Goal: Task Accomplishment & Management: Complete application form

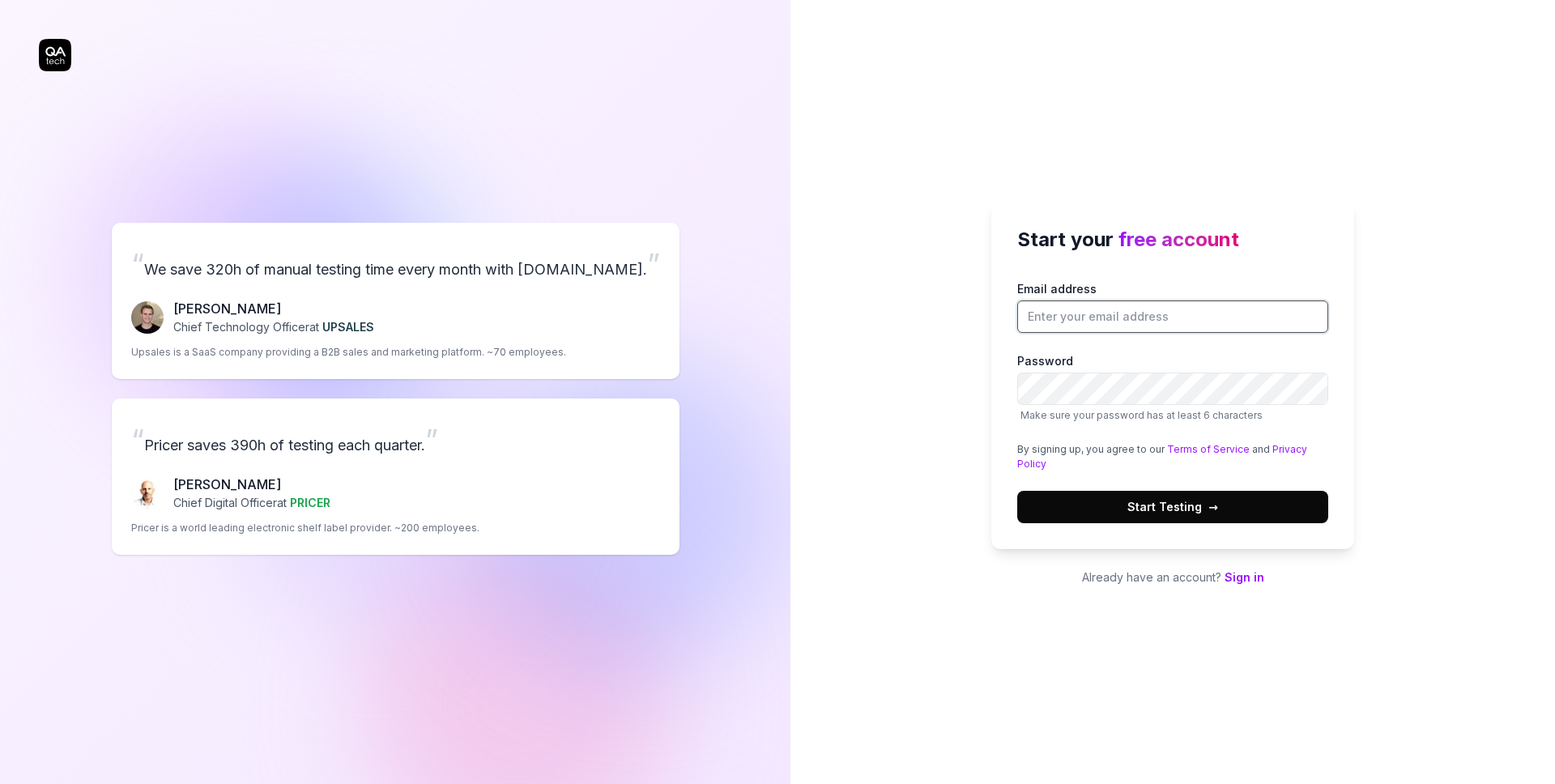
click at [1168, 318] on input "Email address" at bounding box center [1172, 316] width 311 height 33
type input "donthi.laxmareddy@gmail.com"
click at [1159, 495] on button "Start Testing →" at bounding box center [1172, 506] width 311 height 33
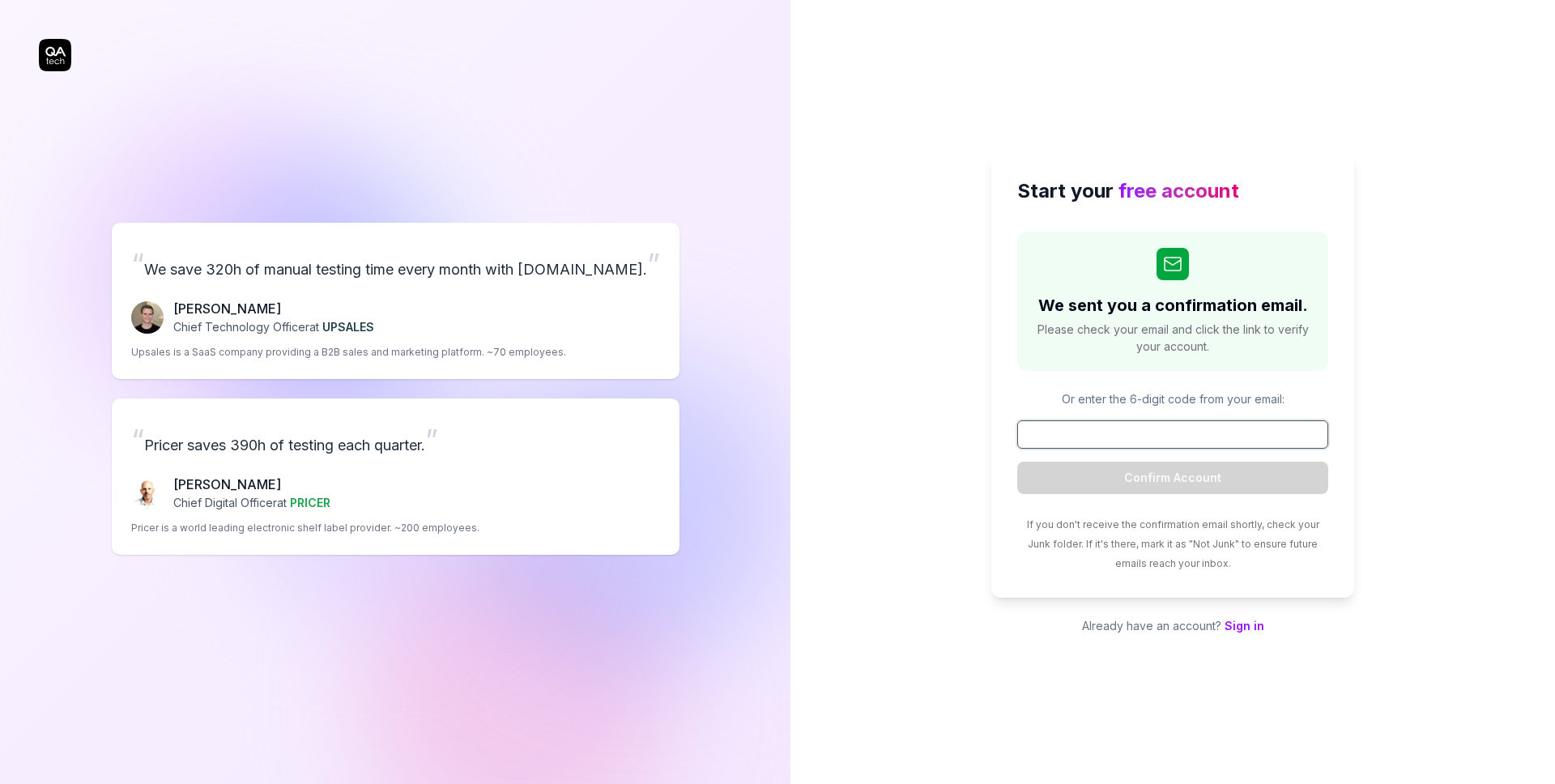
paste input "590570"
type input "590570"
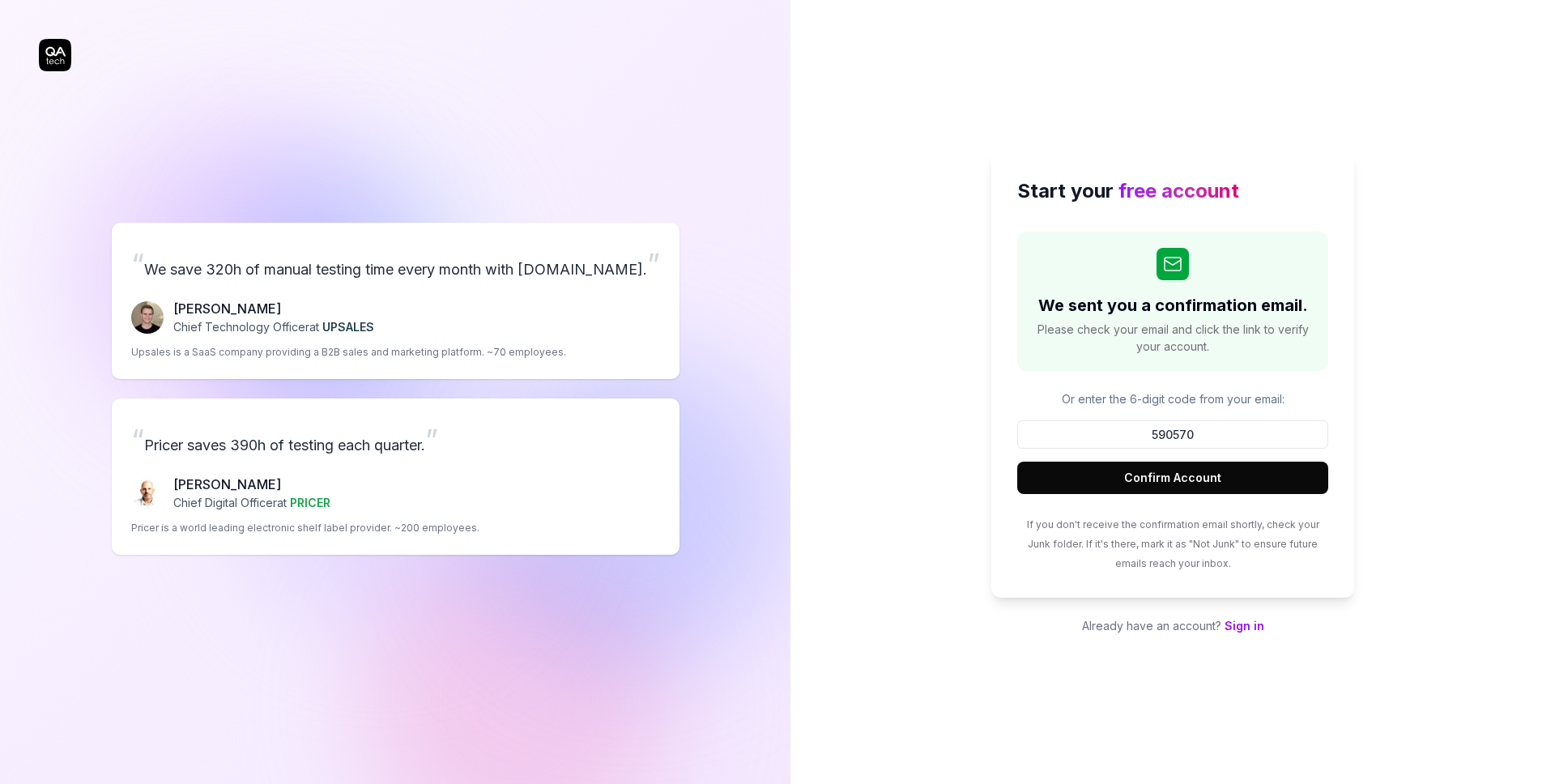
click at [1229, 475] on button "Confirm Account" at bounding box center [1172, 477] width 311 height 33
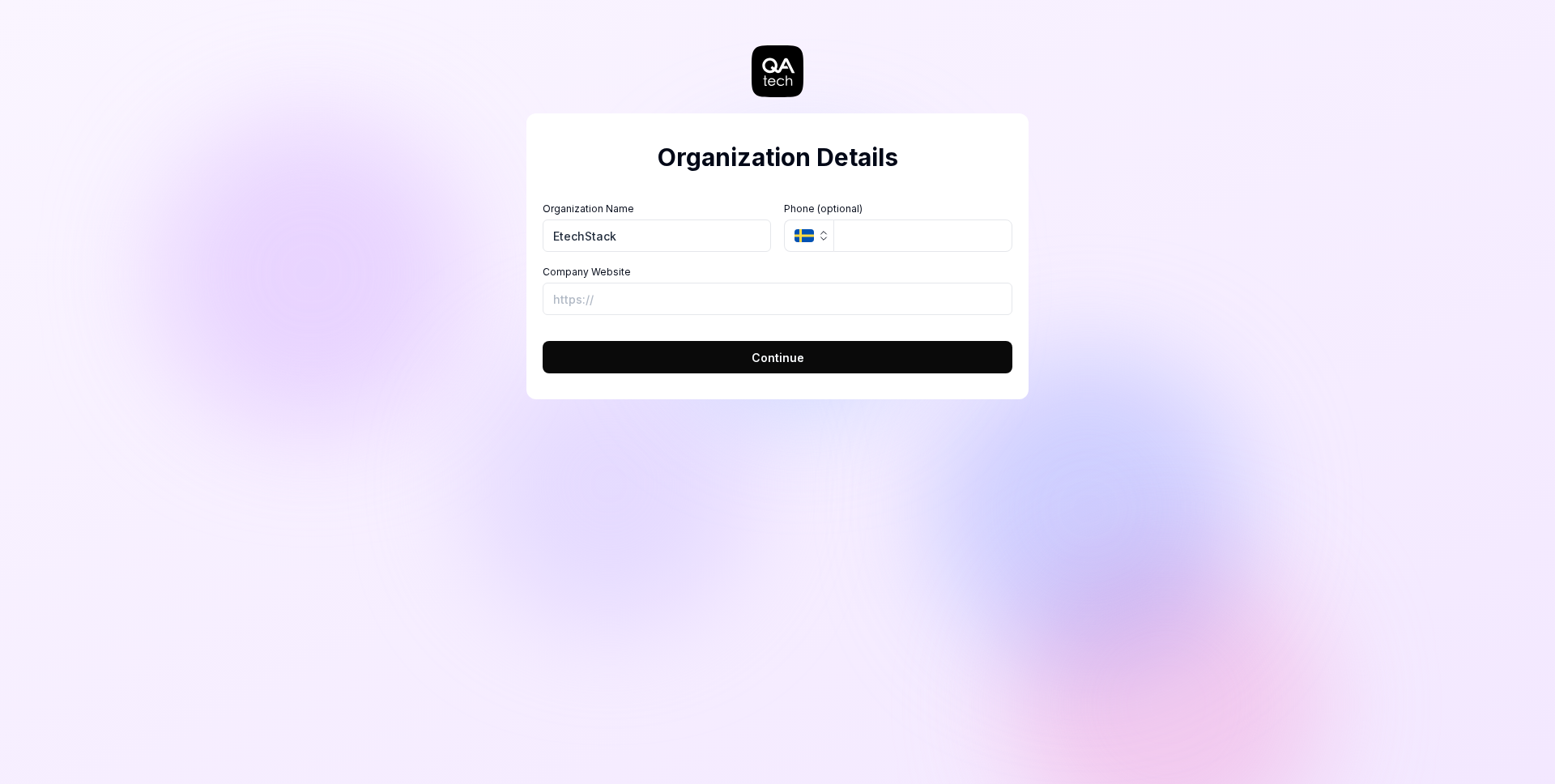
type input "EtechStack"
click at [889, 242] on input "tel" at bounding box center [923, 235] width 179 height 33
click at [771, 278] on label "Company Website" at bounding box center [777, 271] width 470 height 14
click at [771, 283] on input "Company Website" at bounding box center [777, 299] width 470 height 33
click at [802, 291] on input "Company Website" at bounding box center [777, 299] width 470 height 33
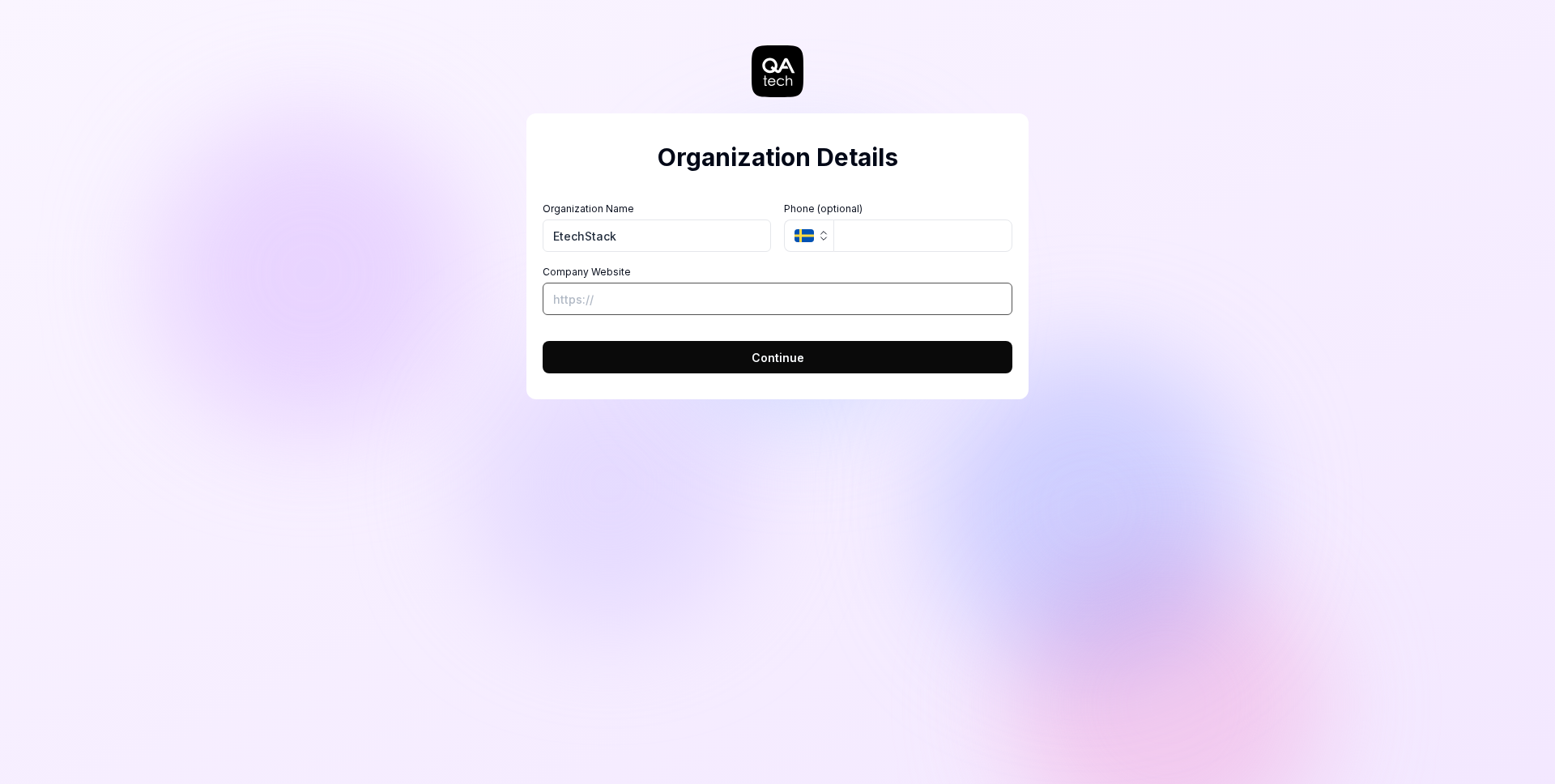
paste input "[URL][DOMAIN_NAME]"
type input "[URL][DOMAIN_NAME]"
click at [792, 355] on span "Continue" at bounding box center [778, 357] width 53 height 17
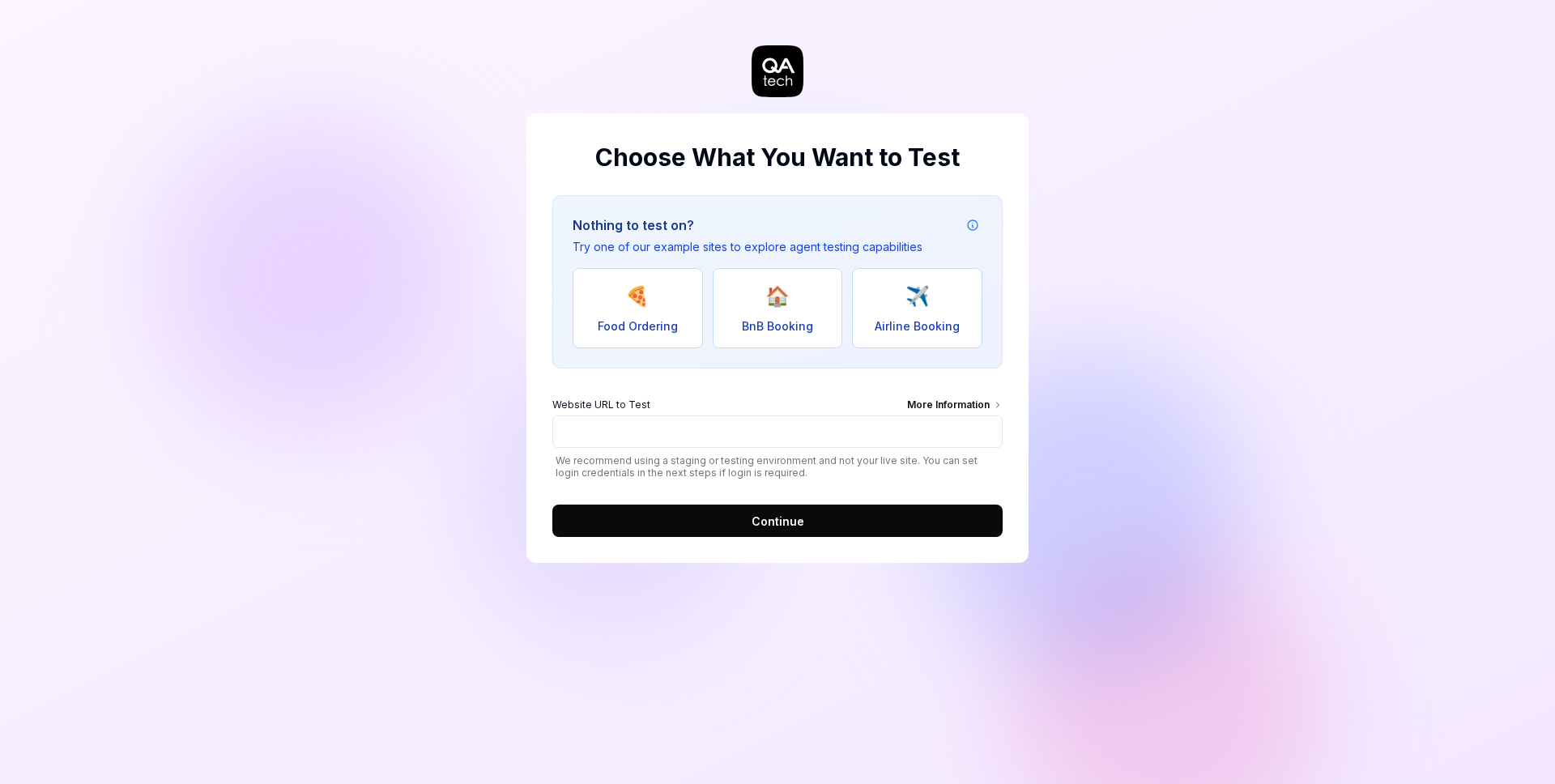
click at [655, 250] on p "Try one of our example sites to explore agent testing capabilities" at bounding box center [747, 246] width 350 height 17
click at [911, 240] on p "Try one of our example sites to explore agent testing capabilities" at bounding box center [747, 246] width 350 height 17
click at [766, 439] on input "Website URL to Test More Information" at bounding box center [778, 431] width 450 height 33
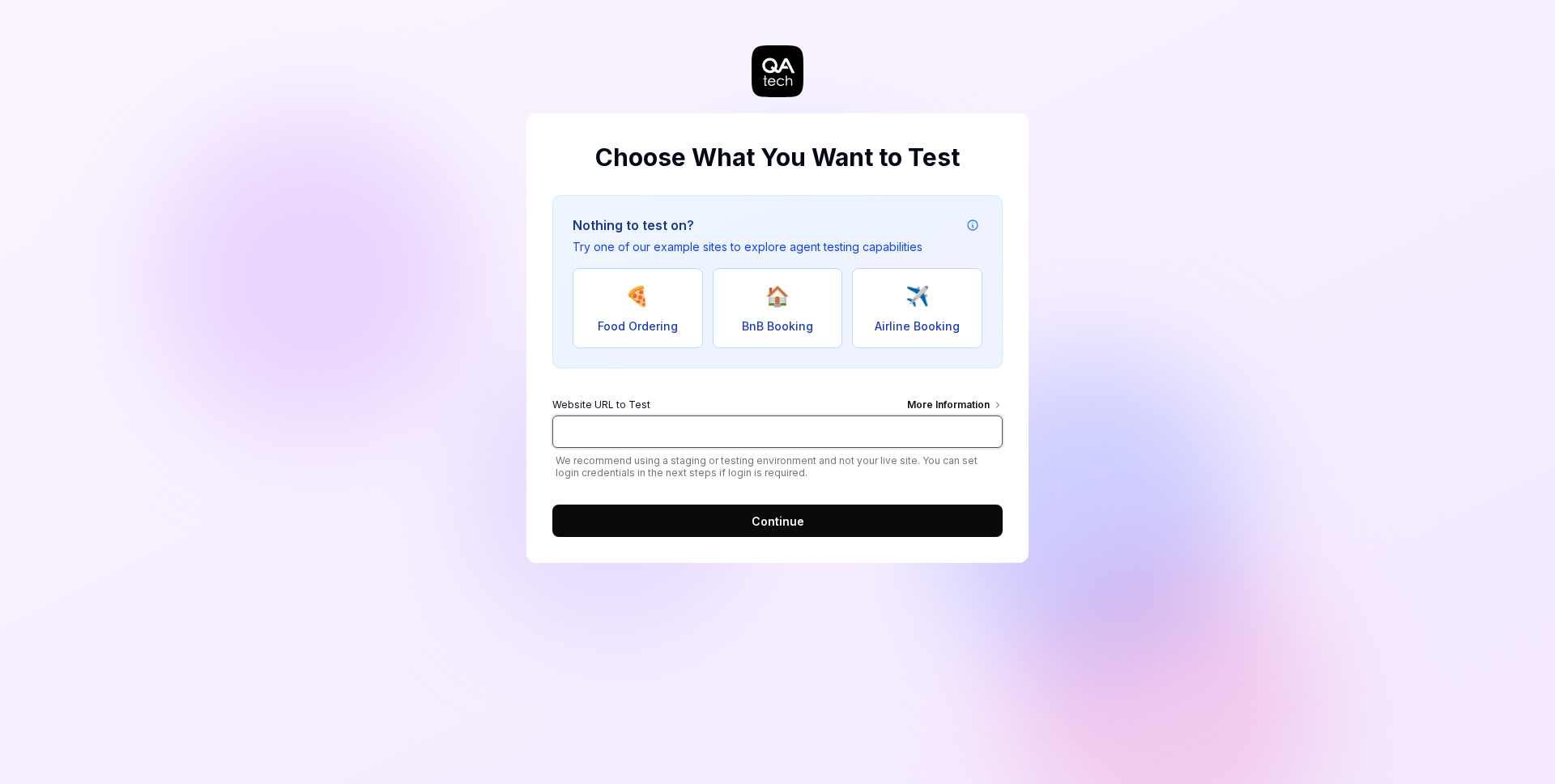
paste input "[URL][DOMAIN_NAME]"
type input "[URL][DOMAIN_NAME]"
click at [829, 520] on button "Continue" at bounding box center [778, 520] width 450 height 33
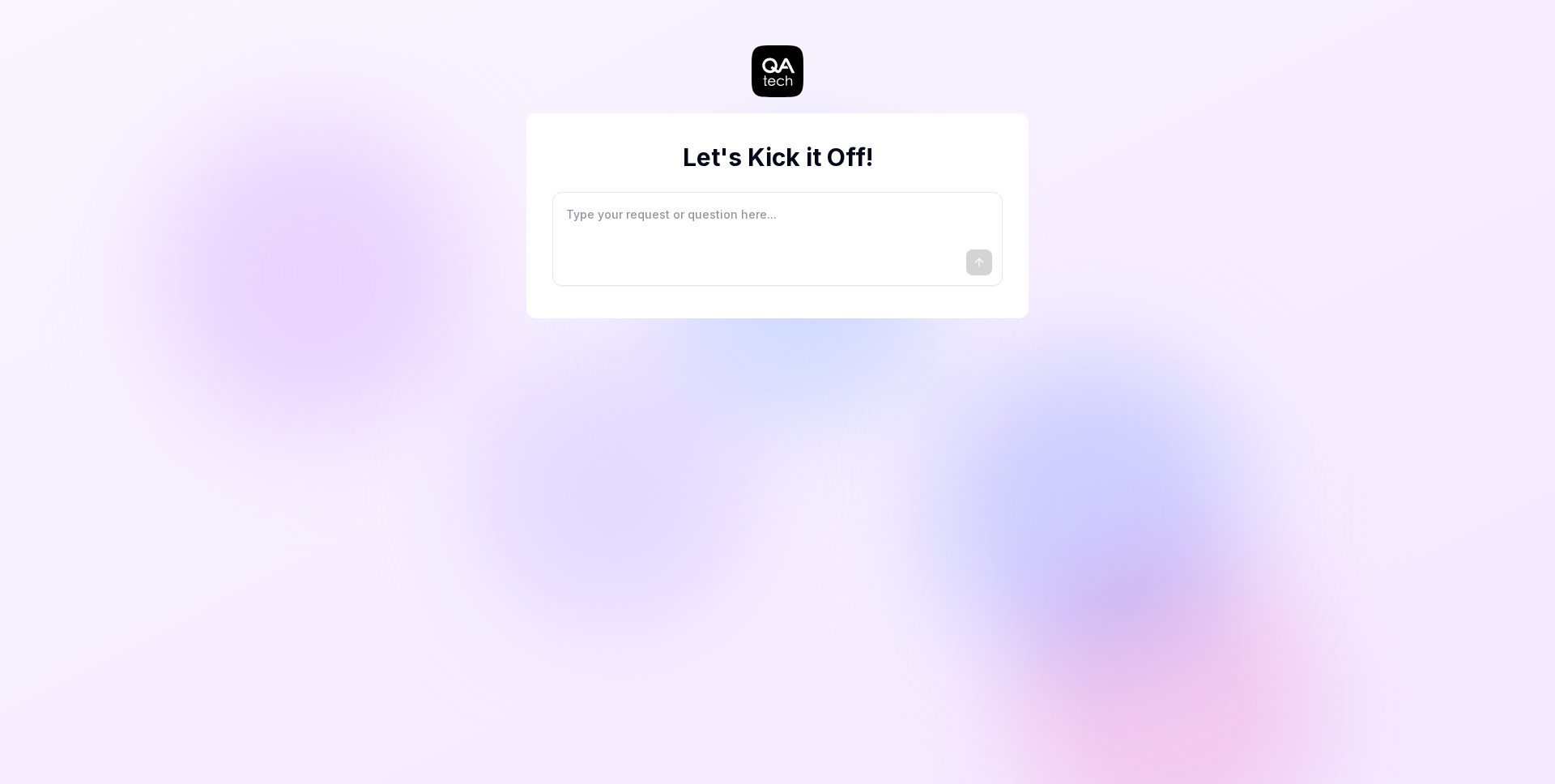
type textarea "*"
type textarea "I"
type textarea "*"
type textarea "I"
type textarea "*"
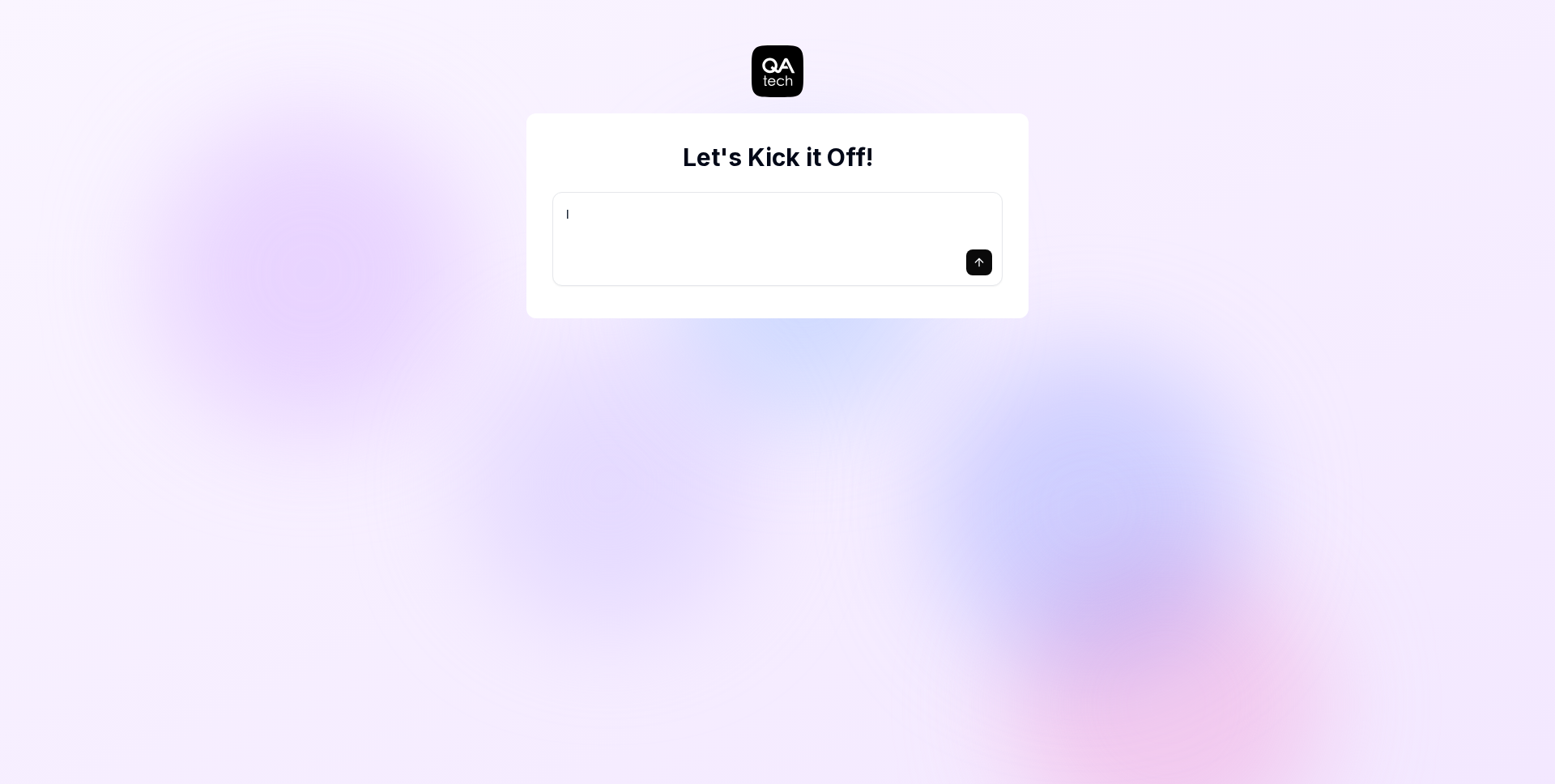
type textarea "I w"
type textarea "*"
type textarea "I wa"
type textarea "*"
type textarea "I wan"
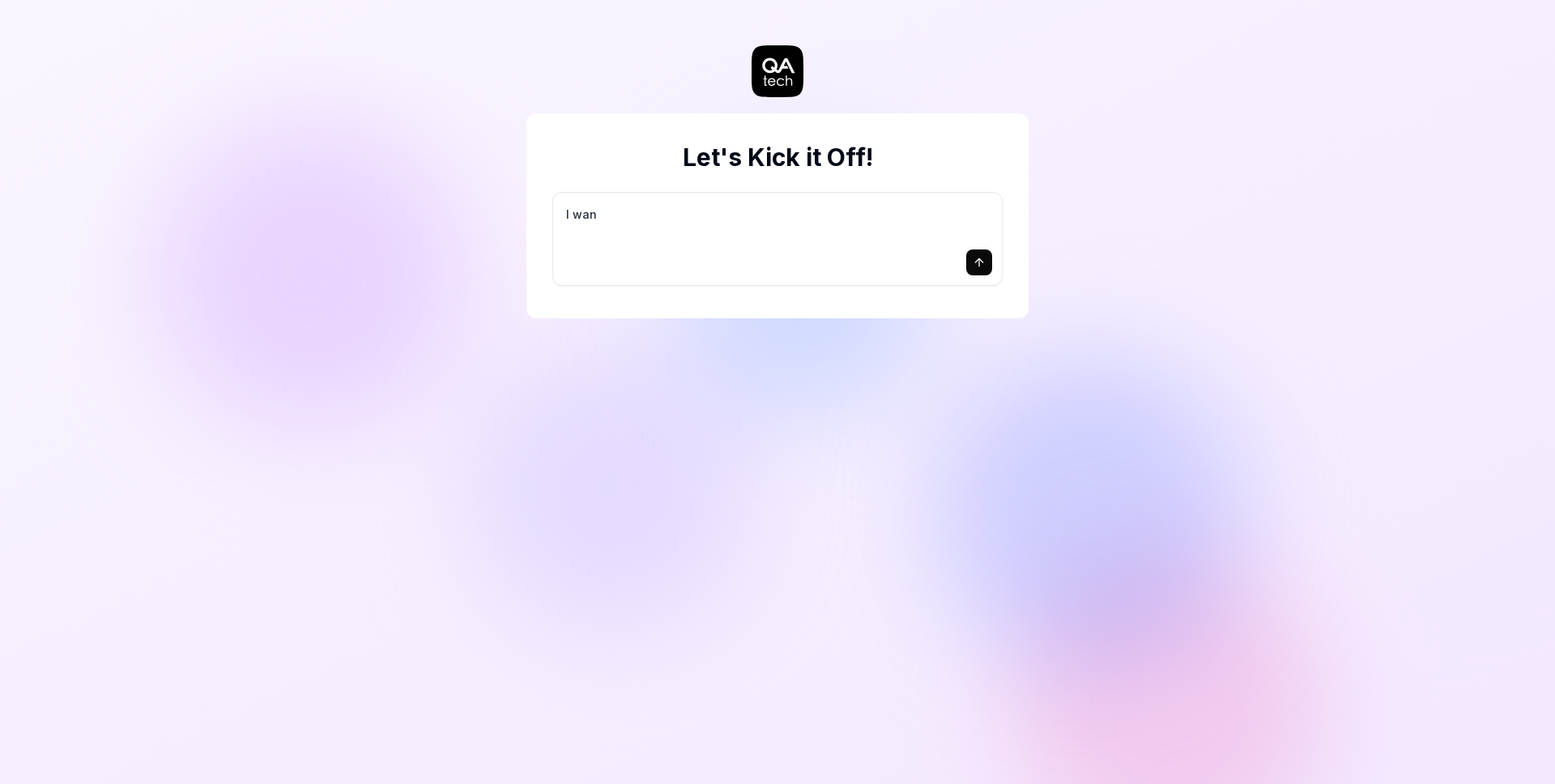
type textarea "*"
type textarea "I want"
type textarea "*"
type textarea "I want"
type textarea "*"
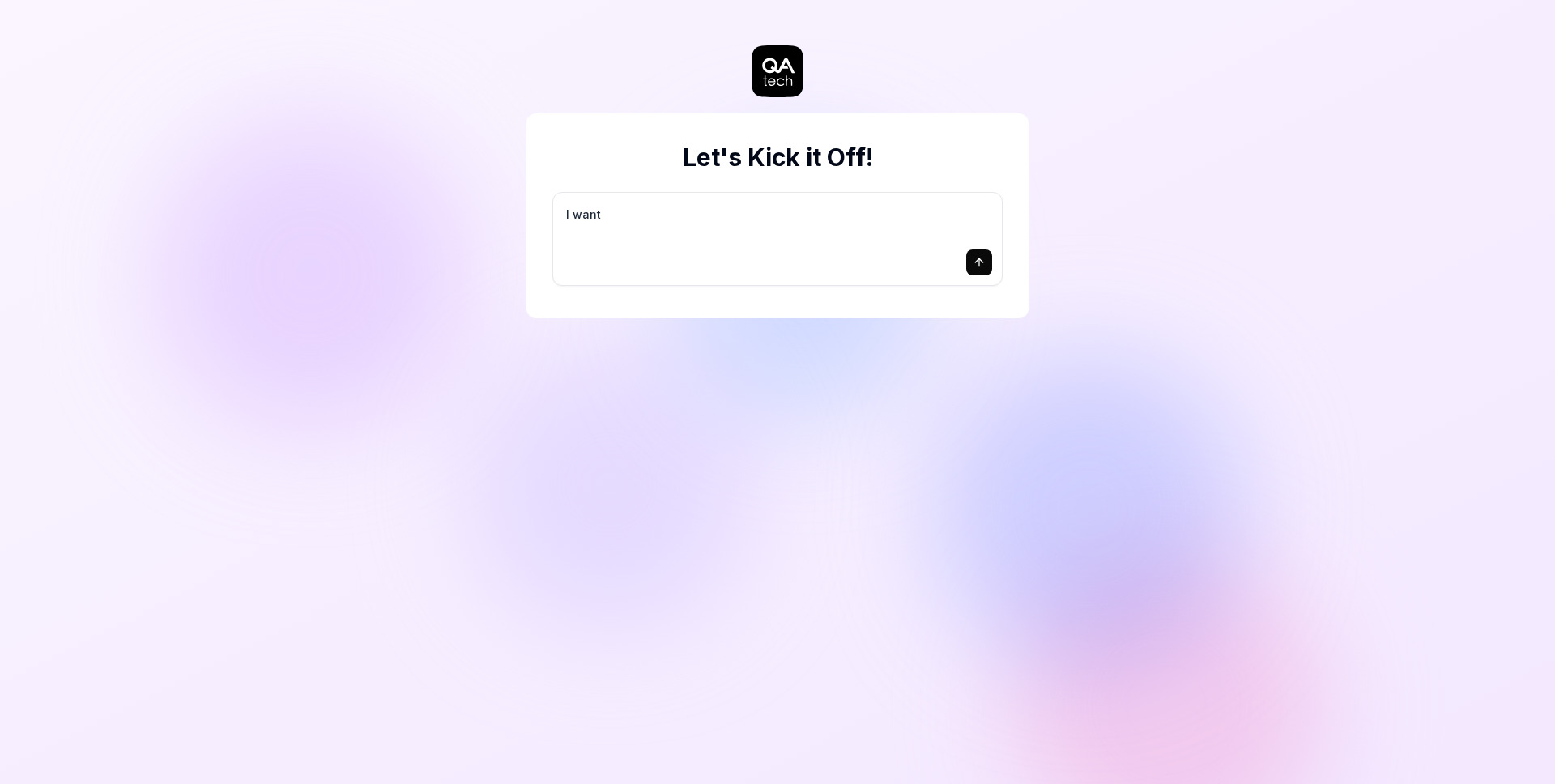
type textarea "I want a"
type textarea "*"
type textarea "I want a"
type textarea "*"
type textarea "I want a g"
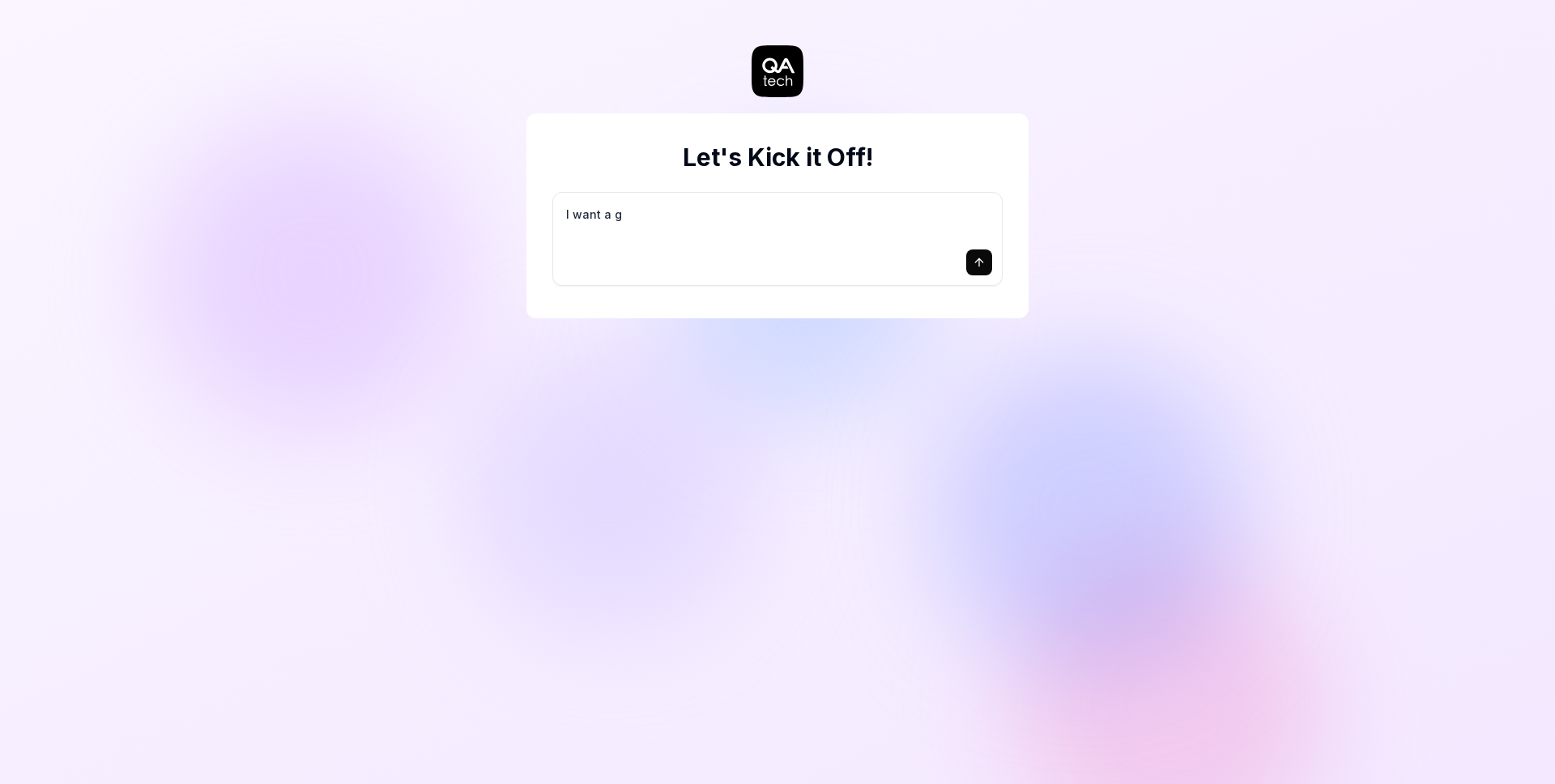
type textarea "*"
type textarea "I want a go"
type textarea "*"
type textarea "I want a goo"
type textarea "*"
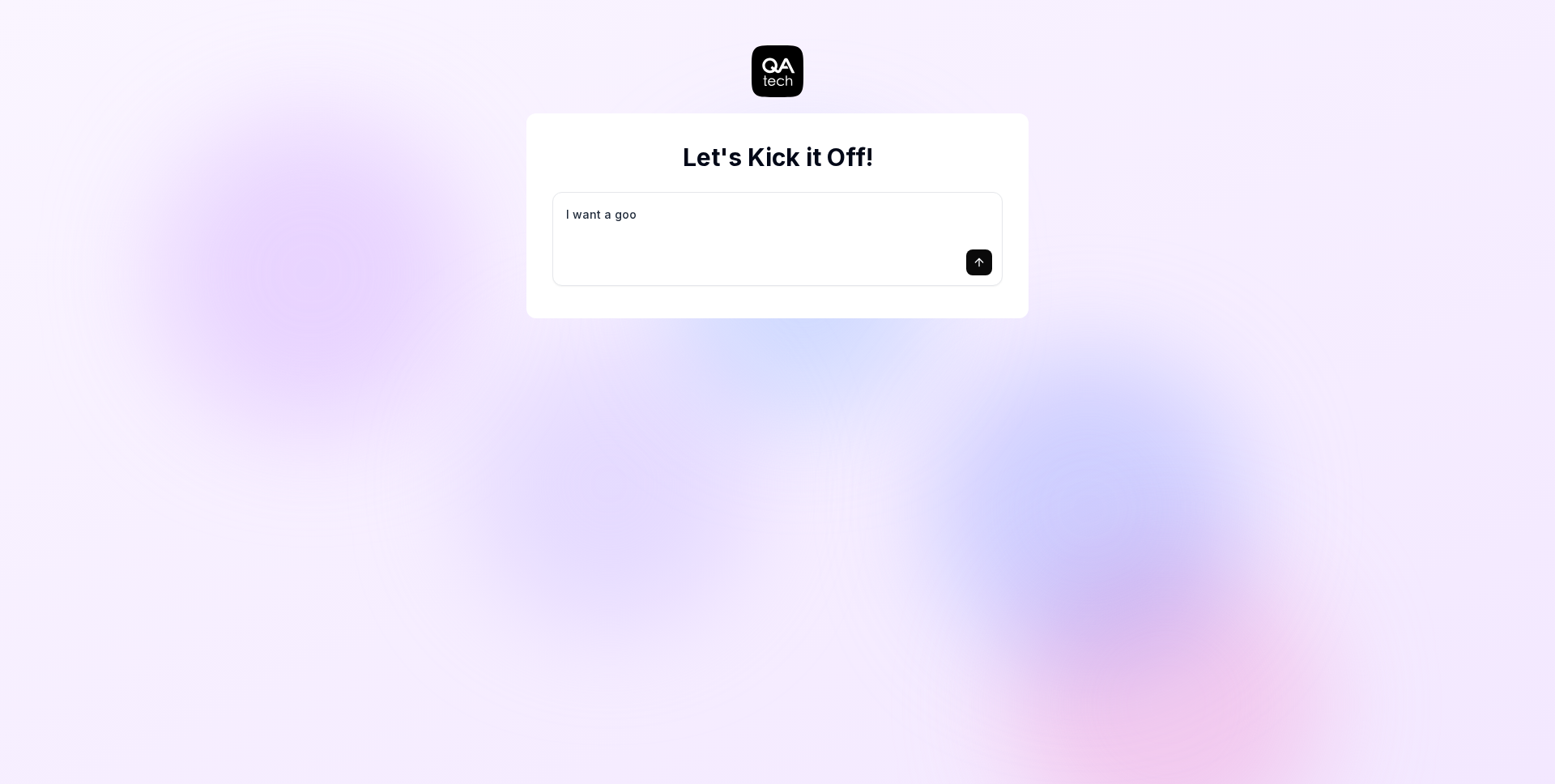
type textarea "I want a good"
type textarea "*"
type textarea "I want a good"
type textarea "*"
type textarea "I want a good t"
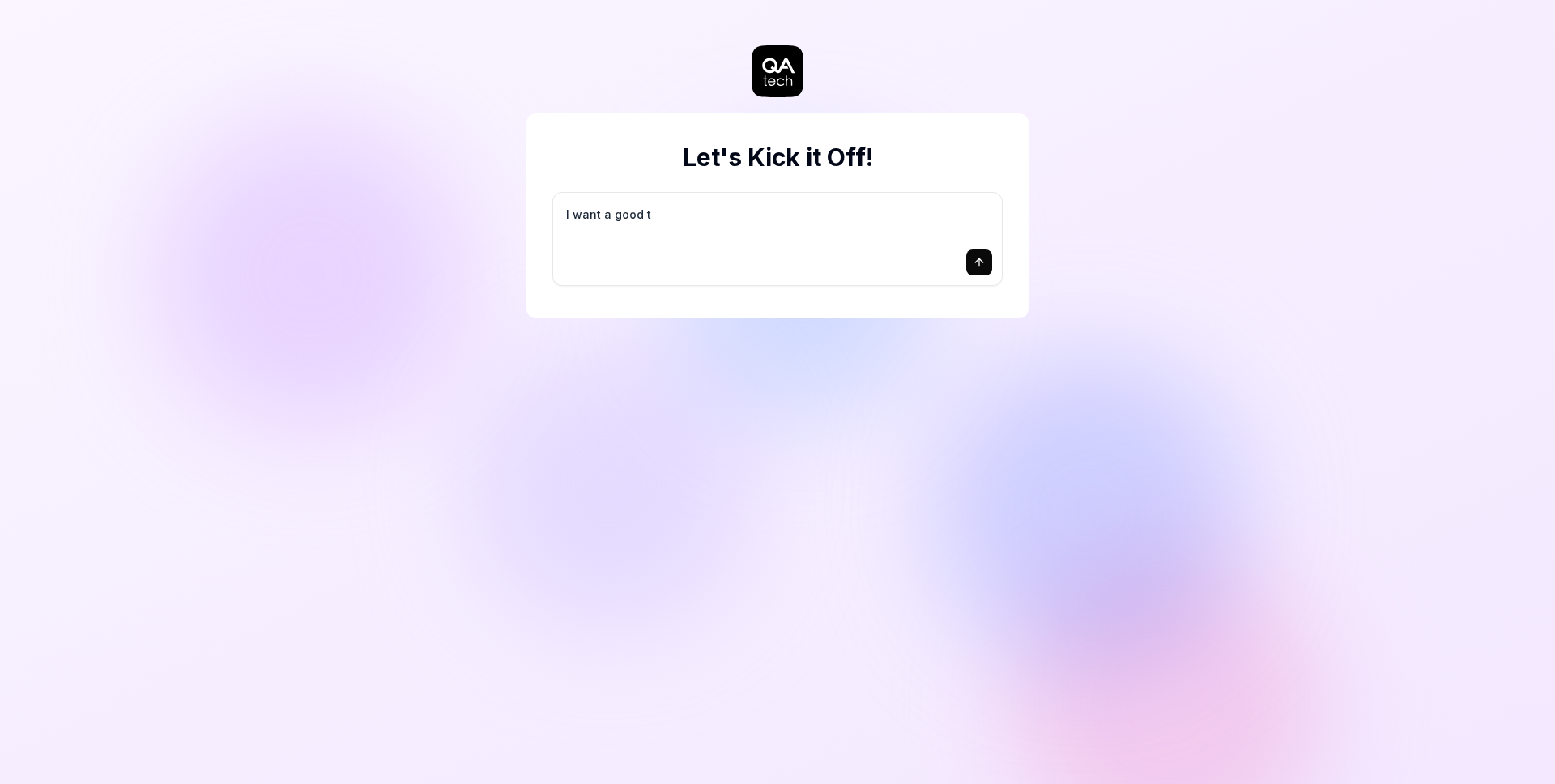
type textarea "*"
type textarea "I want a good te"
type textarea "*"
type textarea "I want a good tes"
type textarea "*"
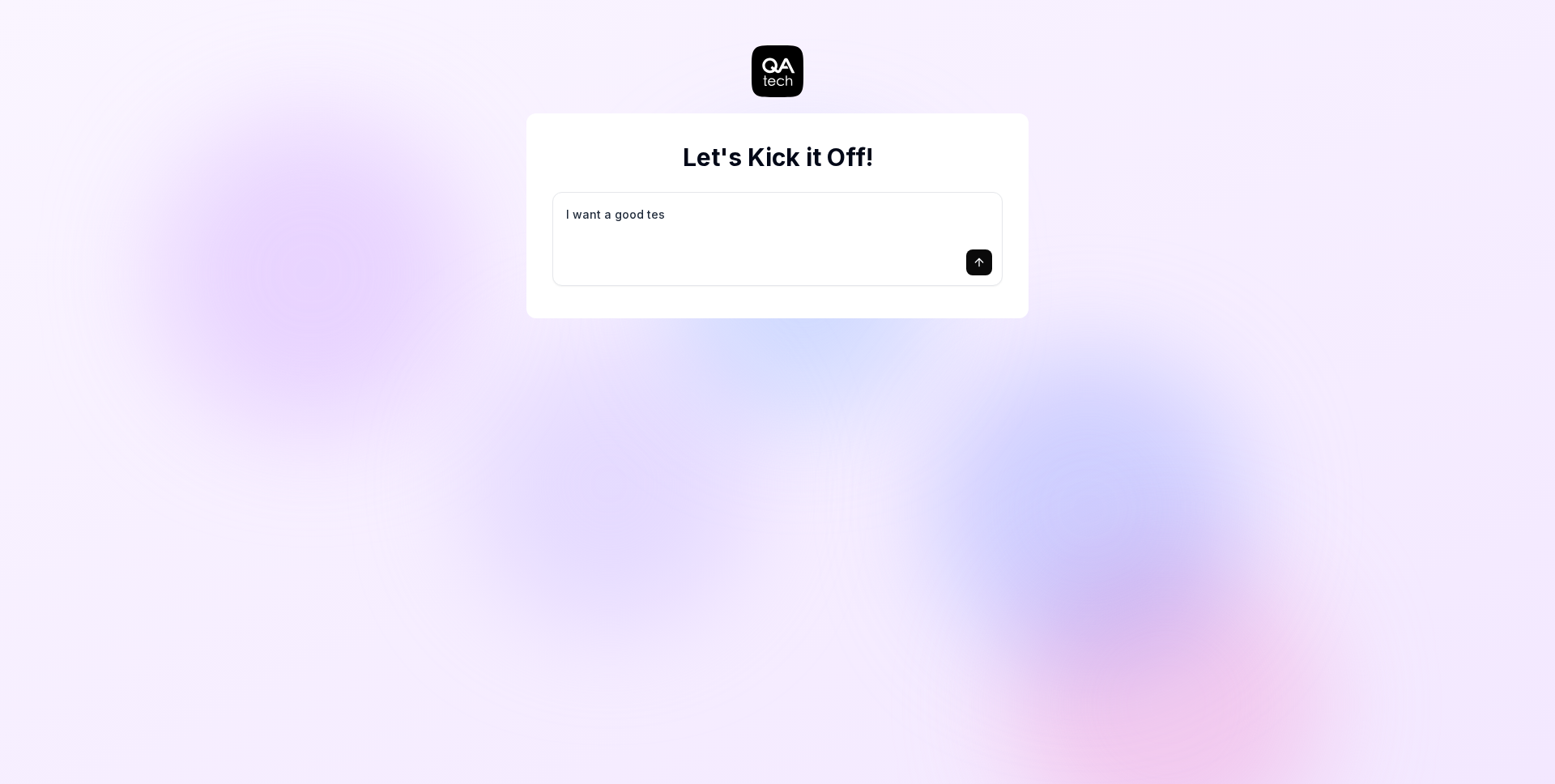
type textarea "I want a good test"
type textarea "*"
type textarea "I want a good test"
type textarea "*"
type textarea "I want a good test s"
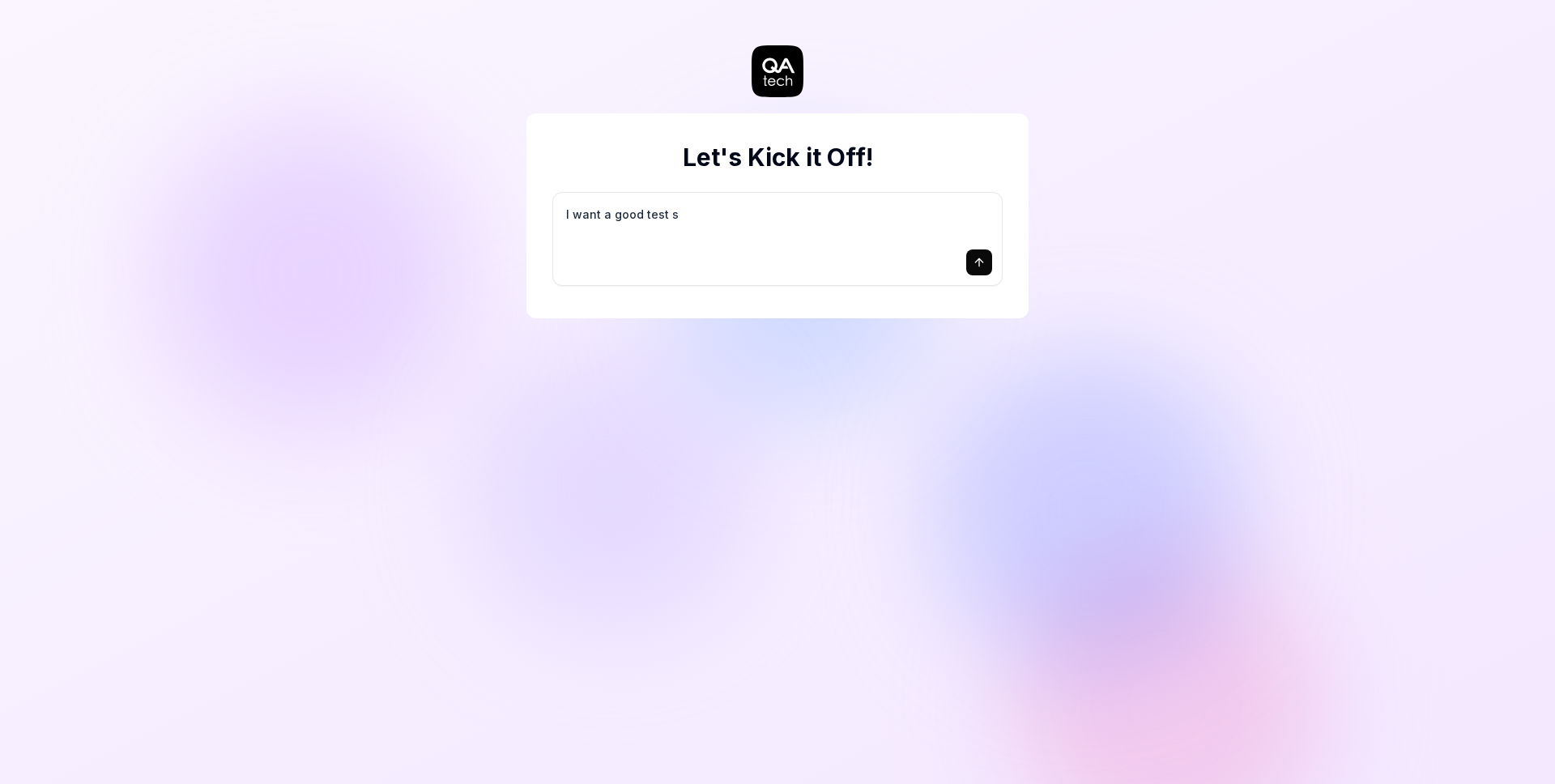
type textarea "*"
type textarea "I want a good test se"
type textarea "*"
type textarea "I want a good test set"
type textarea "*"
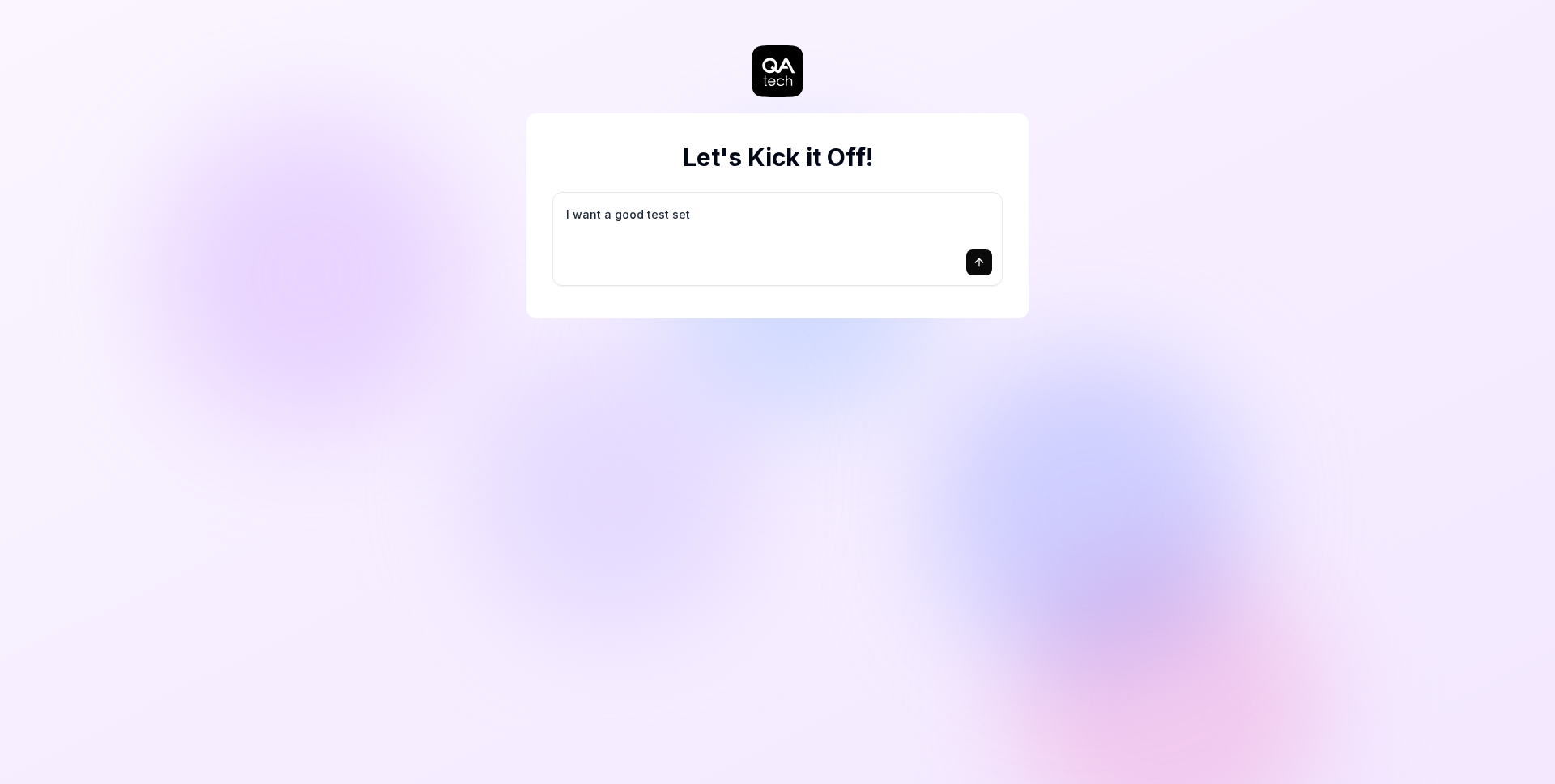
type textarea "I want a good test setu"
type textarea "*"
type textarea "I want a good test setup"
type textarea "*"
type textarea "I want a good test setup"
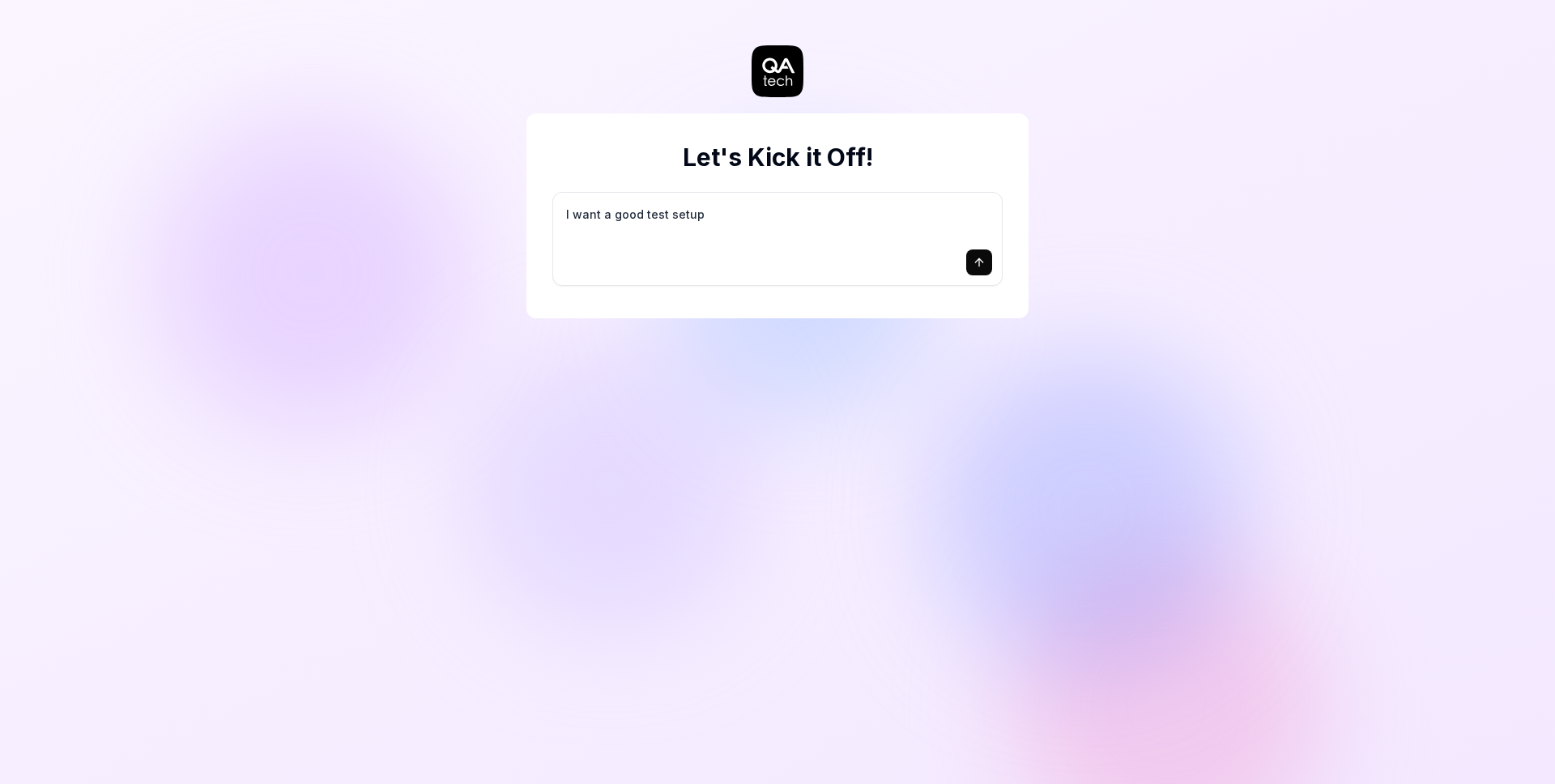
type textarea "*"
type textarea "I want a good test setup f"
type textarea "*"
type textarea "I want a good test setup fo"
type textarea "*"
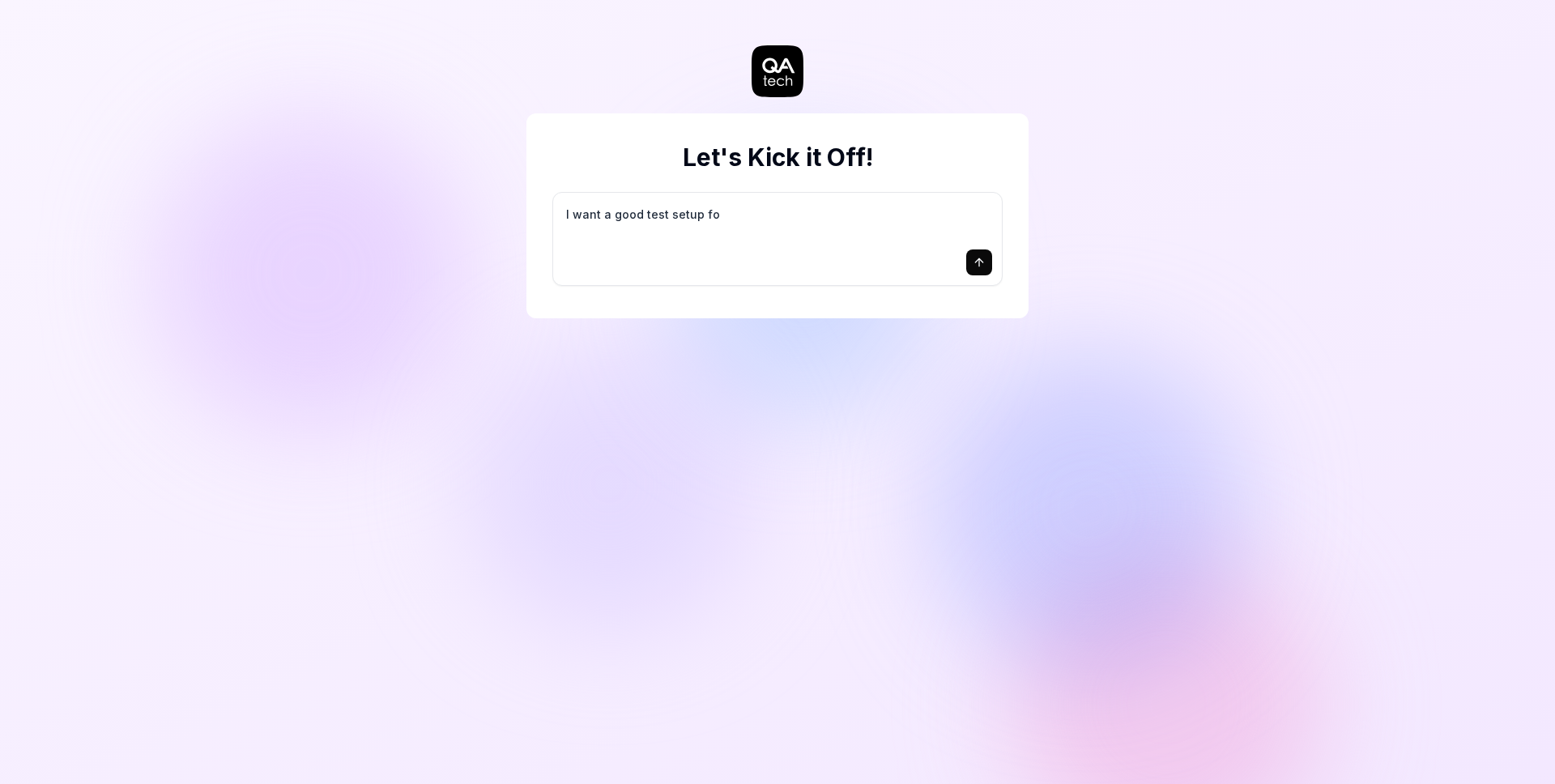
type textarea "I want a good test setup for"
type textarea "*"
type textarea "I want a good test setup for"
type textarea "*"
type textarea "I want a good test setup for m"
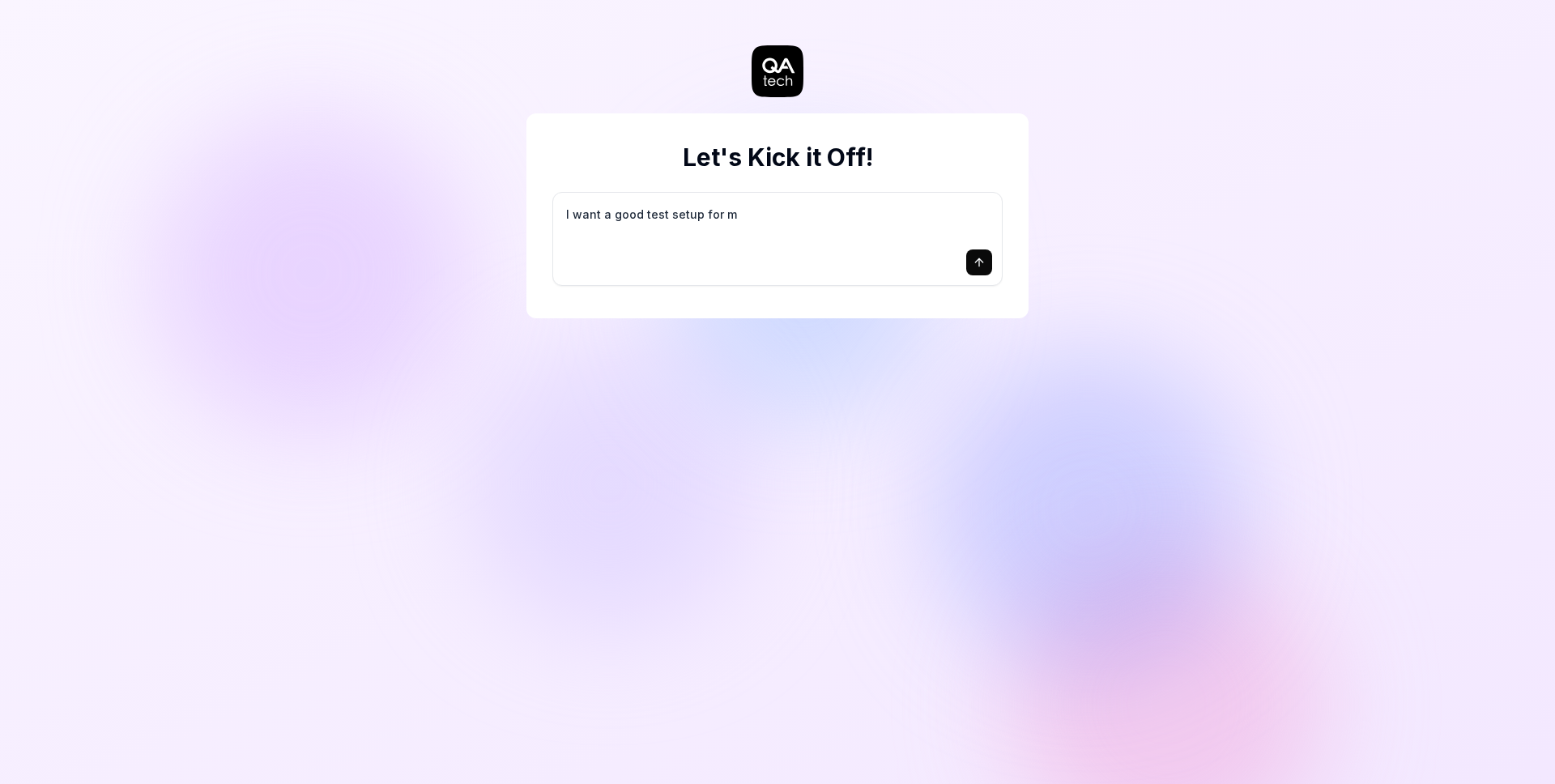
type textarea "*"
type textarea "I want a good test setup for my"
type textarea "*"
type textarea "I want a good test setup for my"
type textarea "*"
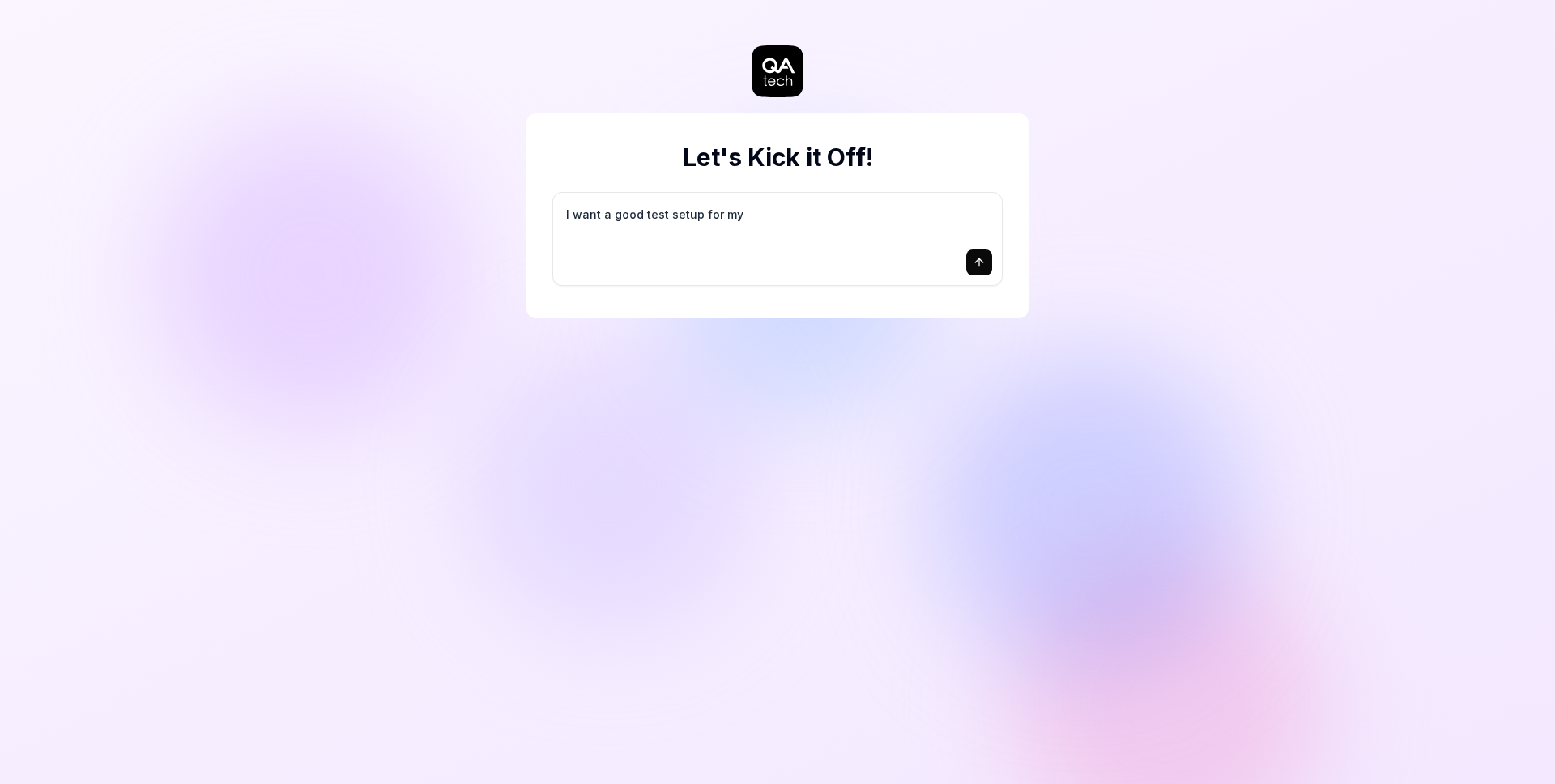
type textarea "I want a good test setup for my s"
type textarea "*"
type textarea "I want a good test setup for my si"
type textarea "*"
type textarea "I want a good test setup for my sit"
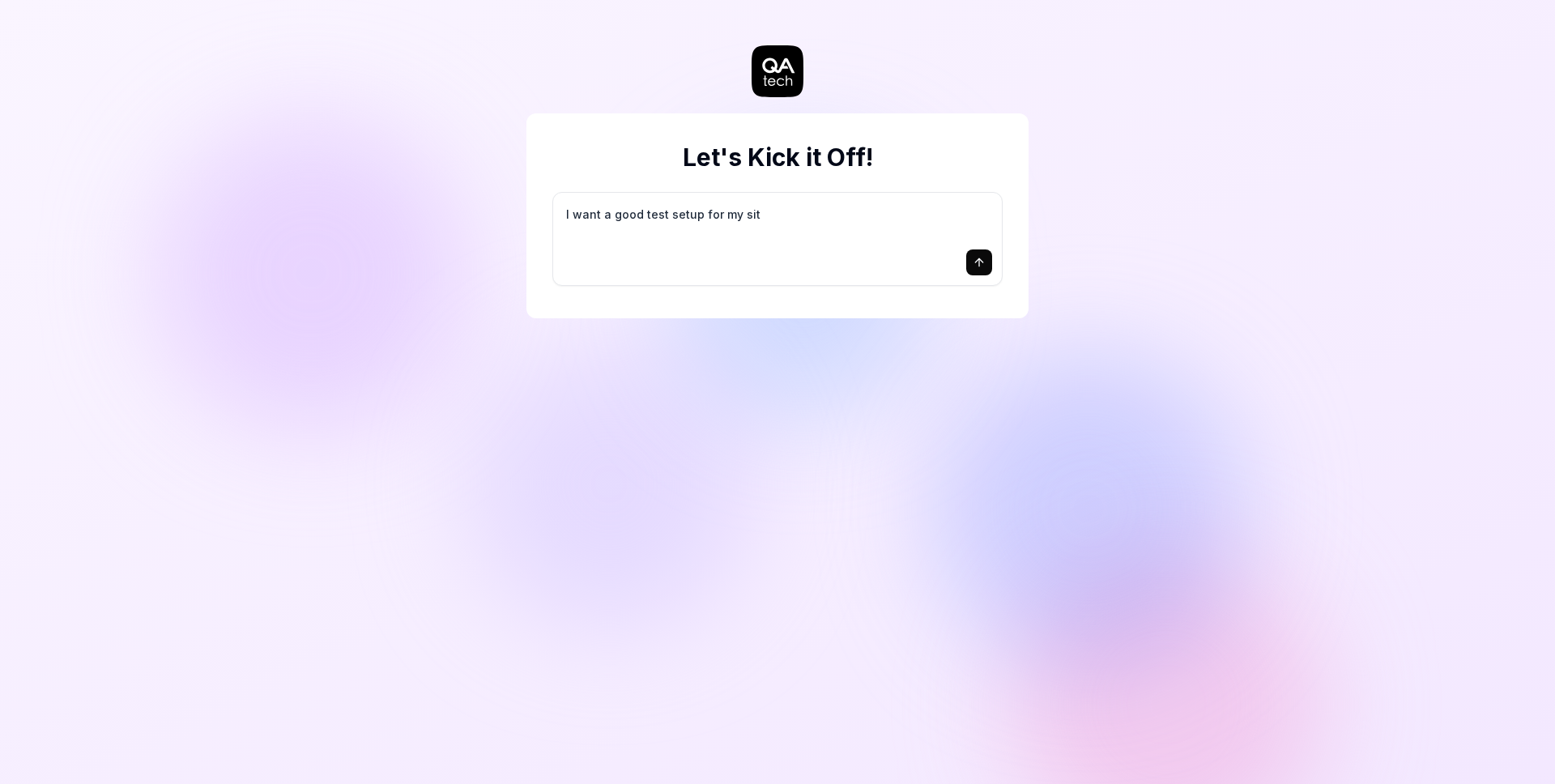
type textarea "*"
type textarea "I want a good test setup for my site"
type textarea "*"
type textarea "I want a good test setup for my site"
type textarea "*"
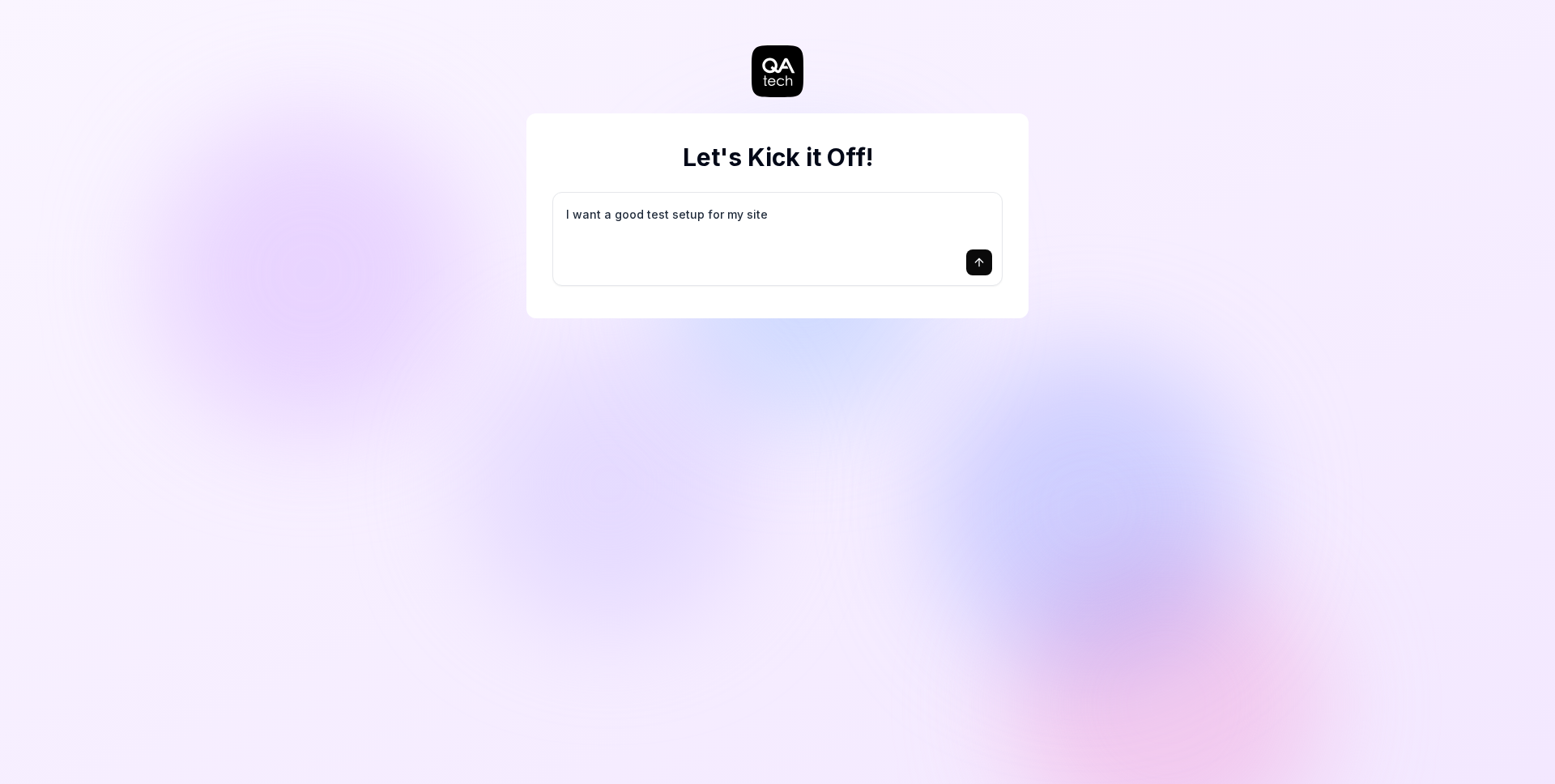
type textarea "I want a good test setup for my site -"
type textarea "*"
type textarea "I want a good test setup for my site -"
type textarea "*"
type textarea "I want a good test setup for my site - h"
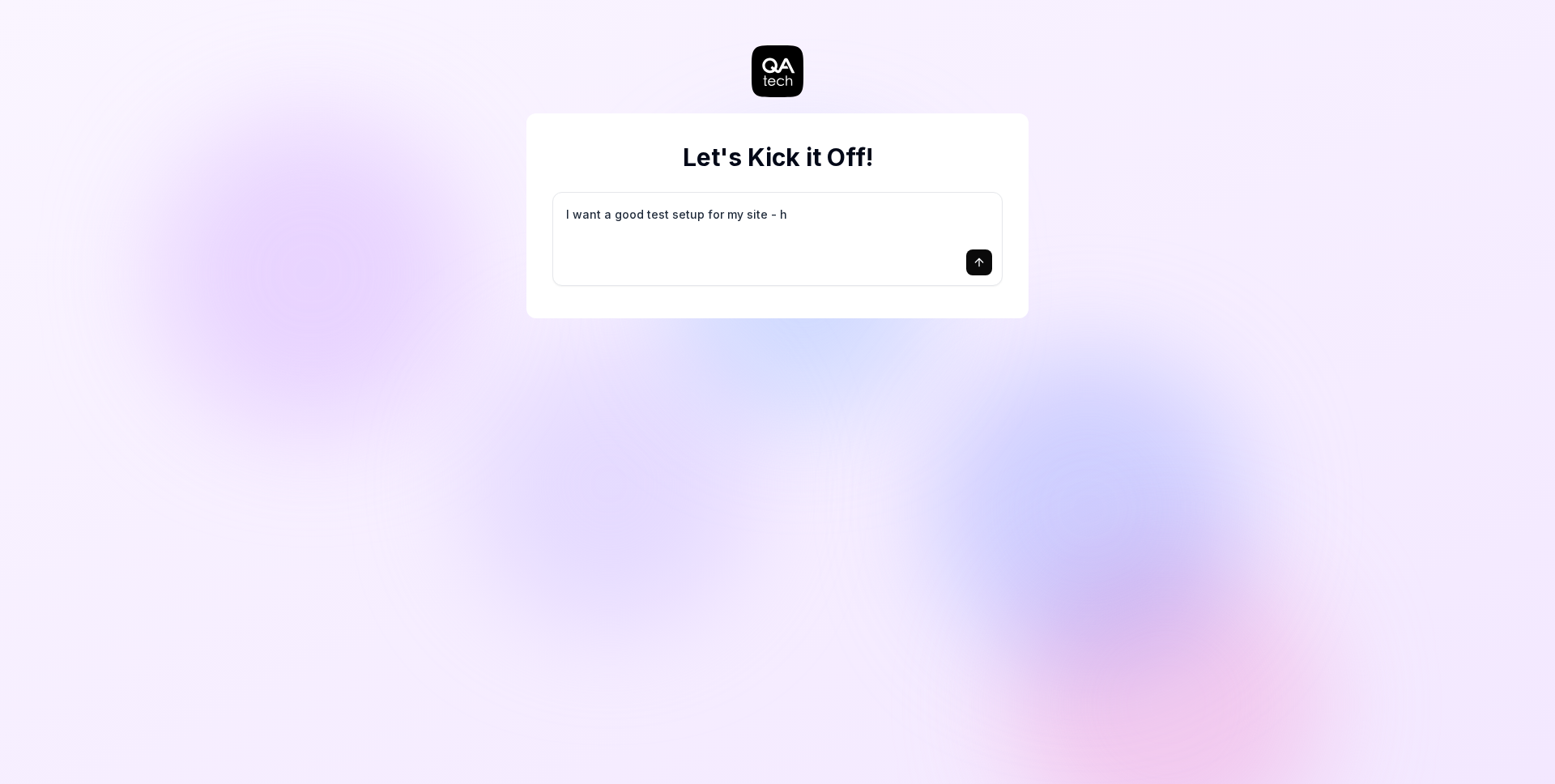
type textarea "*"
type textarea "I want a good test setup for my site - he"
type textarea "*"
type textarea "I want a good test setup for my site - hel"
type textarea "*"
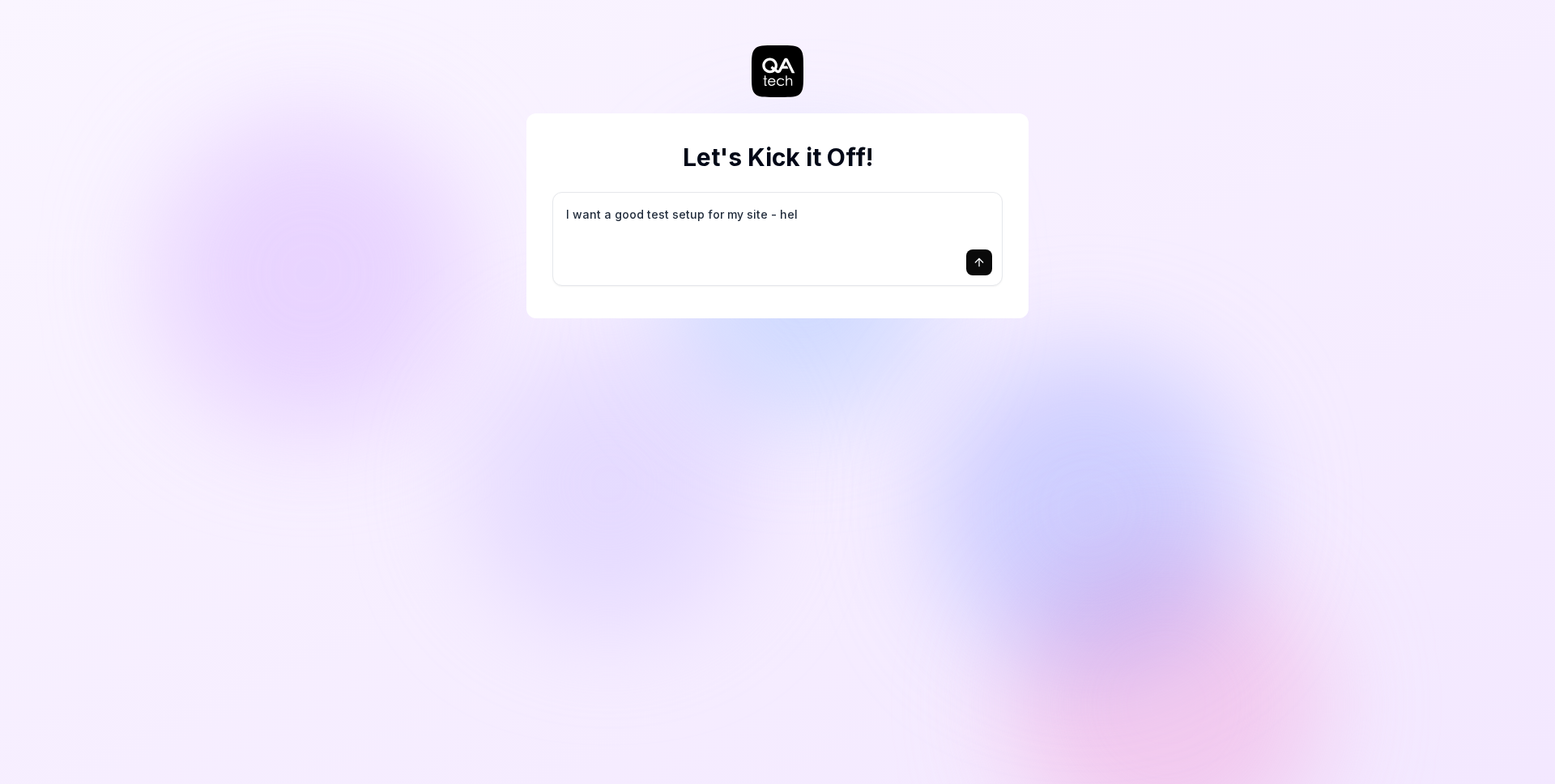
type textarea "I want a good test setup for my site - help"
type textarea "*"
type textarea "I want a good test setup for my site - help"
type textarea "*"
type textarea "I want a good test setup for my site - help m"
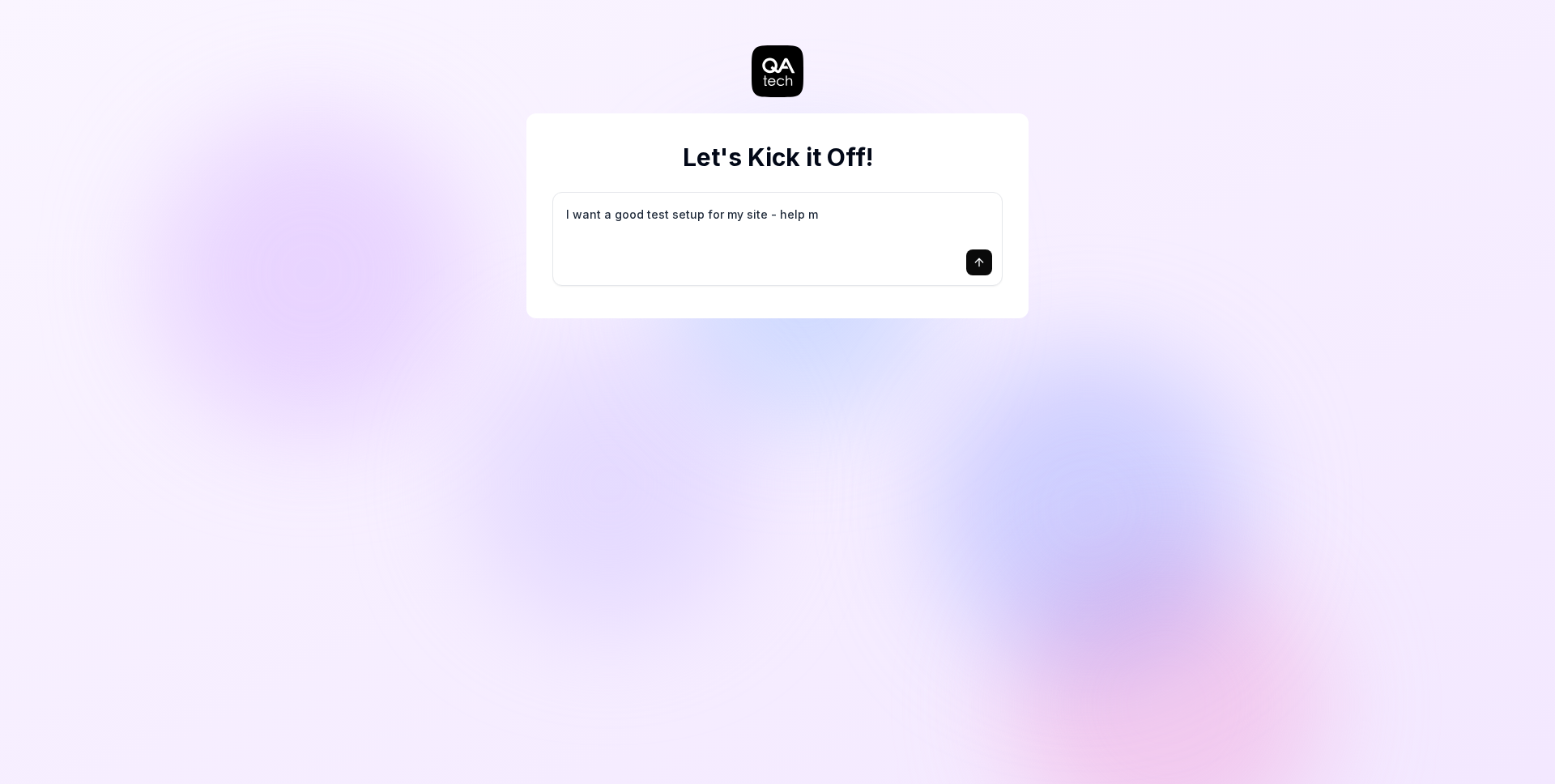
type textarea "*"
type textarea "I want a good test setup for my site - help me"
type textarea "*"
type textarea "I want a good test setup for my site - help me"
type textarea "*"
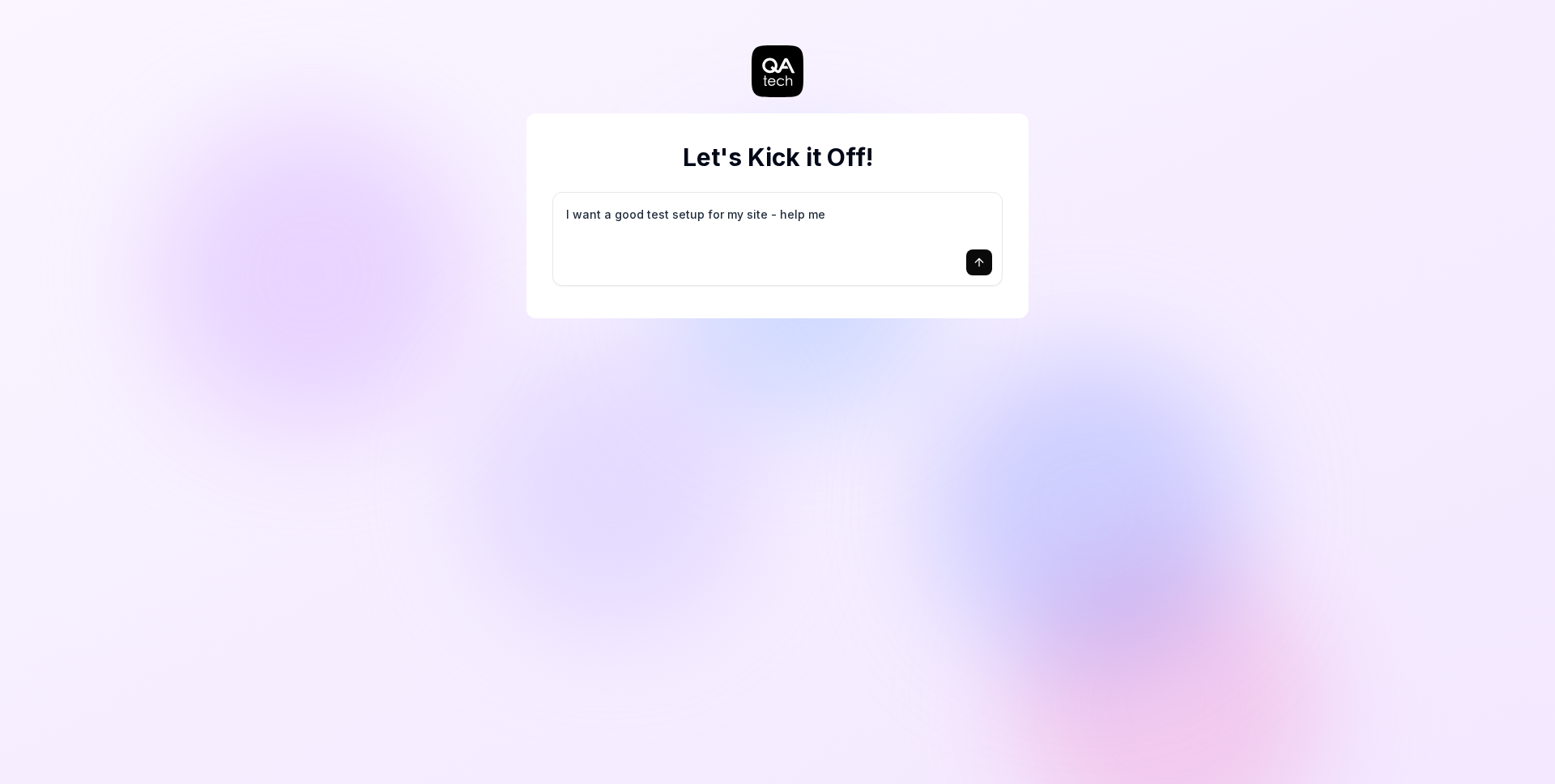
type textarea "I want a good test setup for my site - help me c"
type textarea "*"
type textarea "I want a good test setup for my site - help me cr"
type textarea "*"
type textarea "I want a good test setup for my site - help me cre"
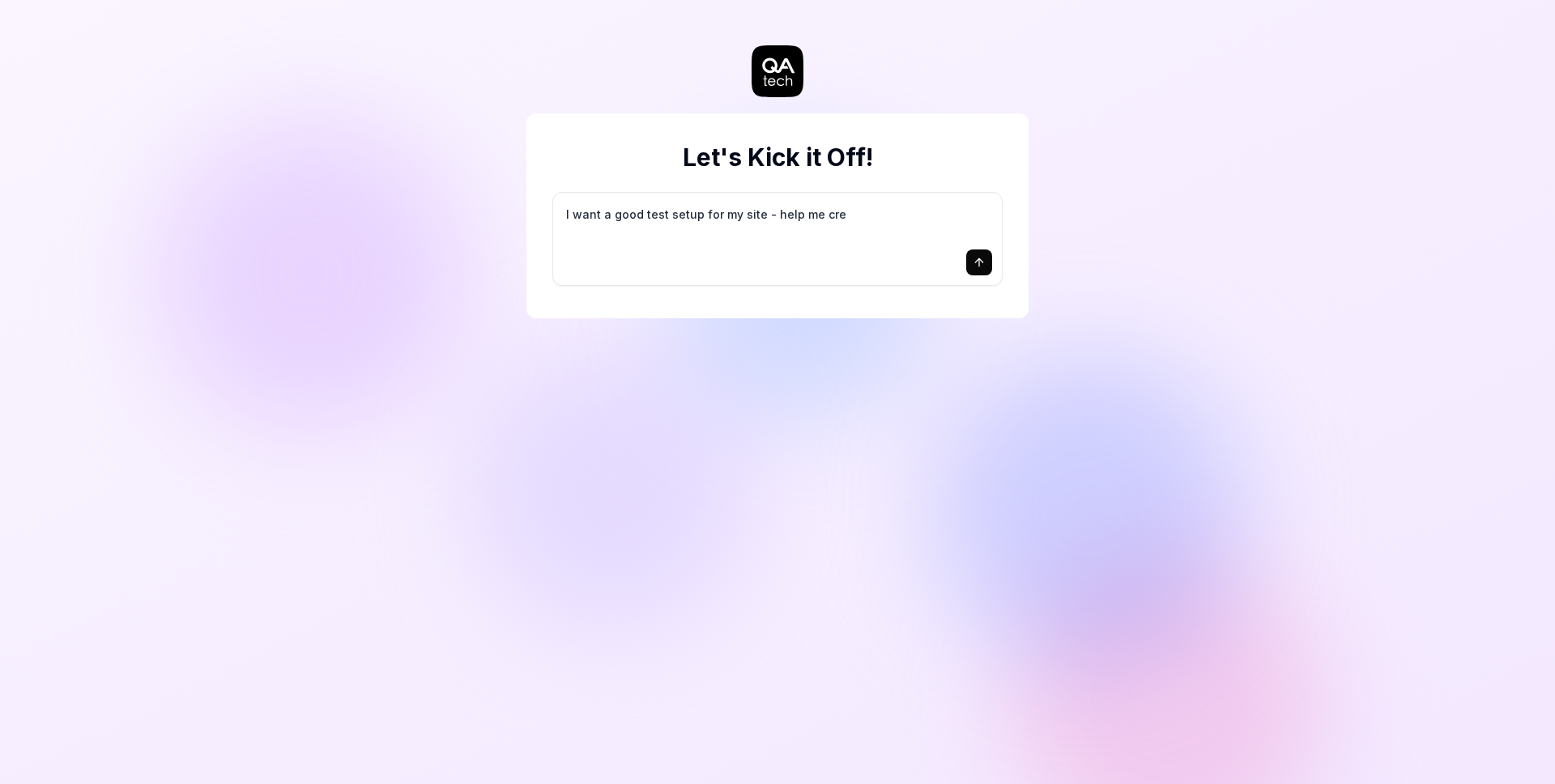
type textarea "*"
type textarea "I want a good test setup for my site - help me crea"
type textarea "*"
type textarea "I want a good test setup for my site - help me creat"
type textarea "*"
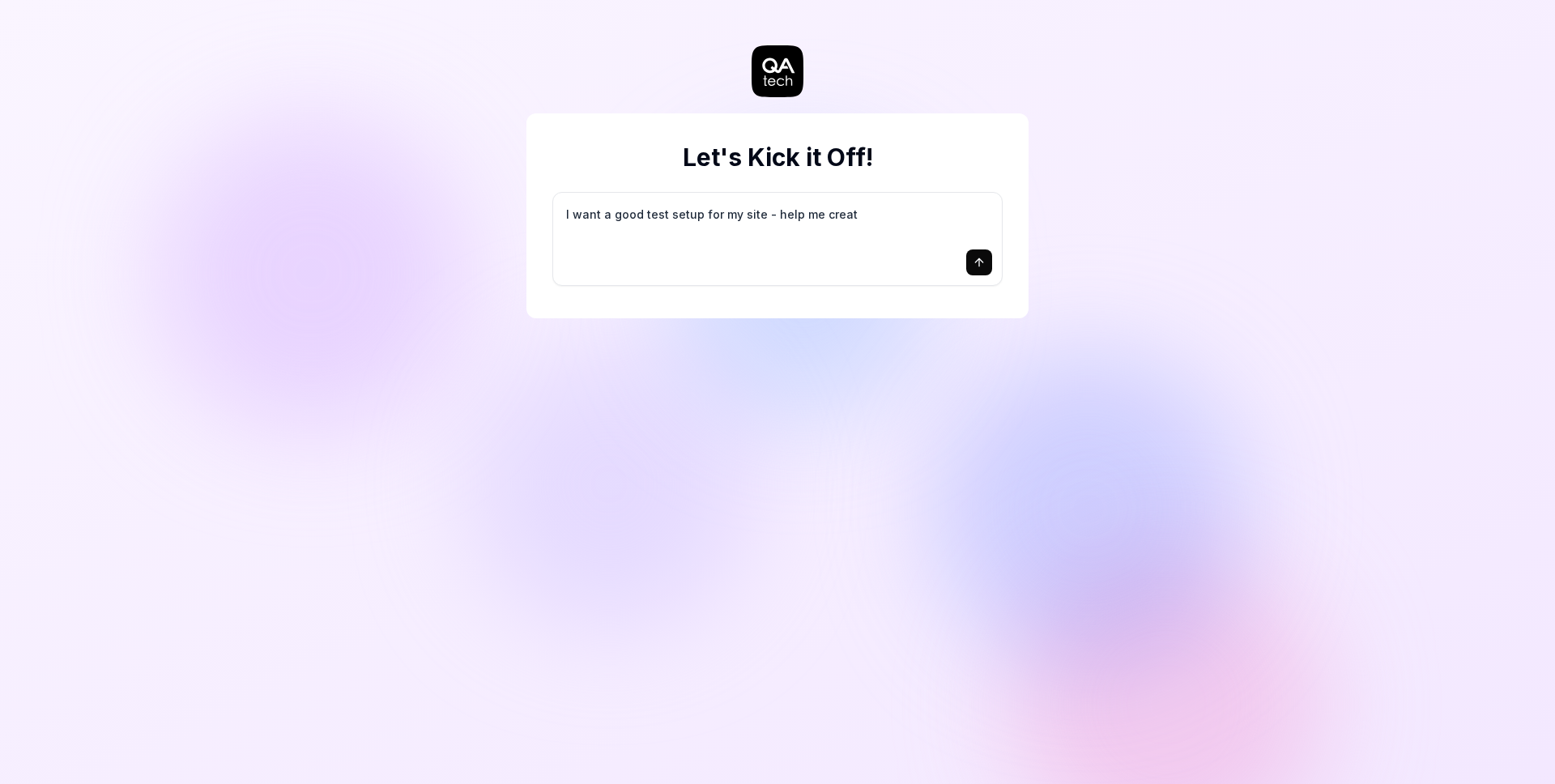
type textarea "I want a good test setup for my site - help me create"
type textarea "*"
type textarea "I want a good test setup for my site - help me create"
type textarea "*"
type textarea "I want a good test setup for my site - help me create t"
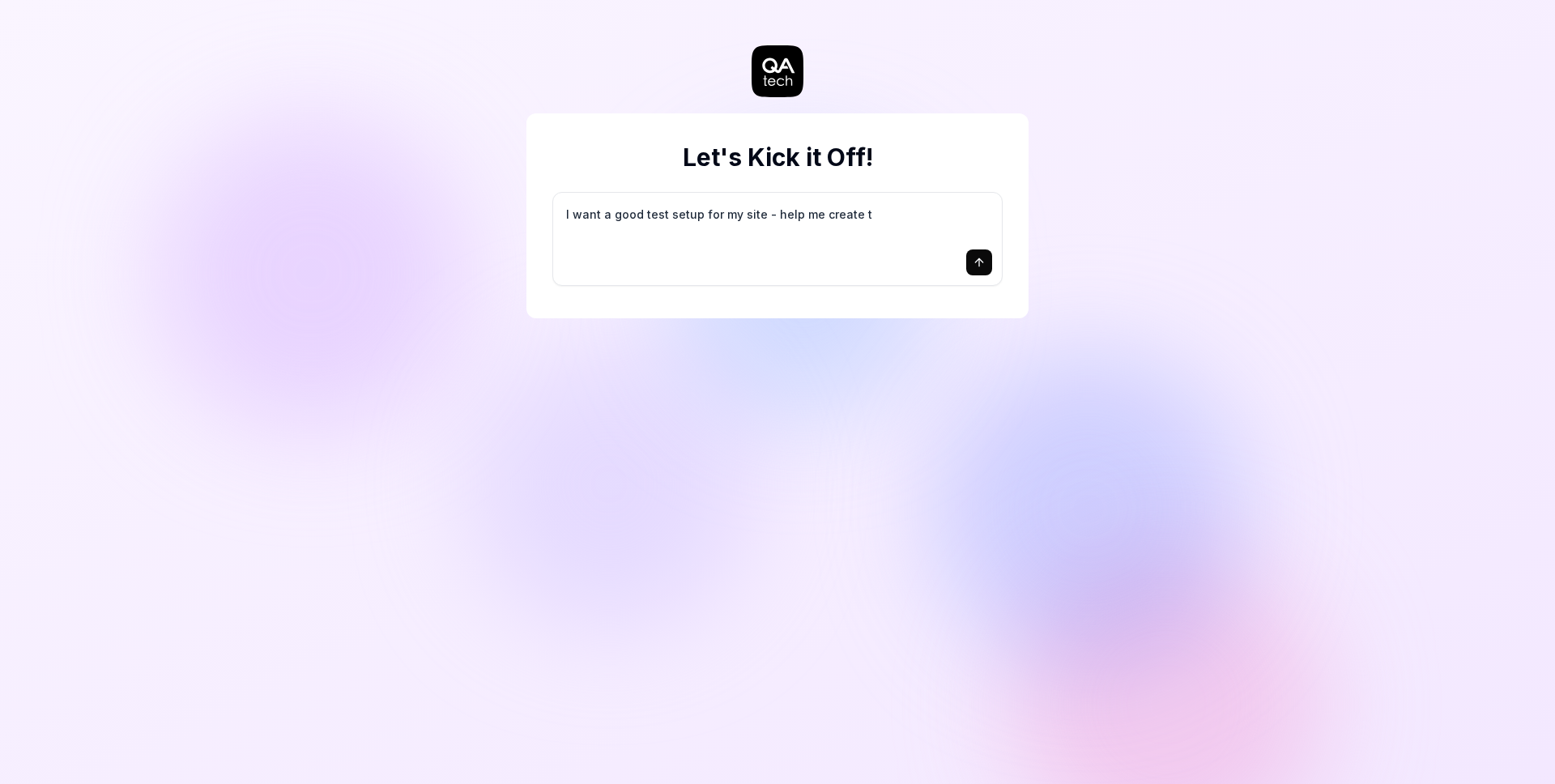
type textarea "*"
type textarea "I want a good test setup for my site - help me create th"
type textarea "*"
type textarea "I want a good test setup for my site - help me create the"
type textarea "*"
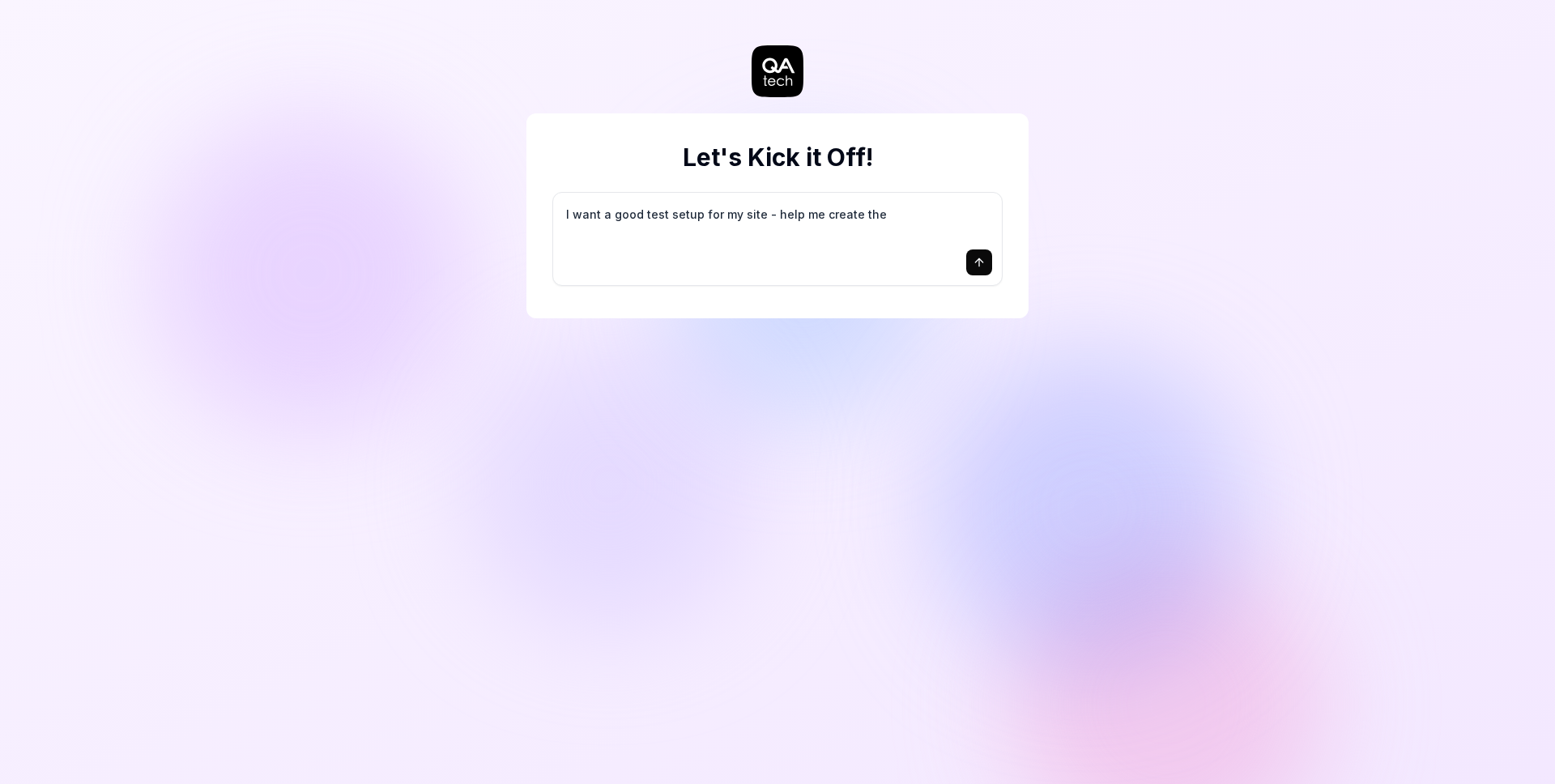
type textarea "I want a good test setup for my site - help me create the"
type textarea "*"
type textarea "I want a good test setup for my site - help me create the f"
type textarea "*"
type textarea "I want a good test setup for my site - help me create the fi"
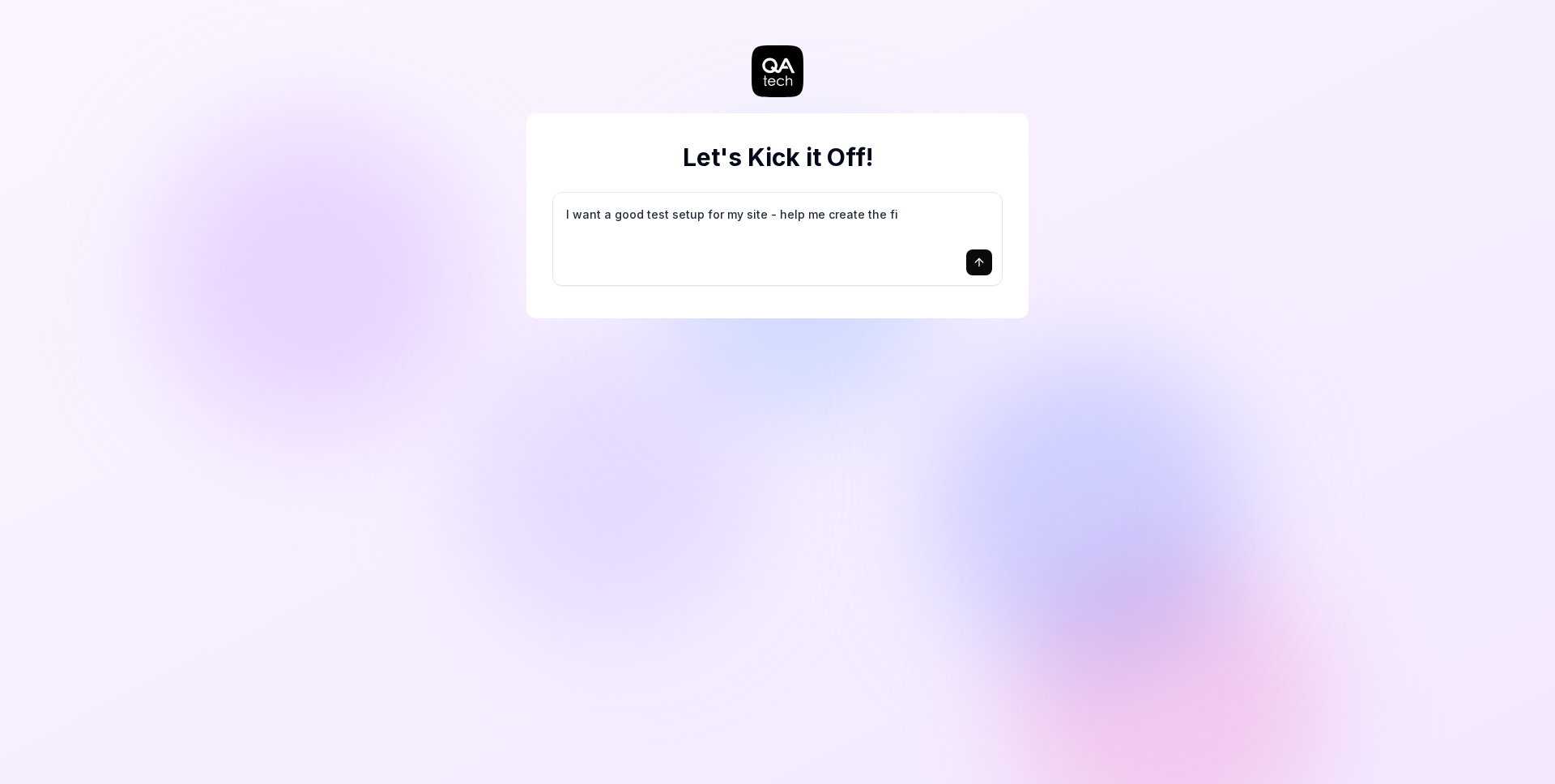
type textarea "*"
type textarea "I want a good test setup for my site - help me create the fir"
type textarea "*"
type textarea "I want a good test setup for my site - help me create the firs"
type textarea "*"
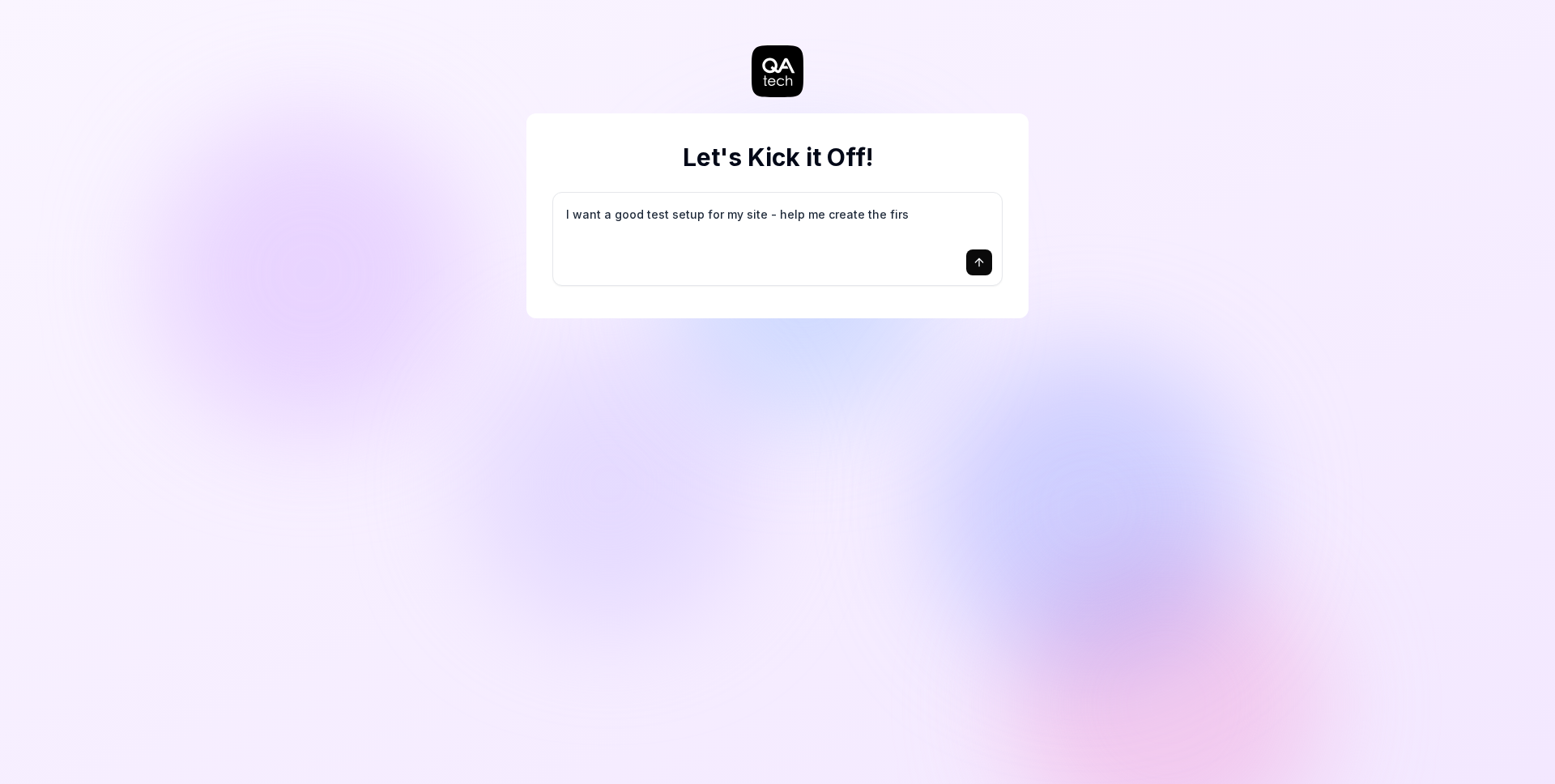
type textarea "I want a good test setup for my site - help me create the first"
type textarea "*"
type textarea "I want a good test setup for my site - help me create the first"
type textarea "*"
type textarea "I want a good test setup for my site - help me create the first 3"
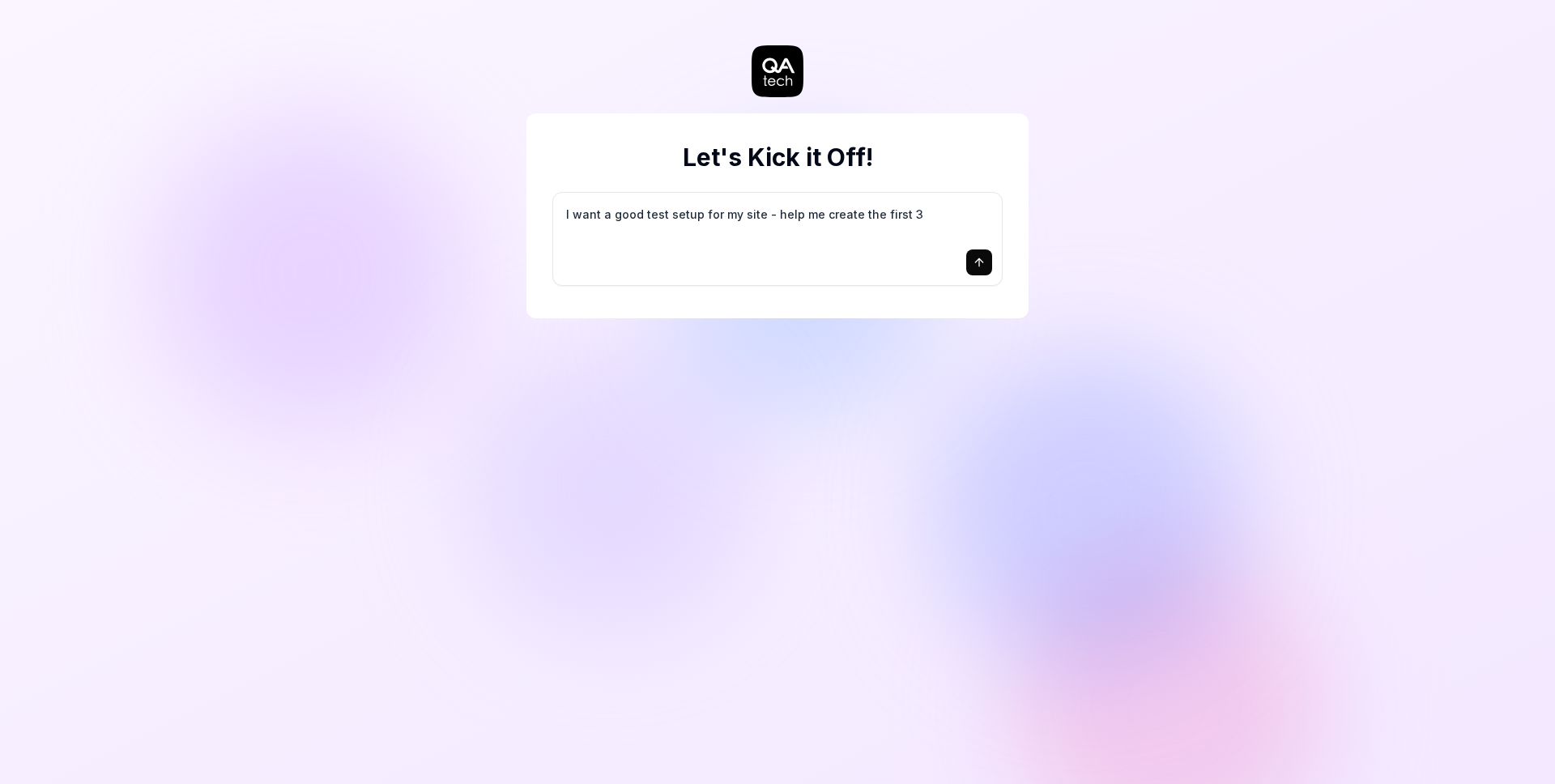
type textarea "*"
type textarea "I want a good test setup for my site - help me create the first 3-"
type textarea "*"
type textarea "I want a good test setup for my site - help me create the first 3-5"
type textarea "*"
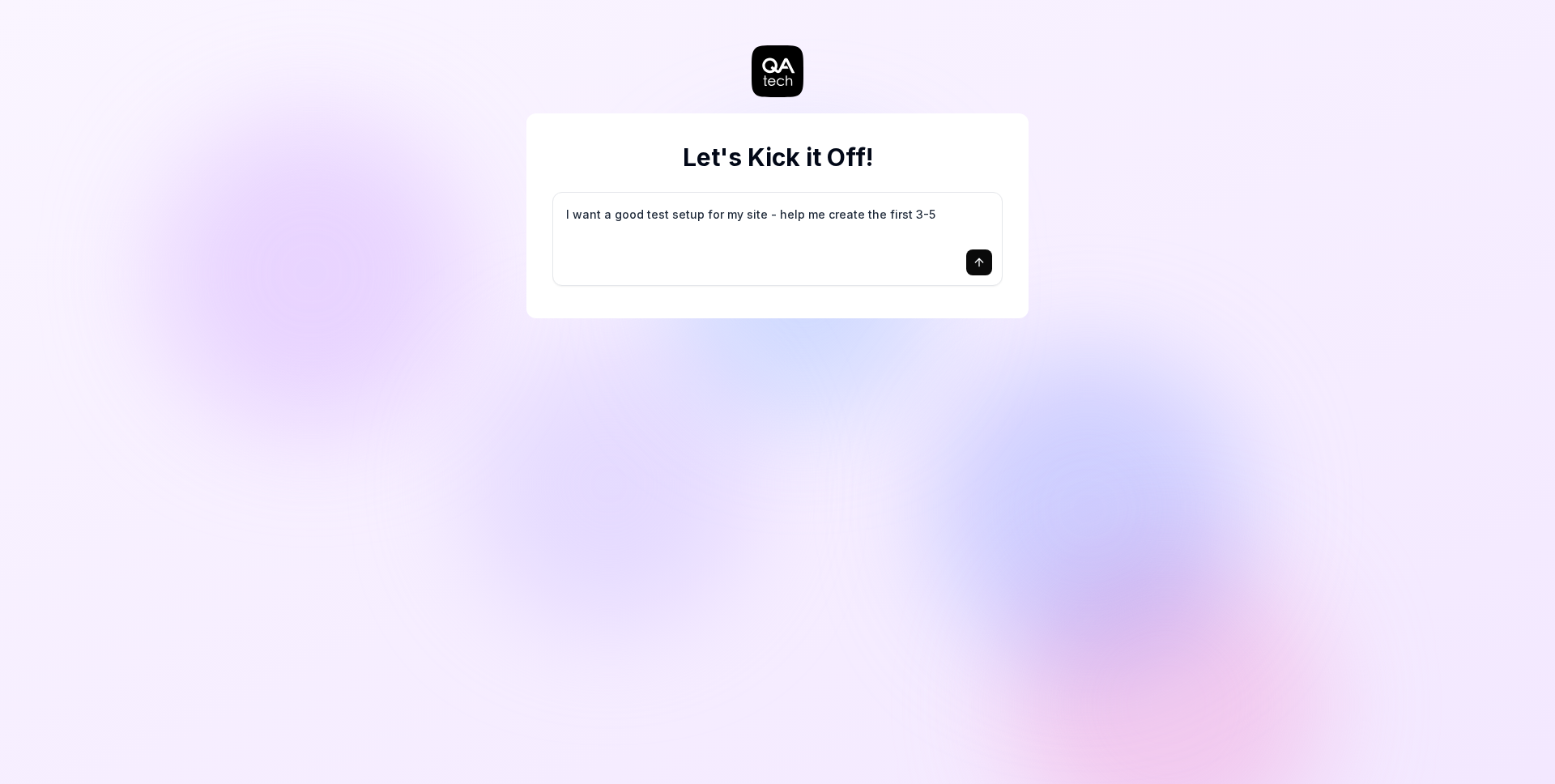
type textarea "I want a good test setup for my site - help me create the first 3-5"
type textarea "*"
type textarea "I want a good test setup for my site - help me create the first 3-5 t"
type textarea "*"
type textarea "I want a good test setup for my site - help me create the first 3-5 te"
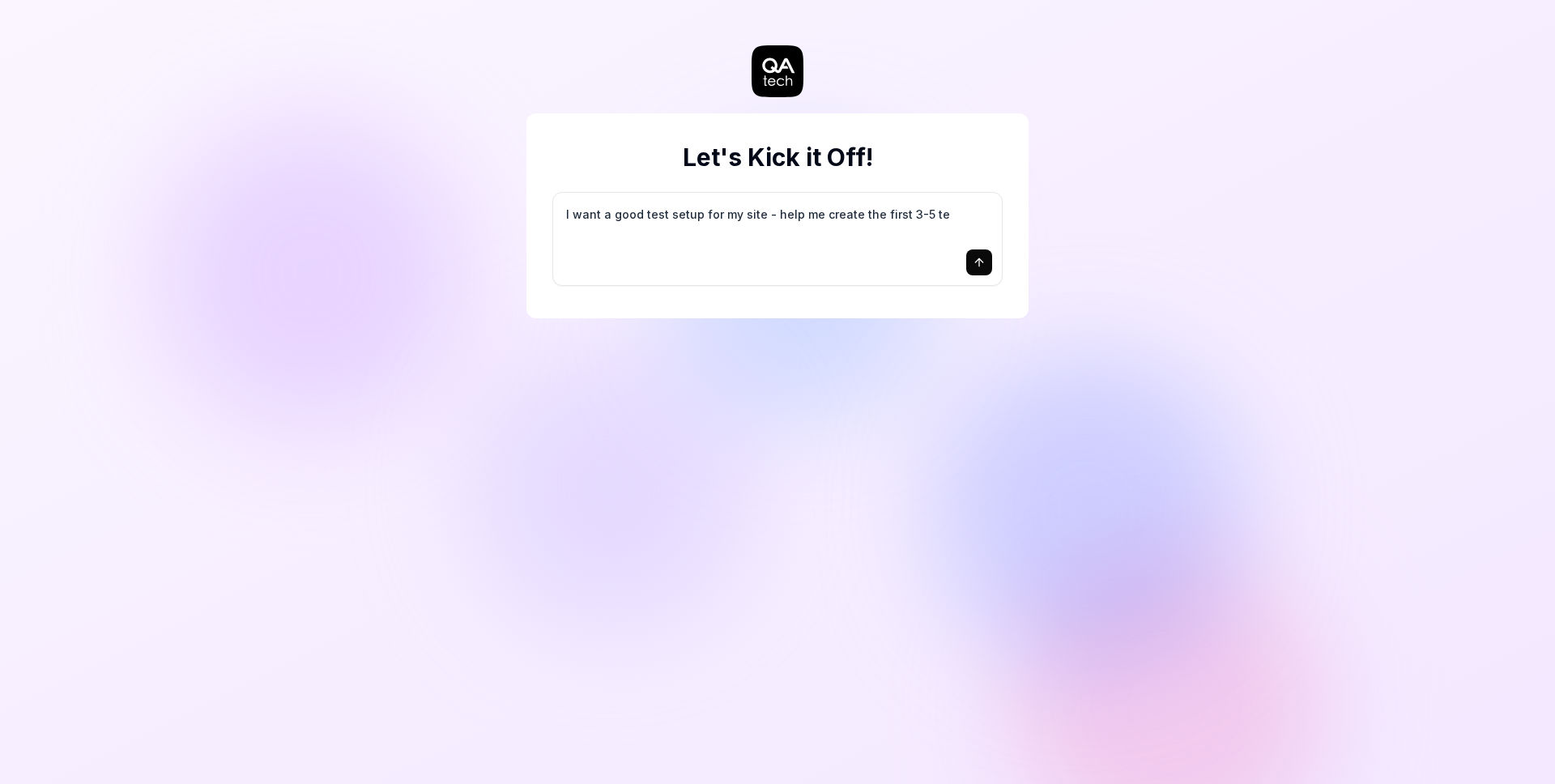
type textarea "*"
type textarea "I want a good test setup for my site - help me create the first 3-5 tes"
type textarea "*"
type textarea "I want a good test setup for my site - help me create the first 3-5 test"
type textarea "*"
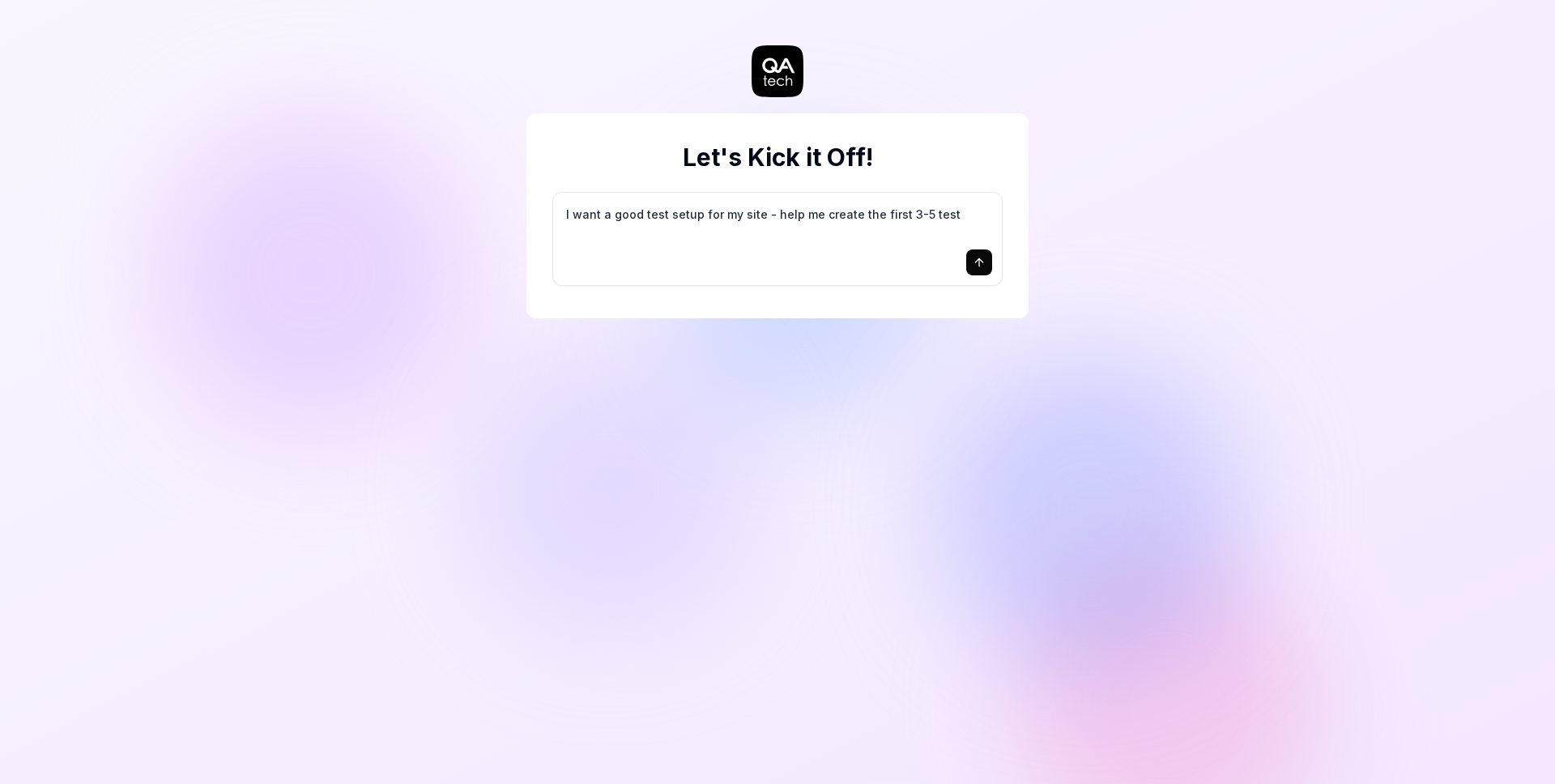
type textarea "I want a good test setup for my site - help me create the first 3-5 test"
type textarea "*"
type textarea "I want a good test setup for my site - help me create the first 3-5 test c"
type textarea "*"
type textarea "I want a good test setup for my site - help me create the first 3-5 test ca"
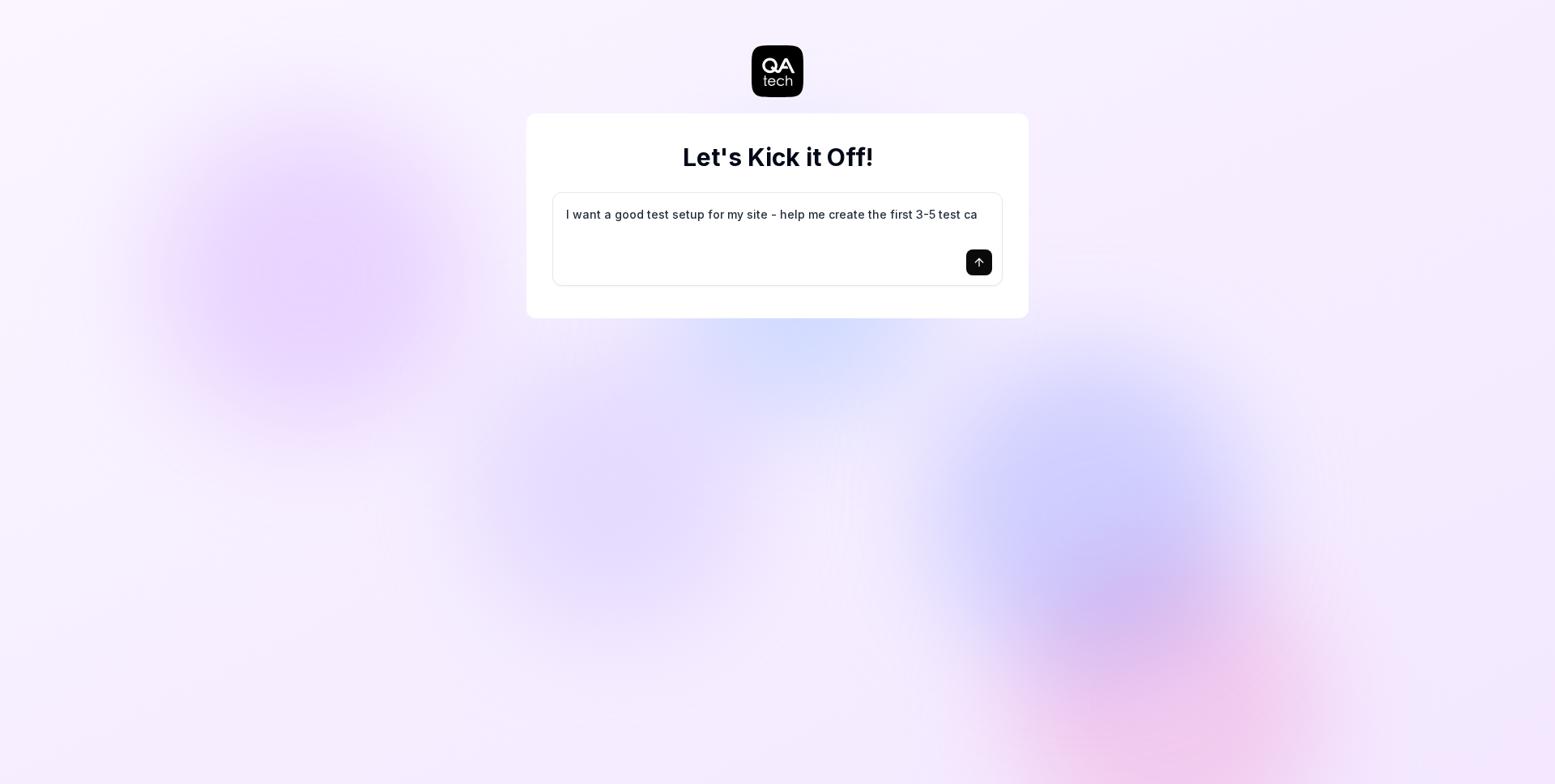
type textarea "*"
type textarea "I want a good test setup for my site - help me create the first 3-5 test cas"
type textarea "*"
type textarea "I want a good test setup for my site - help me create the first 3-5 test case"
type textarea "*"
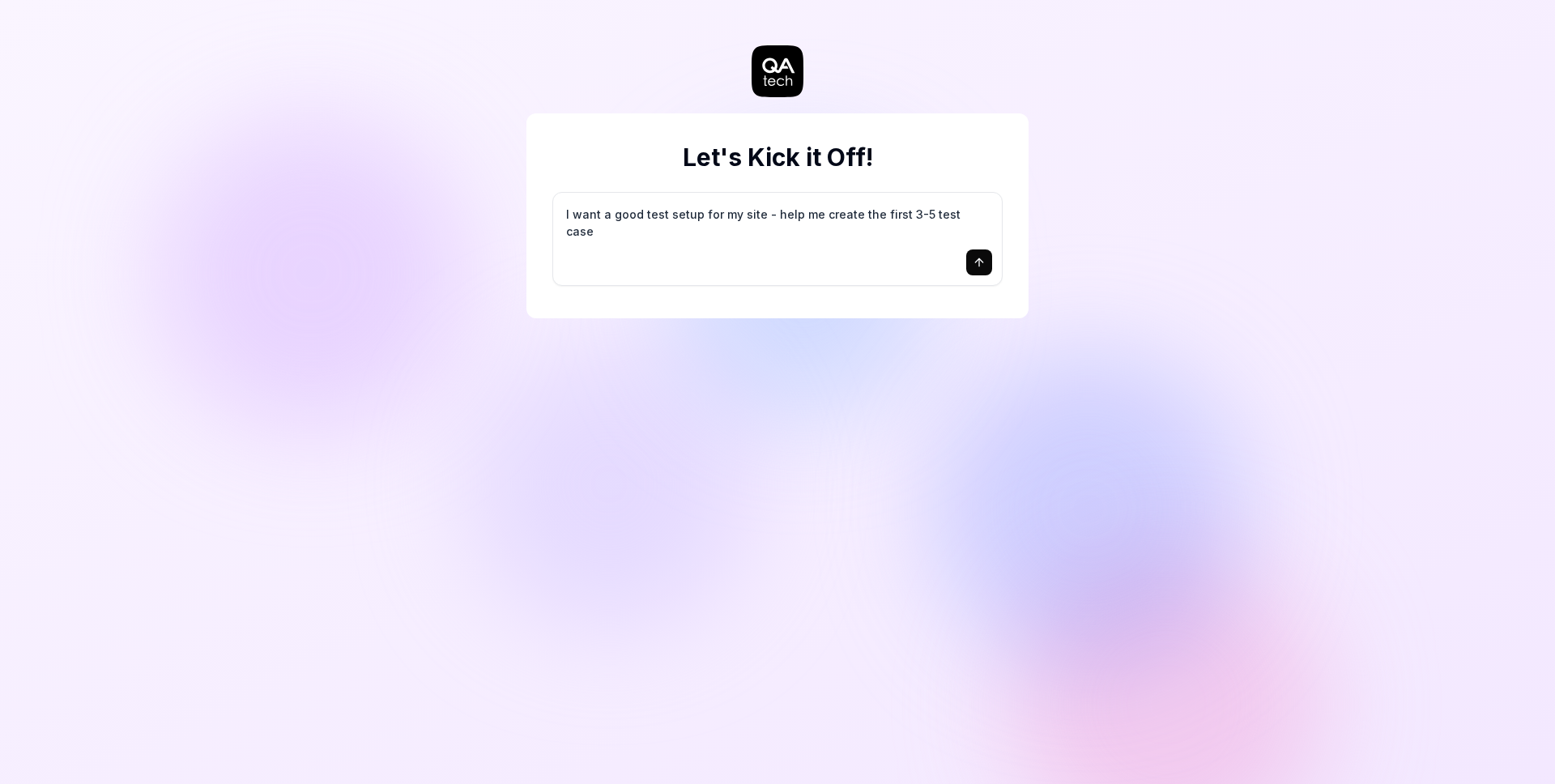
type textarea "I want a good test setup for my site - help me create the first 3-5 test cases"
click at [979, 259] on icon "submit" at bounding box center [979, 260] width 8 height 4
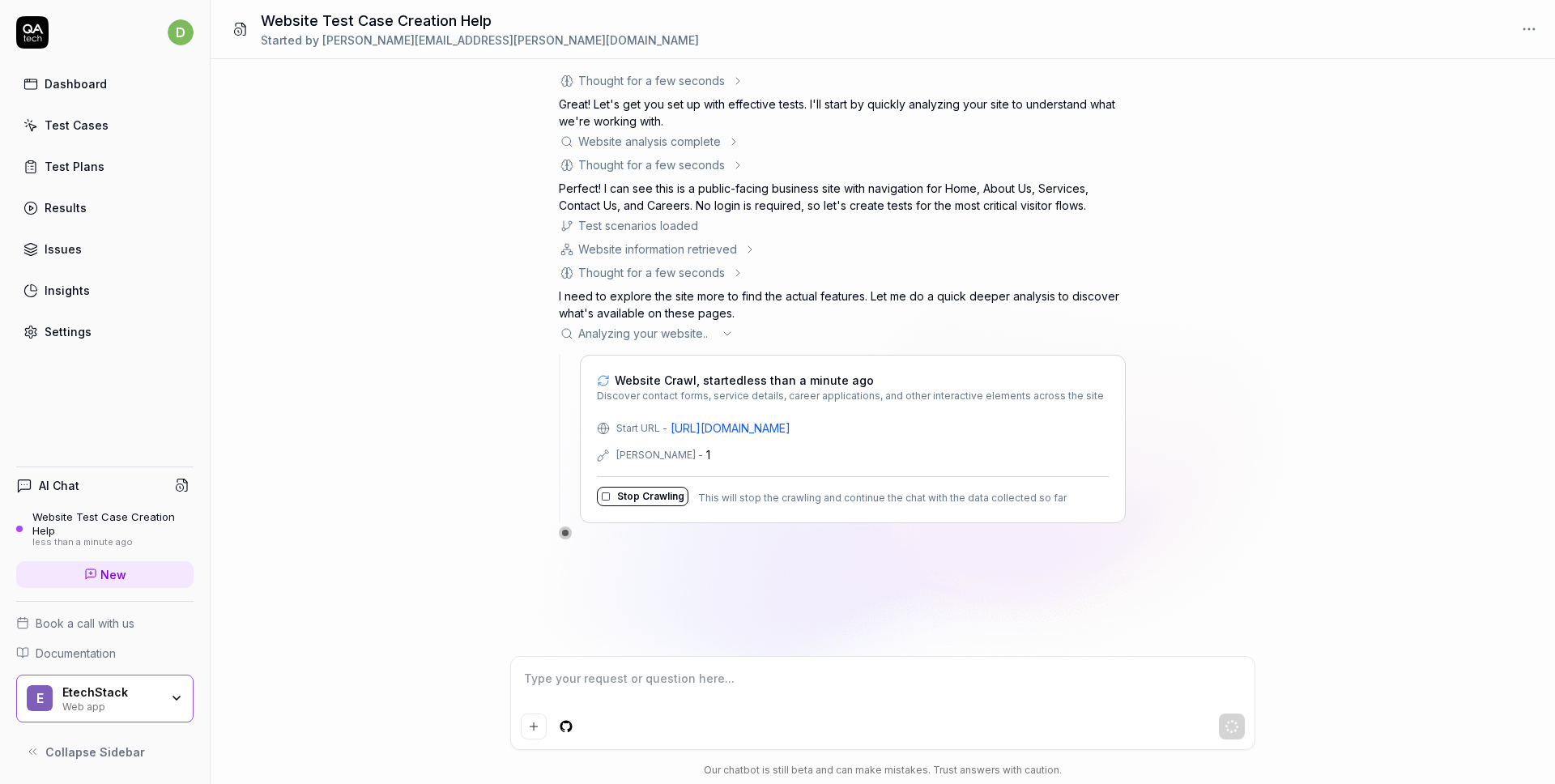
click at [733, 142] on icon at bounding box center [734, 142] width 13 height 13
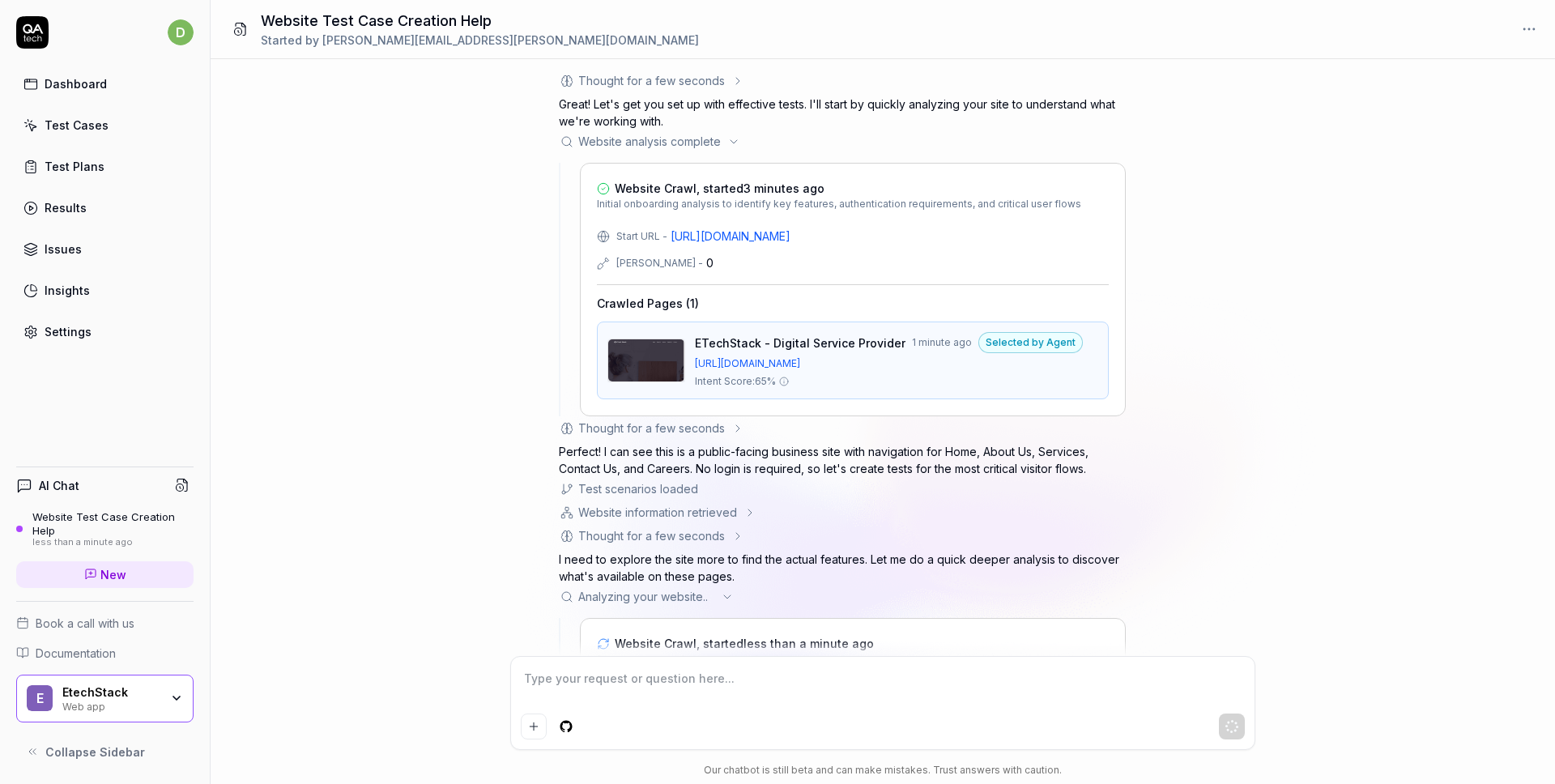
click at [736, 139] on icon at bounding box center [734, 142] width 13 height 13
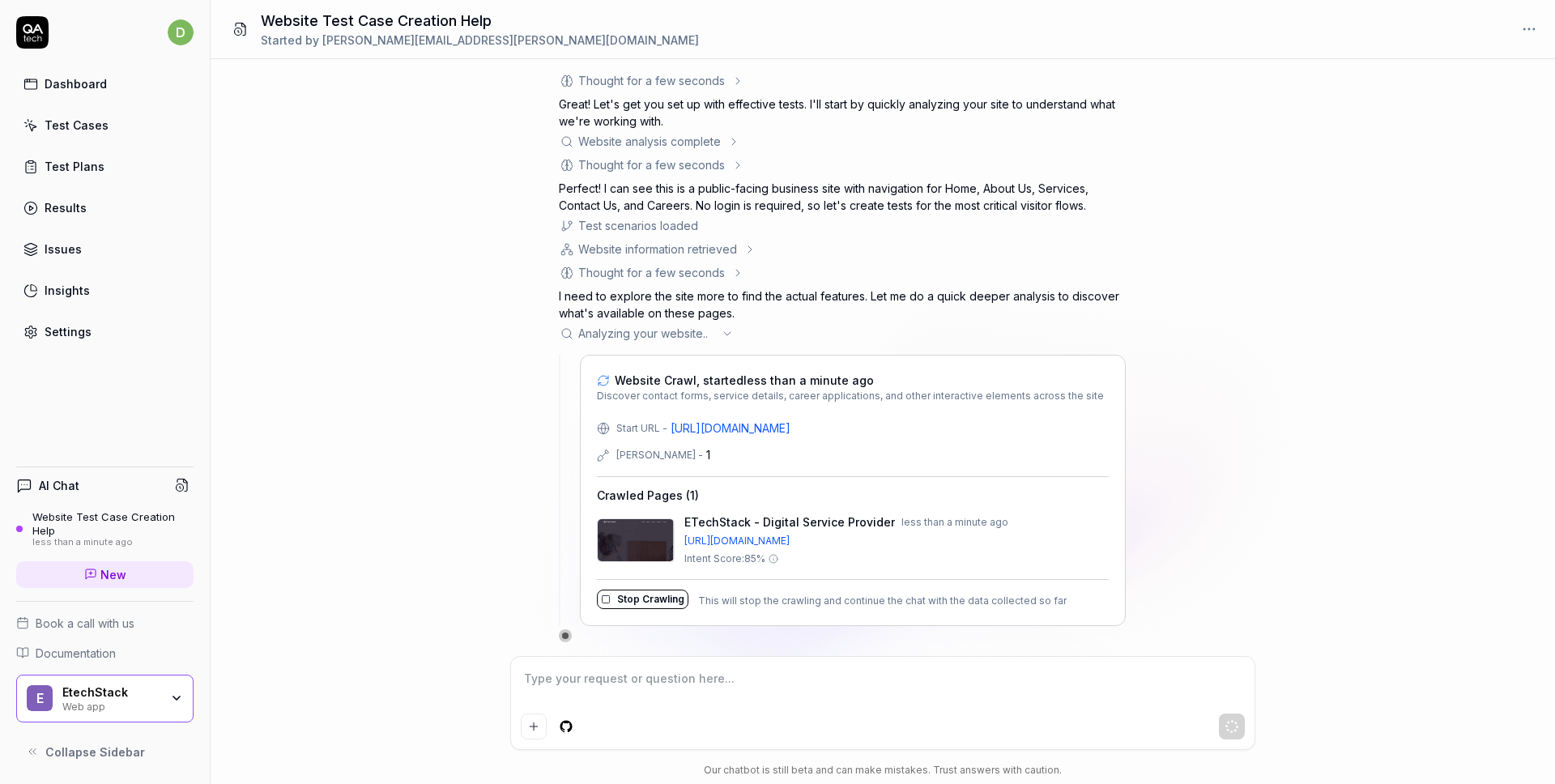
click at [732, 168] on icon at bounding box center [738, 165] width 13 height 13
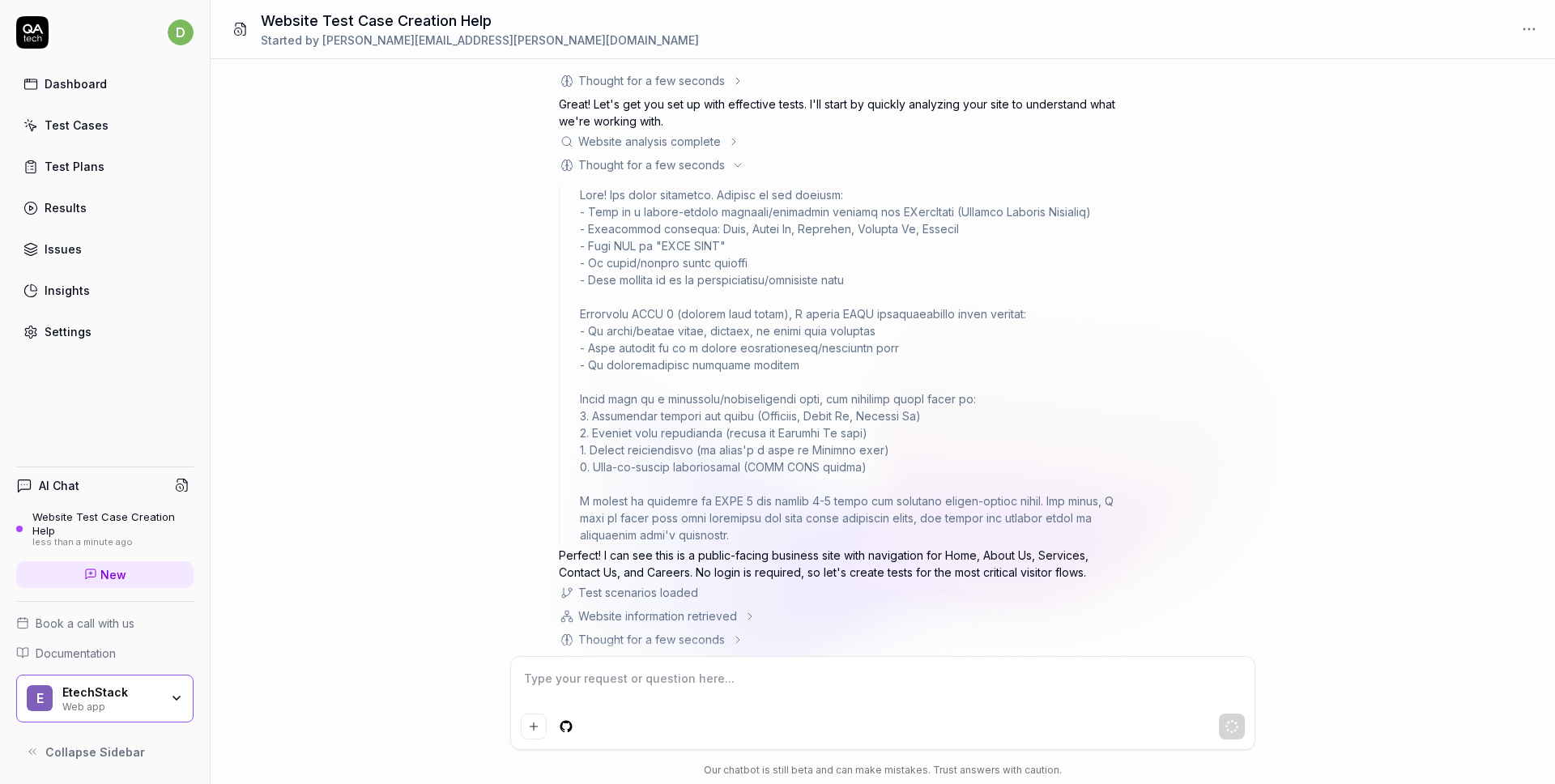
click at [732, 168] on icon at bounding box center [738, 165] width 13 height 13
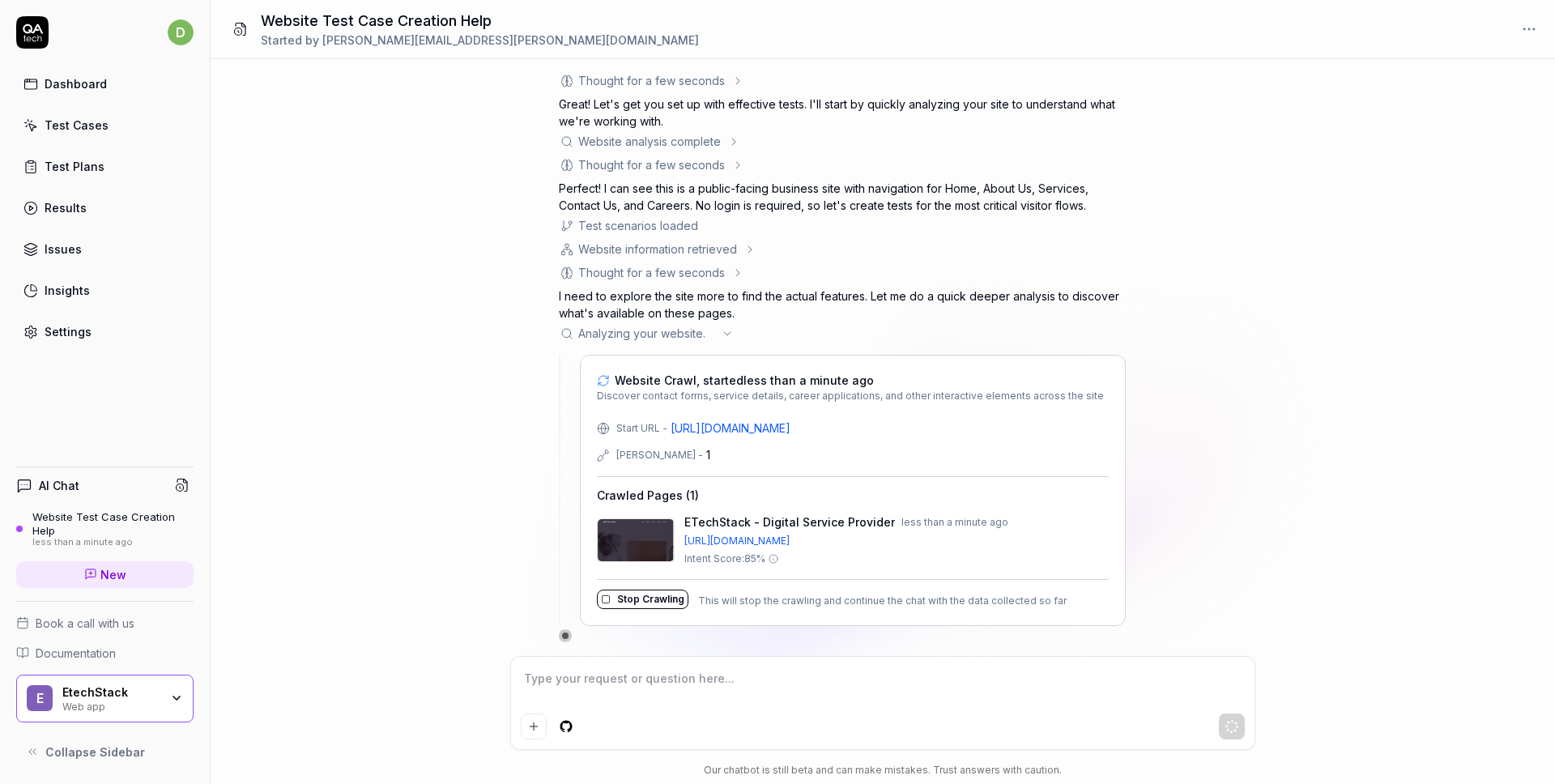
click at [734, 245] on div "Website information retrieved" at bounding box center [657, 249] width 159 height 17
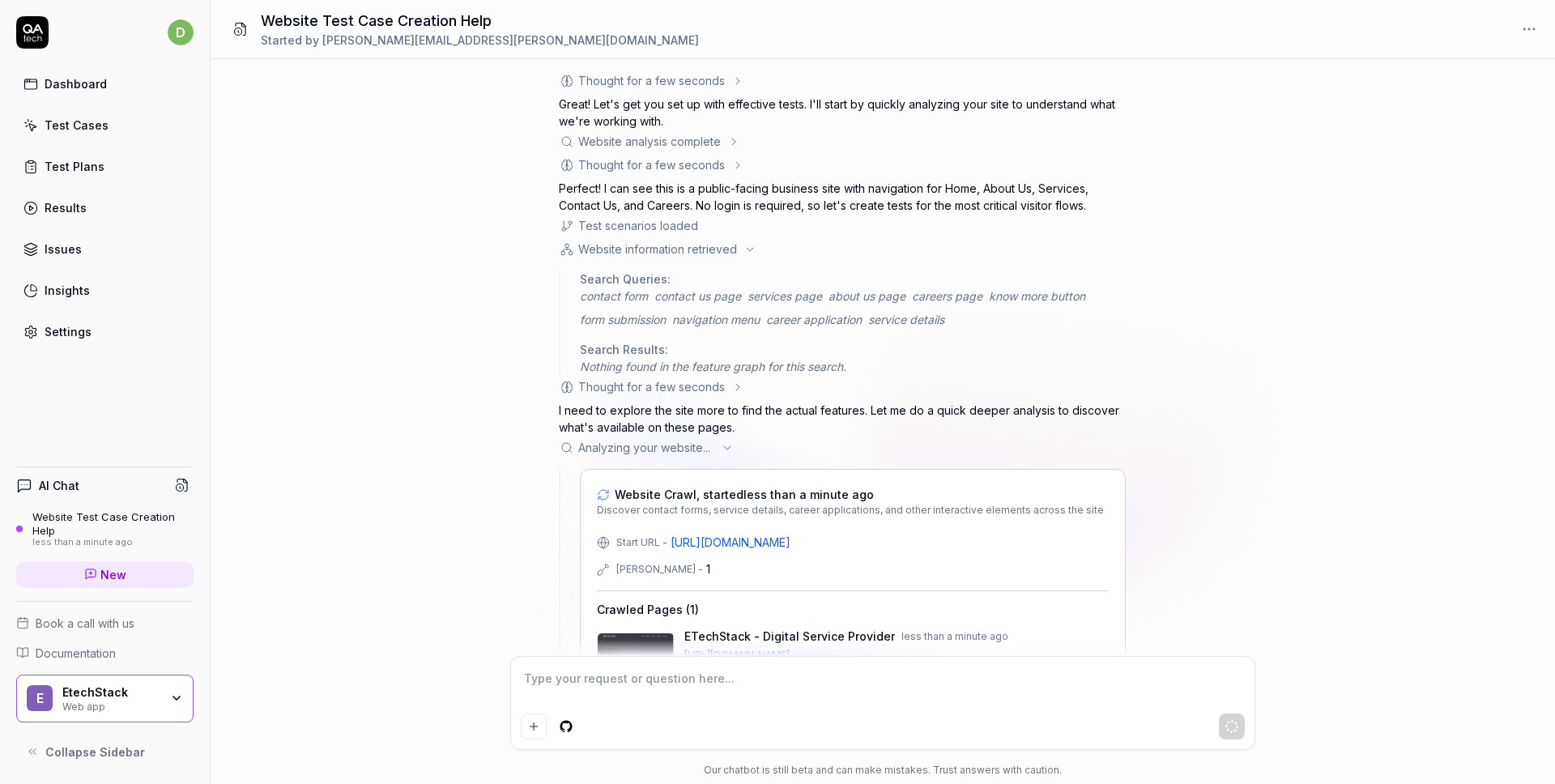
click at [734, 245] on div "Website information retrieved" at bounding box center [657, 249] width 159 height 17
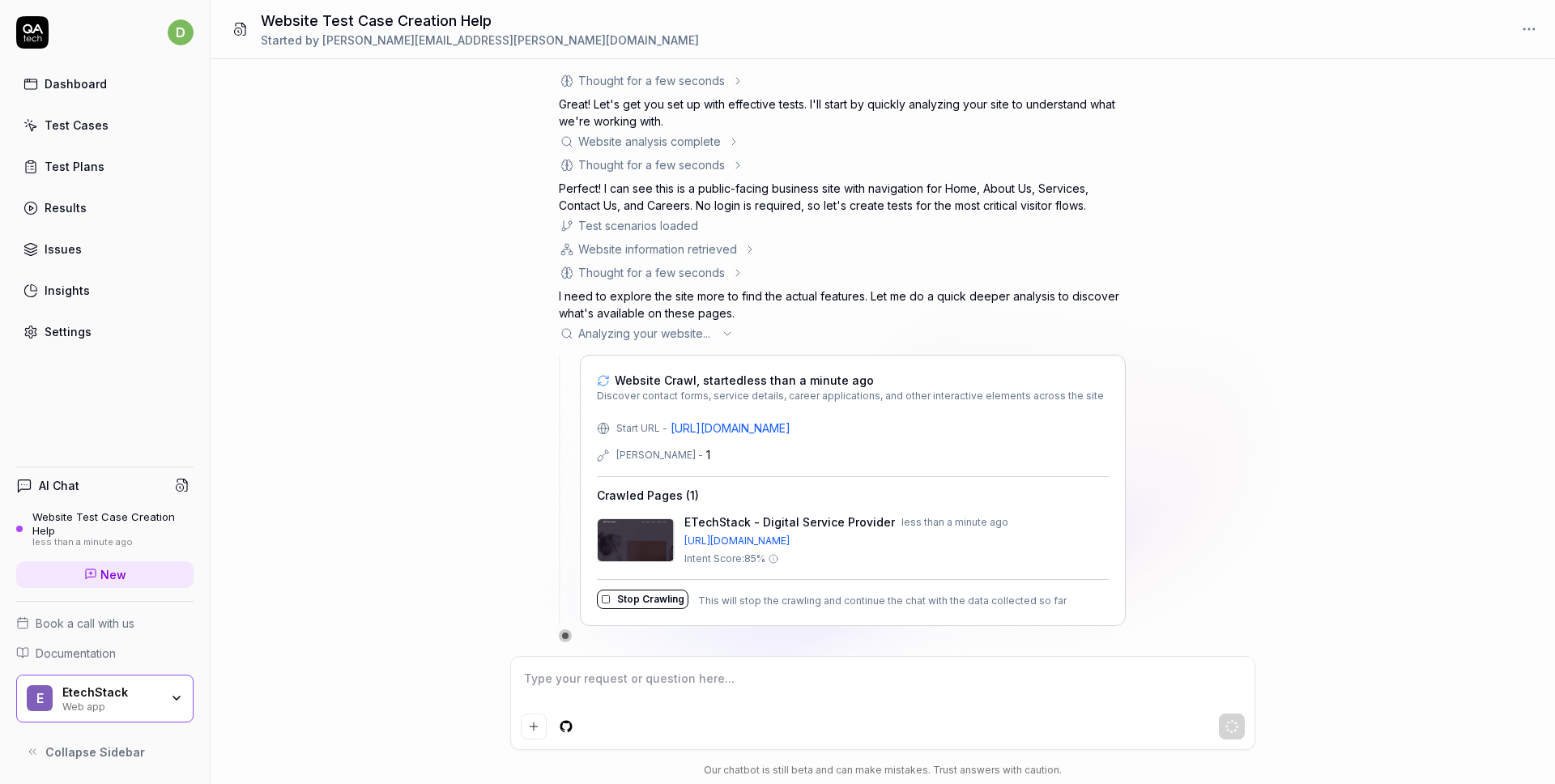
click at [732, 274] on icon at bounding box center [738, 273] width 13 height 13
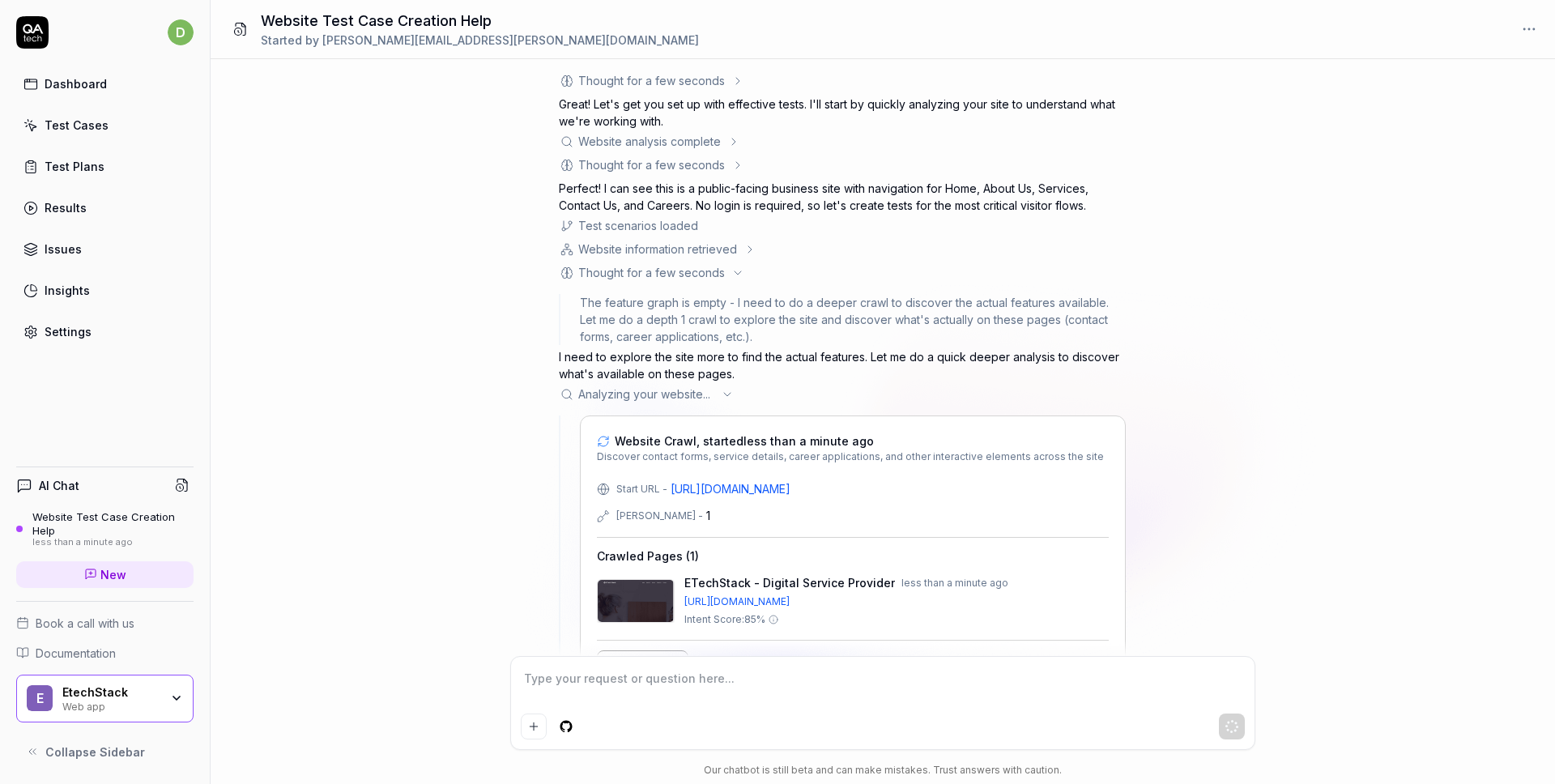
click at [732, 274] on icon at bounding box center [738, 273] width 13 height 13
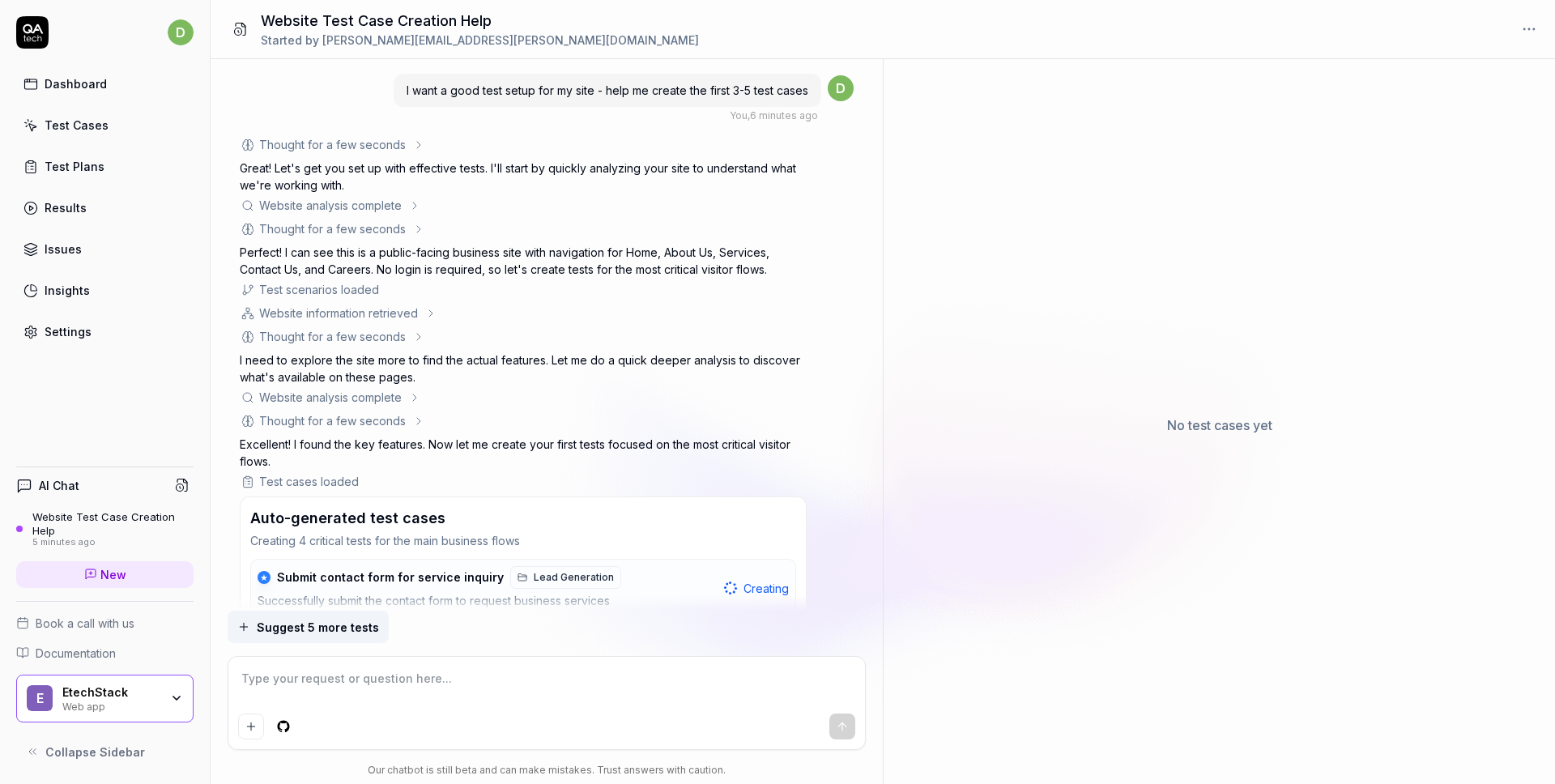
scroll to position [355, 0]
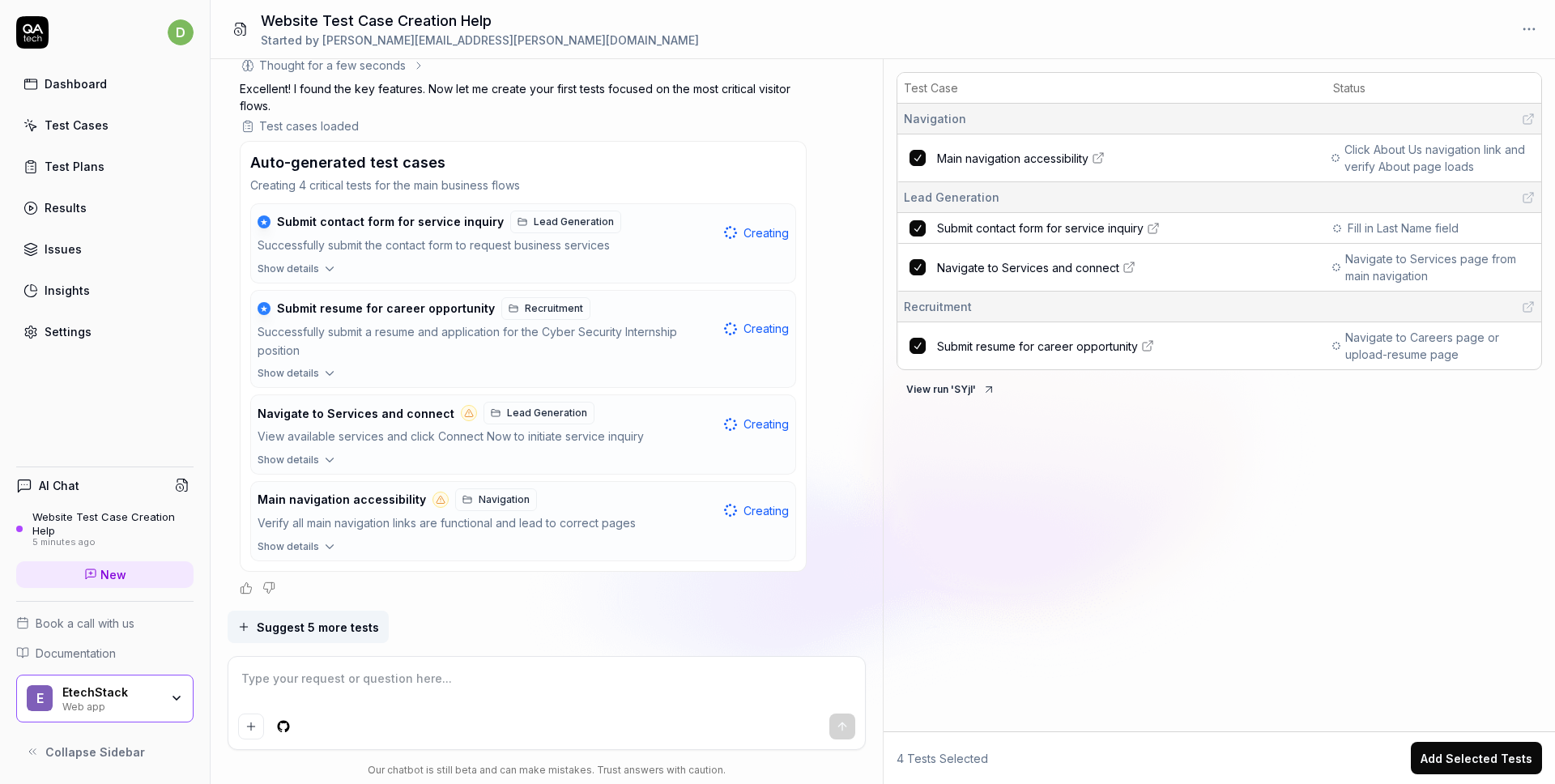
click at [975, 387] on button "View run ' SYjI '" at bounding box center [951, 389] width 108 height 26
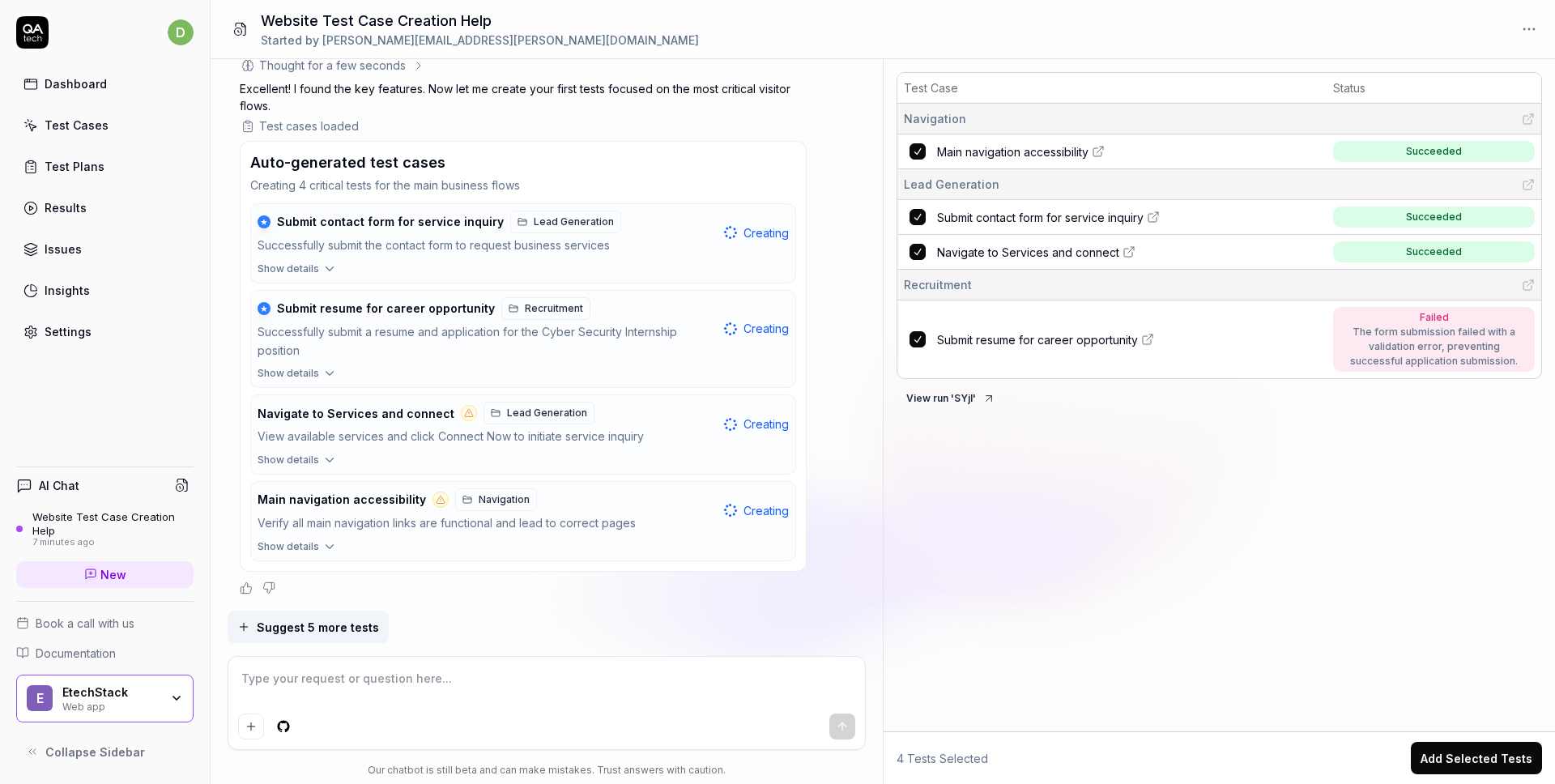
type textarea "*"
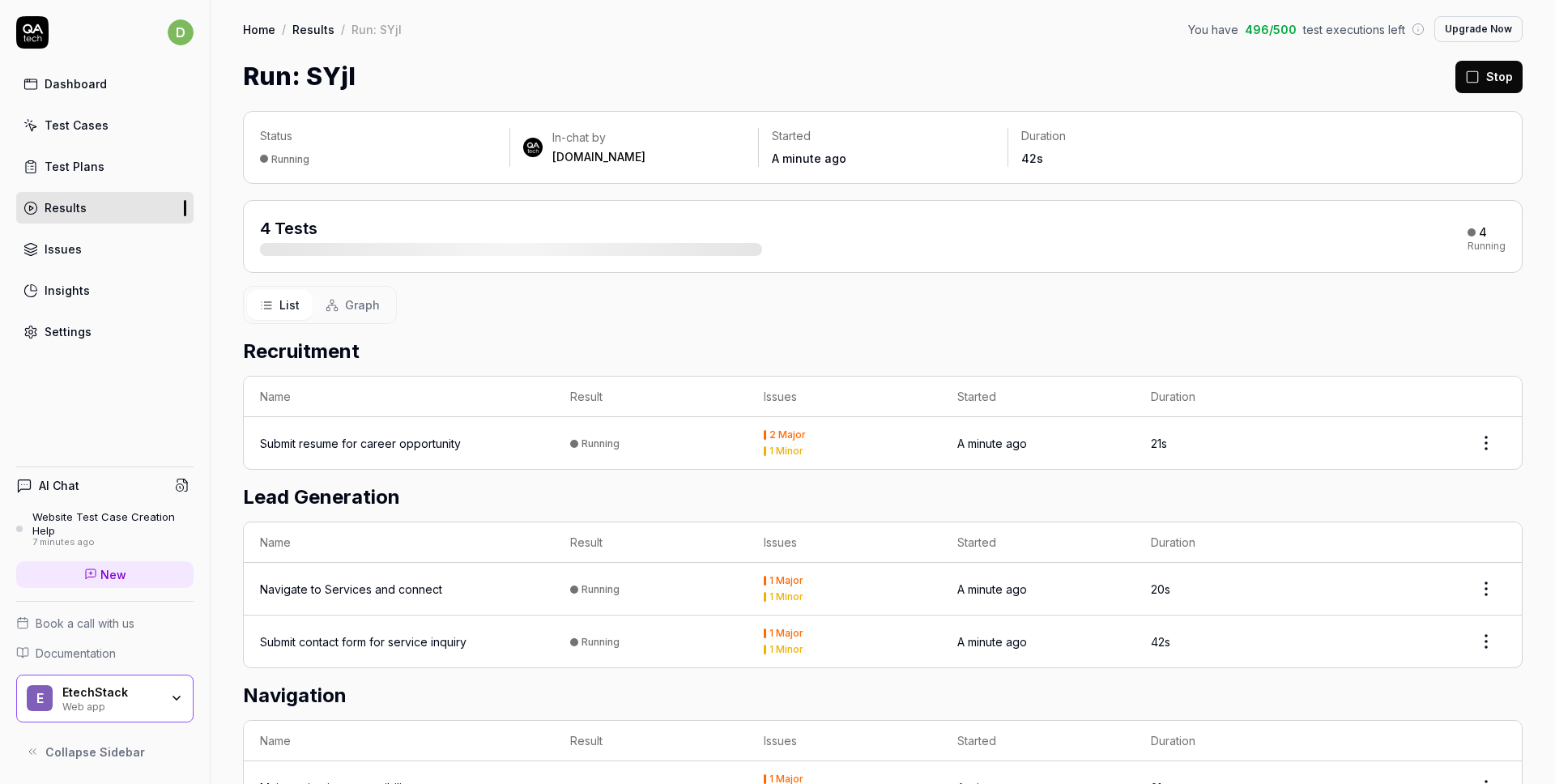
scroll to position [108, 0]
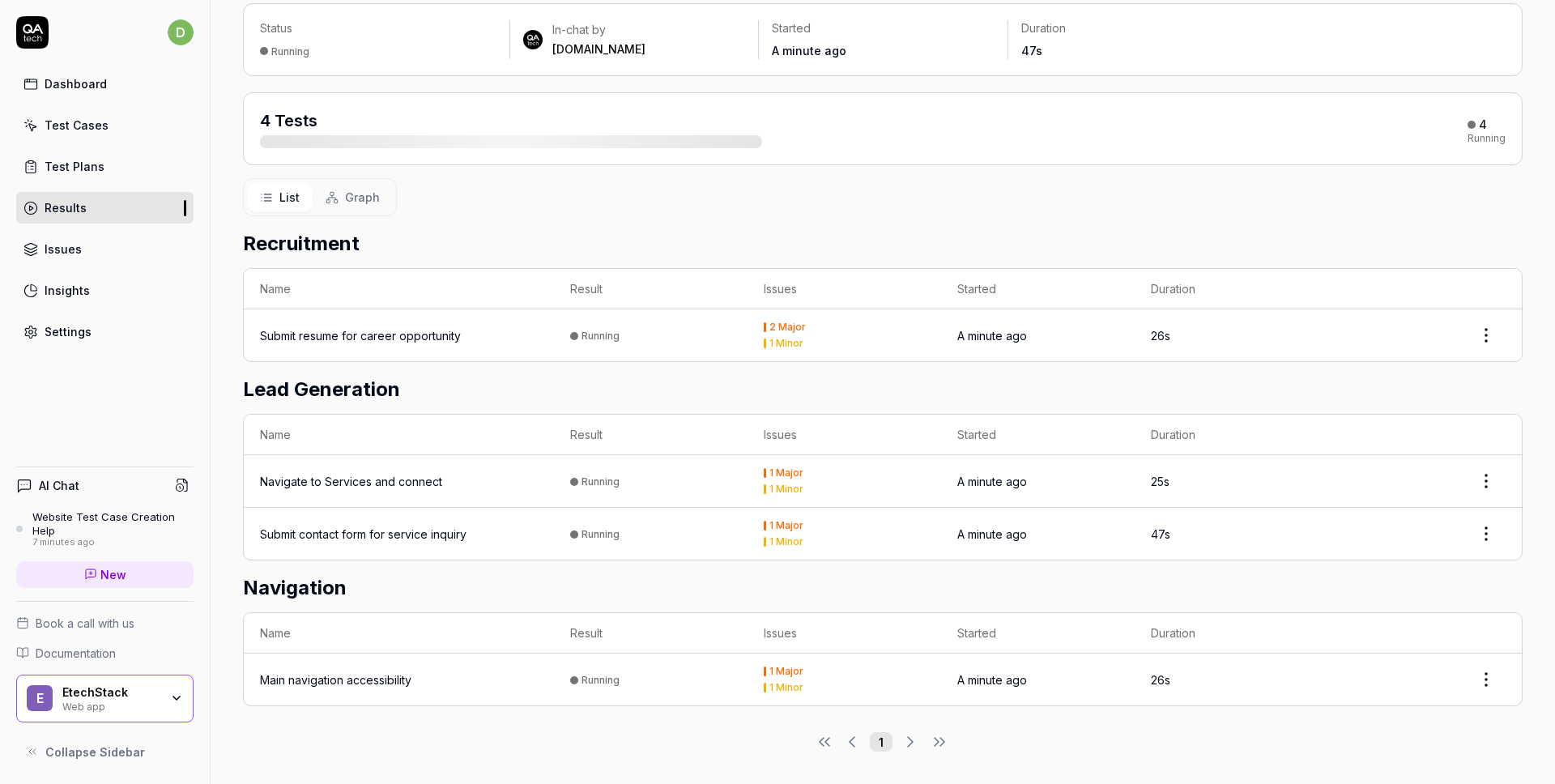
click at [942, 322] on td "A minute ago" at bounding box center [1038, 335] width 194 height 52
click at [941, 349] on td "A minute ago" at bounding box center [1038, 335] width 194 height 52
click at [1482, 327] on html "d Dashboard Test Cases Test Plans Results Issues Insights Settings AI Chat Webs…" at bounding box center [778, 392] width 1555 height 784
click at [1437, 374] on div "Options" at bounding box center [1437, 373] width 128 height 36
click at [1481, 347] on html "d Dashboard Test Cases Test Plans Results Issues Insights Settings AI Chat Webs…" at bounding box center [778, 392] width 1555 height 784
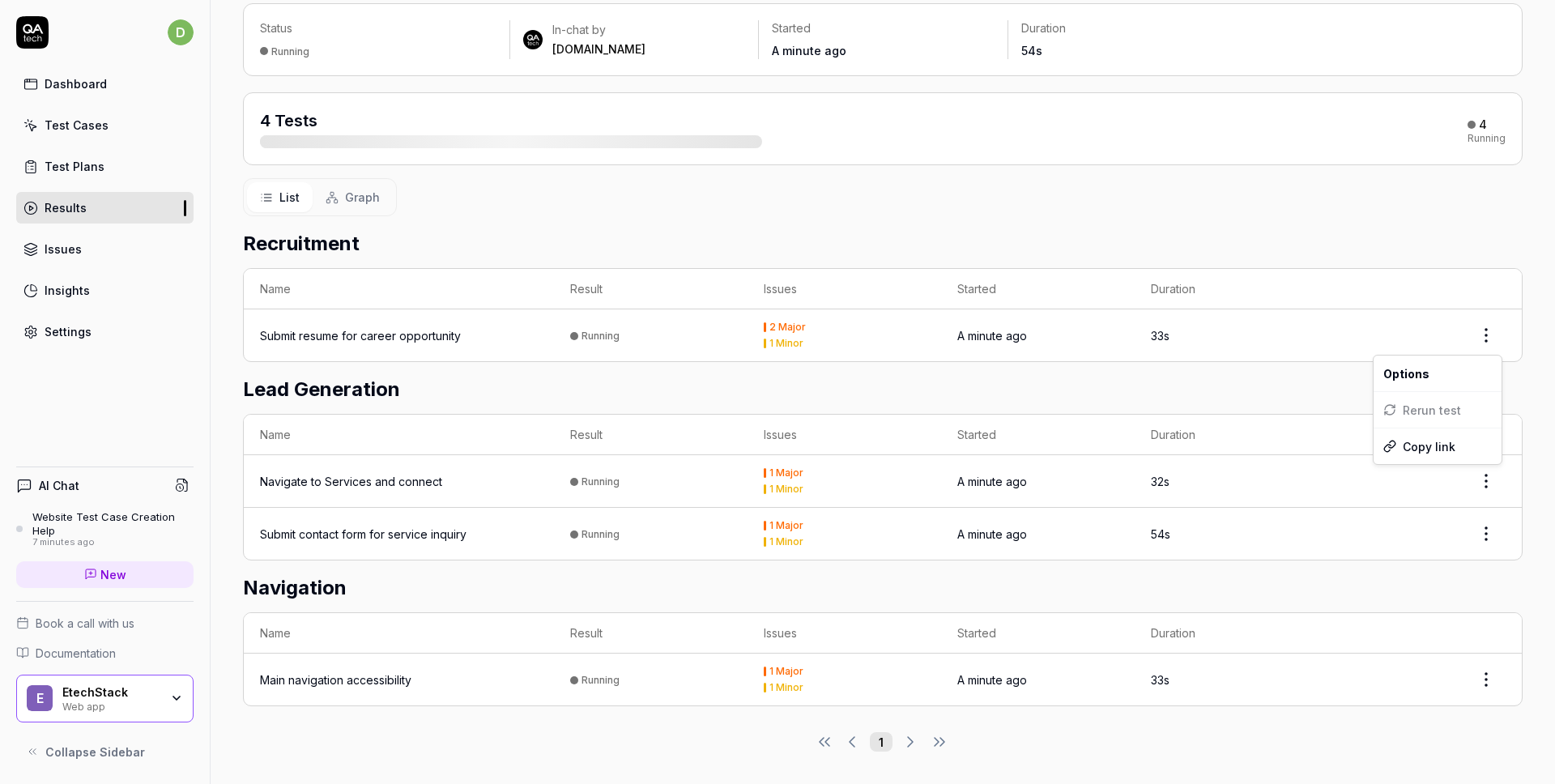
click at [1413, 378] on span "Options" at bounding box center [1406, 374] width 46 height 17
click at [1356, 395] on h2 "Lead Generation" at bounding box center [883, 389] width 1280 height 29
click at [521, 334] on div "Submit resume for career opportunity" at bounding box center [399, 335] width 278 height 17
click at [455, 450] on th "Name" at bounding box center [399, 435] width 310 height 41
click at [451, 476] on div "Navigate to Services and connect" at bounding box center [399, 481] width 278 height 17
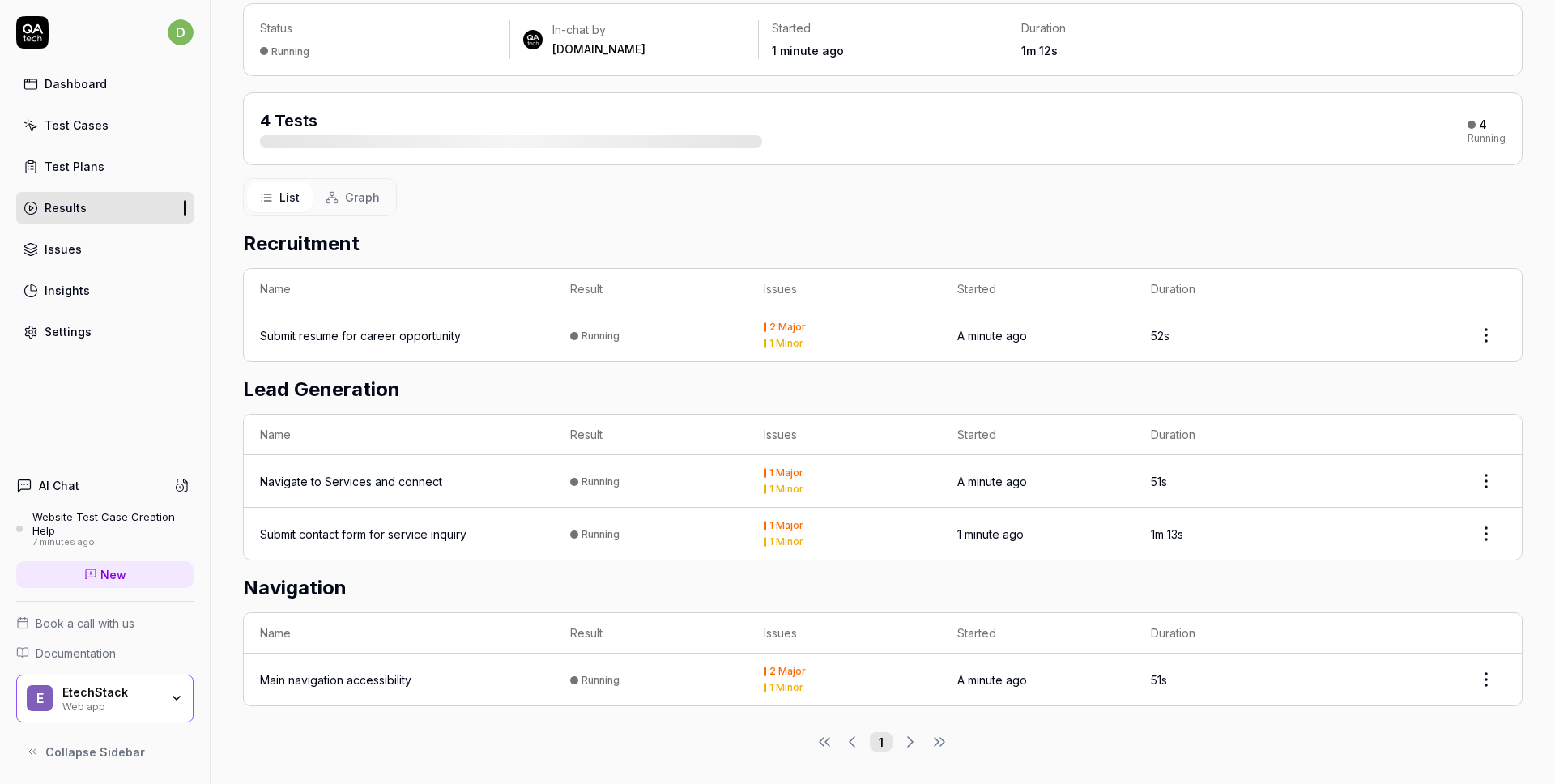
click at [445, 551] on td "Submit contact form for service inquiry" at bounding box center [399, 534] width 310 height 52
click at [442, 537] on div "Submit contact form for service inquiry" at bounding box center [364, 534] width 207 height 17
click at [412, 527] on div "Submit contact form for service inquiry" at bounding box center [364, 534] width 207 height 17
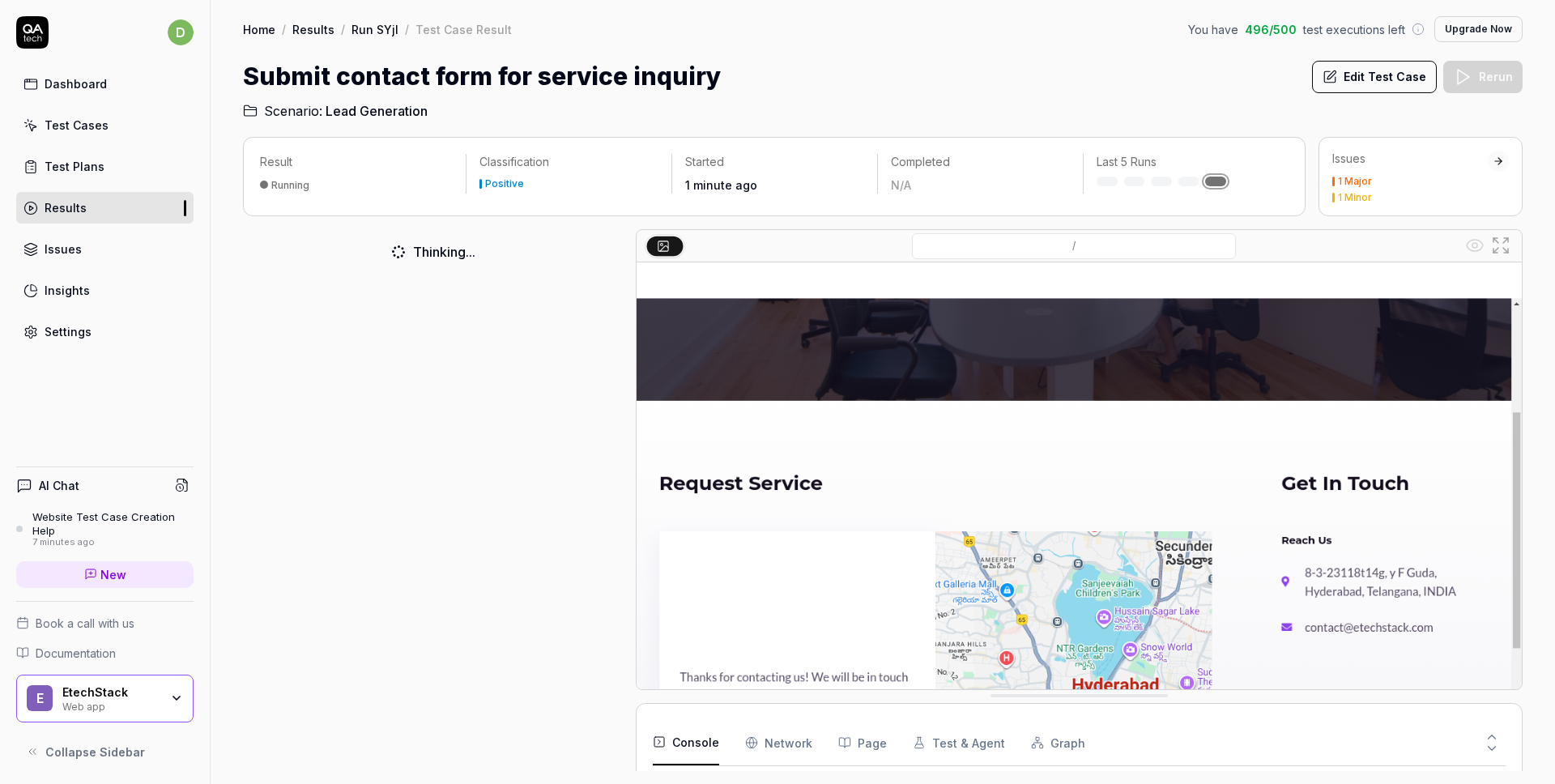
scroll to position [47, 0]
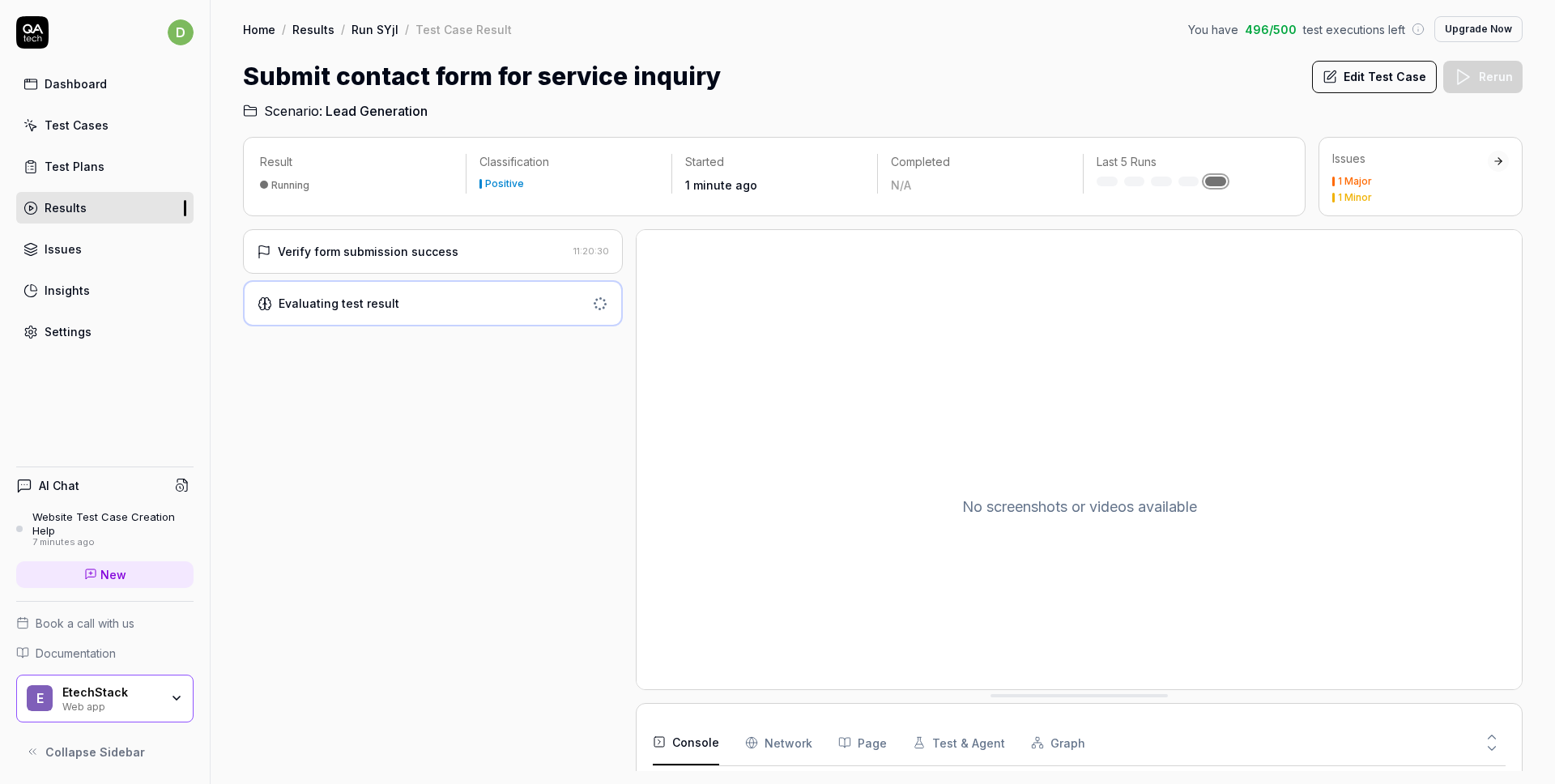
click at [417, 266] on div "Verify form submission success 11:20:30" at bounding box center [432, 251] width 380 height 44
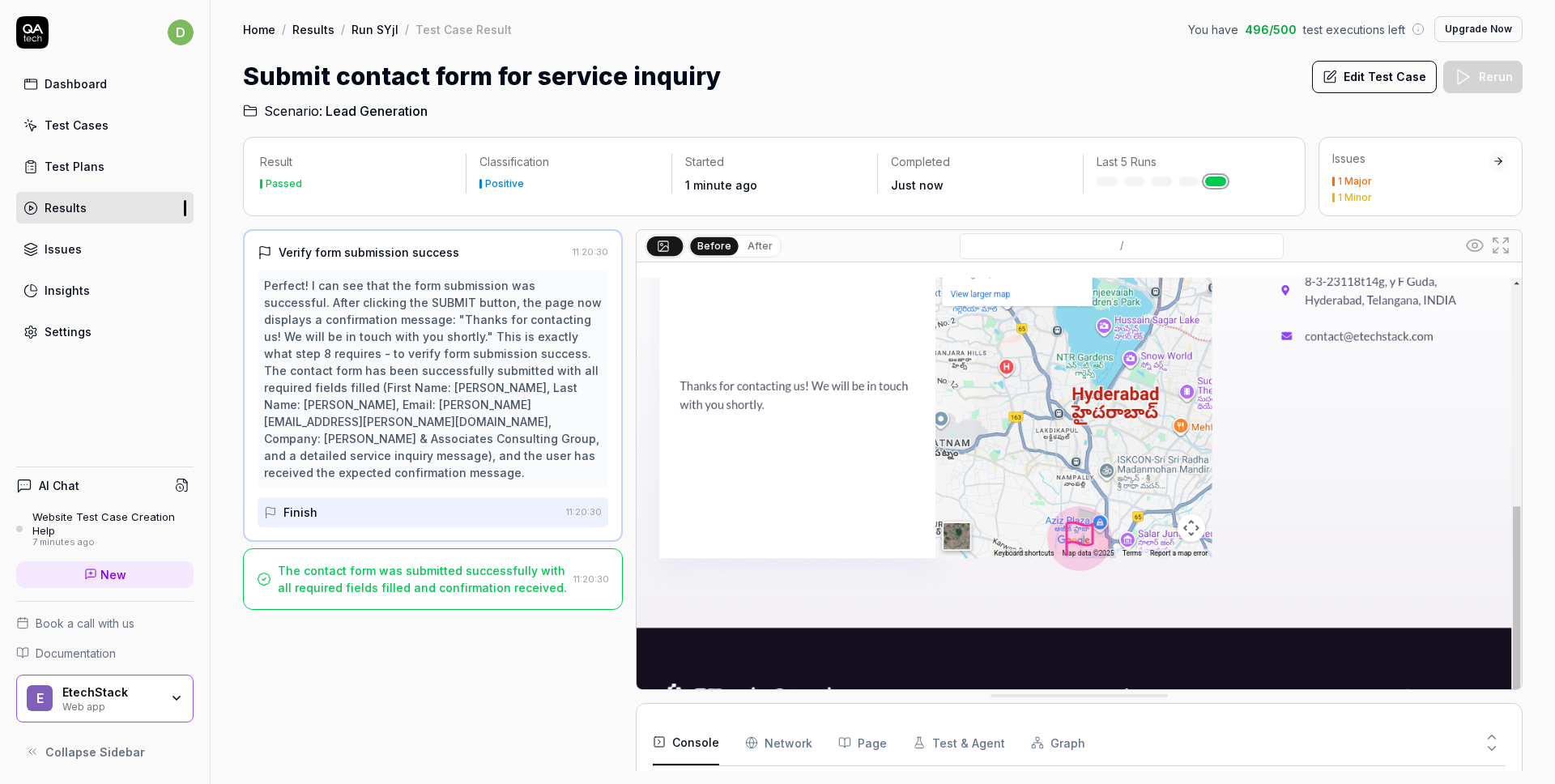
click at [371, 30] on link "Run SYjI" at bounding box center [375, 28] width 47 height 16
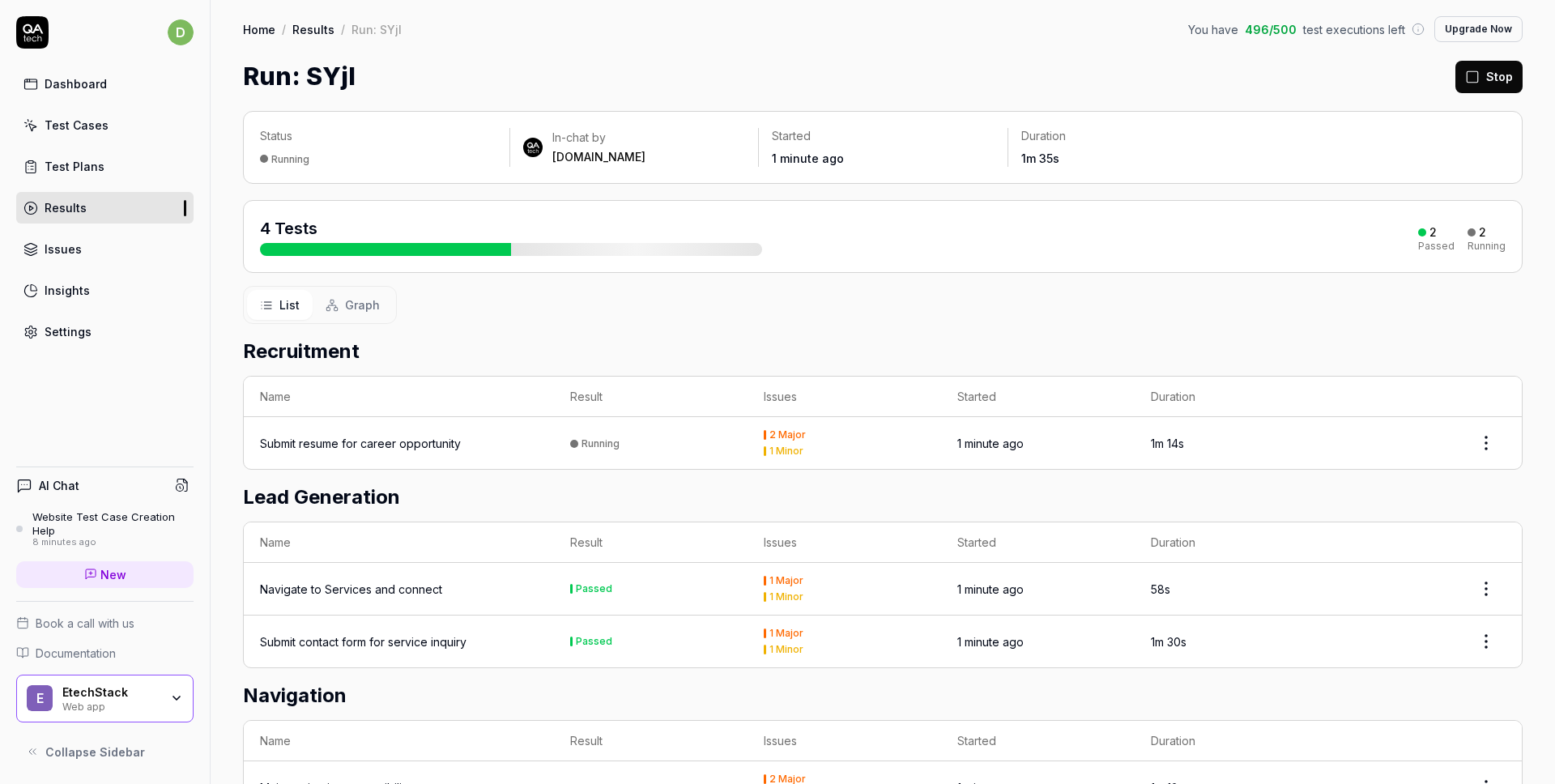
scroll to position [108, 0]
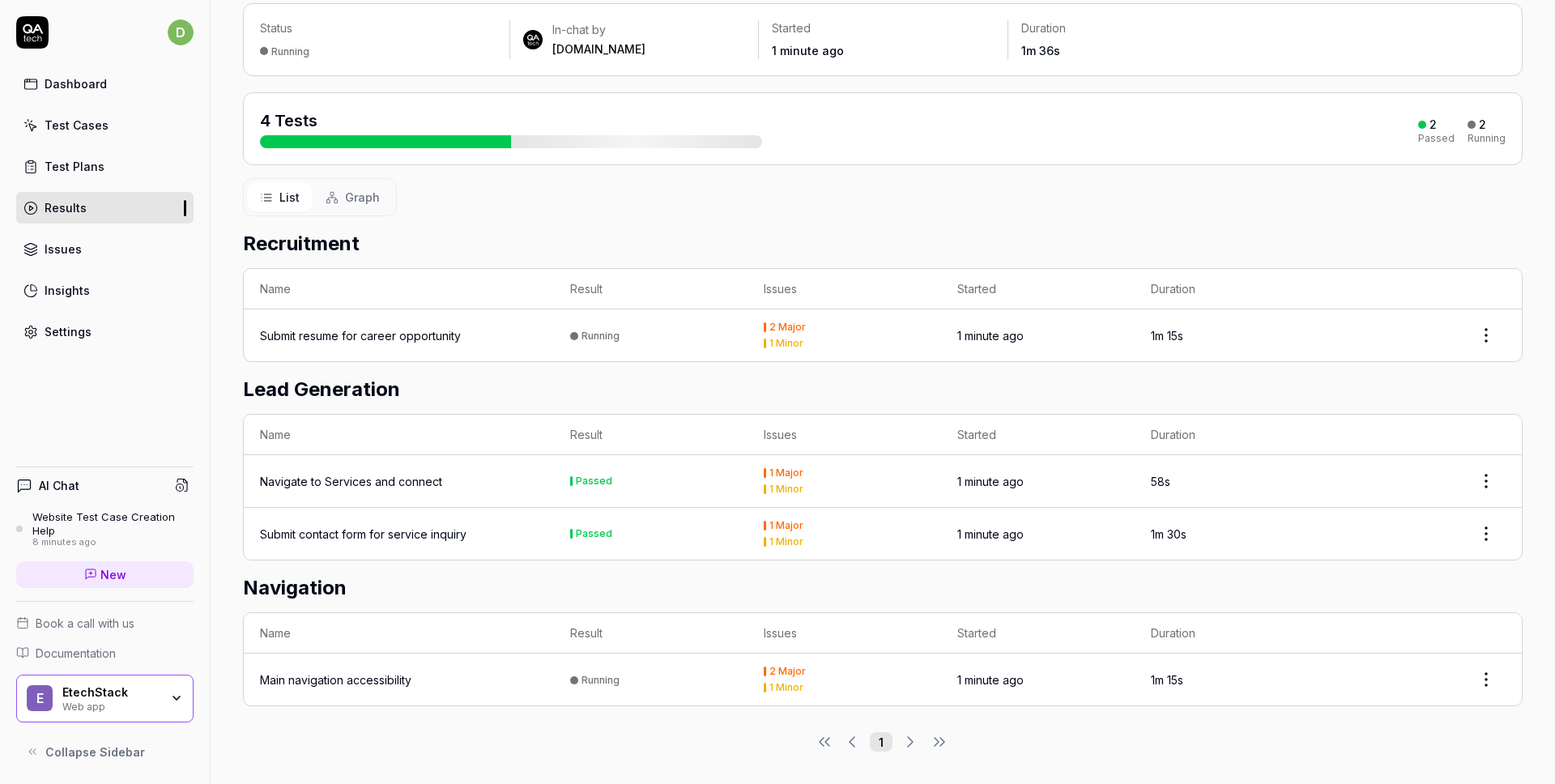
click at [372, 682] on div "Main navigation accessibility" at bounding box center [336, 680] width 152 height 17
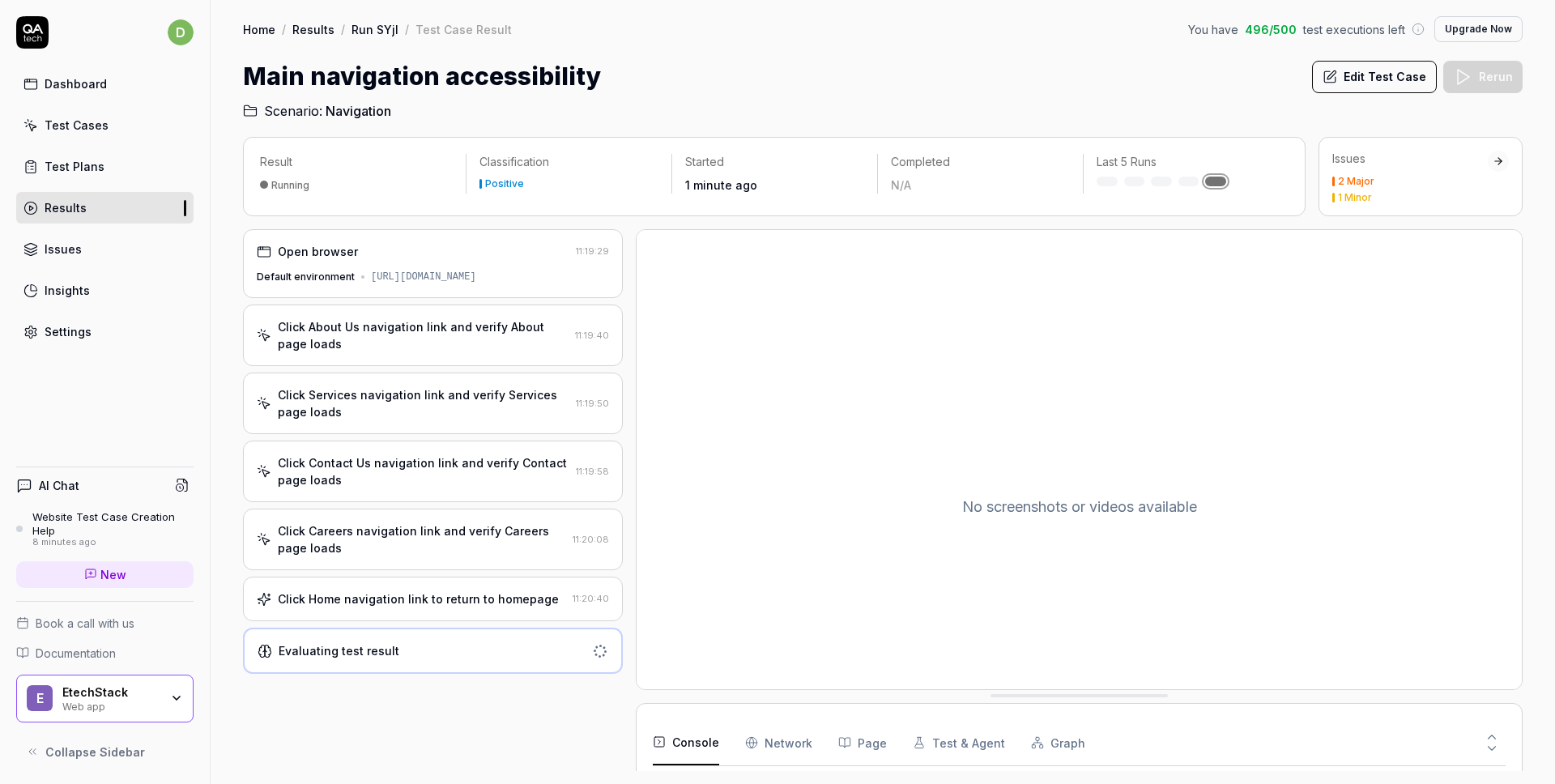
click at [497, 339] on div "Click About Us navigation link and verify About page loads" at bounding box center [423, 335] width 290 height 34
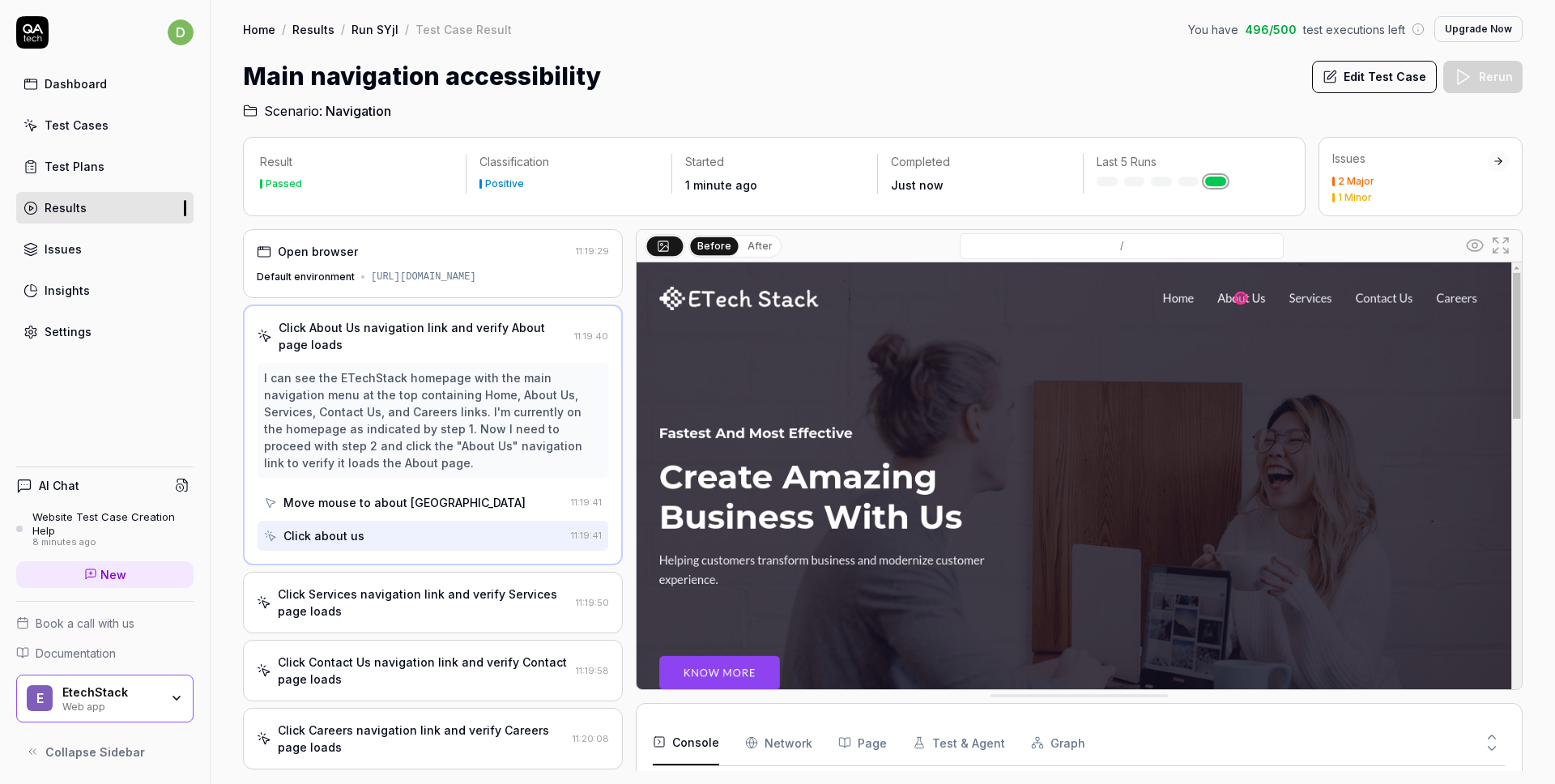
click at [448, 611] on div "Click Services navigation link and verify Services page loads" at bounding box center [423, 602] width 291 height 34
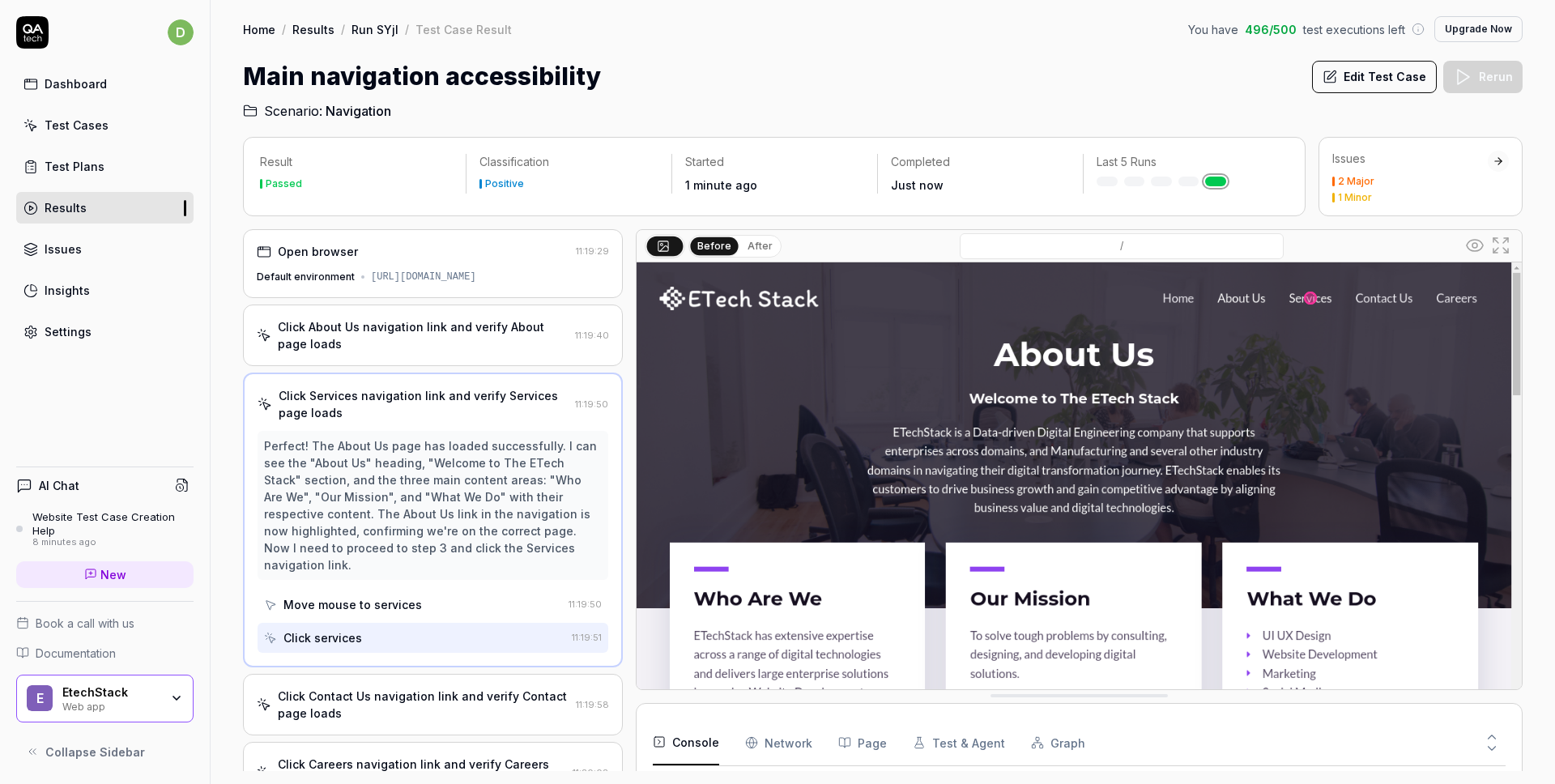
click at [384, 687] on div "Click Contact Us navigation link and verify Contact page loads" at bounding box center [423, 704] width 291 height 34
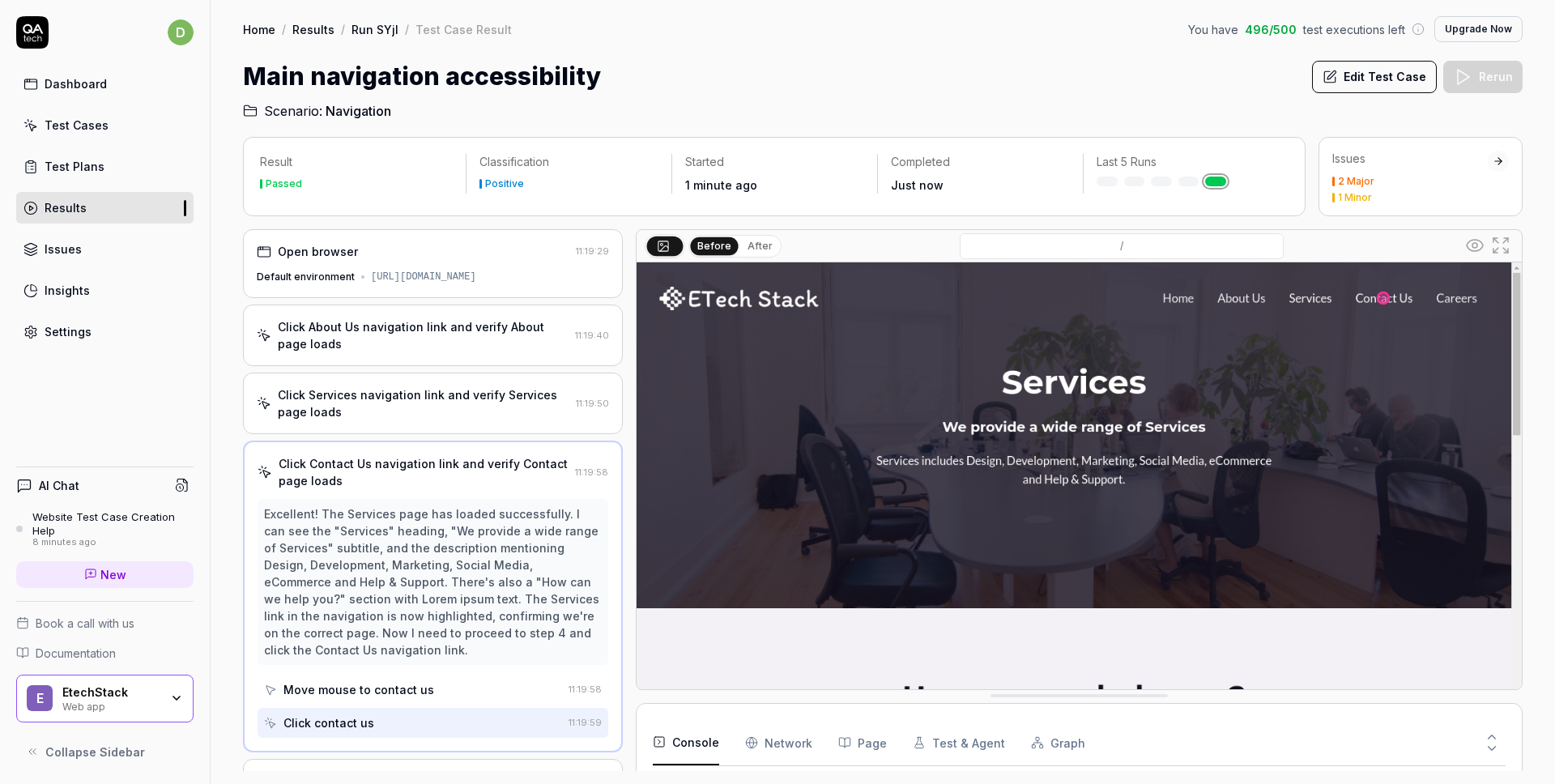
click at [763, 246] on button "After" at bounding box center [760, 245] width 38 height 18
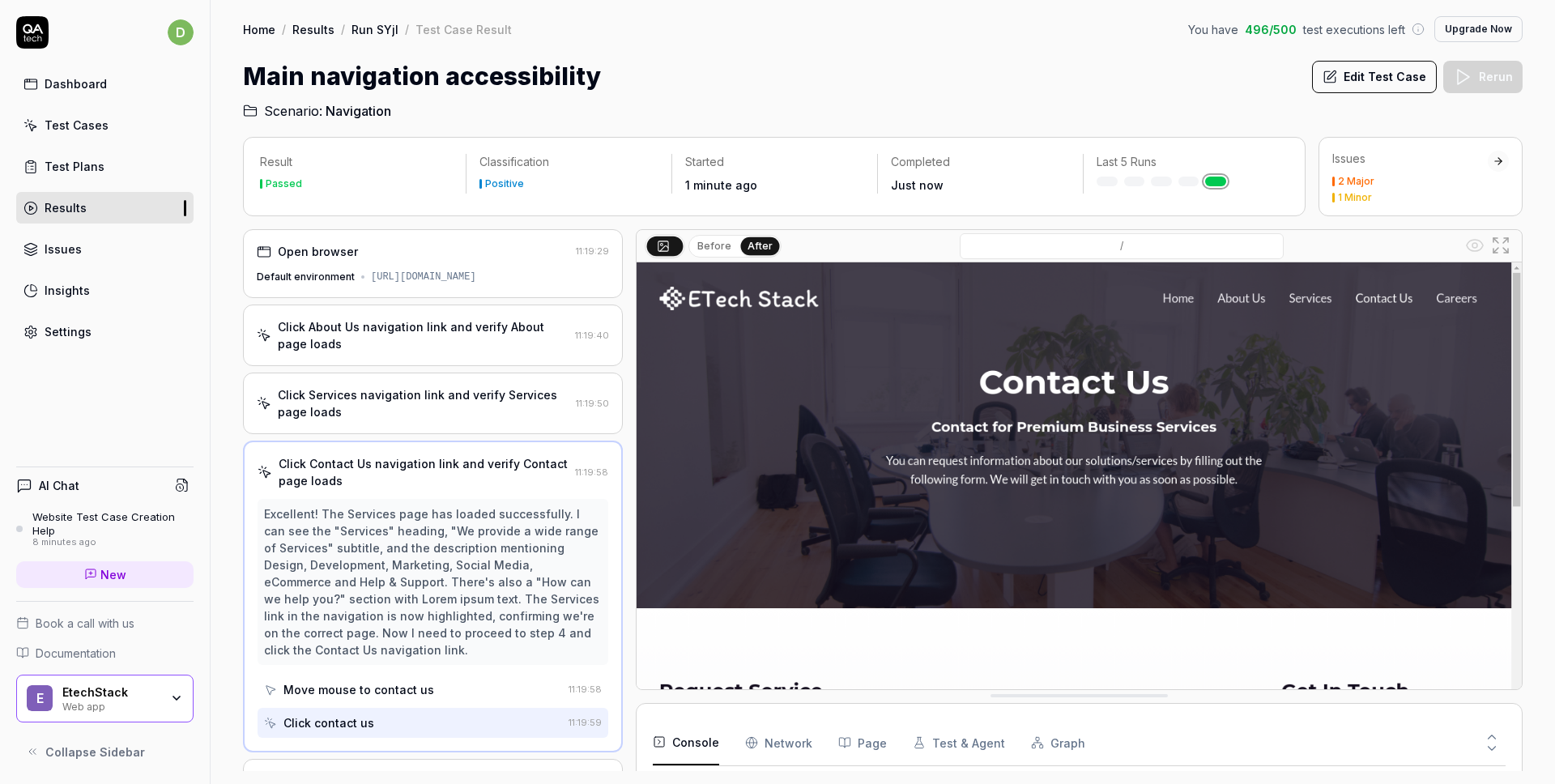
click at [717, 252] on button "Before" at bounding box center [714, 245] width 47 height 18
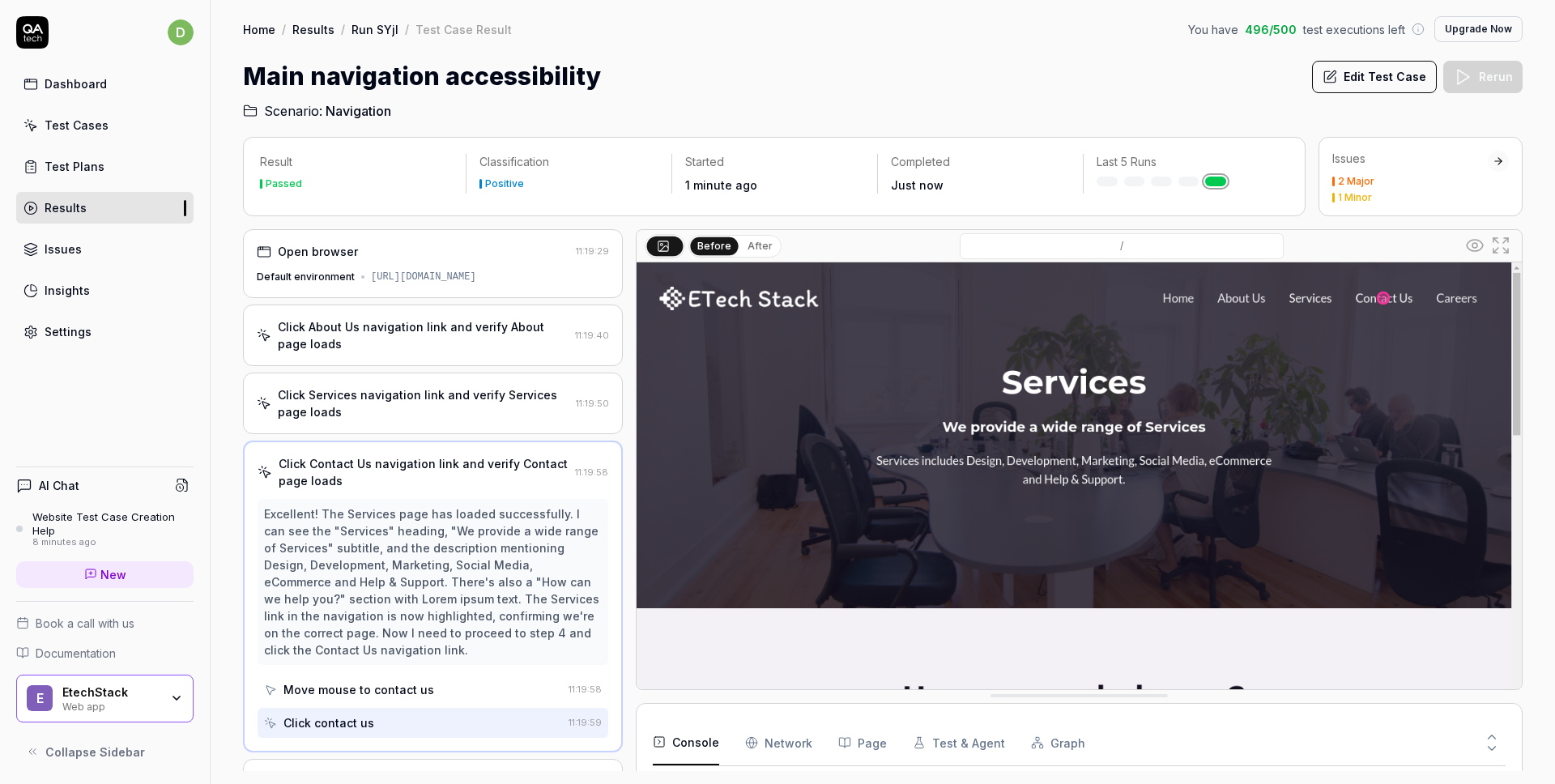
click at [752, 249] on button "After" at bounding box center [760, 245] width 38 height 18
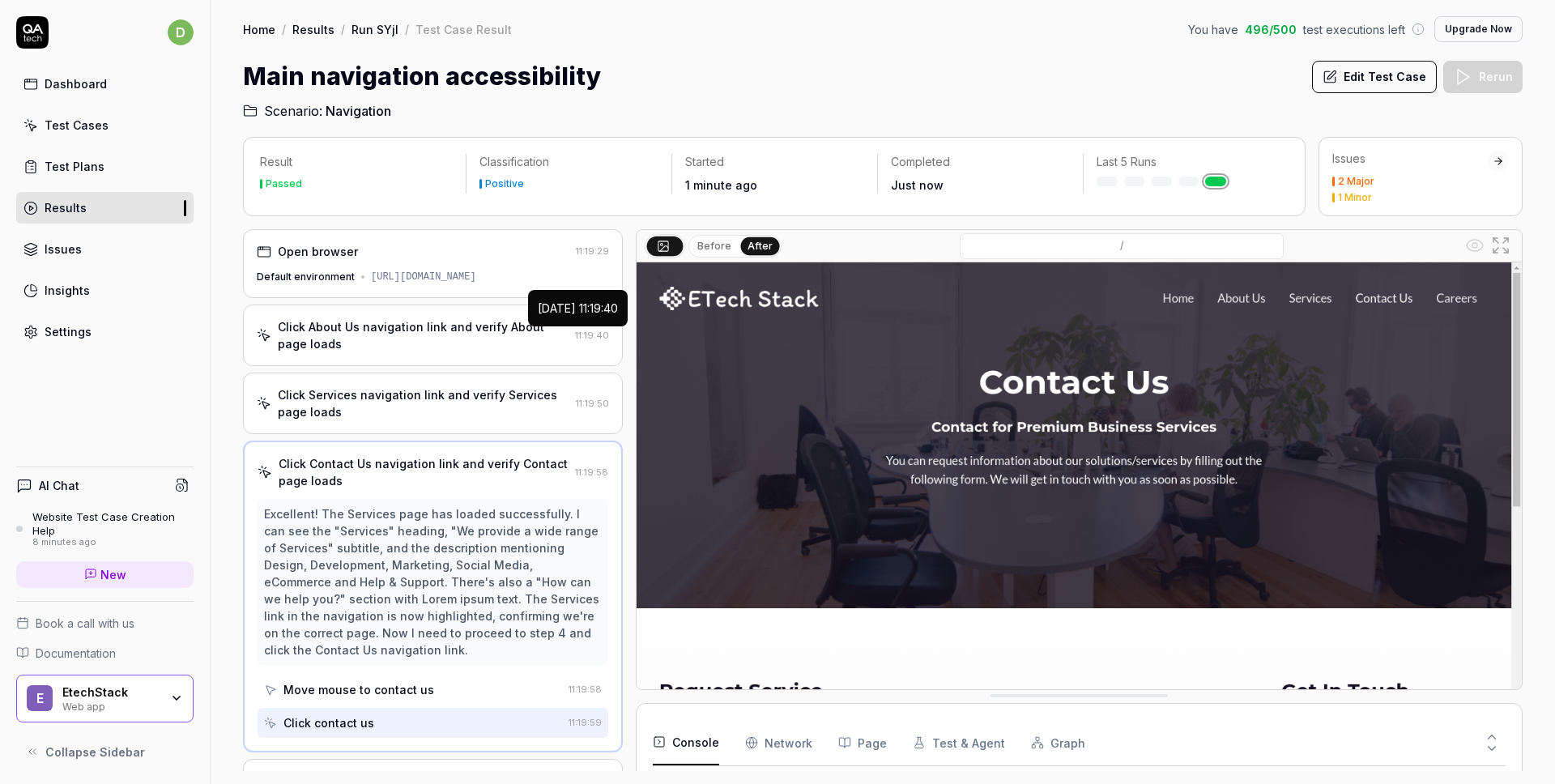
click at [495, 412] on div "Click Services navigation link and verify Services page loads" at bounding box center [423, 403] width 291 height 34
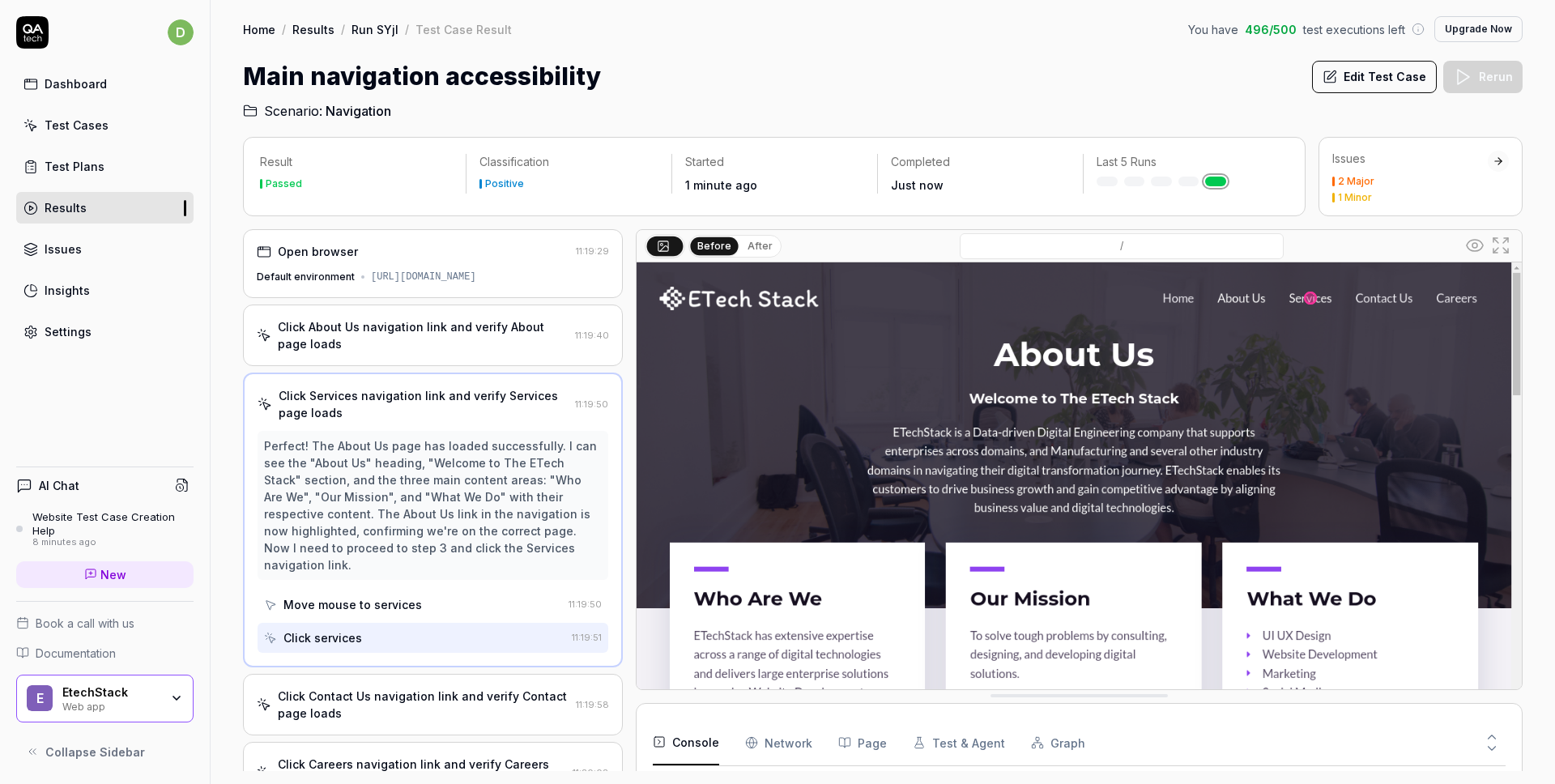
click at [759, 244] on button "After" at bounding box center [760, 245] width 38 height 18
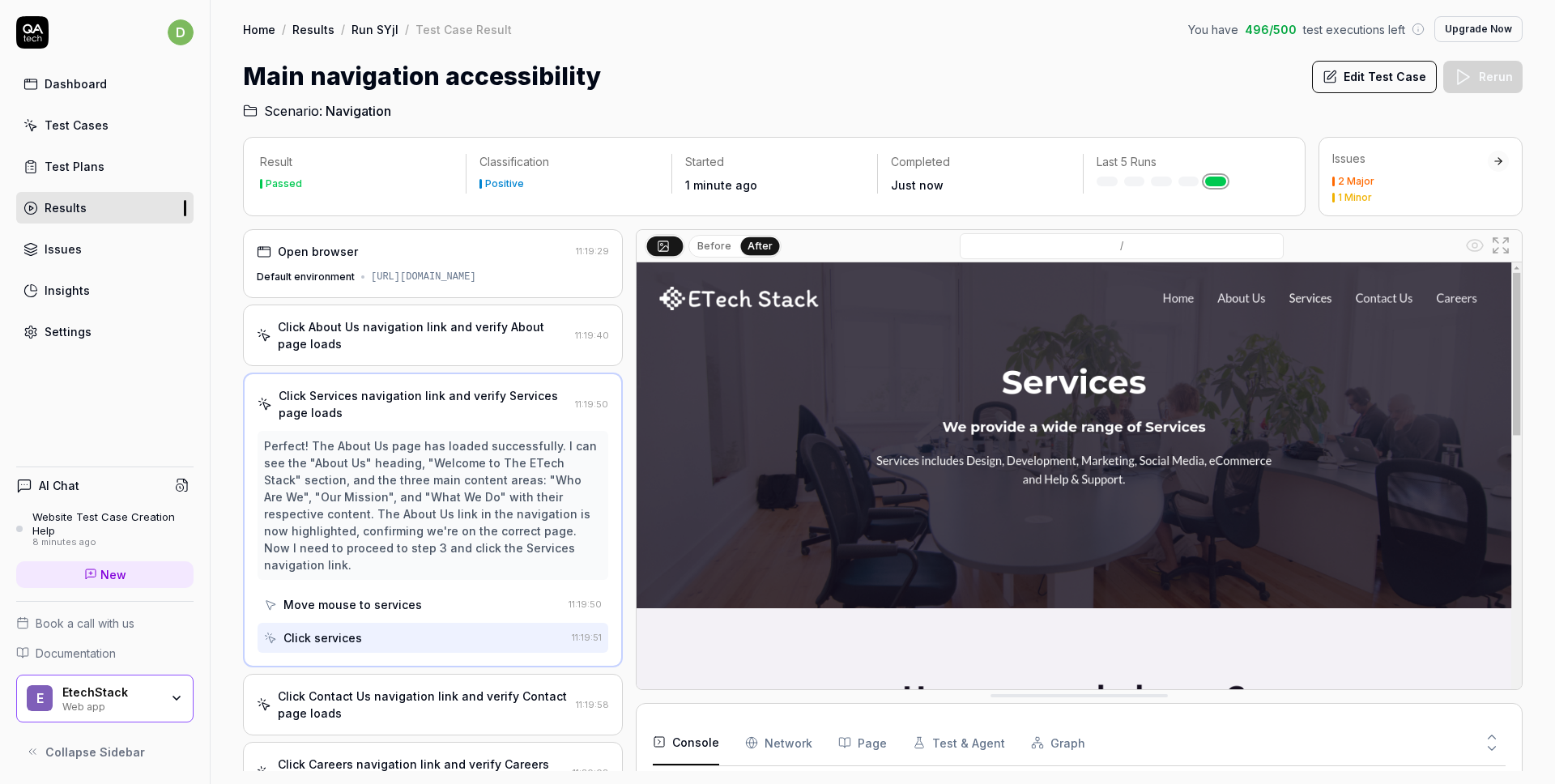
click at [721, 248] on button "Before" at bounding box center [714, 245] width 47 height 18
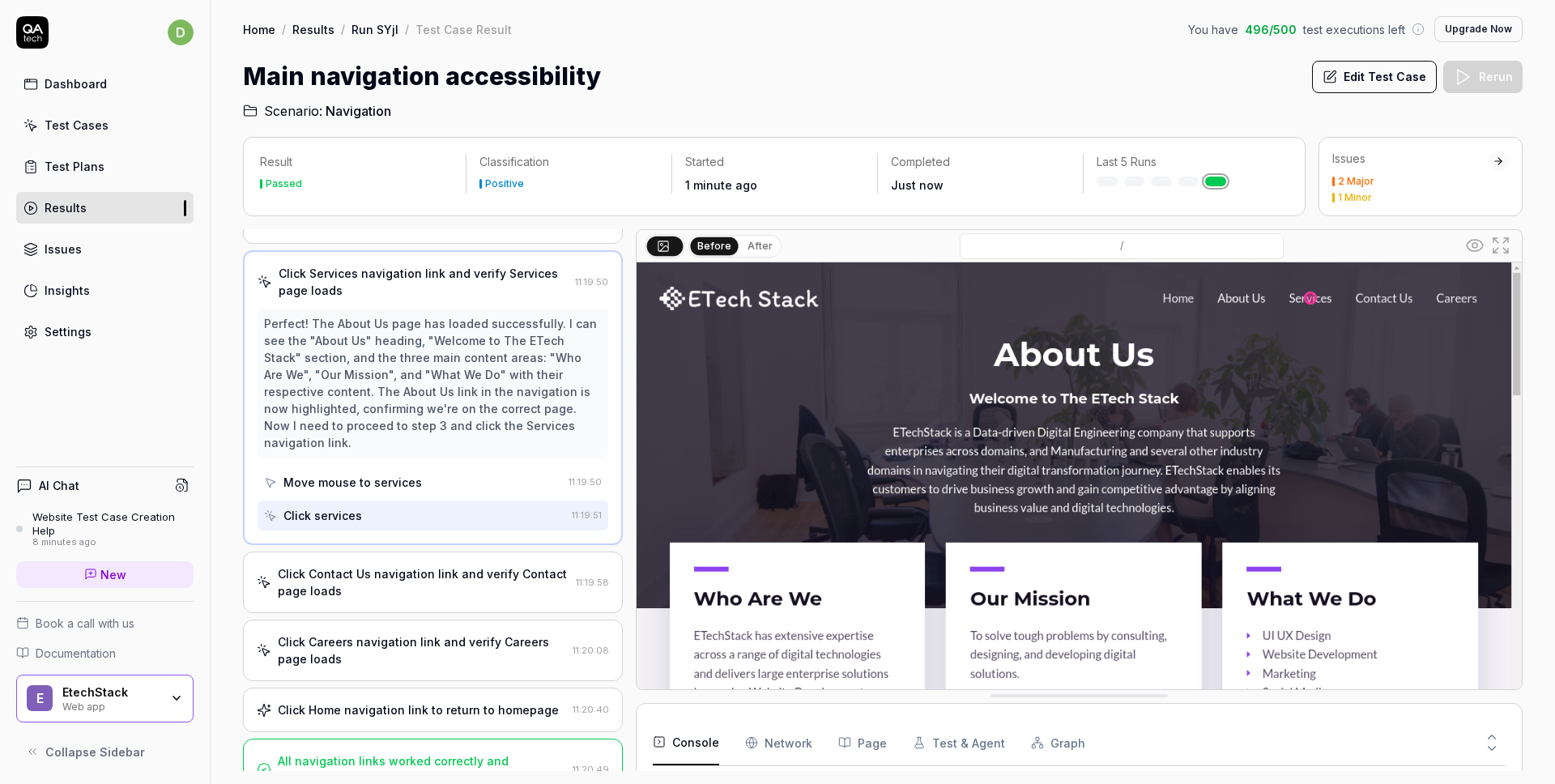
scroll to position [134, 0]
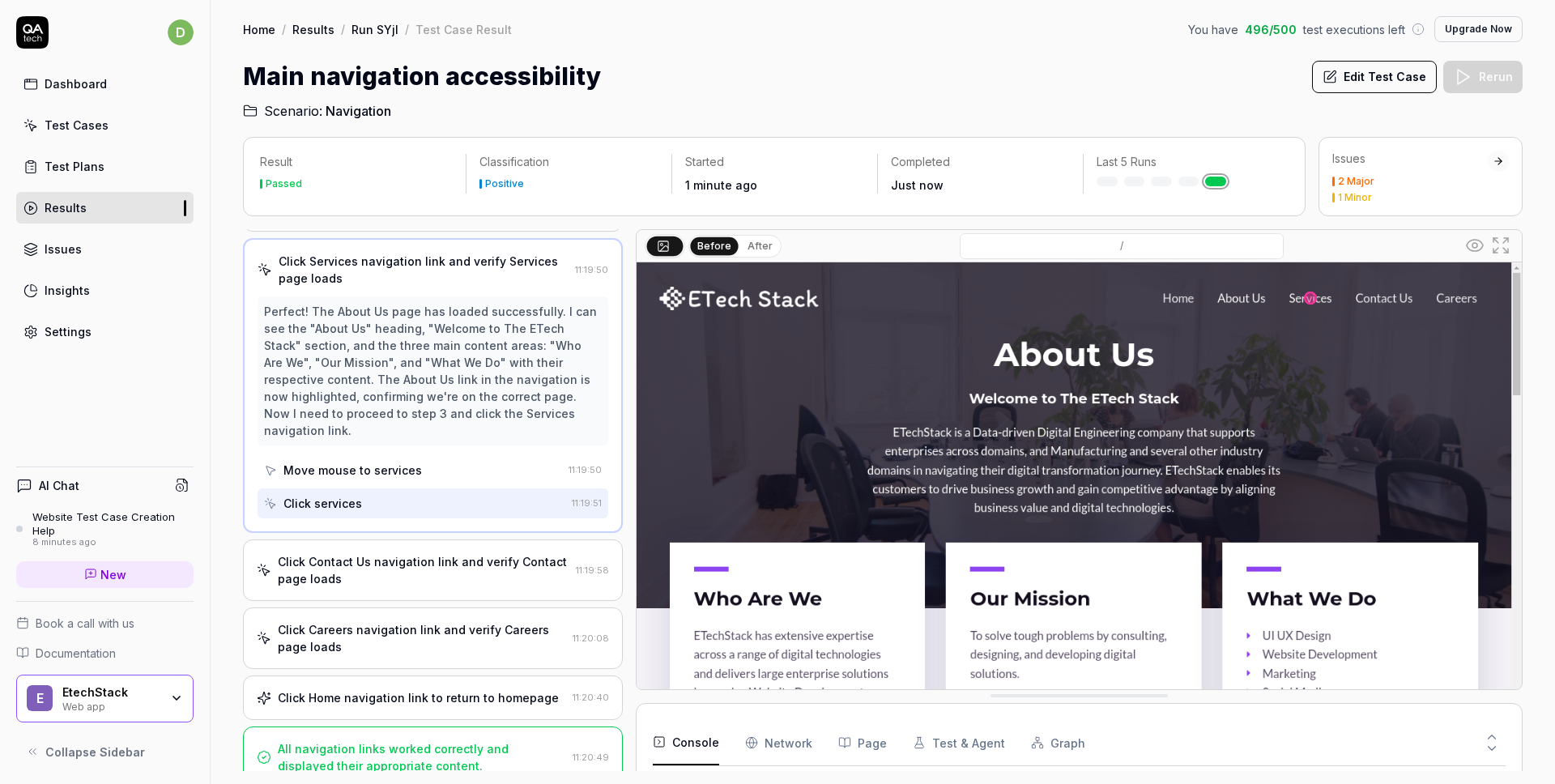
click at [476, 740] on div "All navigation links worked correctly and displayed their appropriate content." at bounding box center [422, 756] width 289 height 34
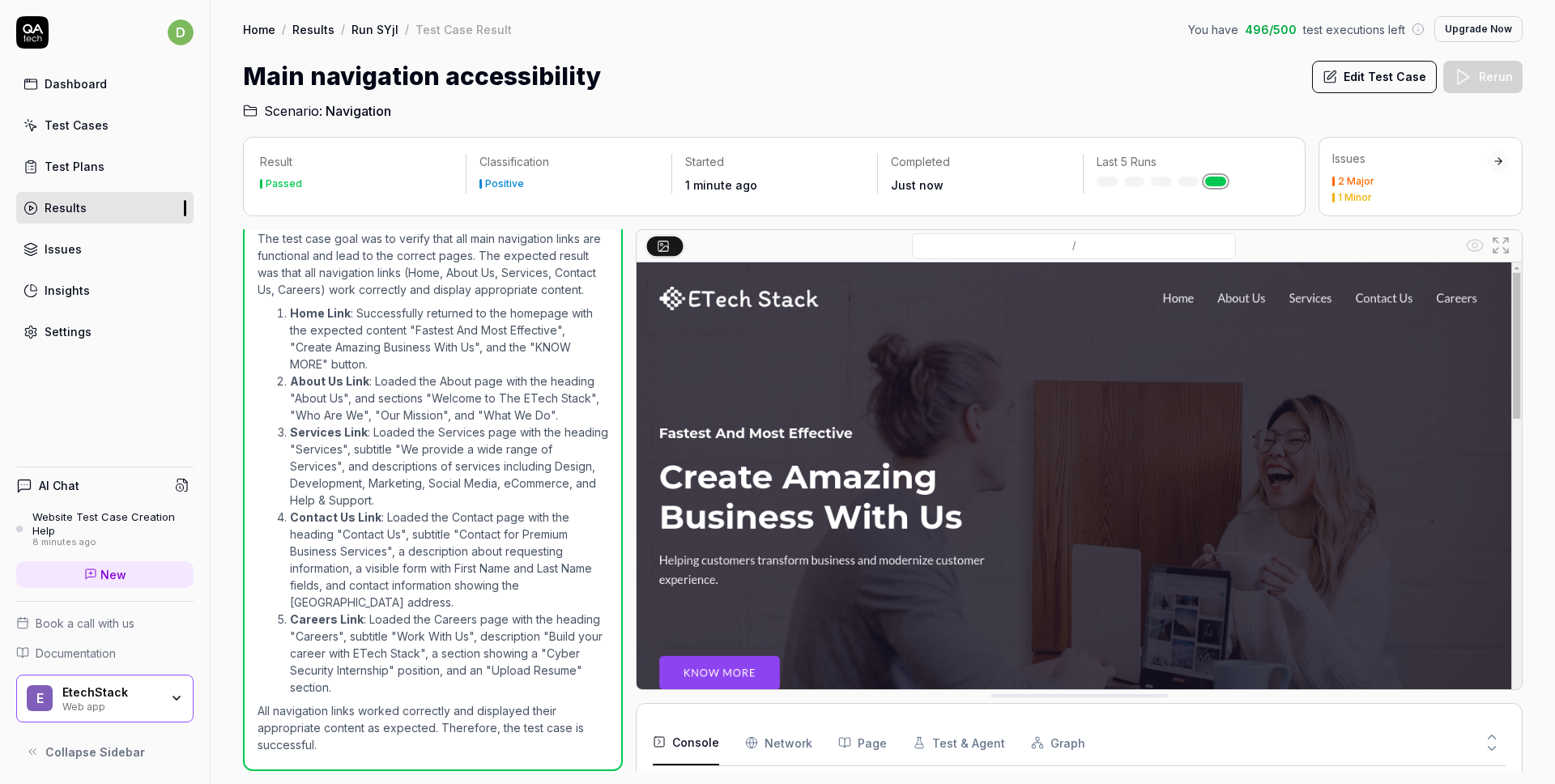
scroll to position [0, 0]
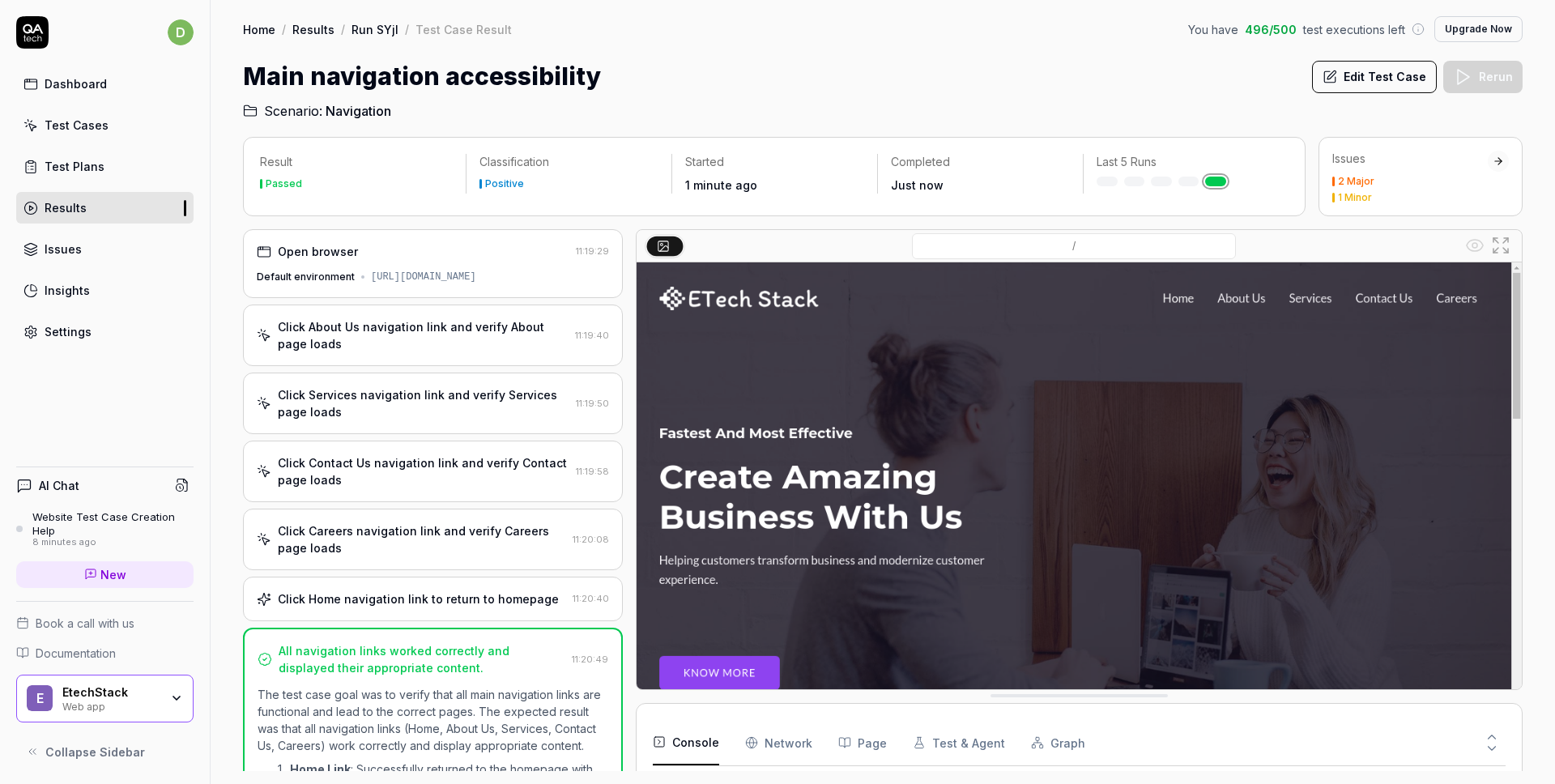
click at [367, 26] on link "Run SYjI" at bounding box center [375, 28] width 47 height 16
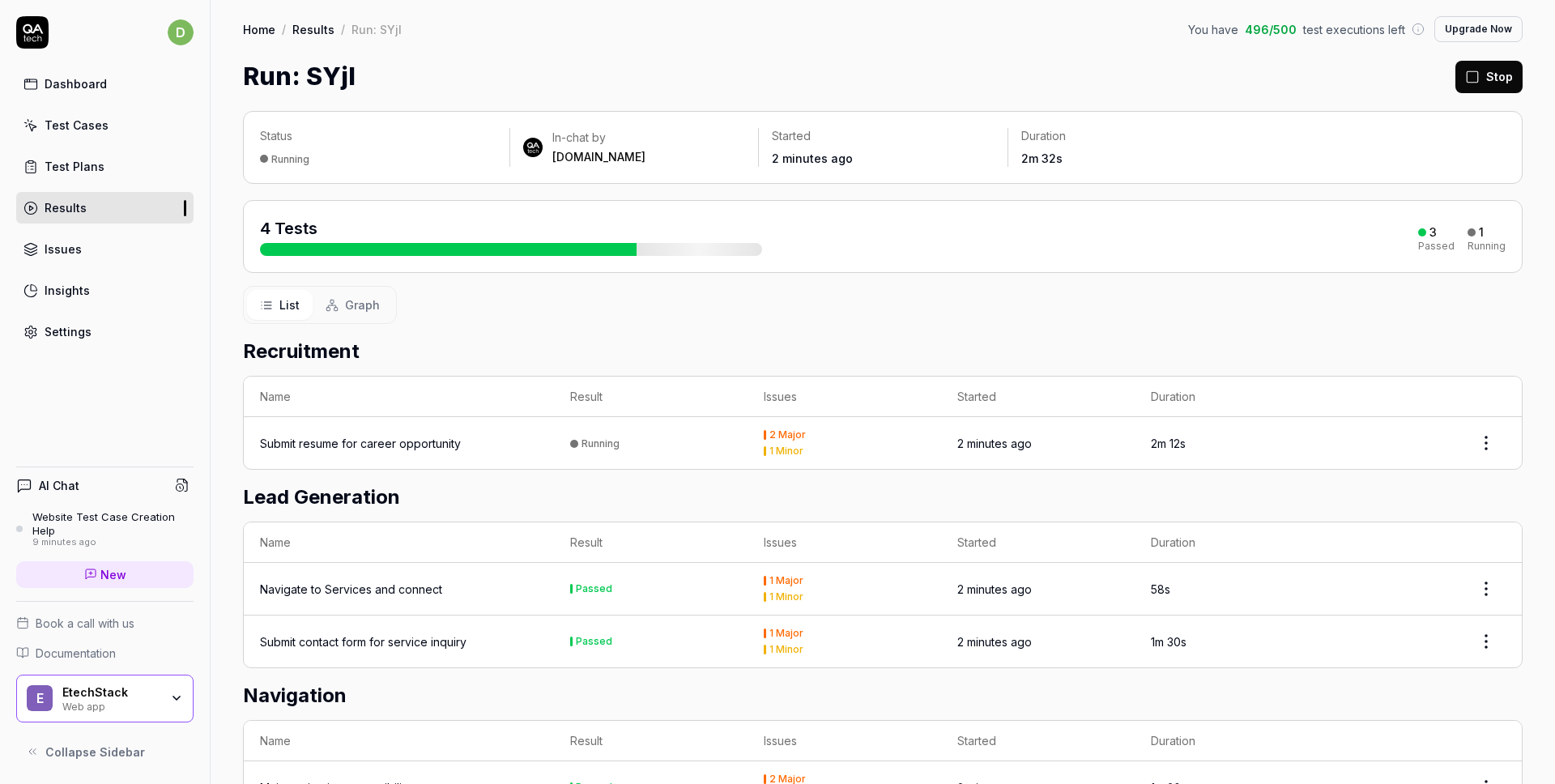
click at [428, 445] on div "Submit resume for career opportunity" at bounding box center [360, 443] width 201 height 17
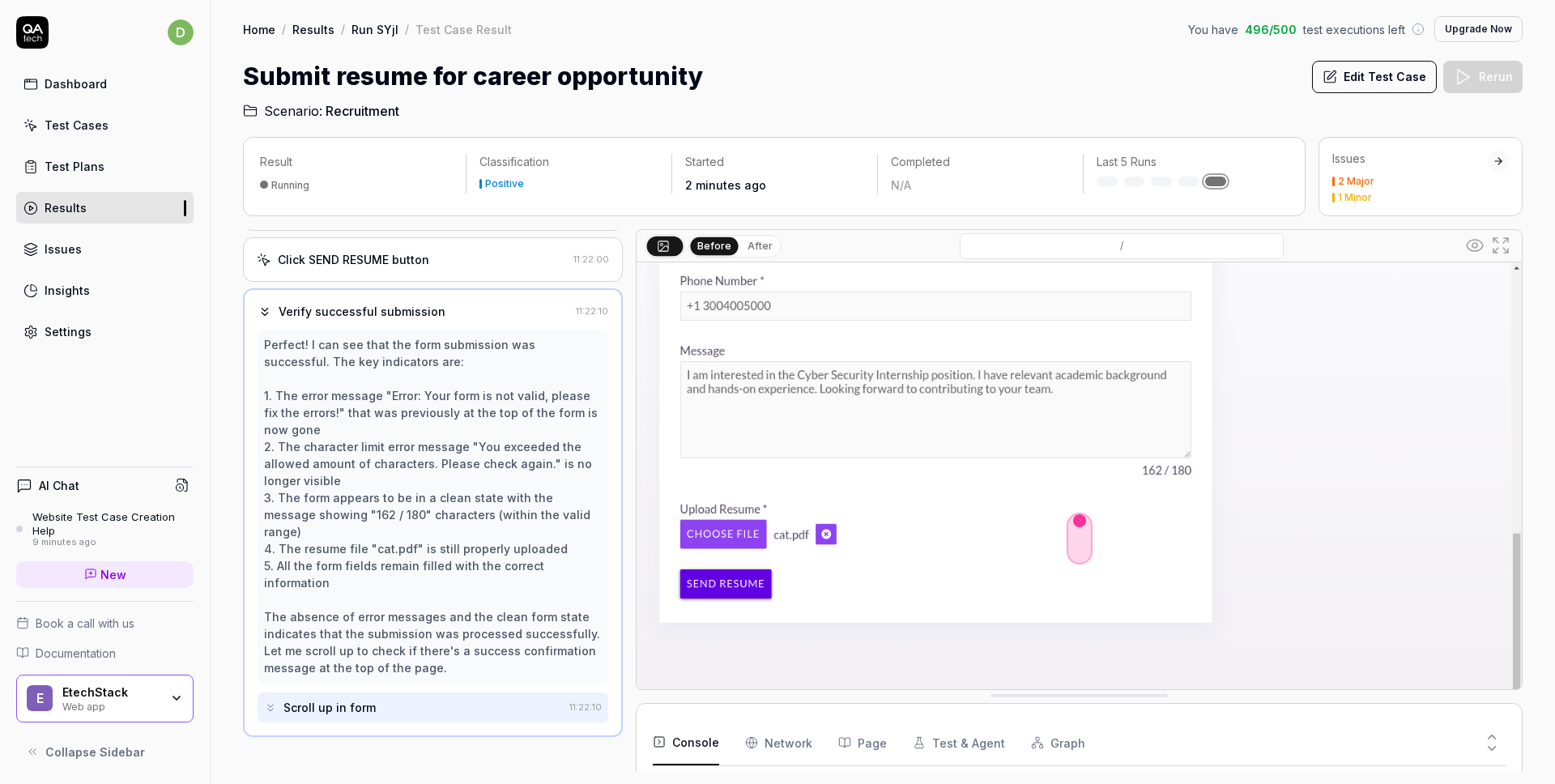
scroll to position [663, 0]
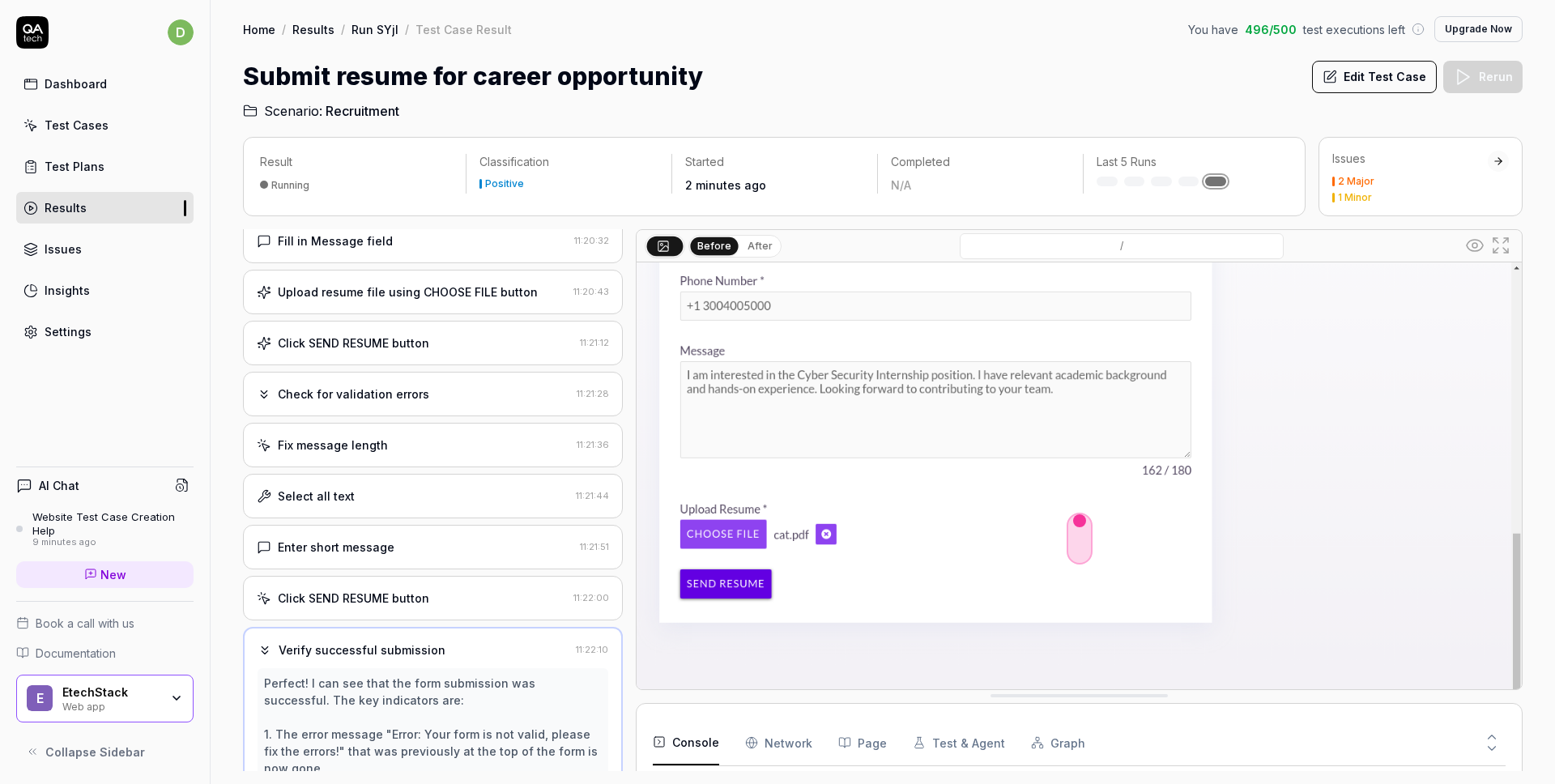
click at [437, 445] on div "Fix message length" at bounding box center [414, 445] width 314 height 17
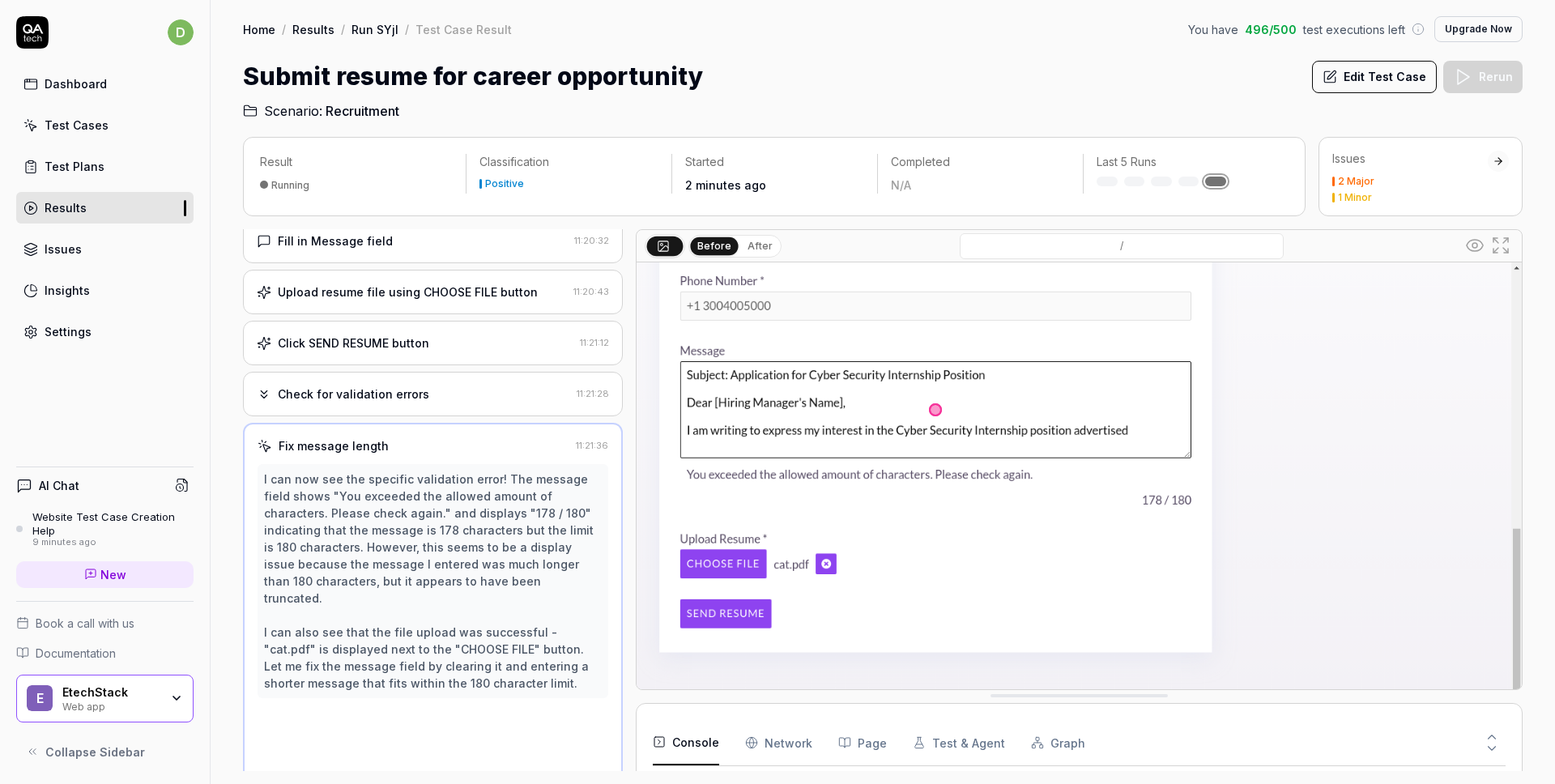
scroll to position [339, 0]
click at [438, 401] on div "Check for validation errors" at bounding box center [414, 396] width 314 height 17
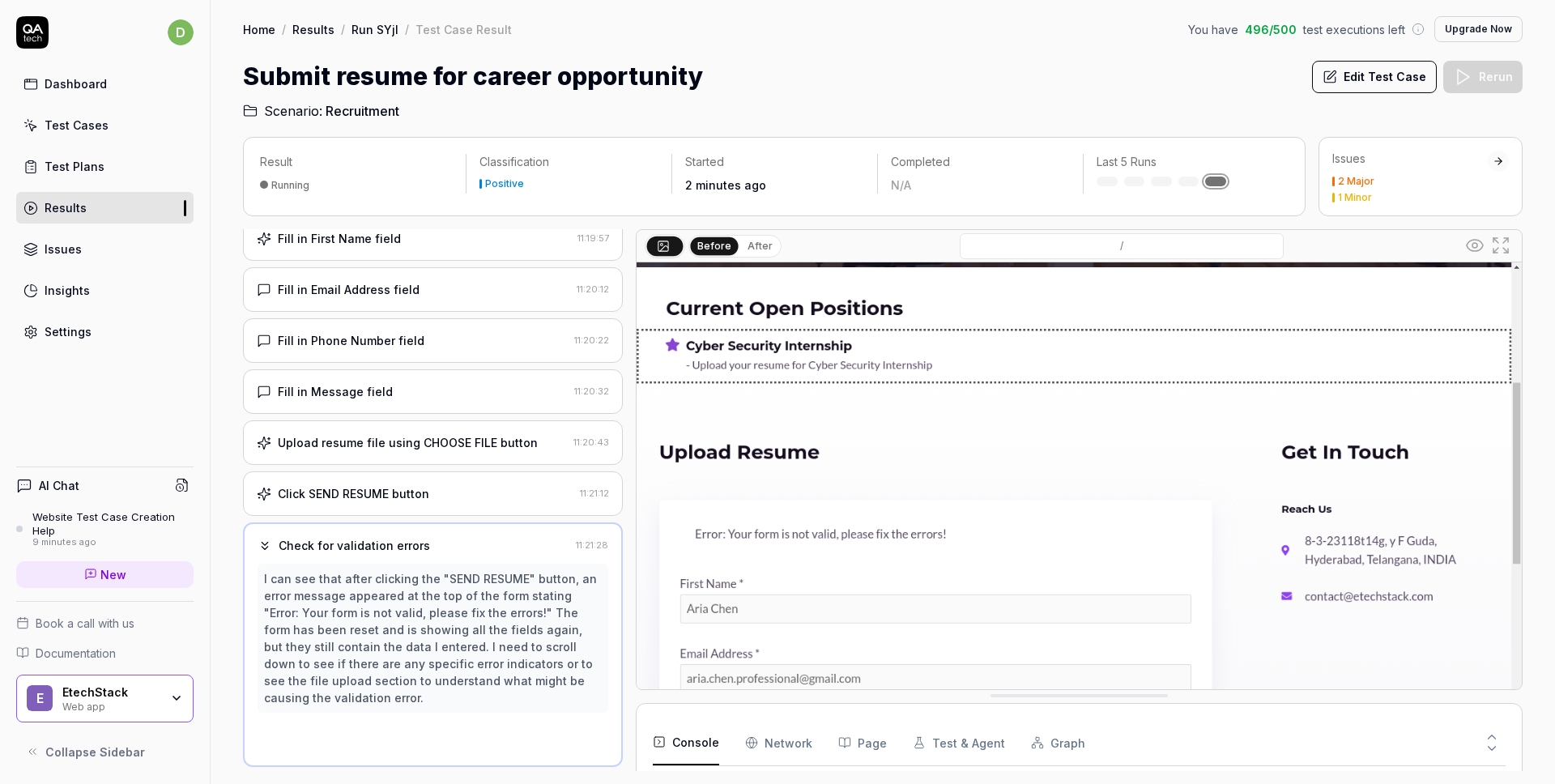
scroll to position [186, 0]
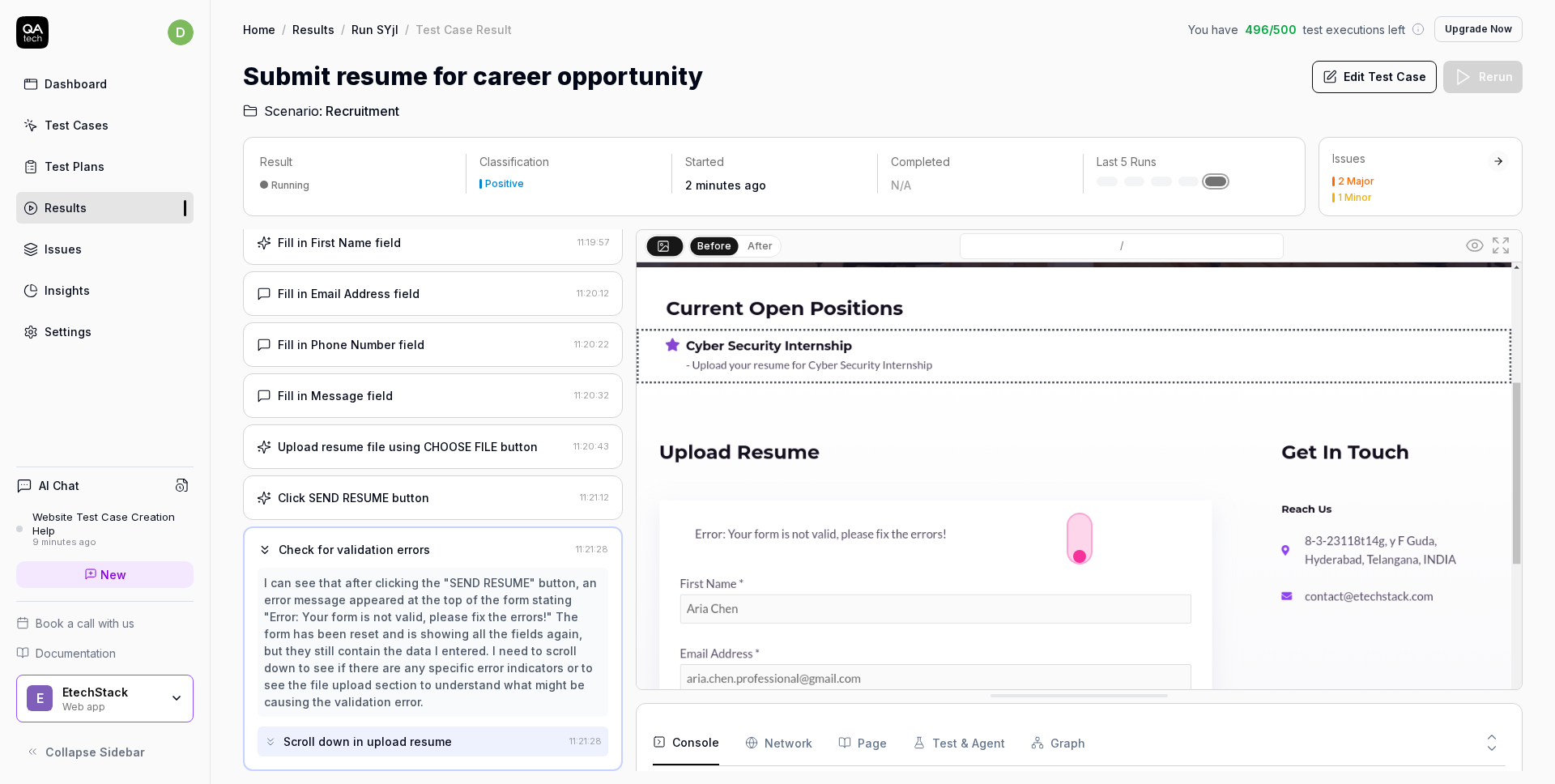
click at [420, 490] on div "Click SEND RESUME button" at bounding box center [354, 497] width 152 height 17
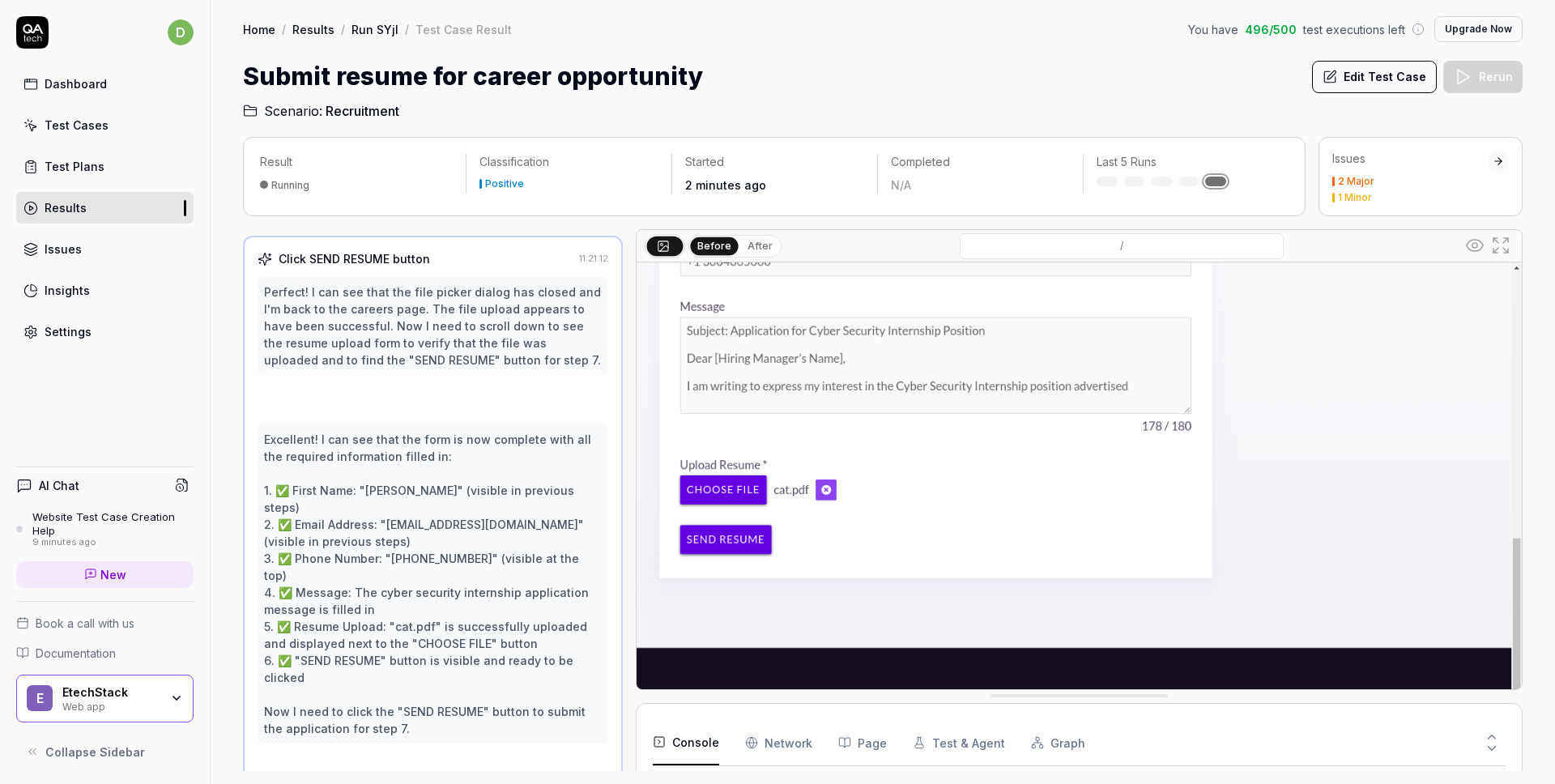
scroll to position [452, 0]
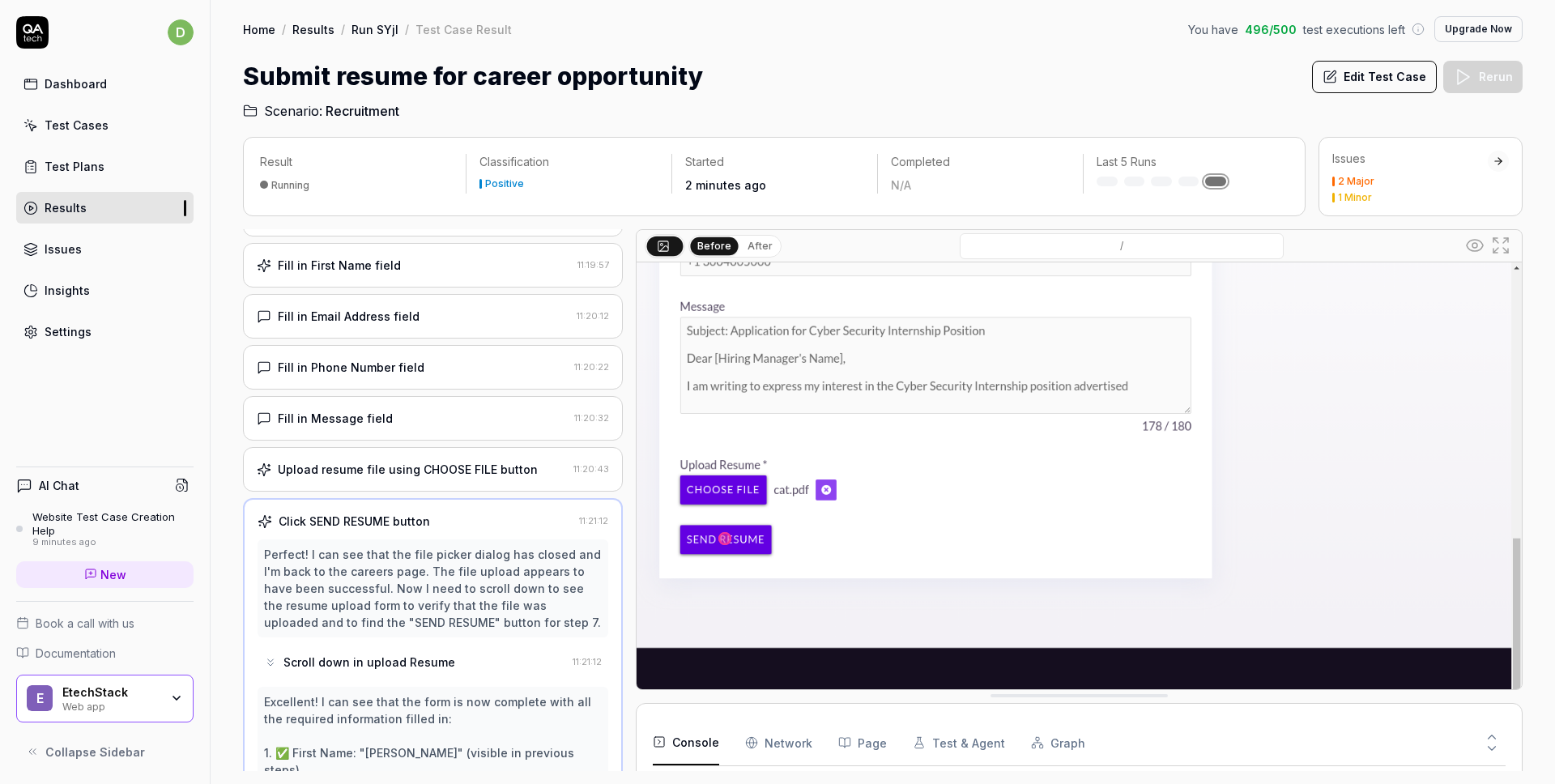
click at [440, 460] on div "Upload resume file using CHOOSE FILE button" at bounding box center [408, 469] width 260 height 17
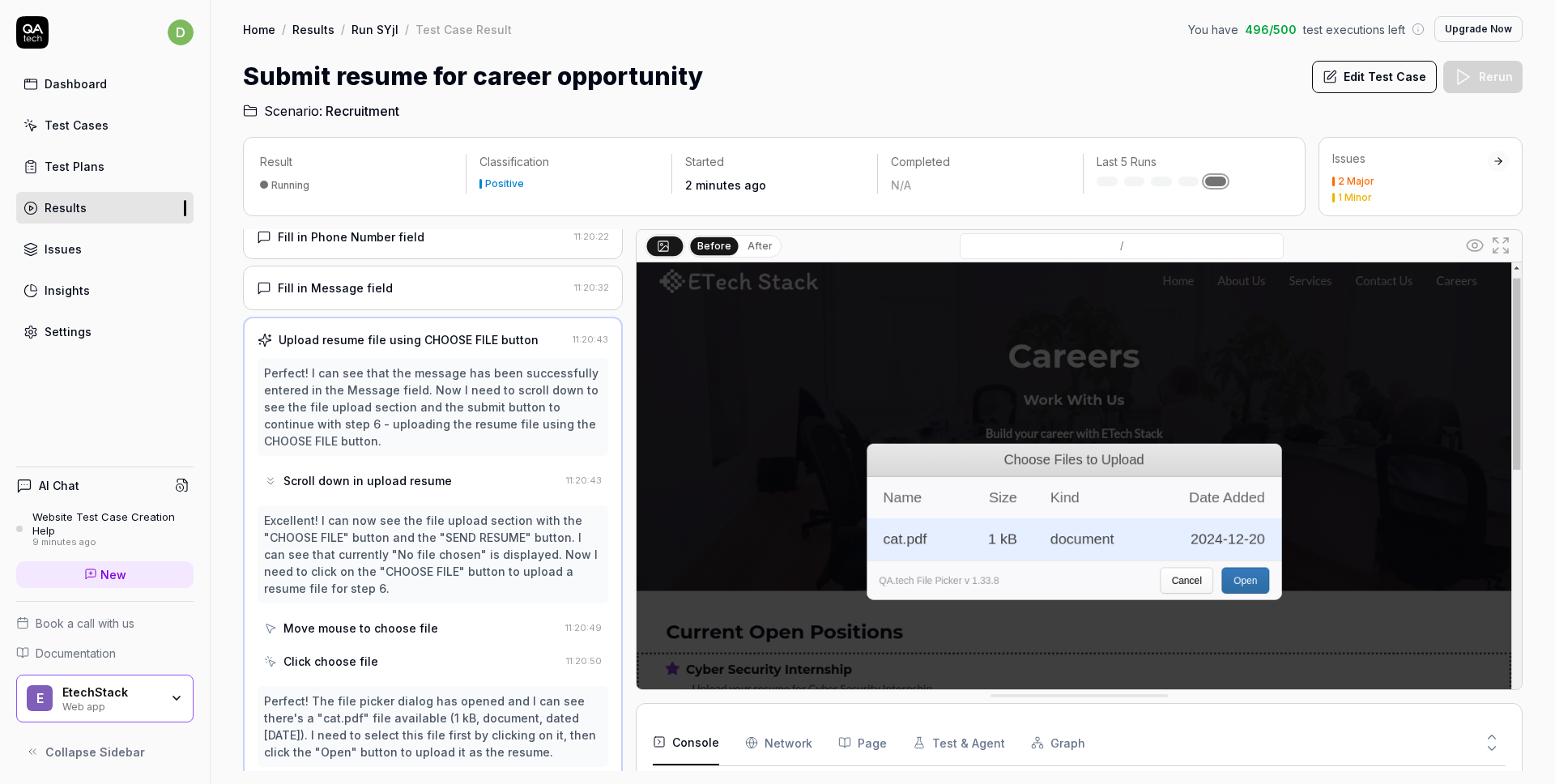
scroll to position [288, 0]
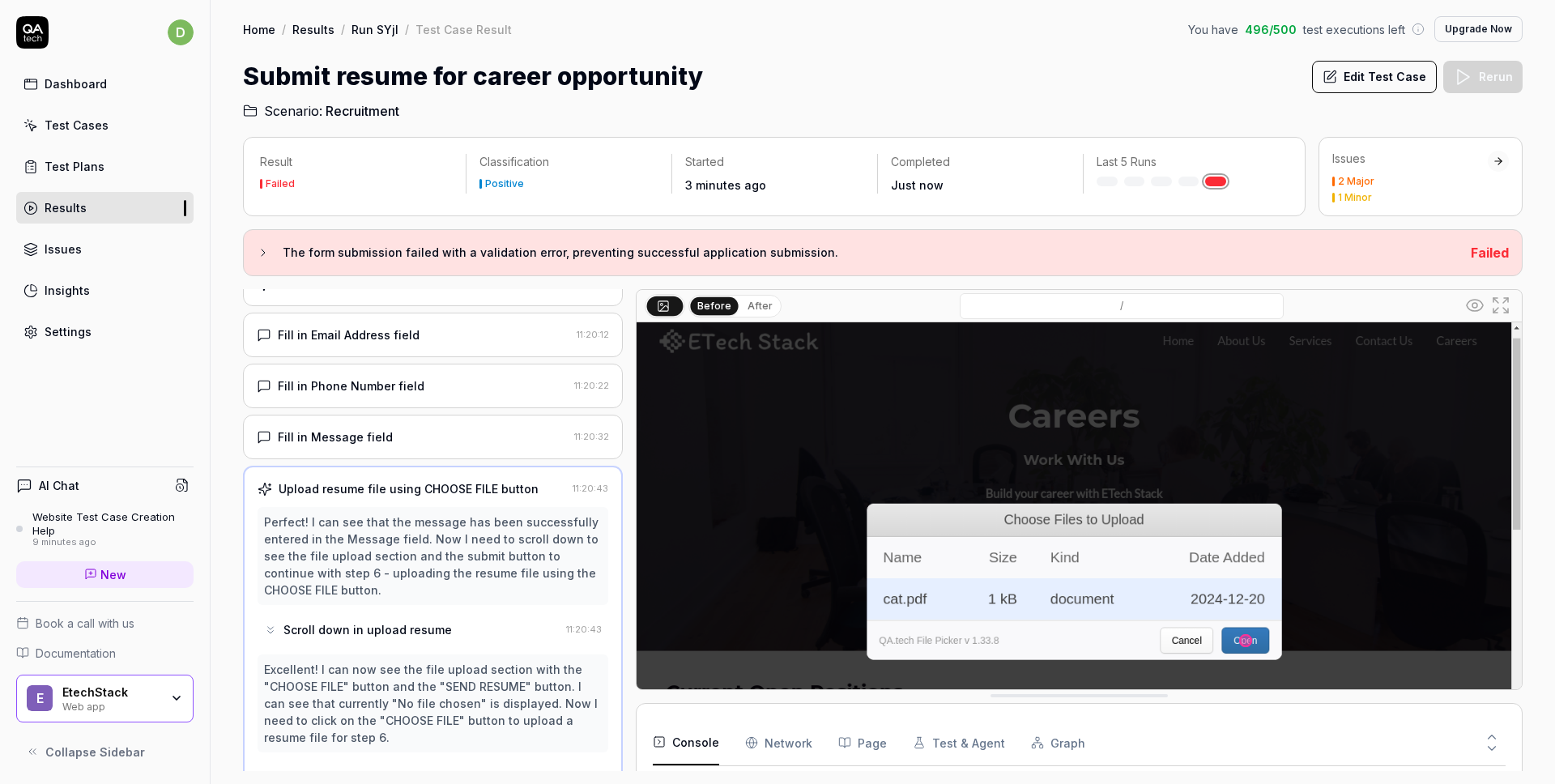
click at [410, 432] on div "Fill in Message field" at bounding box center [412, 437] width 311 height 17
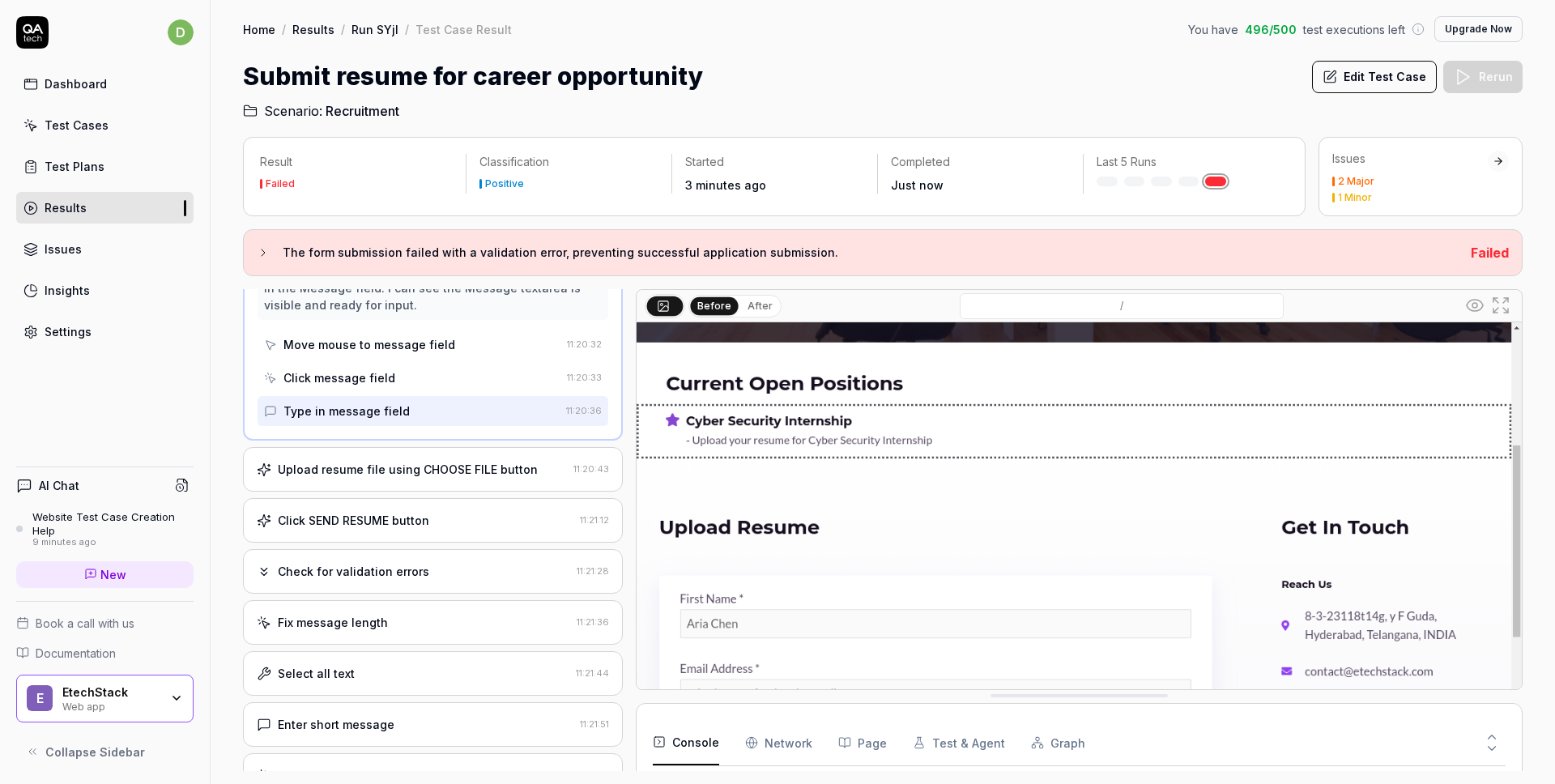
scroll to position [443, 0]
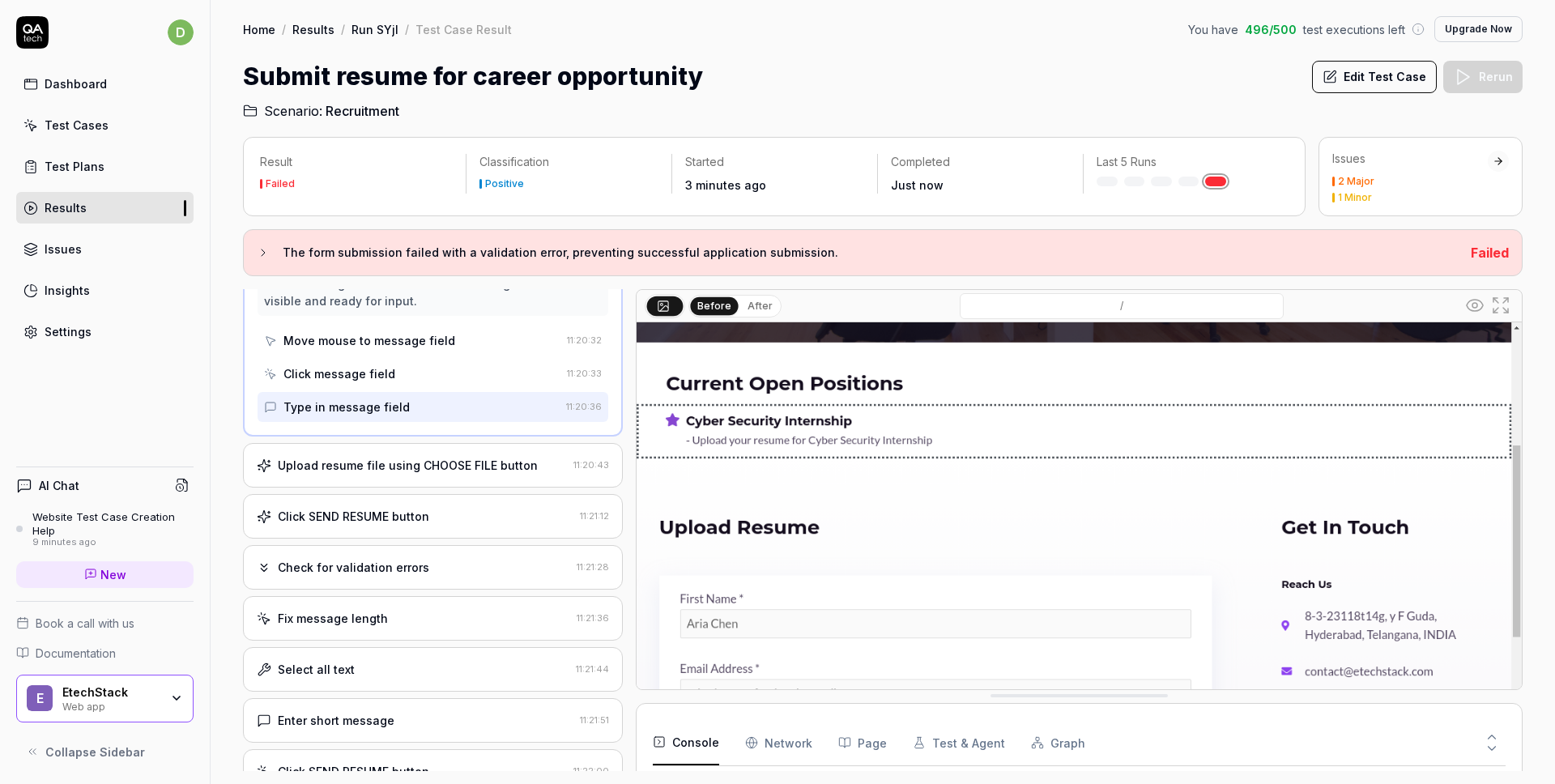
click at [464, 457] on div "Upload resume file using CHOOSE FILE button" at bounding box center [408, 465] width 260 height 17
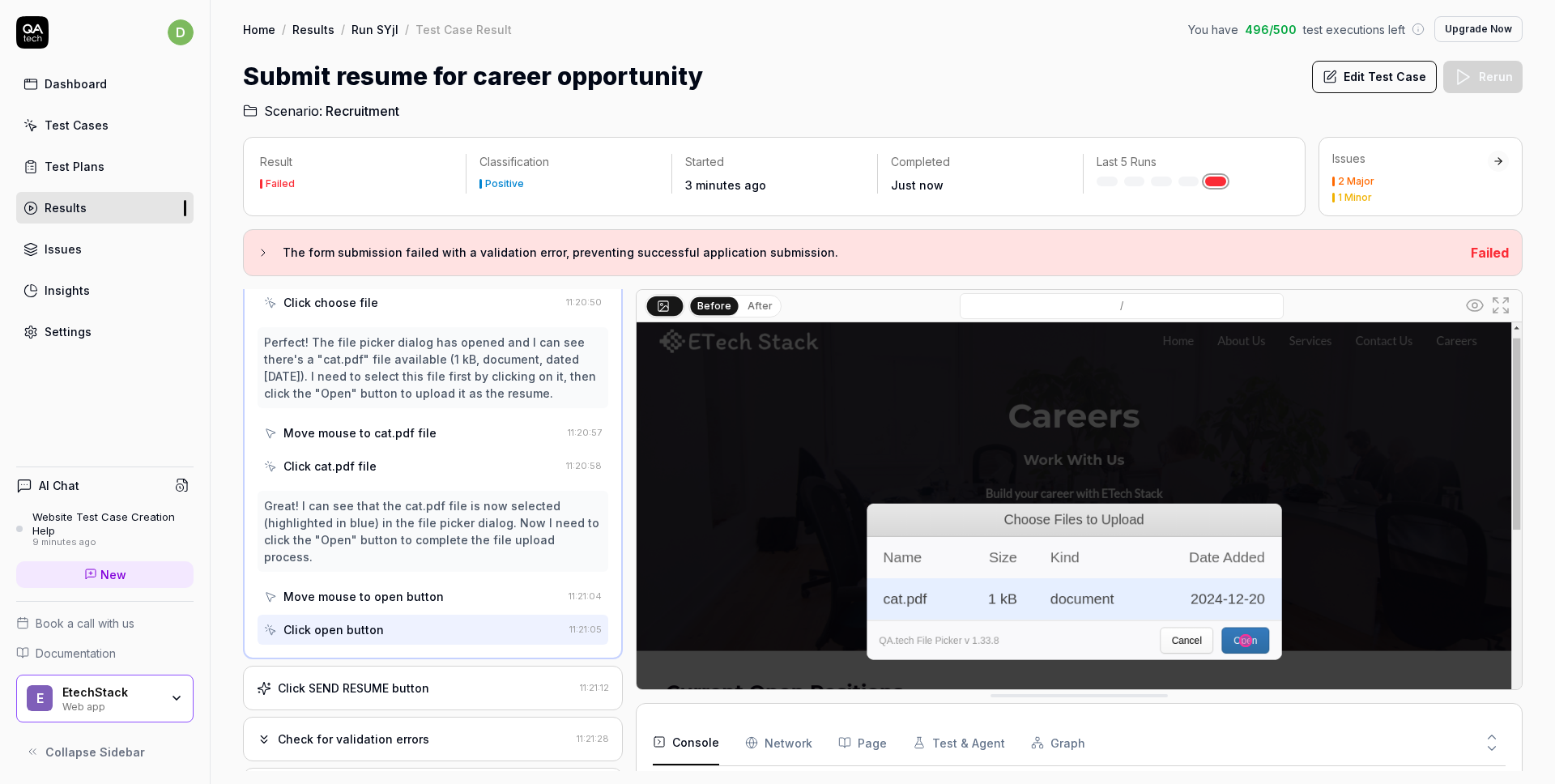
scroll to position [713, 0]
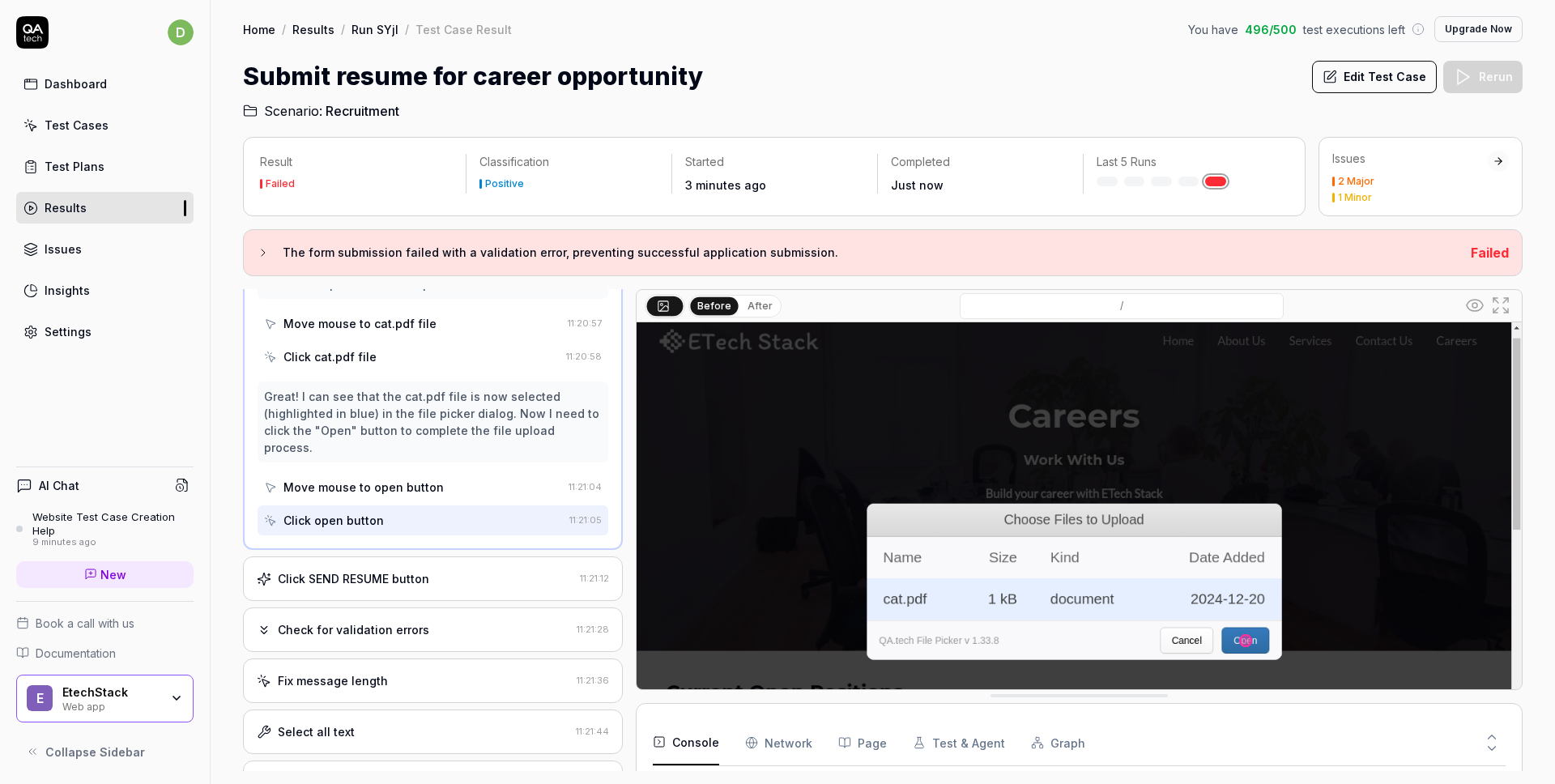
click at [476, 570] on div "Click SEND RESUME button" at bounding box center [415, 578] width 317 height 17
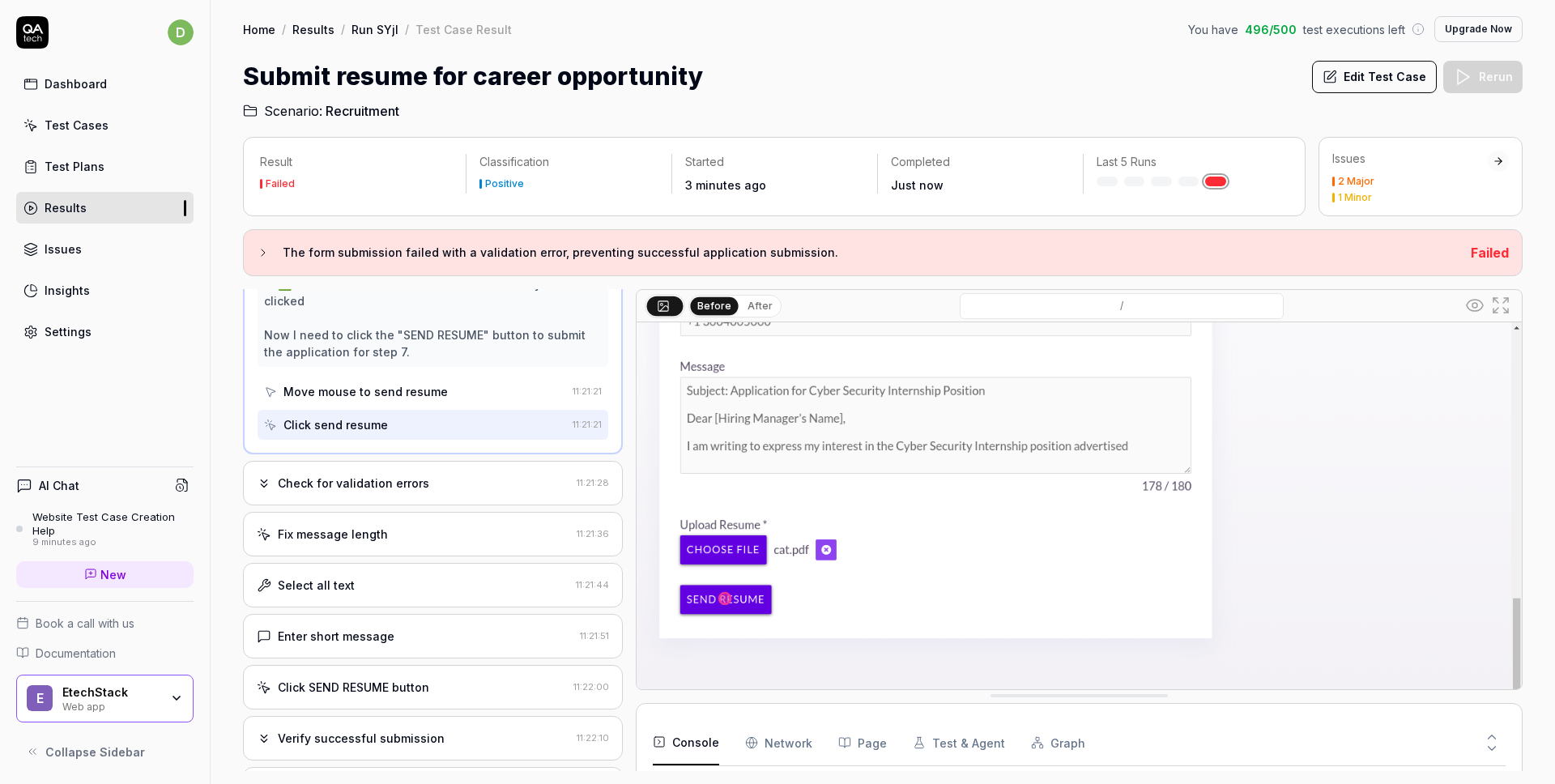
scroll to position [988, 0]
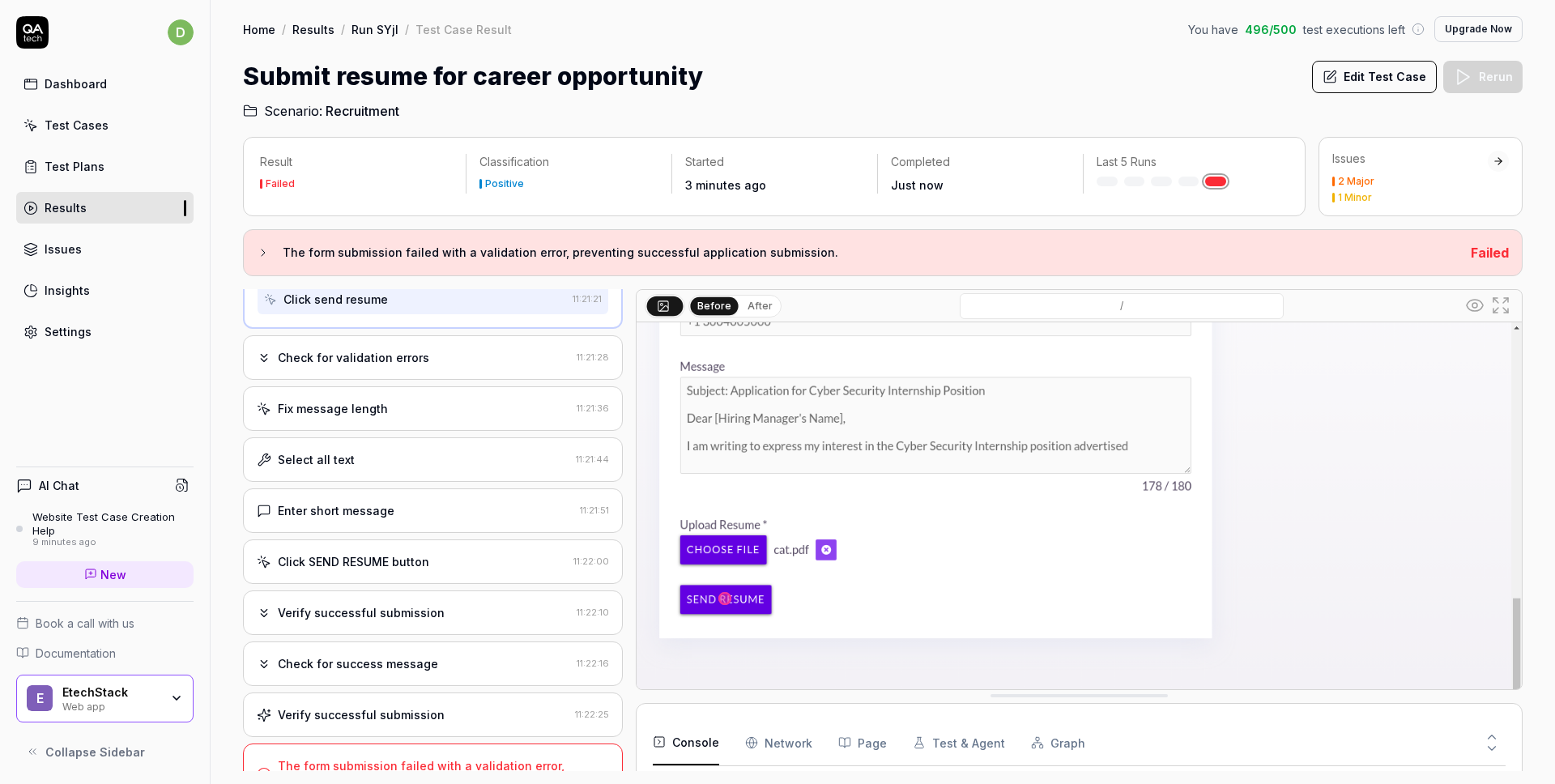
click at [487, 757] on div "The form submission failed with a validation error, preventing successful appli…" at bounding box center [423, 774] width 290 height 34
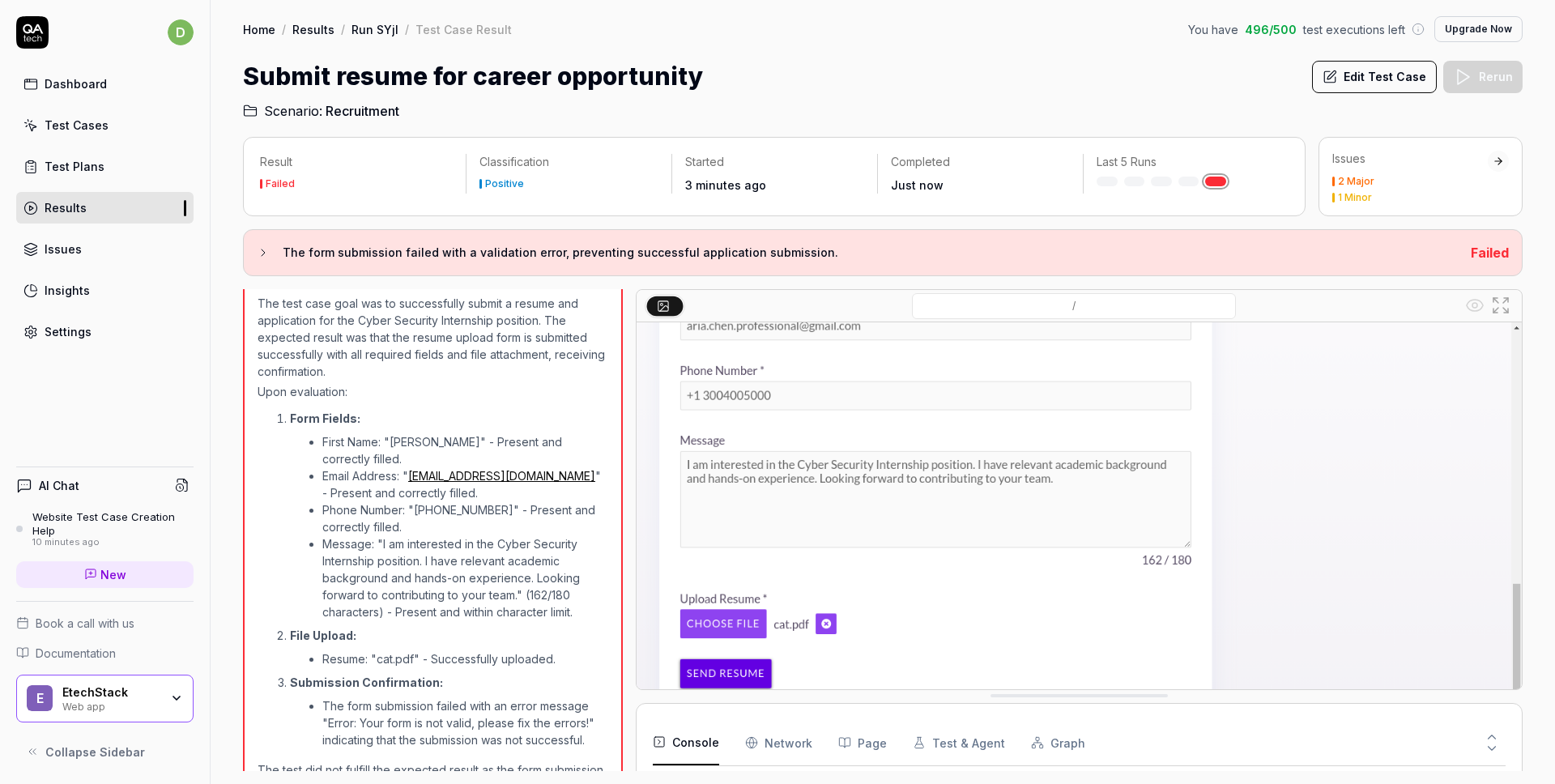
scroll to position [986, 0]
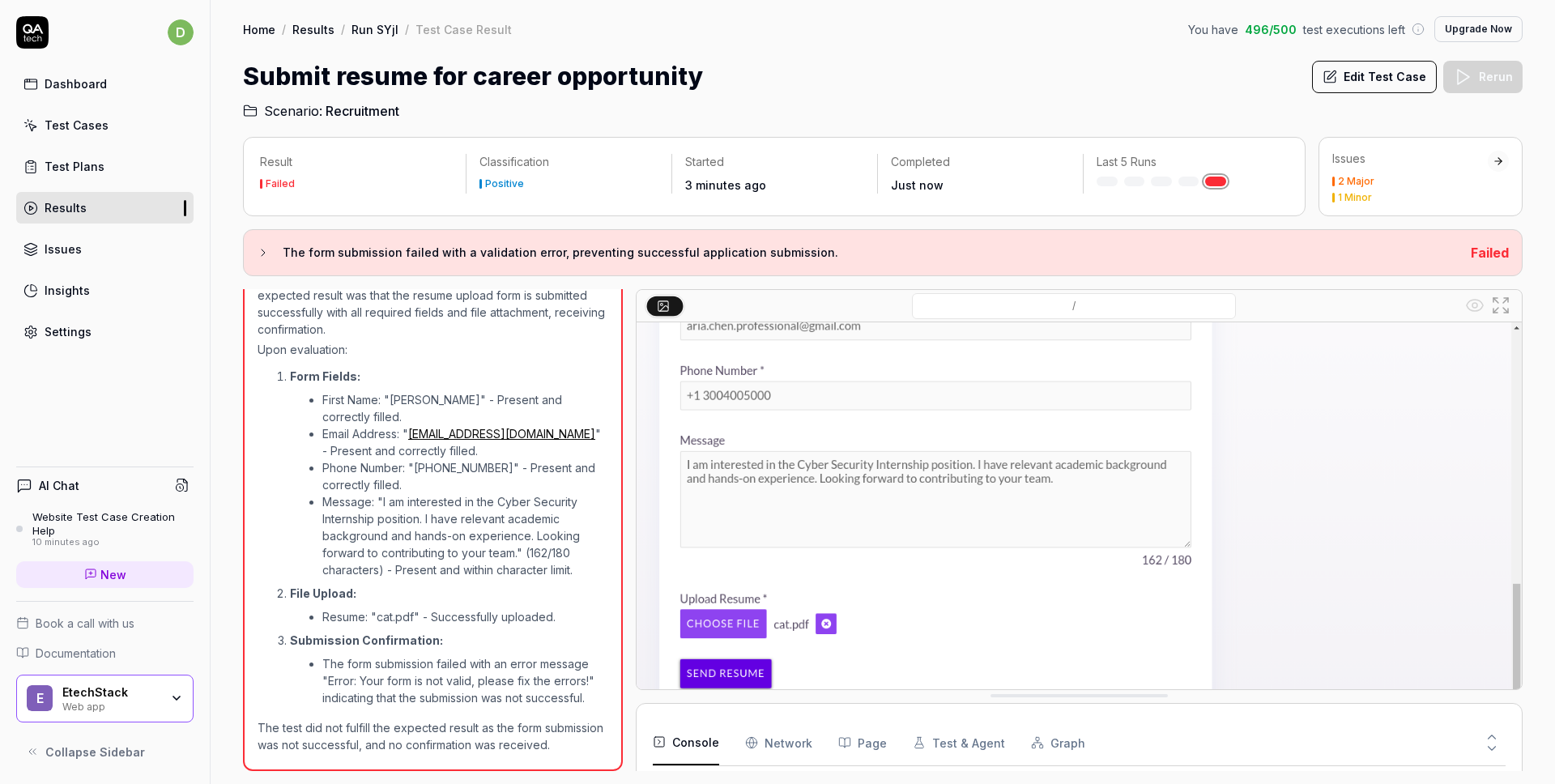
click at [1513, 337] on img at bounding box center [1079, 598] width 885 height 553
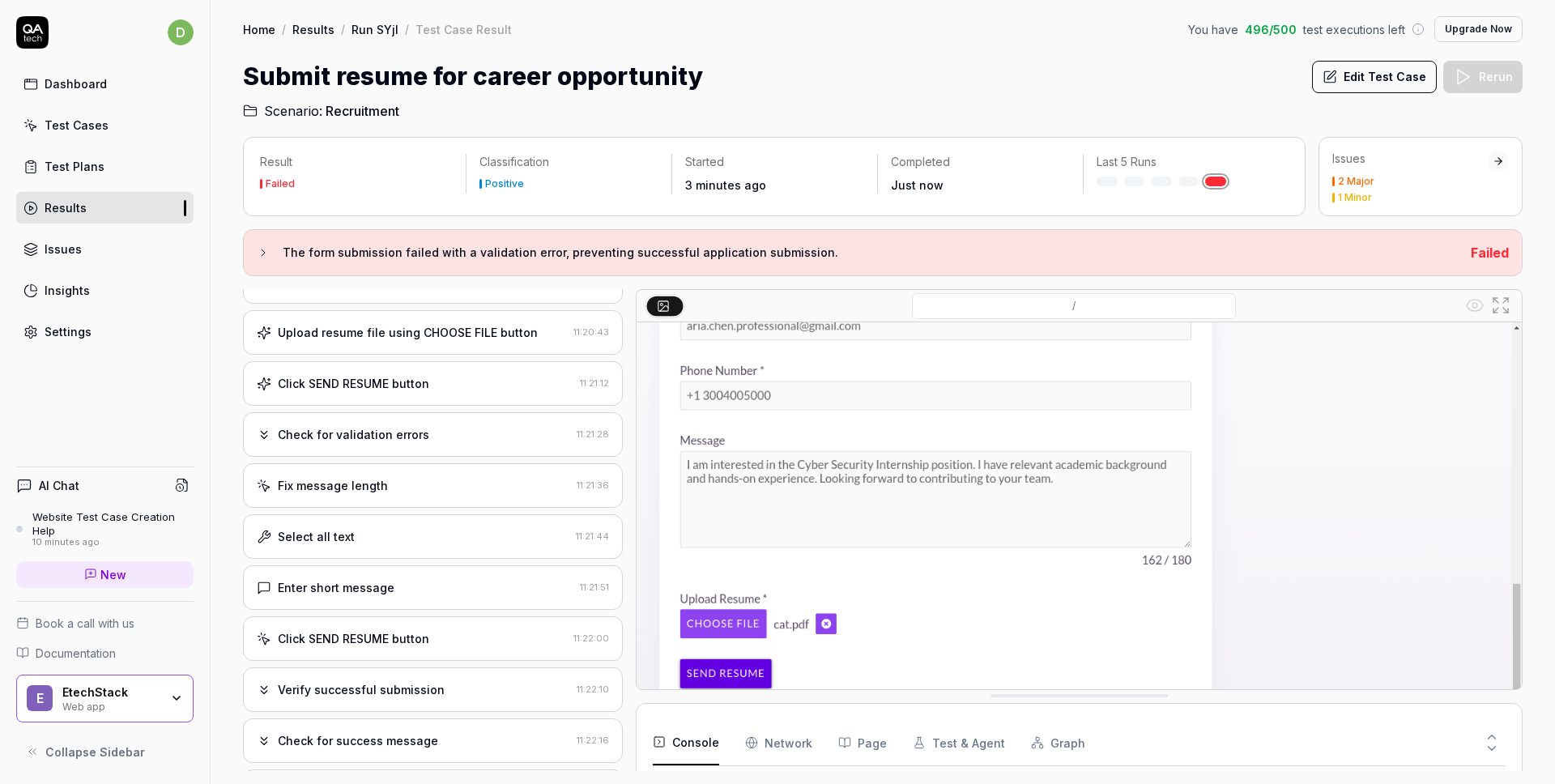
scroll to position [0, 0]
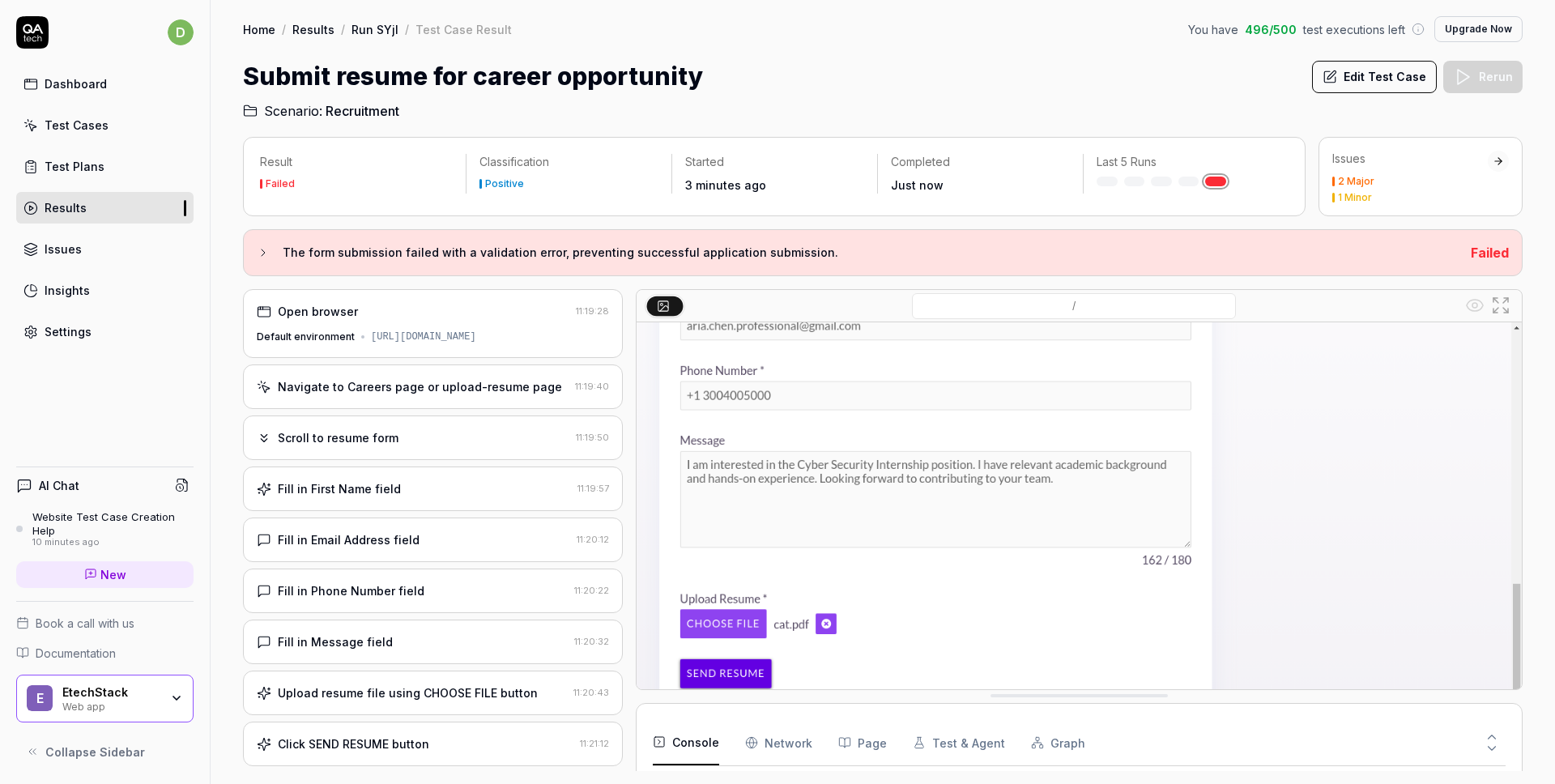
click at [449, 334] on div "[URL][DOMAIN_NAME]" at bounding box center [424, 336] width 105 height 14
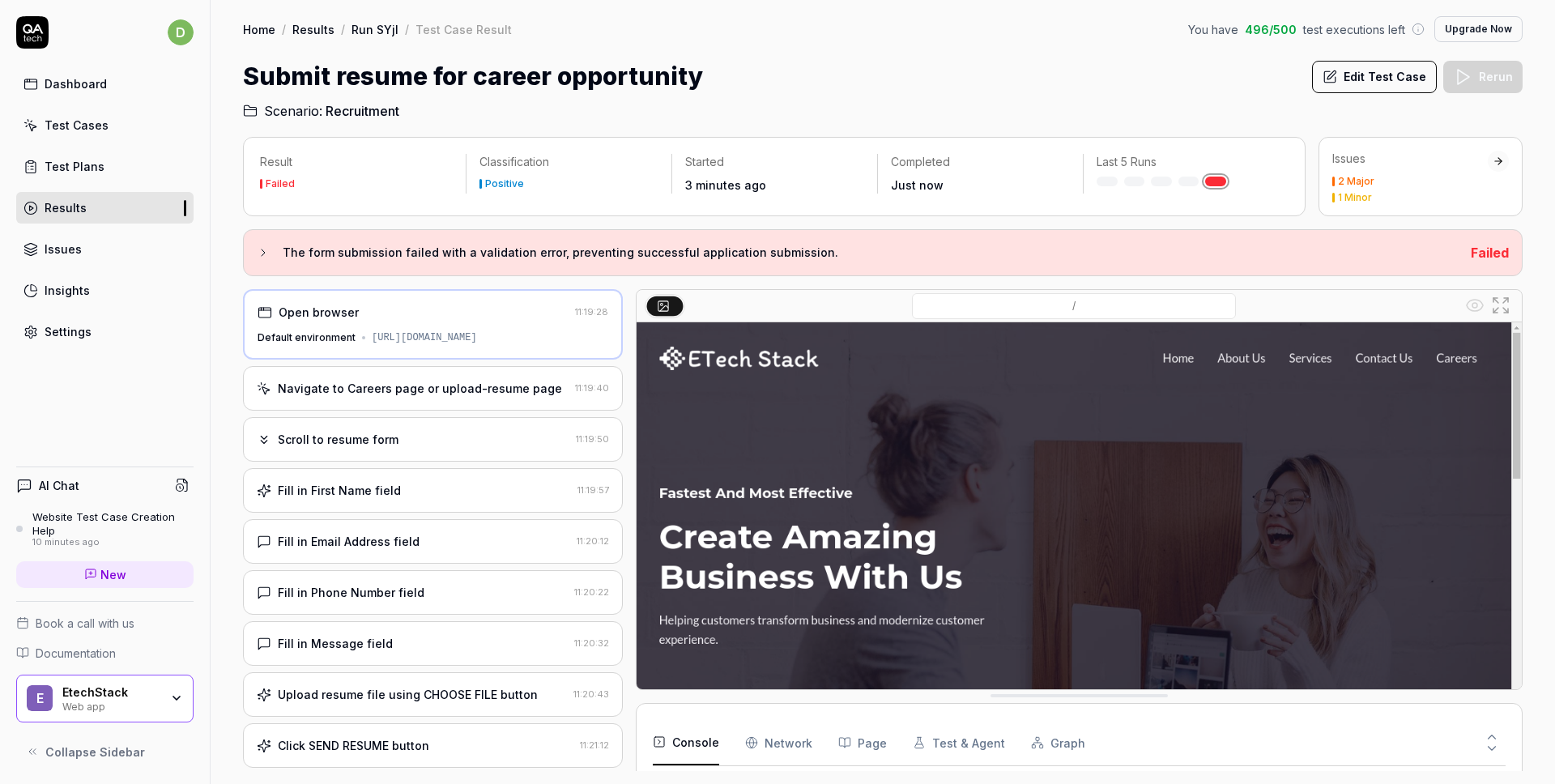
click at [467, 384] on div "Navigate to Careers page or upload-resume page" at bounding box center [420, 388] width 284 height 17
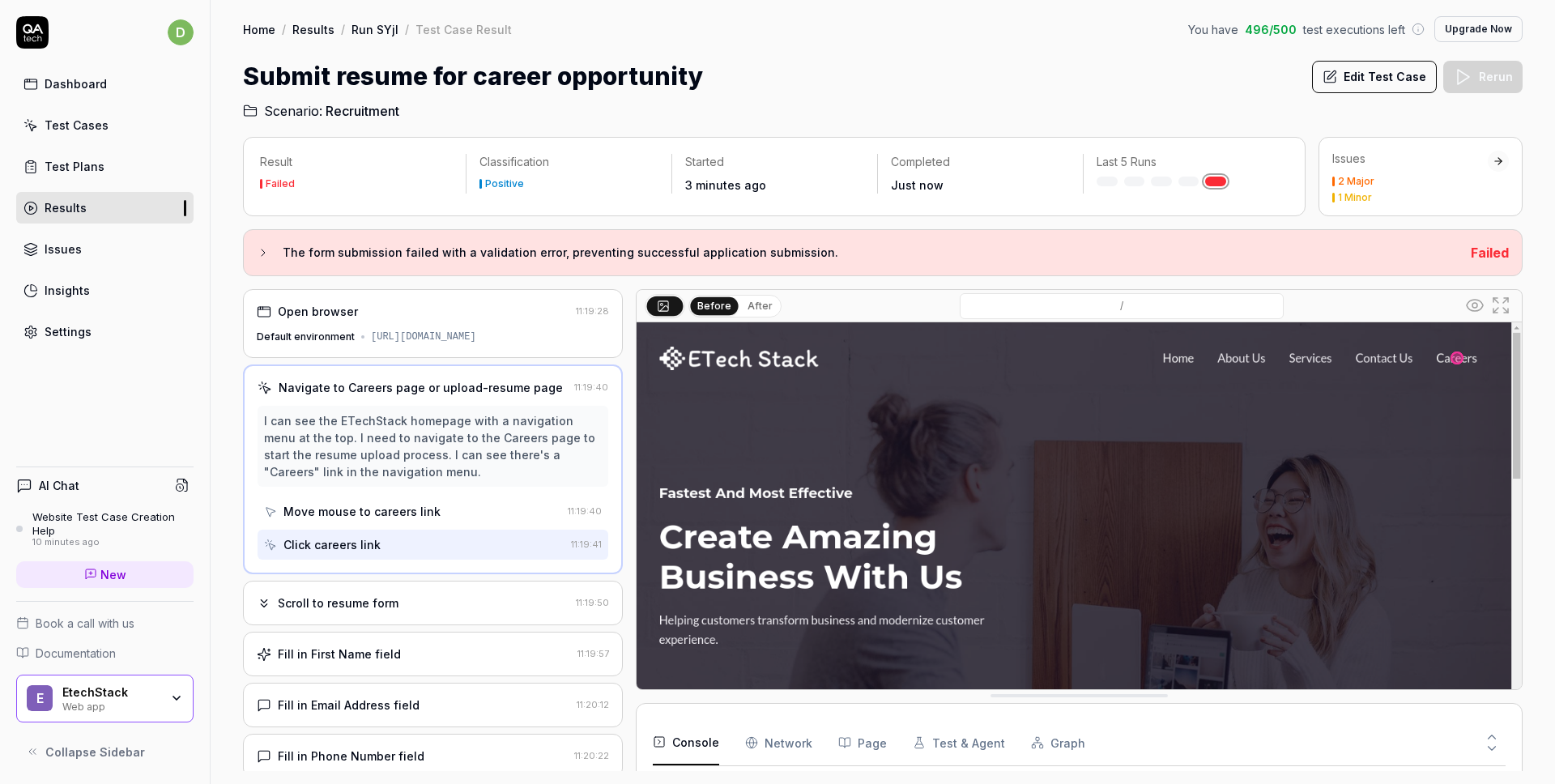
scroll to position [186, 0]
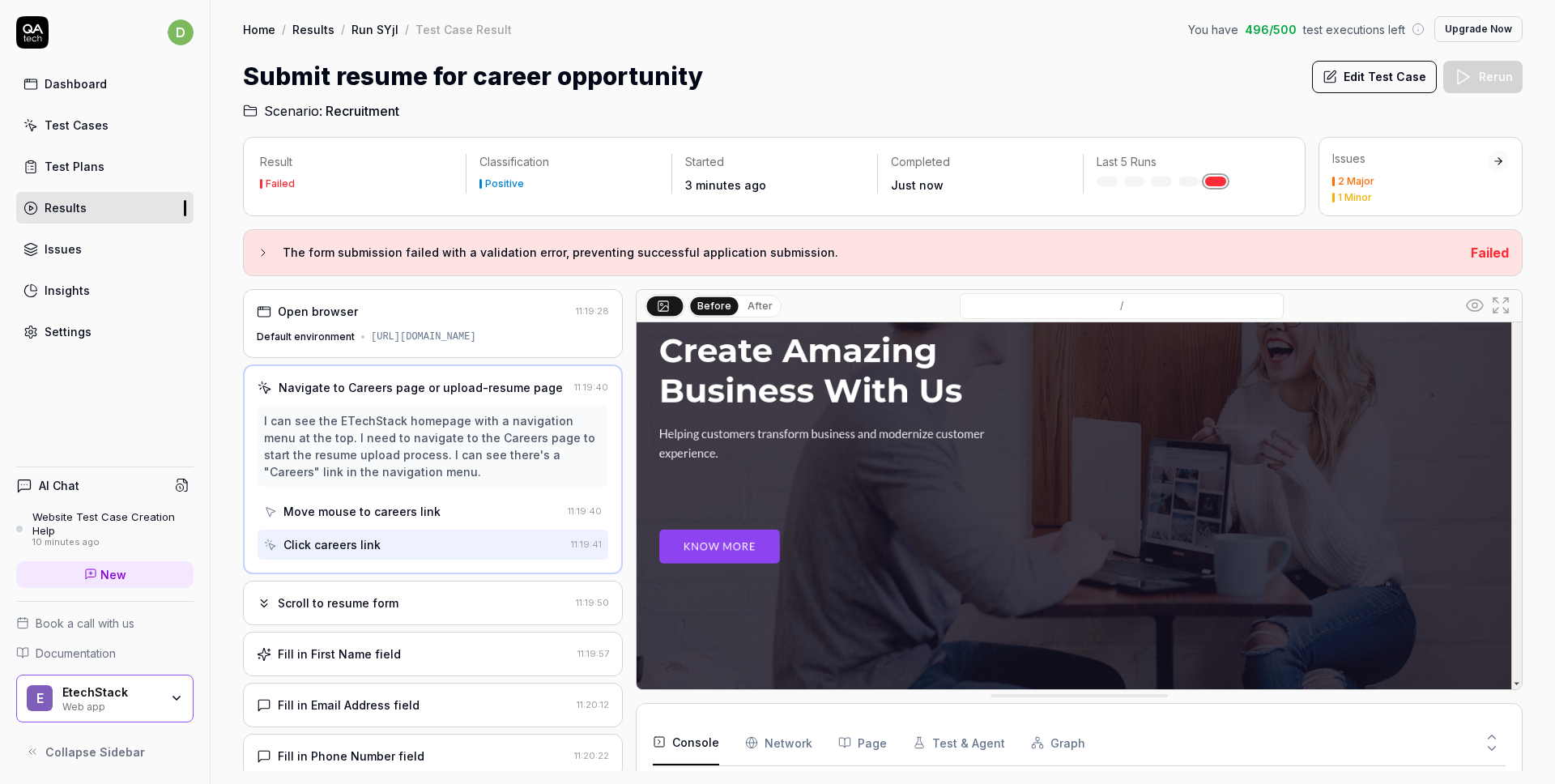
click at [775, 747] on Requests "Network" at bounding box center [778, 742] width 68 height 45
click at [873, 739] on button "Page" at bounding box center [863, 742] width 48 height 45
click at [940, 742] on button "Test & Agent" at bounding box center [959, 742] width 93 height 45
click at [1038, 742] on button "Graph" at bounding box center [1058, 742] width 54 height 45
click at [685, 750] on button "Console" at bounding box center [686, 742] width 67 height 45
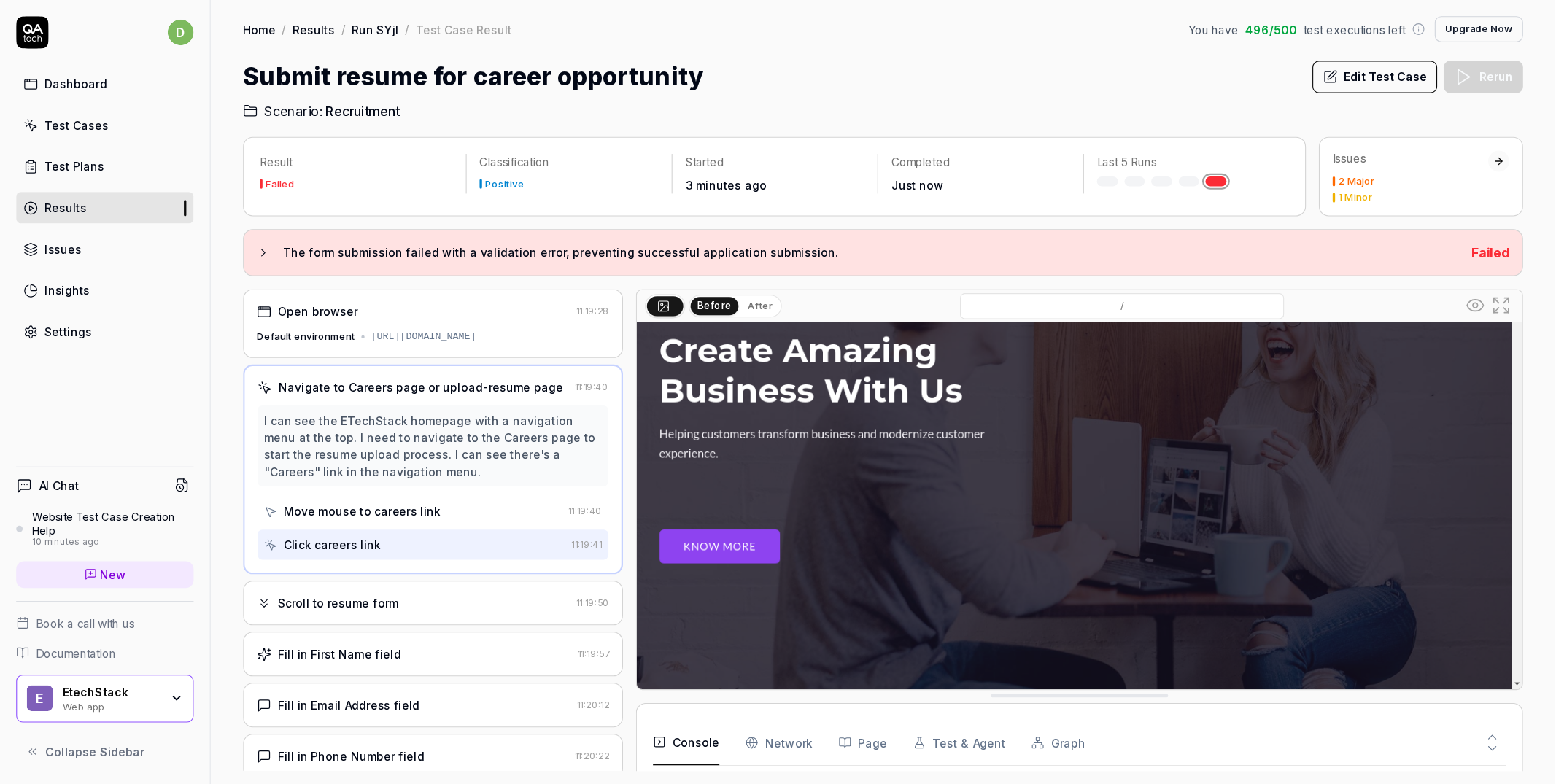
scroll to position [54, 0]
click at [387, 647] on div "Fill in Email Address field 11:20:12" at bounding box center [389, 634] width 342 height 40
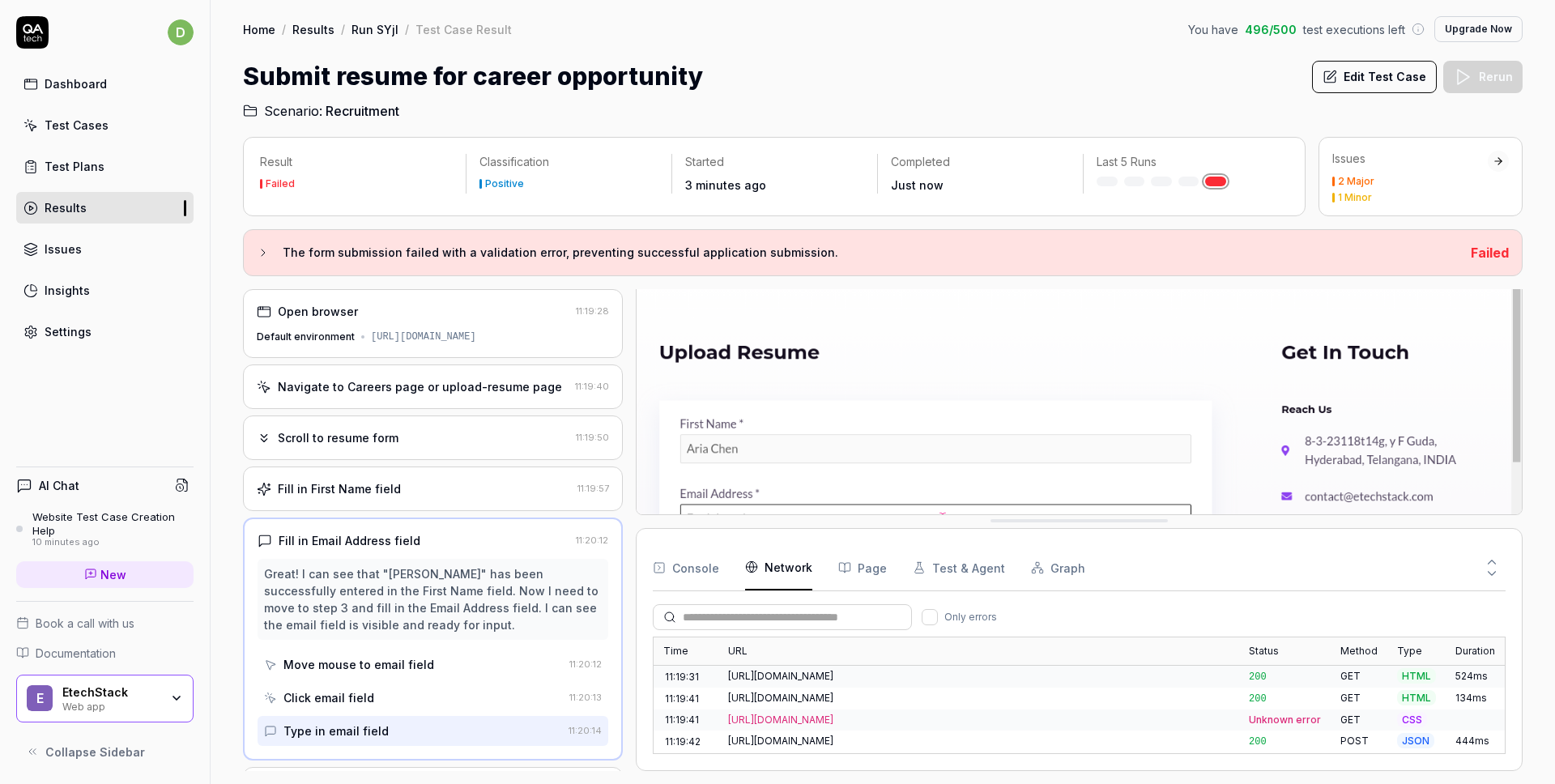
scroll to position [18, 0]
click at [707, 574] on button "Console" at bounding box center [686, 567] width 67 height 45
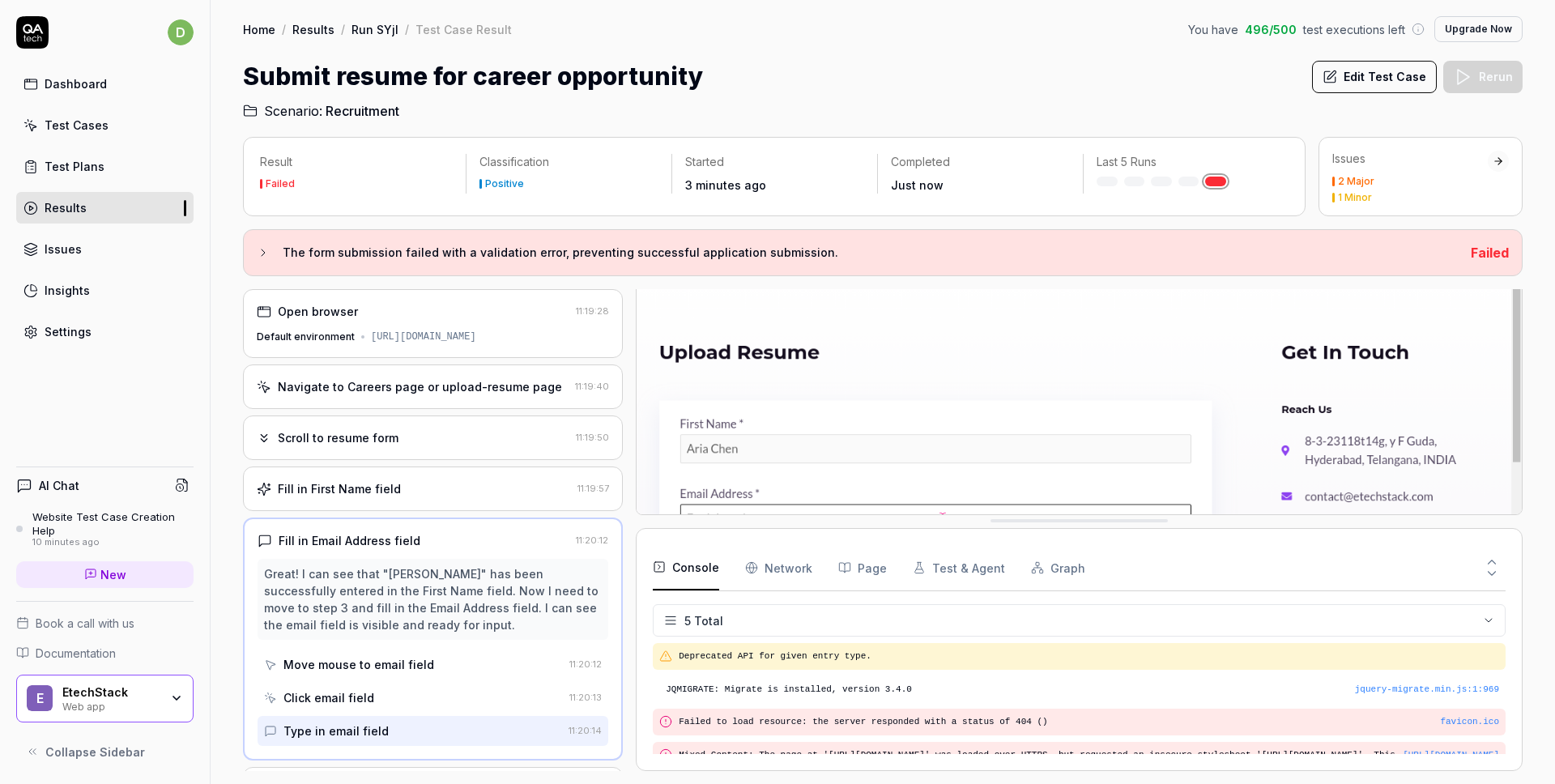
scroll to position [60, 0]
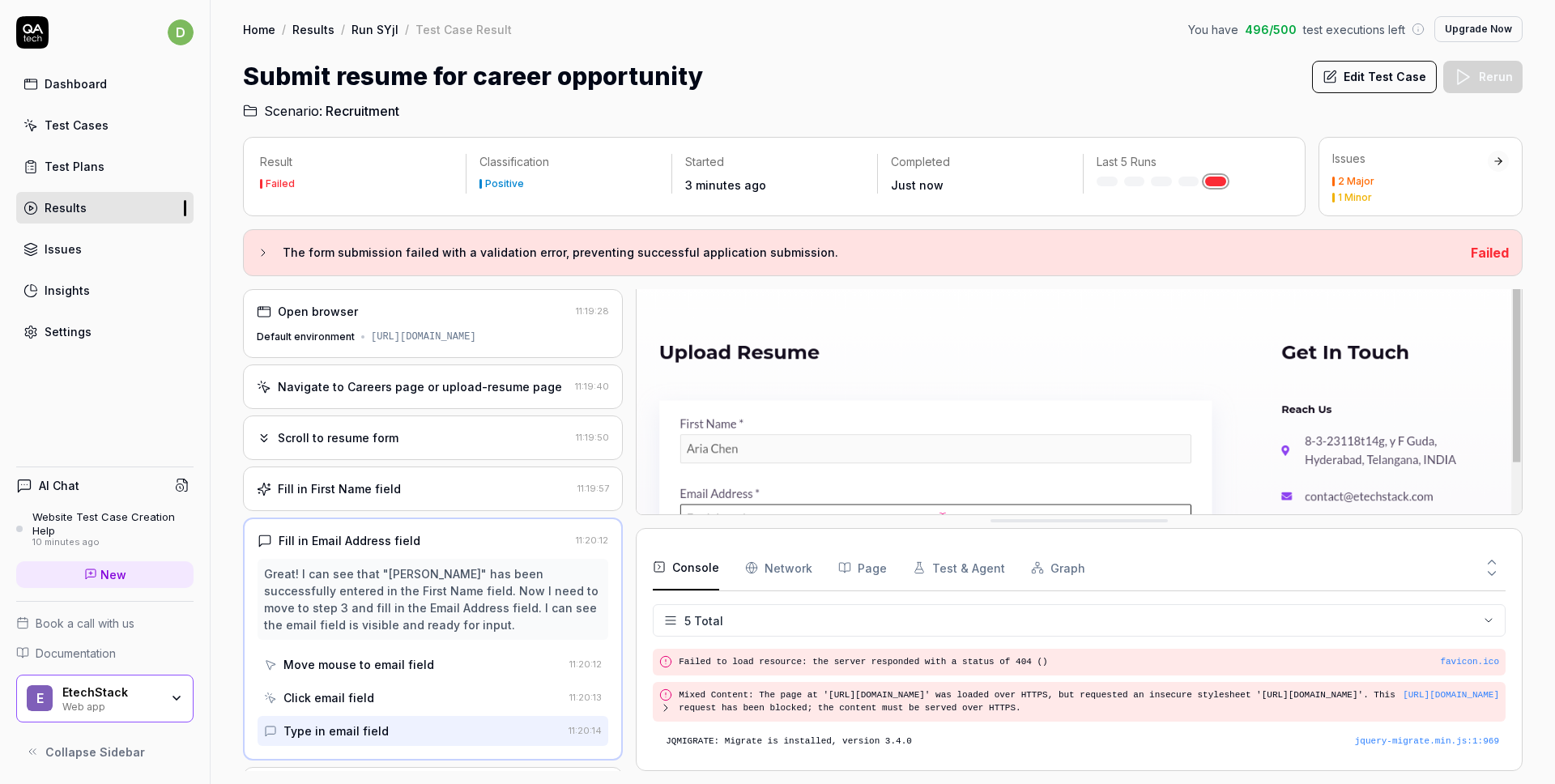
click at [1490, 619] on html "d Dashboard Test Cases Test Plans Results Issues Insights Settings AI Chat Webs…" at bounding box center [778, 392] width 1555 height 784
click at [1490, 621] on html "d Dashboard Test Cases Test Plans Results Issues Insights Settings AI Chat Webs…" at bounding box center [778, 392] width 1555 height 784
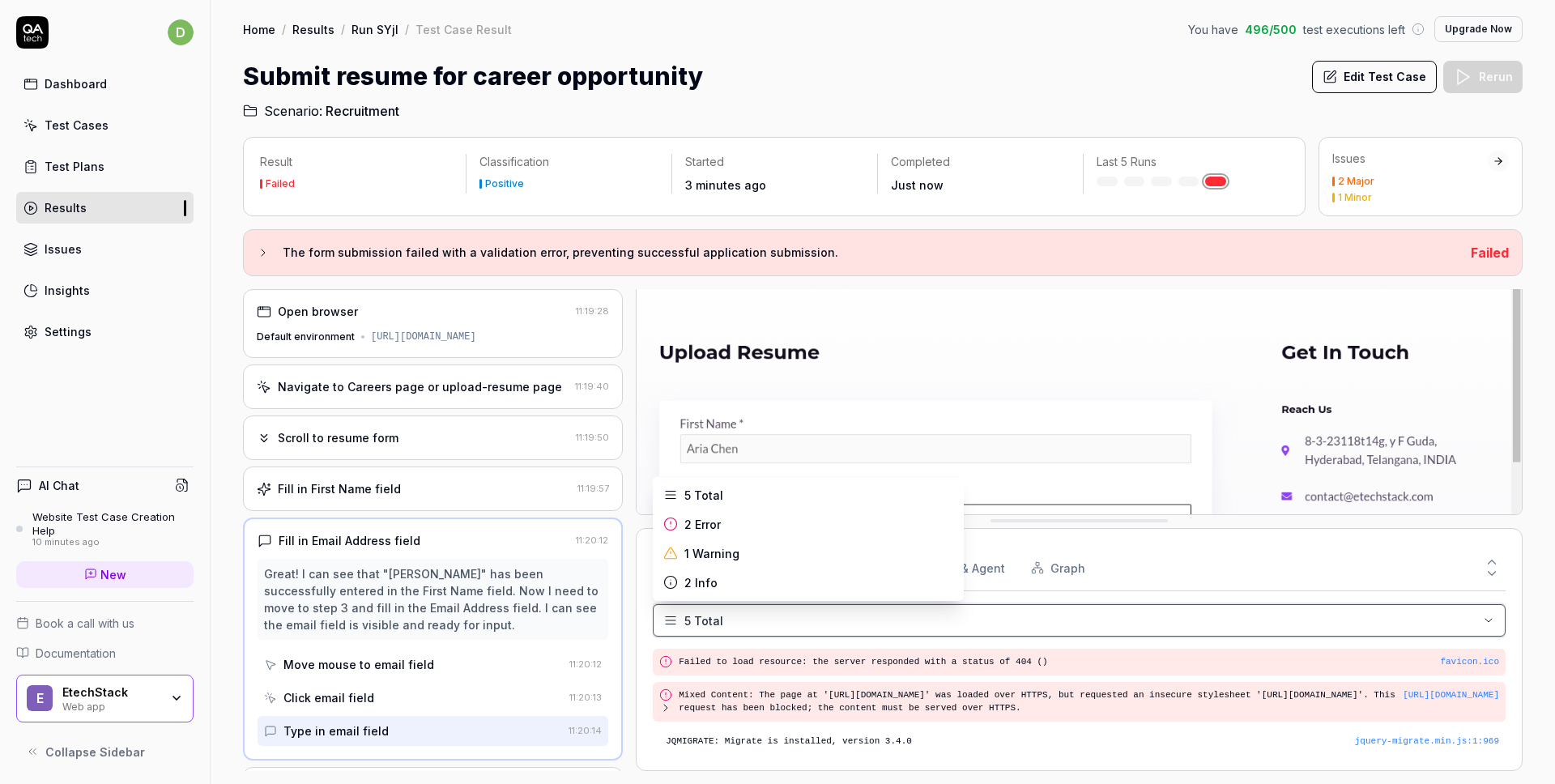
click at [1490, 621] on html "d Dashboard Test Cases Test Plans Results Issues Insights Settings AI Chat Webs…" at bounding box center [778, 392] width 1555 height 784
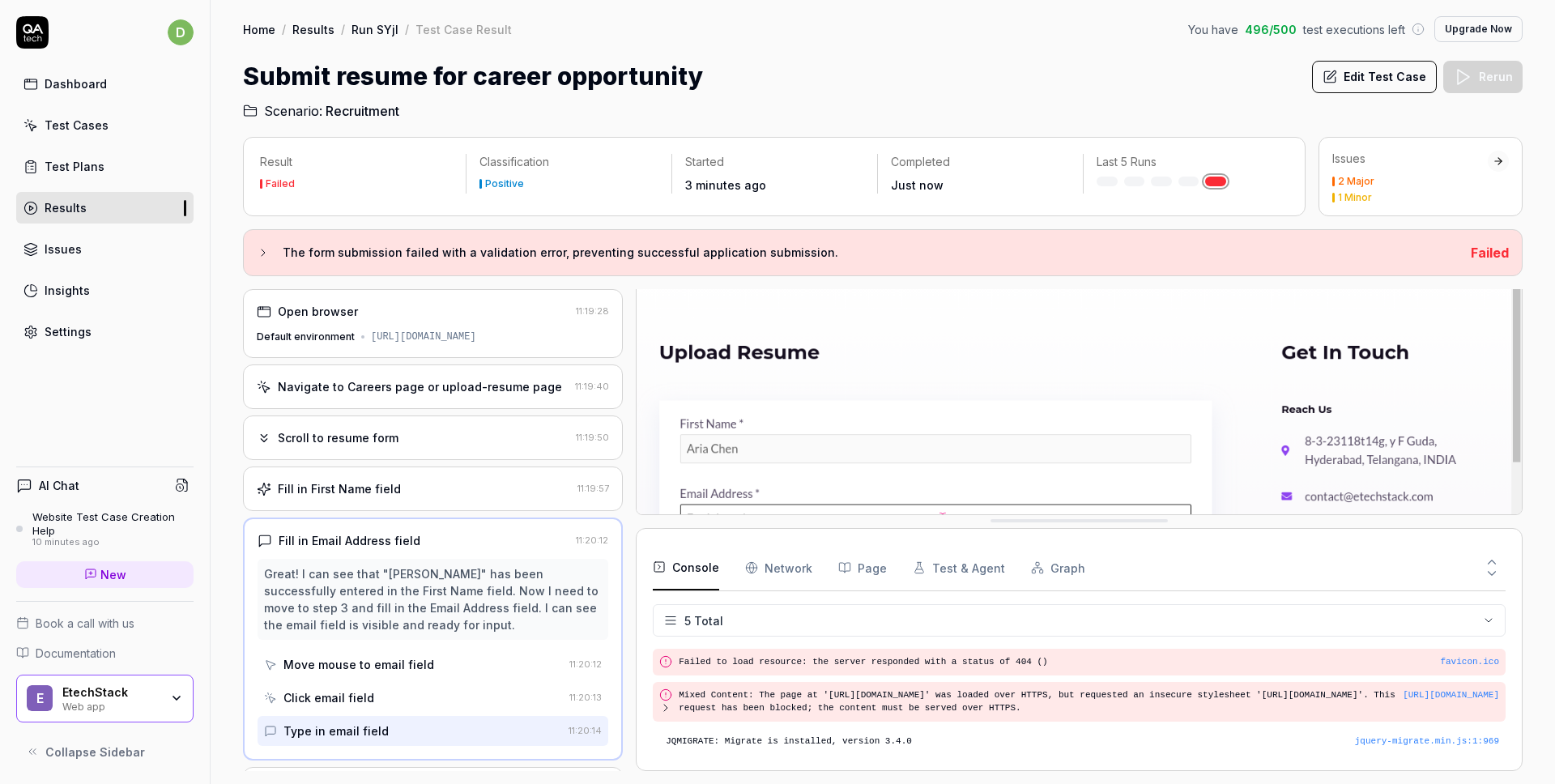
click at [781, 579] on Requests "Network" at bounding box center [778, 567] width 68 height 45
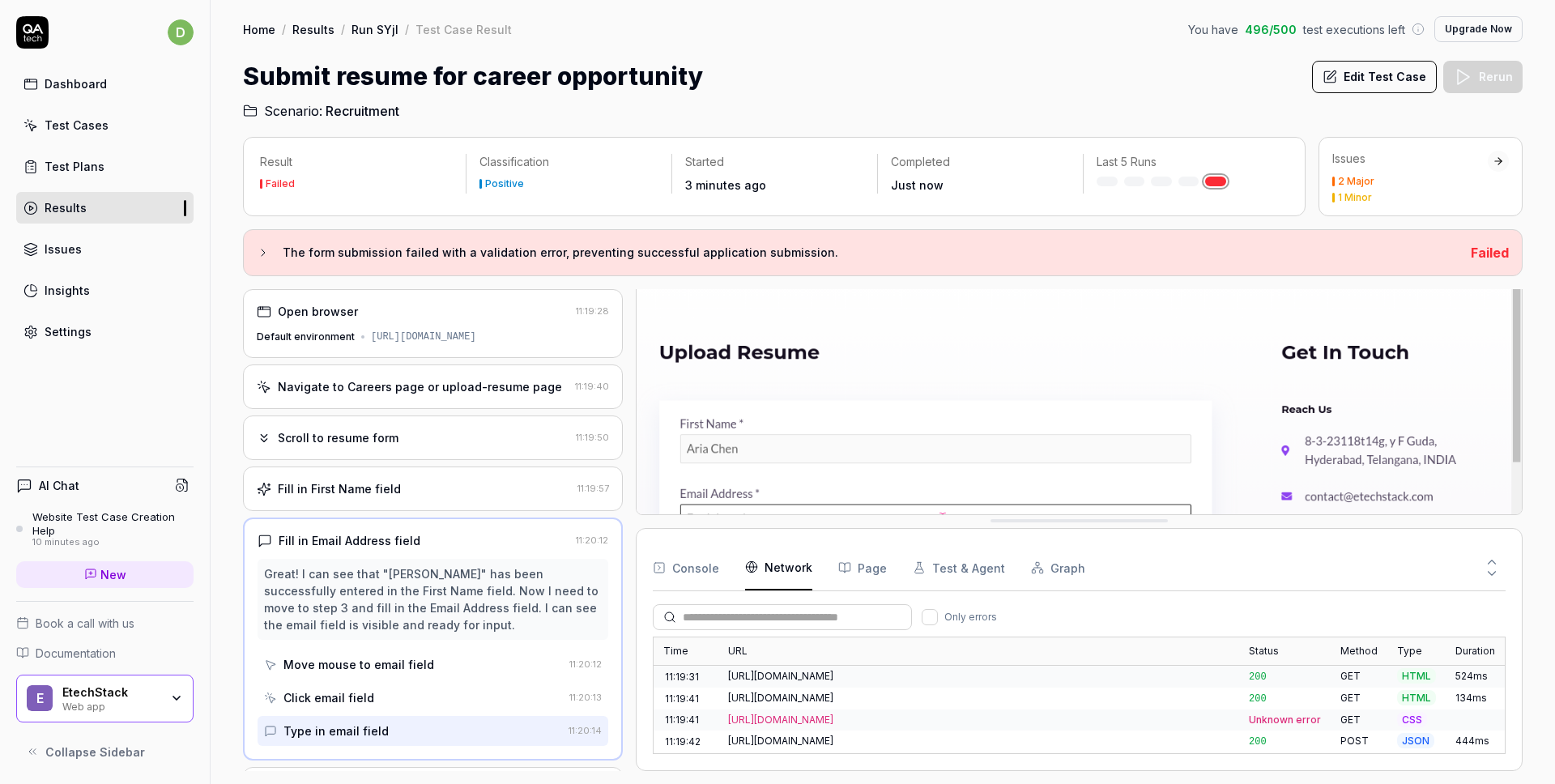
scroll to position [18, 0]
click at [932, 681] on div "[URL][DOMAIN_NAME]" at bounding box center [979, 680] width 501 height 14
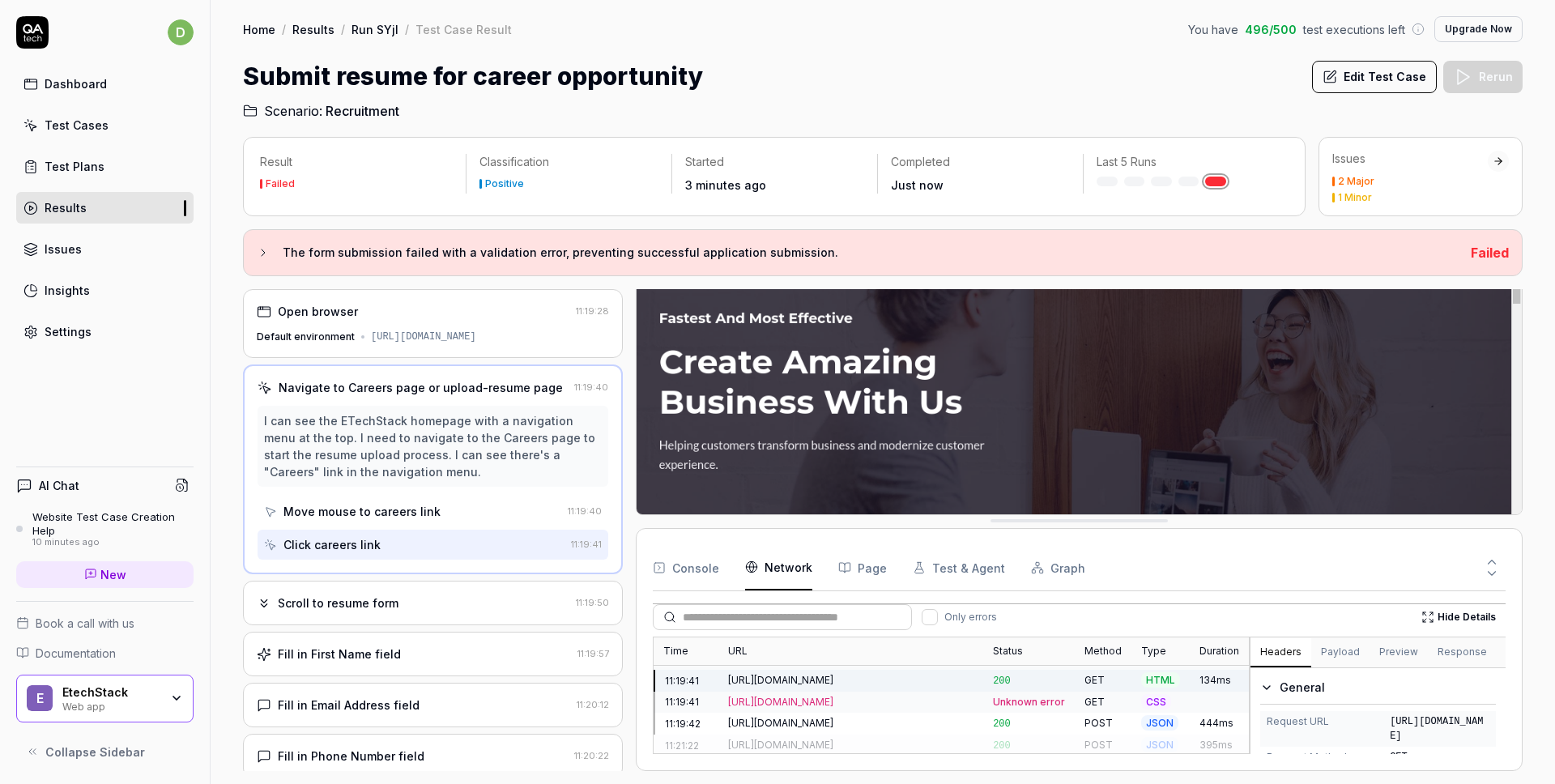
click at [929, 705] on div "[URL][DOMAIN_NAME]" at bounding box center [851, 701] width 245 height 14
click at [916, 719] on div "[URL][DOMAIN_NAME]" at bounding box center [851, 722] width 245 height 14
click at [884, 741] on div "[URL][DOMAIN_NAME]" at bounding box center [851, 744] width 245 height 14
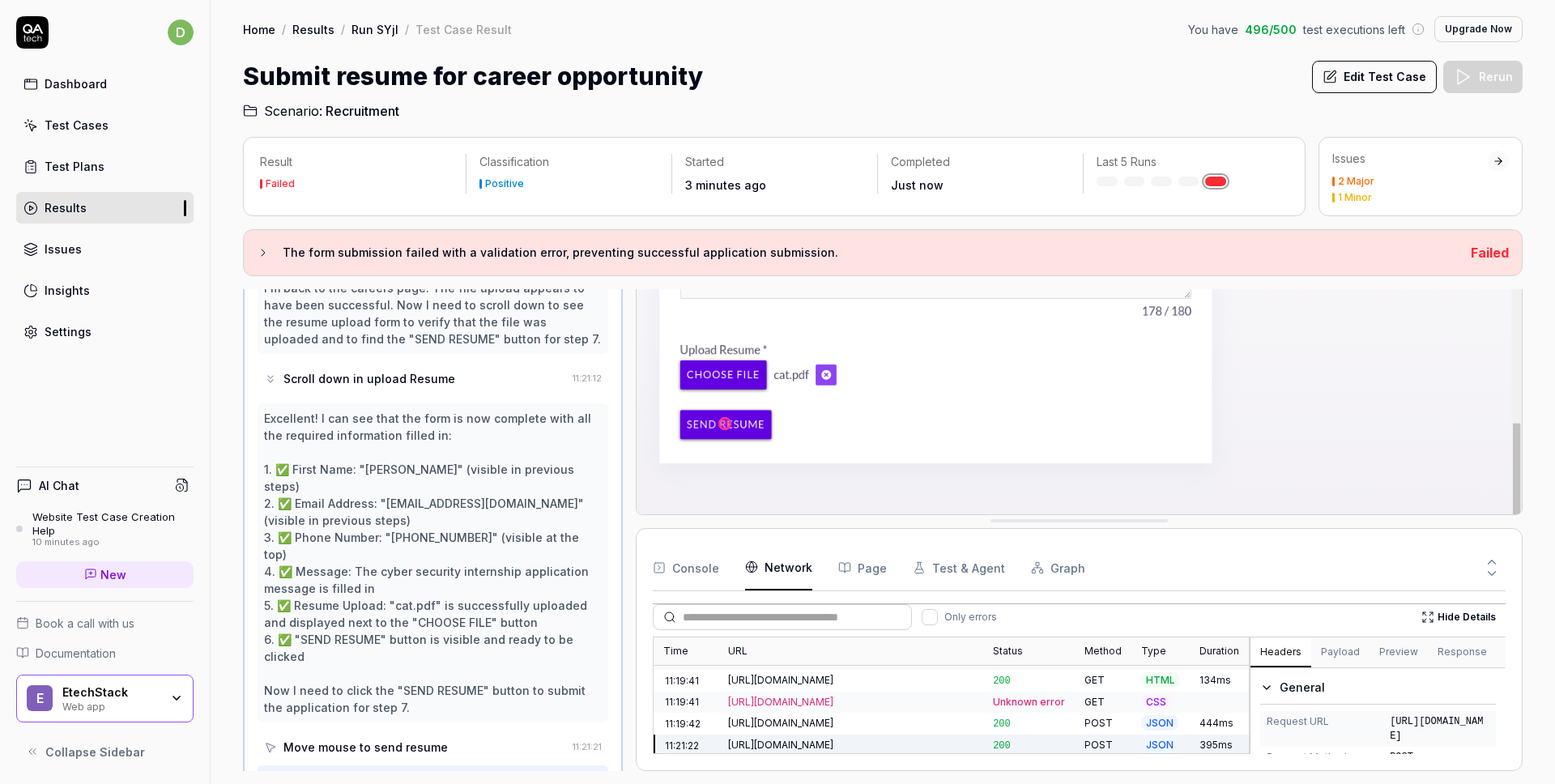
scroll to position [512, 0]
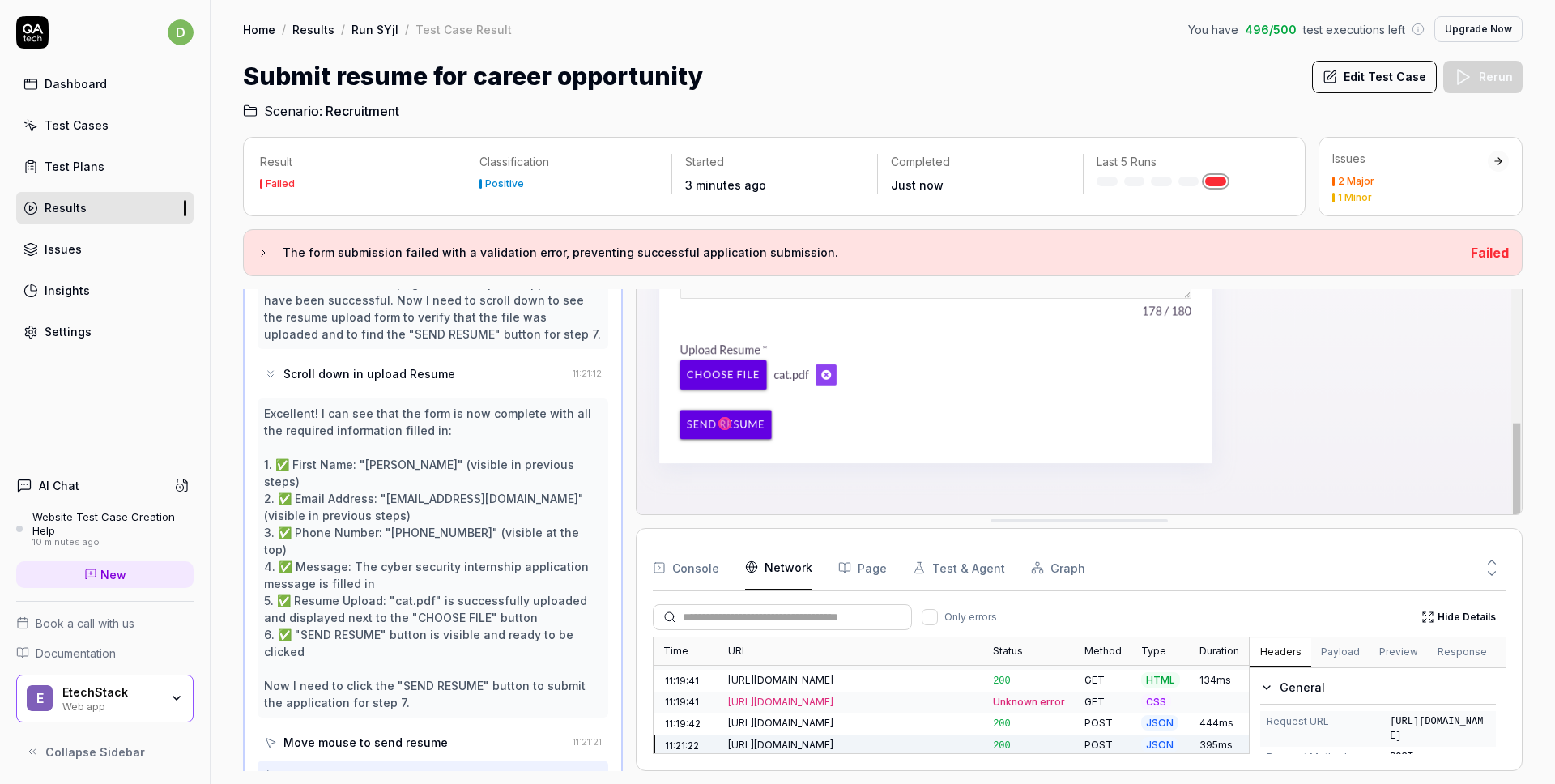
click at [868, 567] on button "Page" at bounding box center [863, 567] width 48 height 45
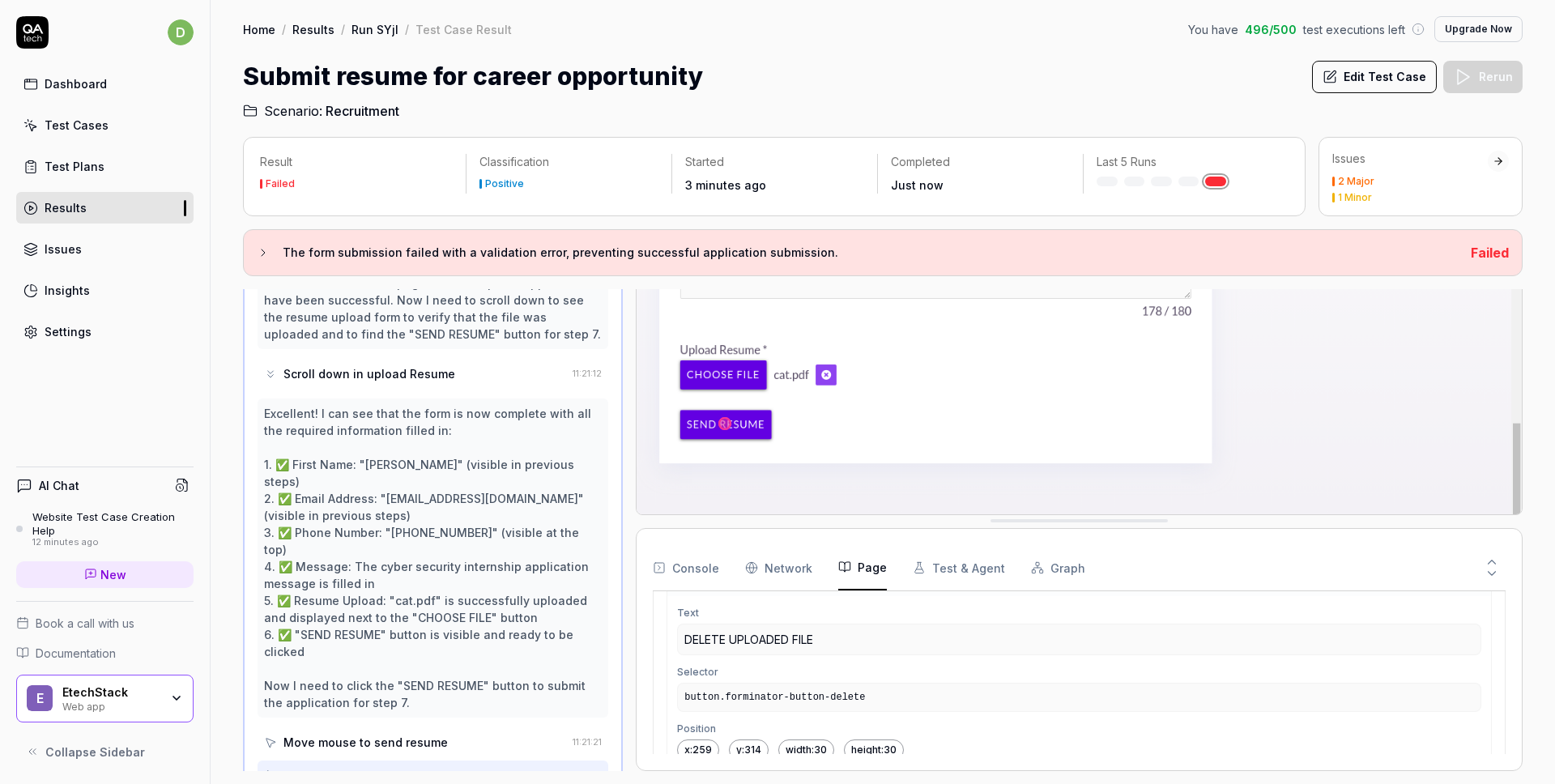
scroll to position [0, 0]
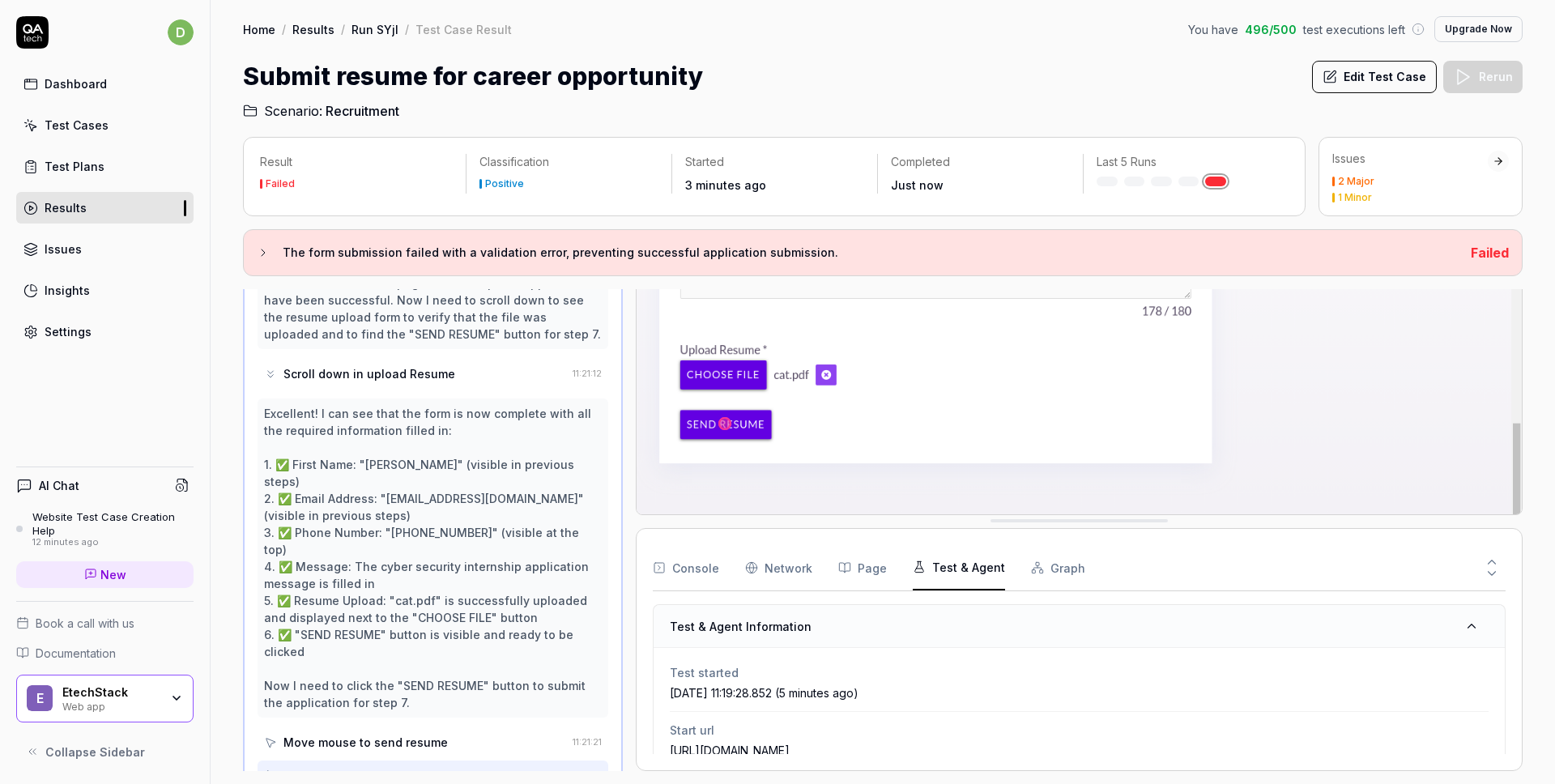
click at [930, 573] on button "Test & Agent" at bounding box center [959, 567] width 93 height 45
click at [1055, 556] on button "Graph" at bounding box center [1058, 567] width 54 height 45
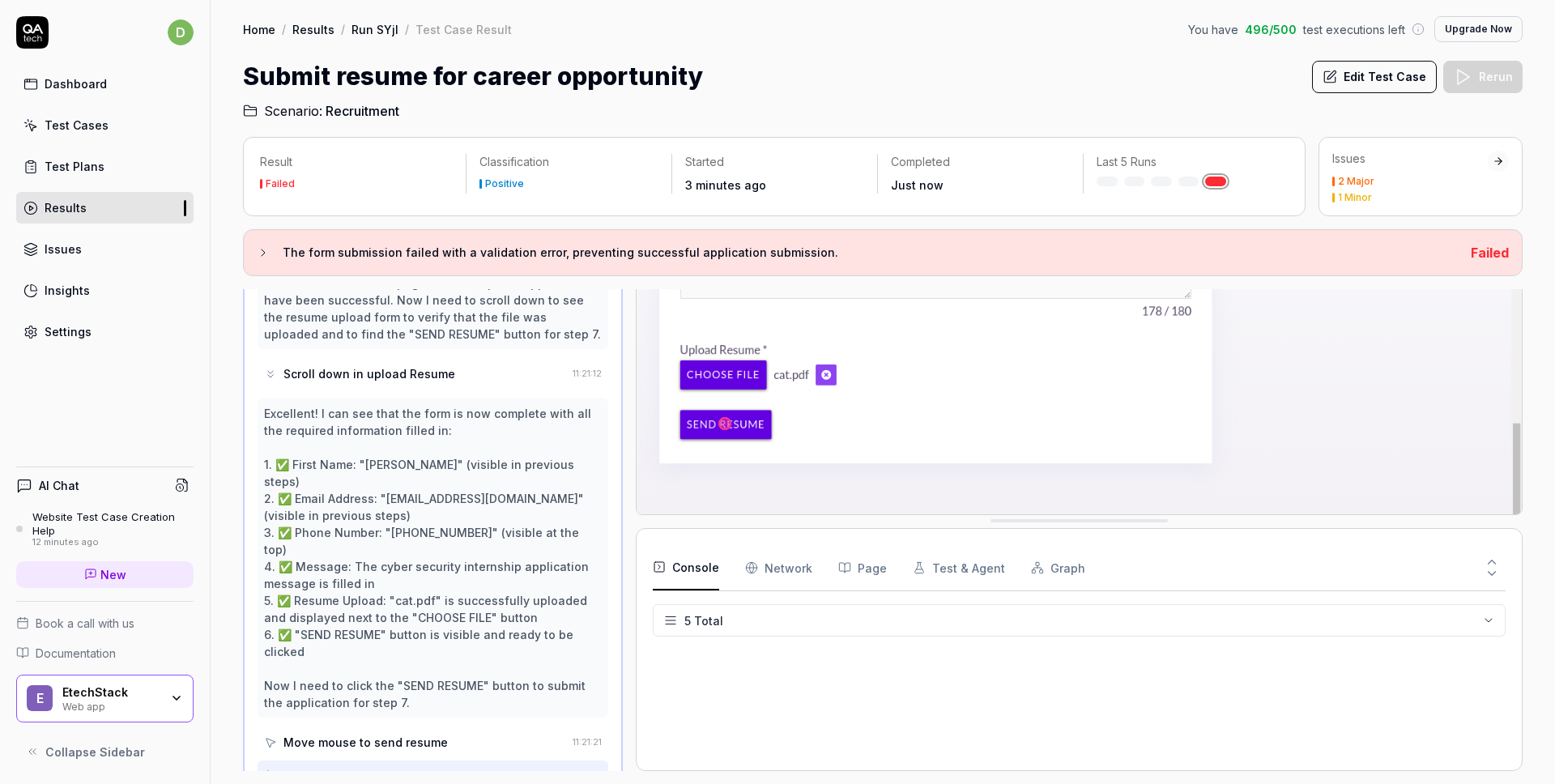
click at [702, 580] on button "Console" at bounding box center [686, 567] width 67 height 45
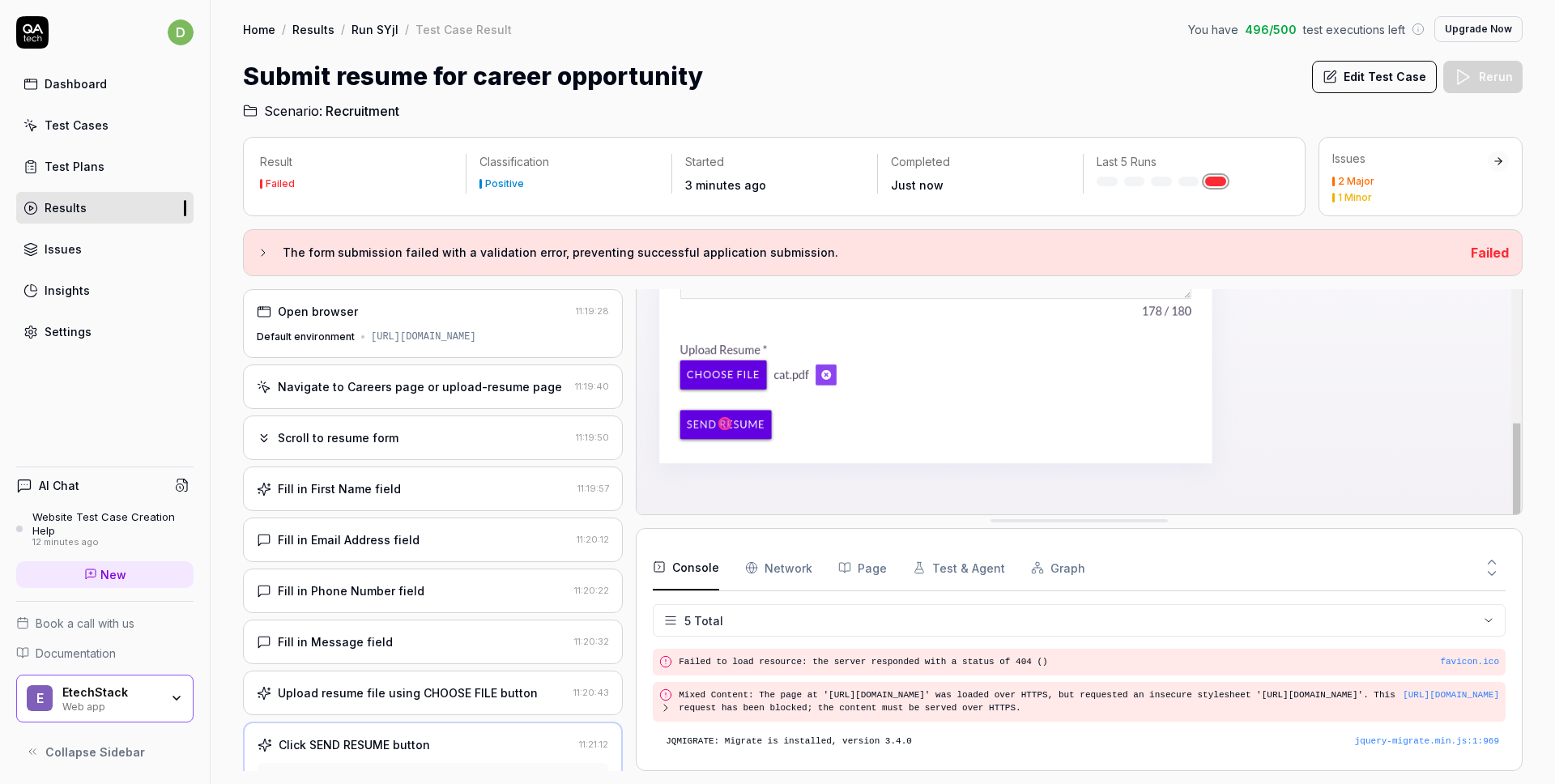
click at [365, 28] on link "Run SYjI" at bounding box center [375, 28] width 47 height 16
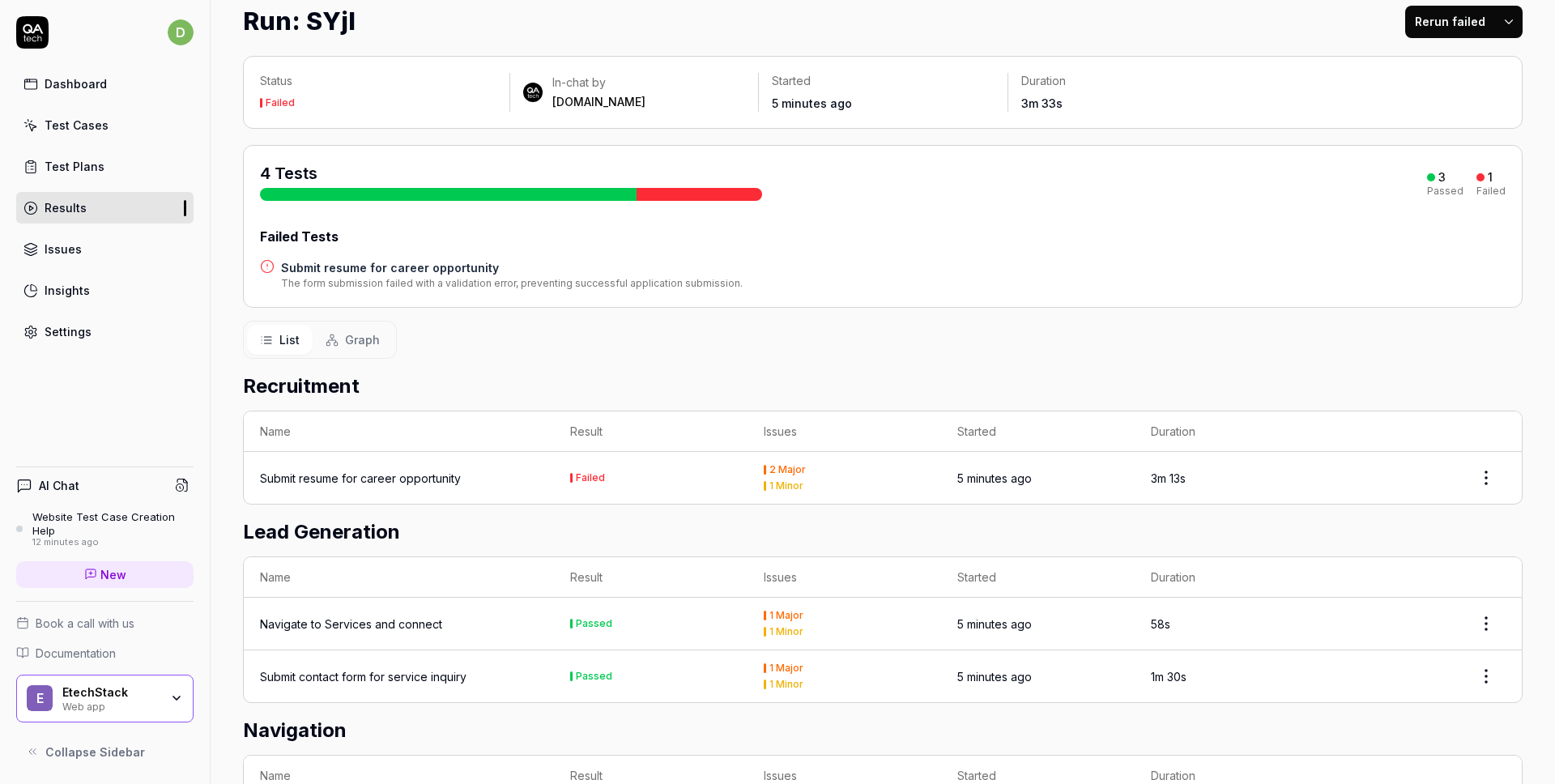
scroll to position [198, 0]
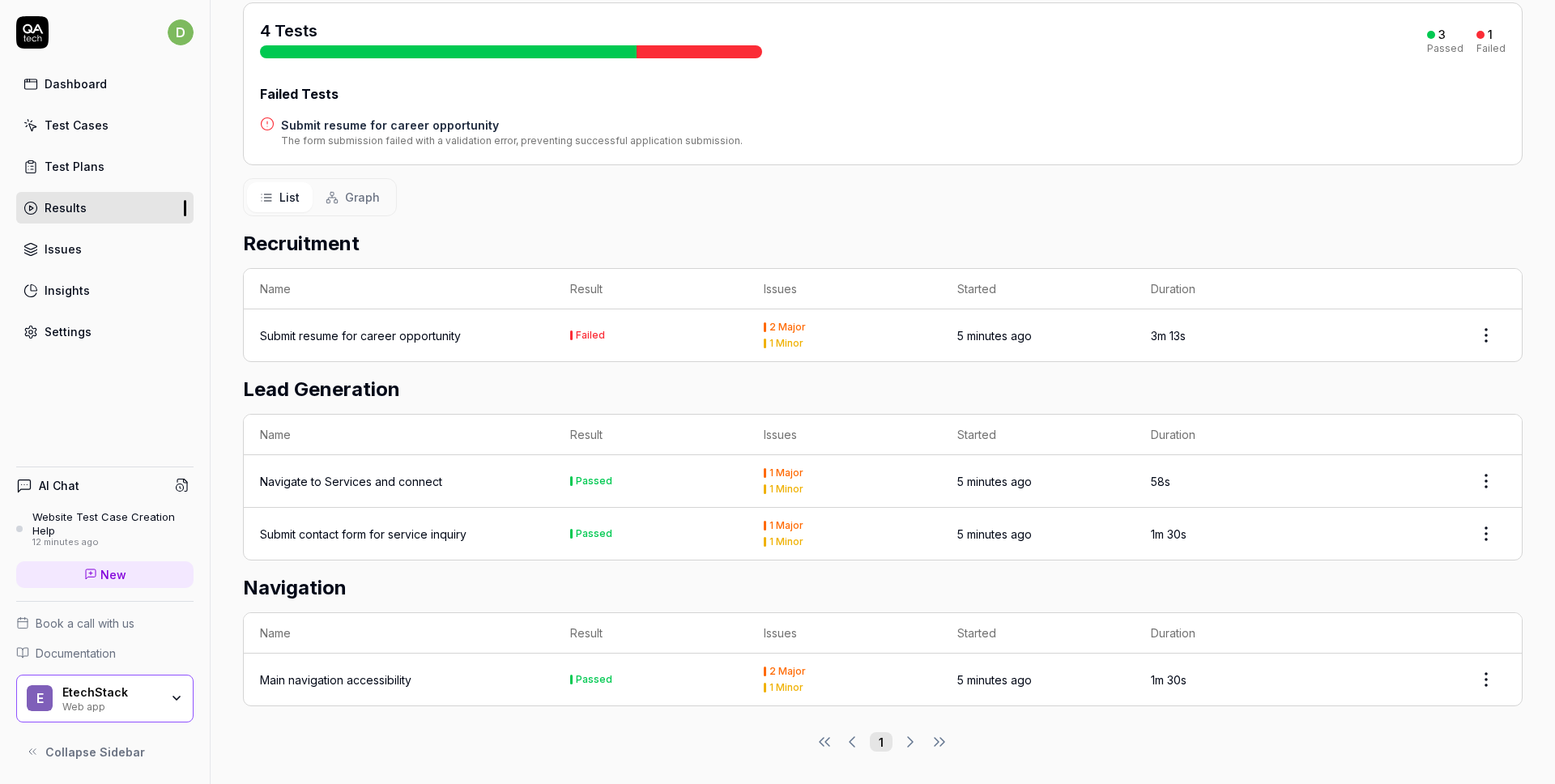
click at [418, 540] on div "Submit contact form for service inquiry" at bounding box center [364, 534] width 207 height 17
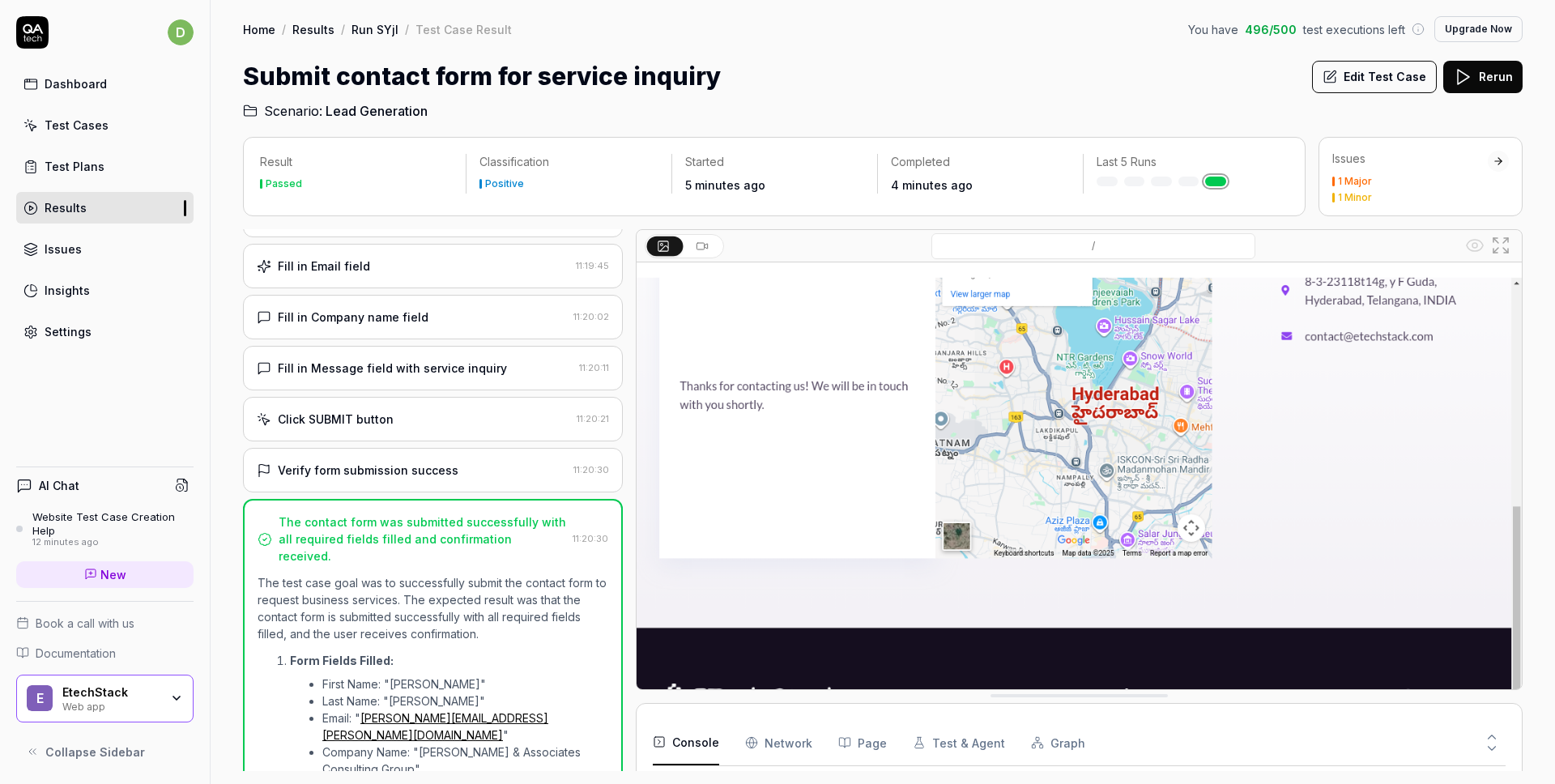
click at [474, 477] on div "Verify form submission success" at bounding box center [412, 470] width 310 height 17
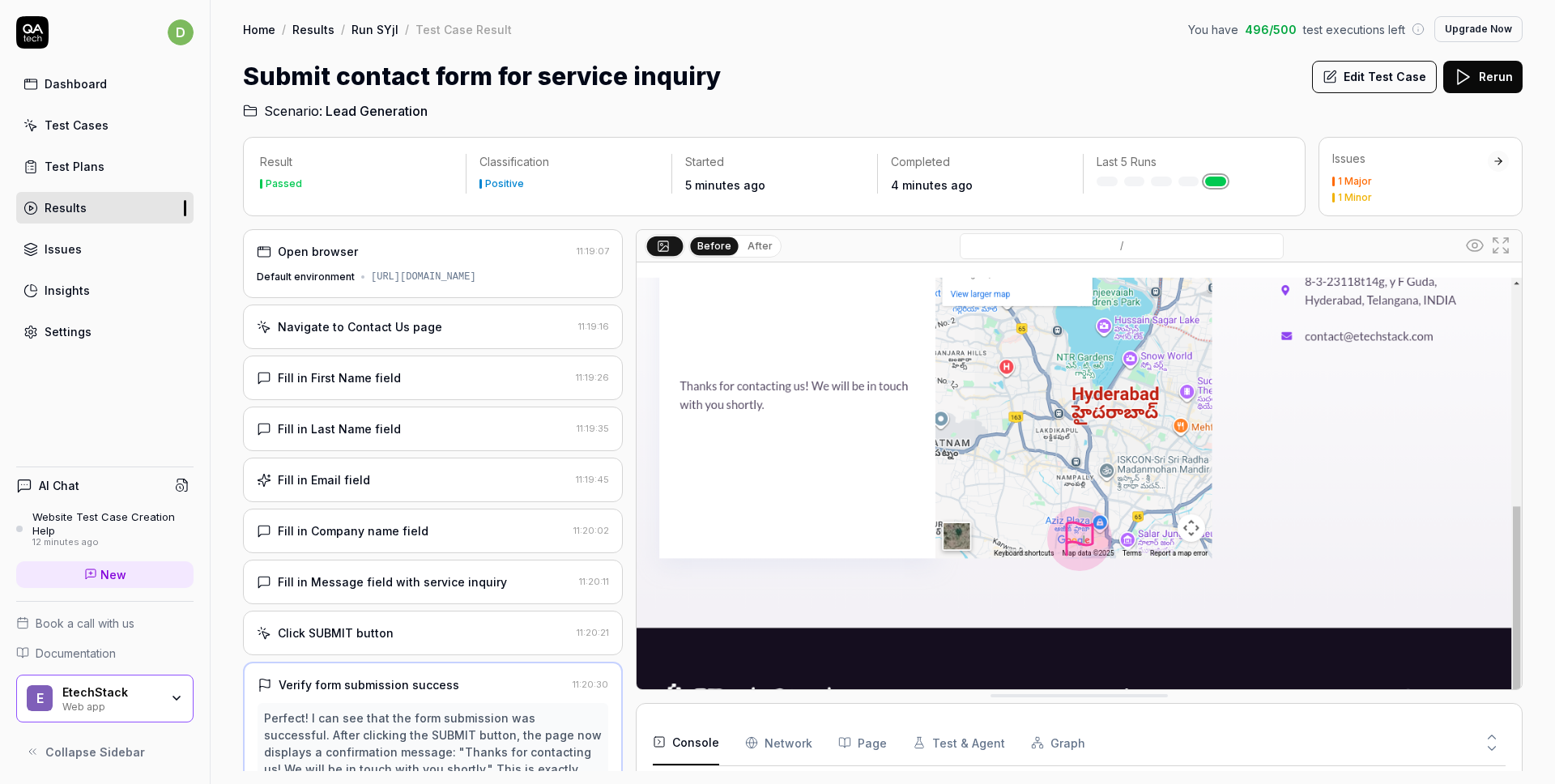
click at [389, 656] on div "Open browser 11:19:07 Default environment [URL][DOMAIN_NAME] Navigate to Contac…" at bounding box center [432, 500] width 380 height 541
click at [390, 638] on div "Click SUBMIT button" at bounding box center [414, 632] width 314 height 17
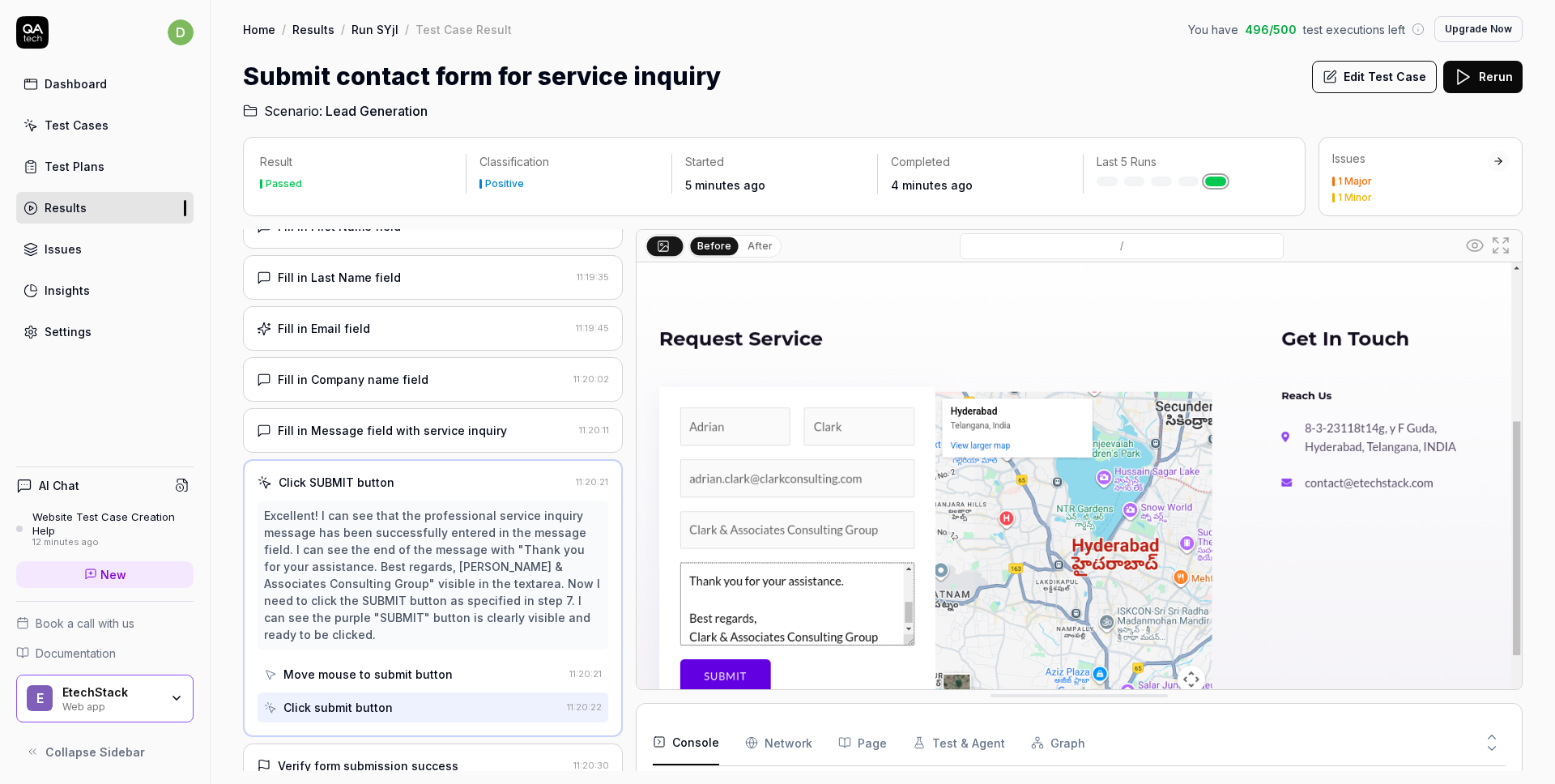
scroll to position [137, 0]
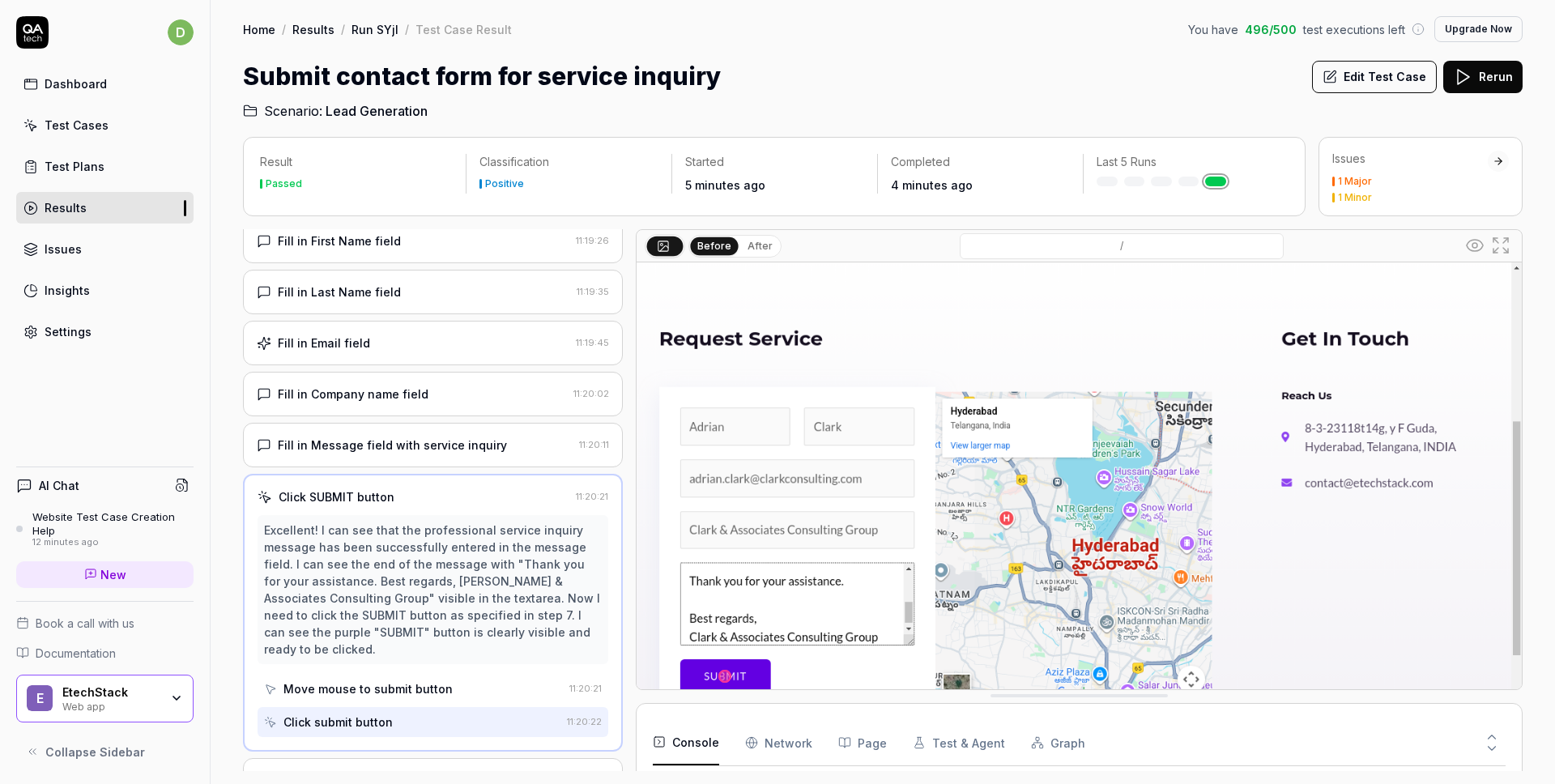
click at [462, 453] on div "Fill in Message field with service inquiry" at bounding box center [392, 445] width 229 height 17
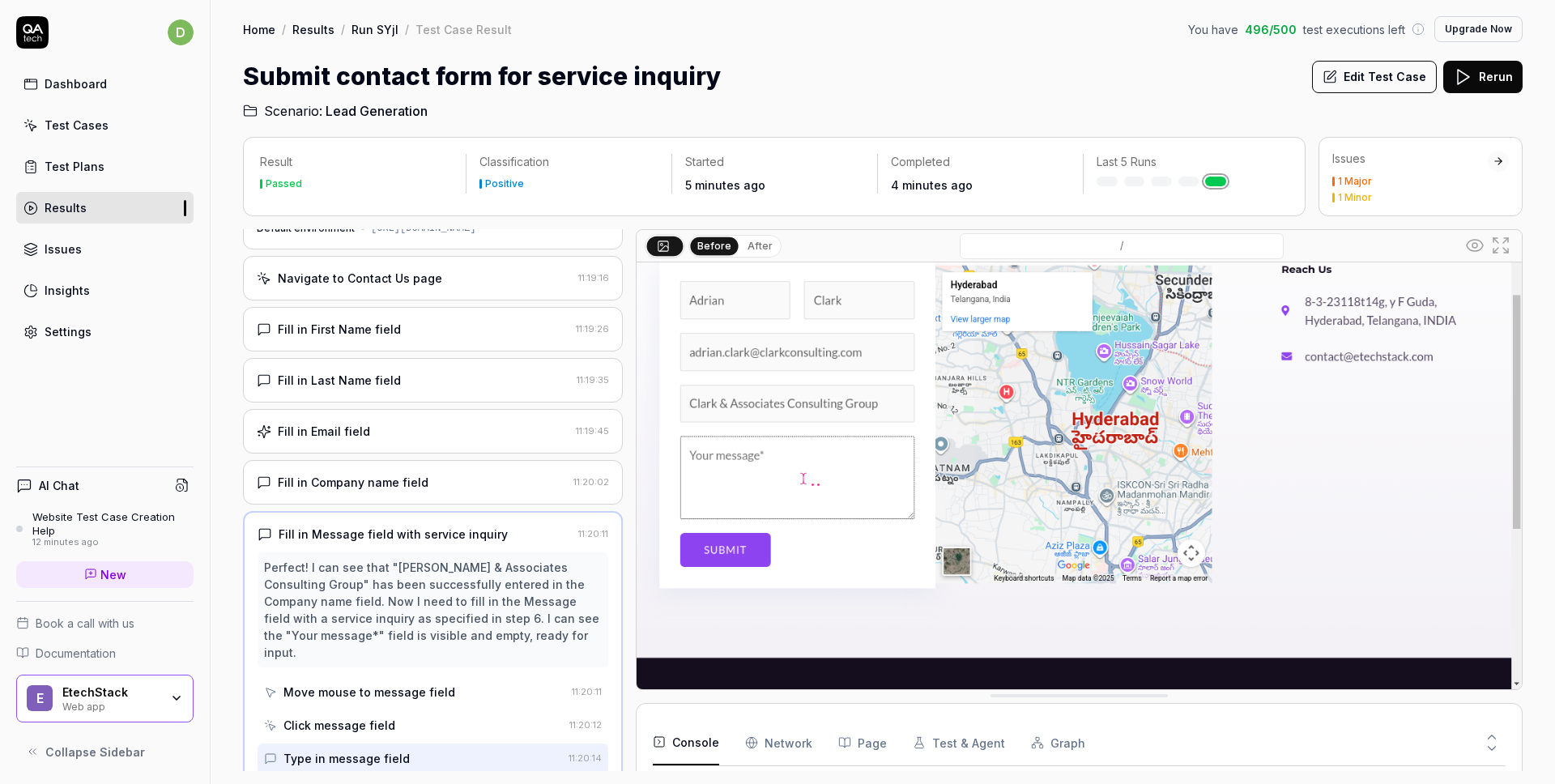
scroll to position [0, 0]
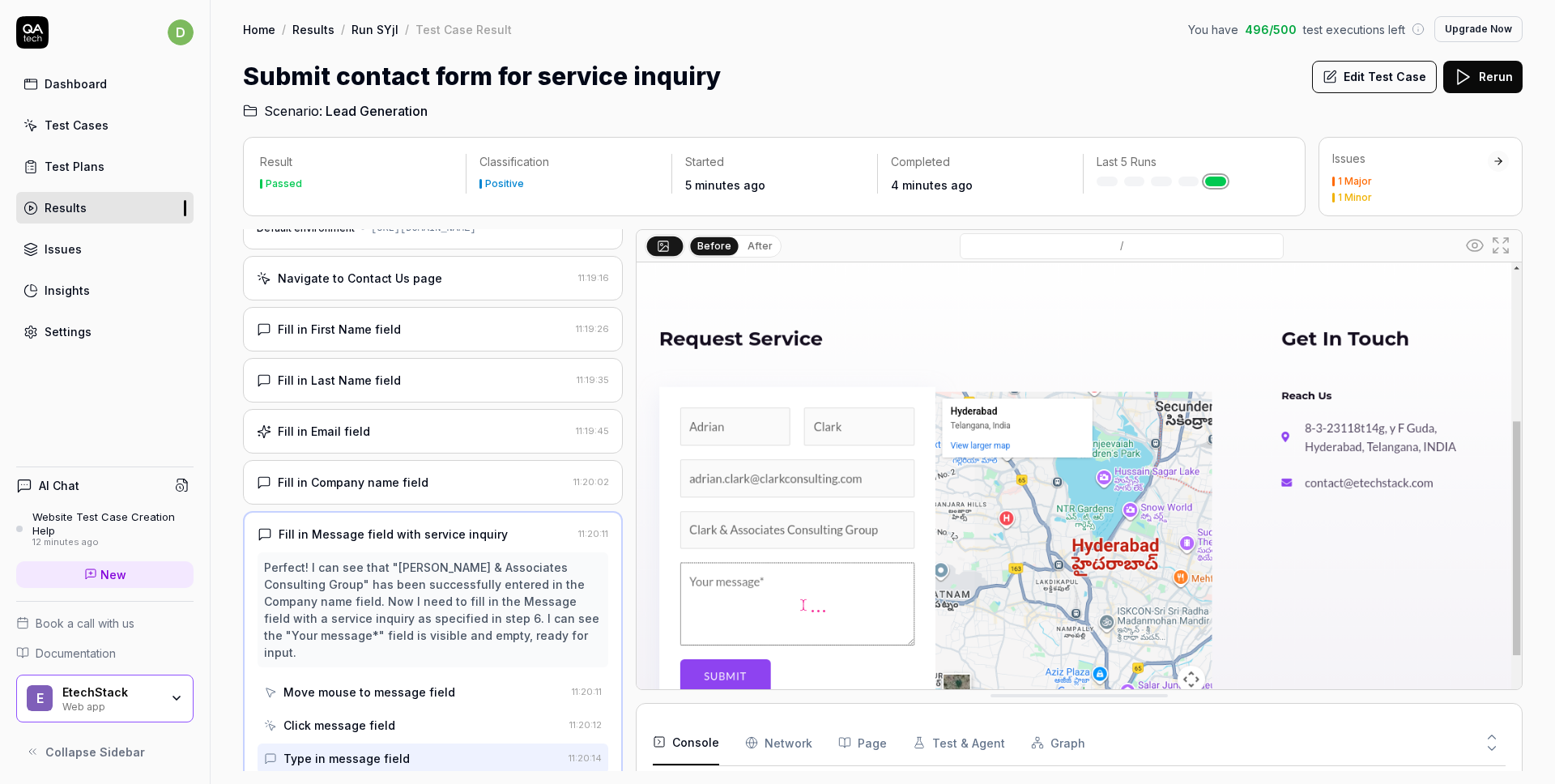
click at [393, 475] on div "Fill in Company name field" at bounding box center [353, 482] width 151 height 17
click at [764, 248] on button "After" at bounding box center [760, 245] width 38 height 18
click at [712, 245] on button "Before" at bounding box center [714, 245] width 47 height 18
click at [754, 251] on button "After" at bounding box center [760, 245] width 38 height 18
click at [709, 250] on button "Before" at bounding box center [714, 245] width 47 height 18
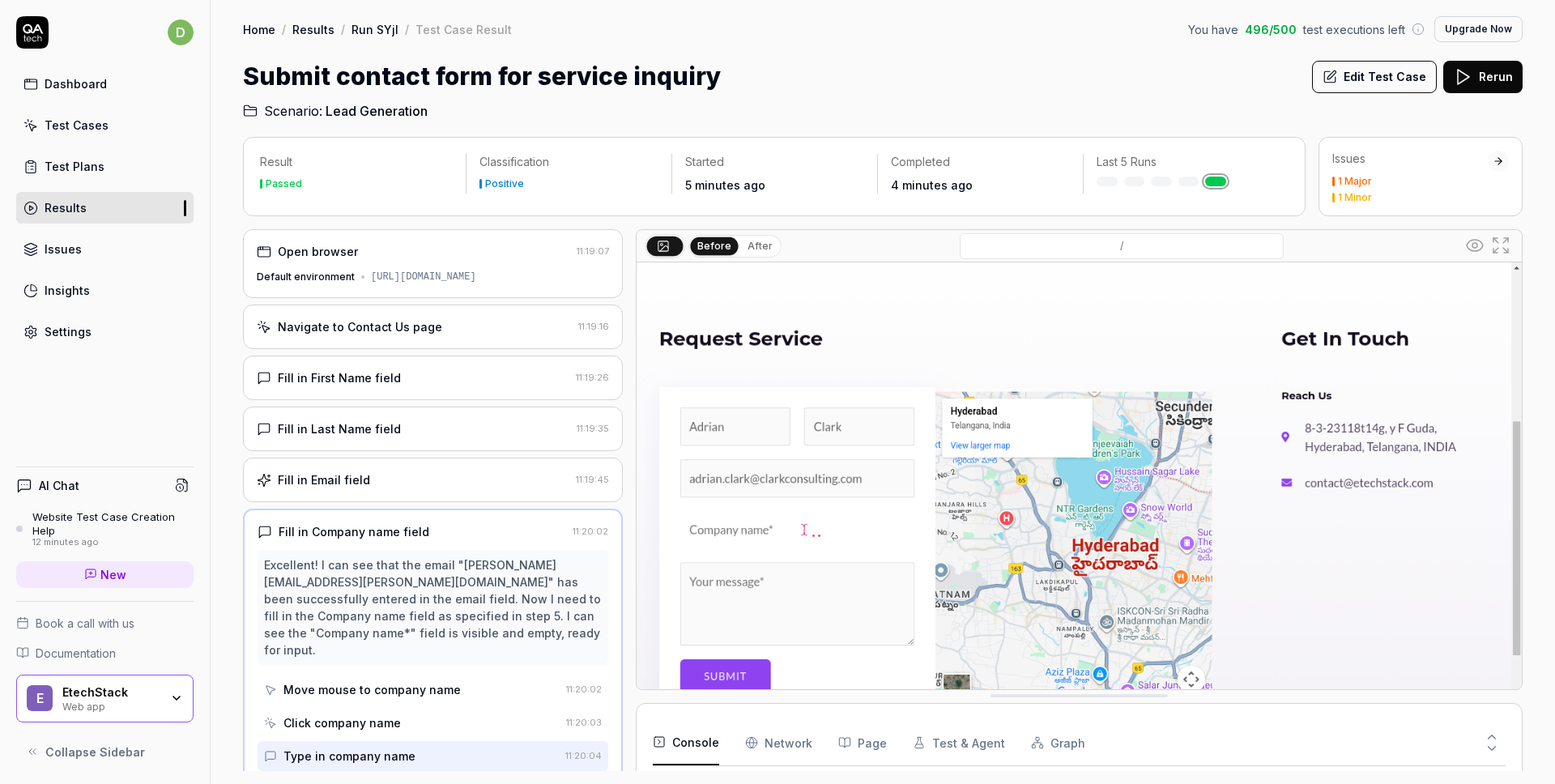
click at [446, 468] on div "Fill in Email field 11:19:45" at bounding box center [432, 479] width 380 height 44
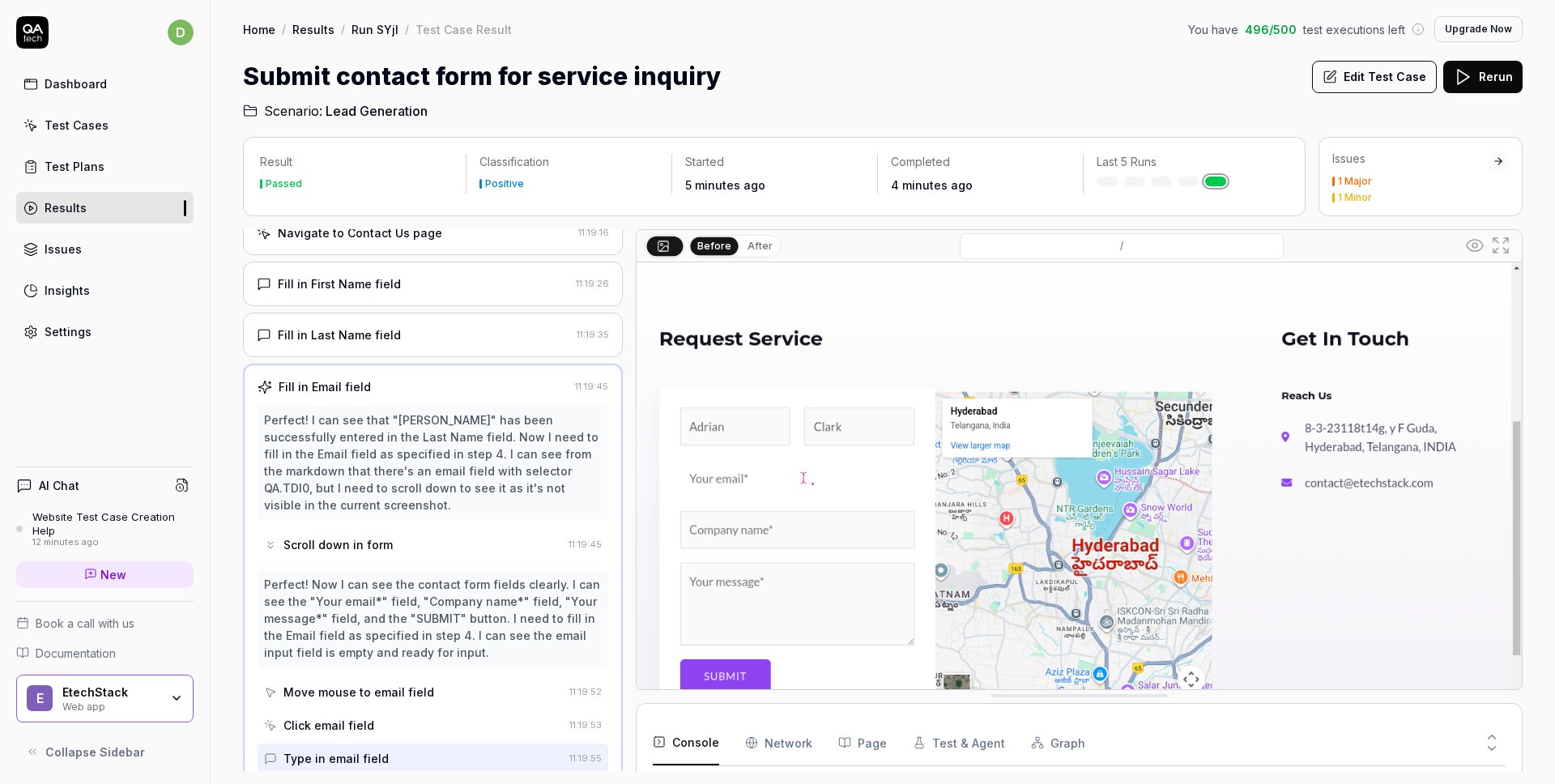
click at [761, 237] on button "After" at bounding box center [760, 245] width 38 height 18
click at [719, 249] on button "Before" at bounding box center [714, 245] width 47 height 18
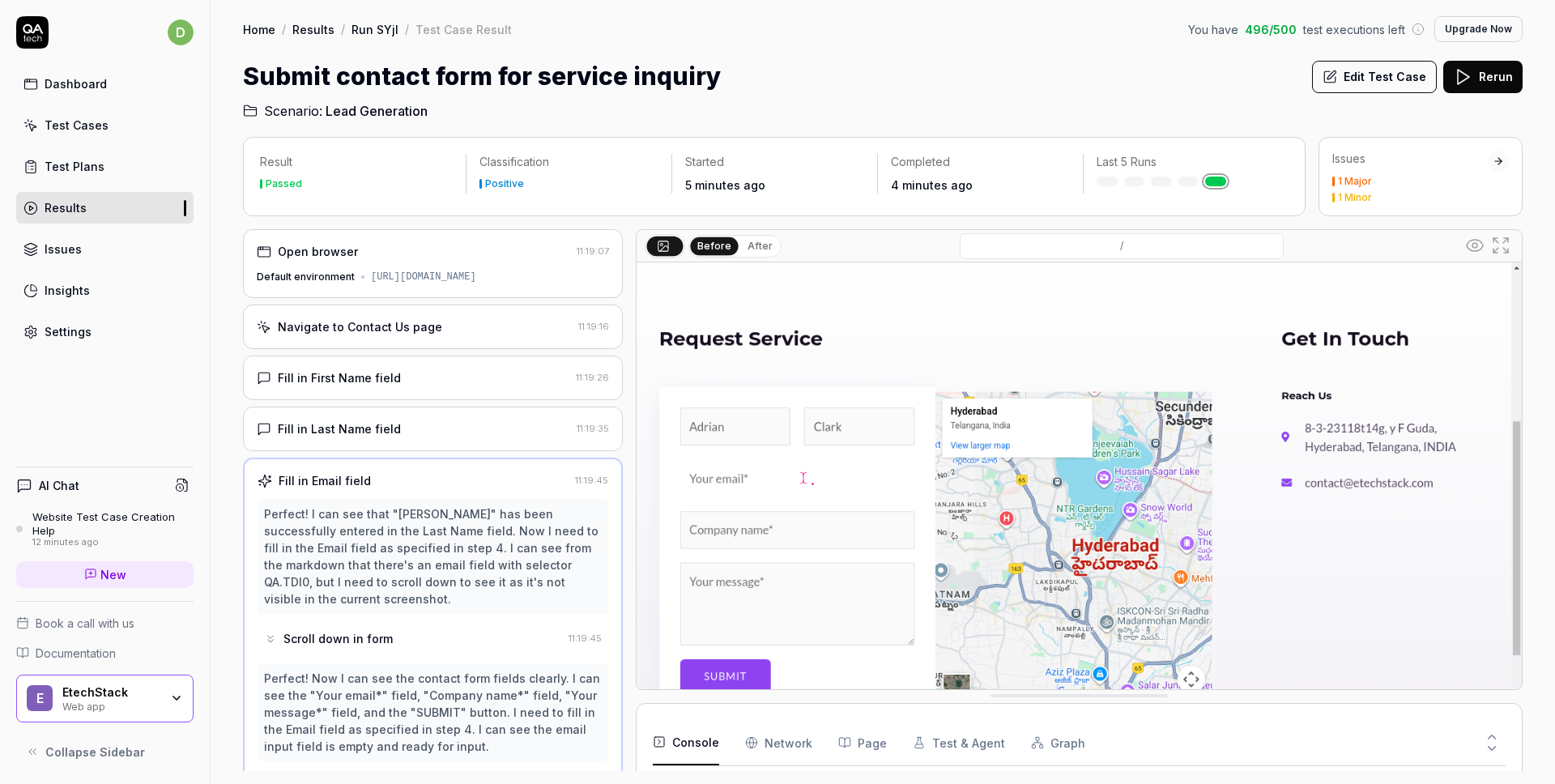
click at [1374, 72] on button "Edit Test Case" at bounding box center [1374, 77] width 124 height 33
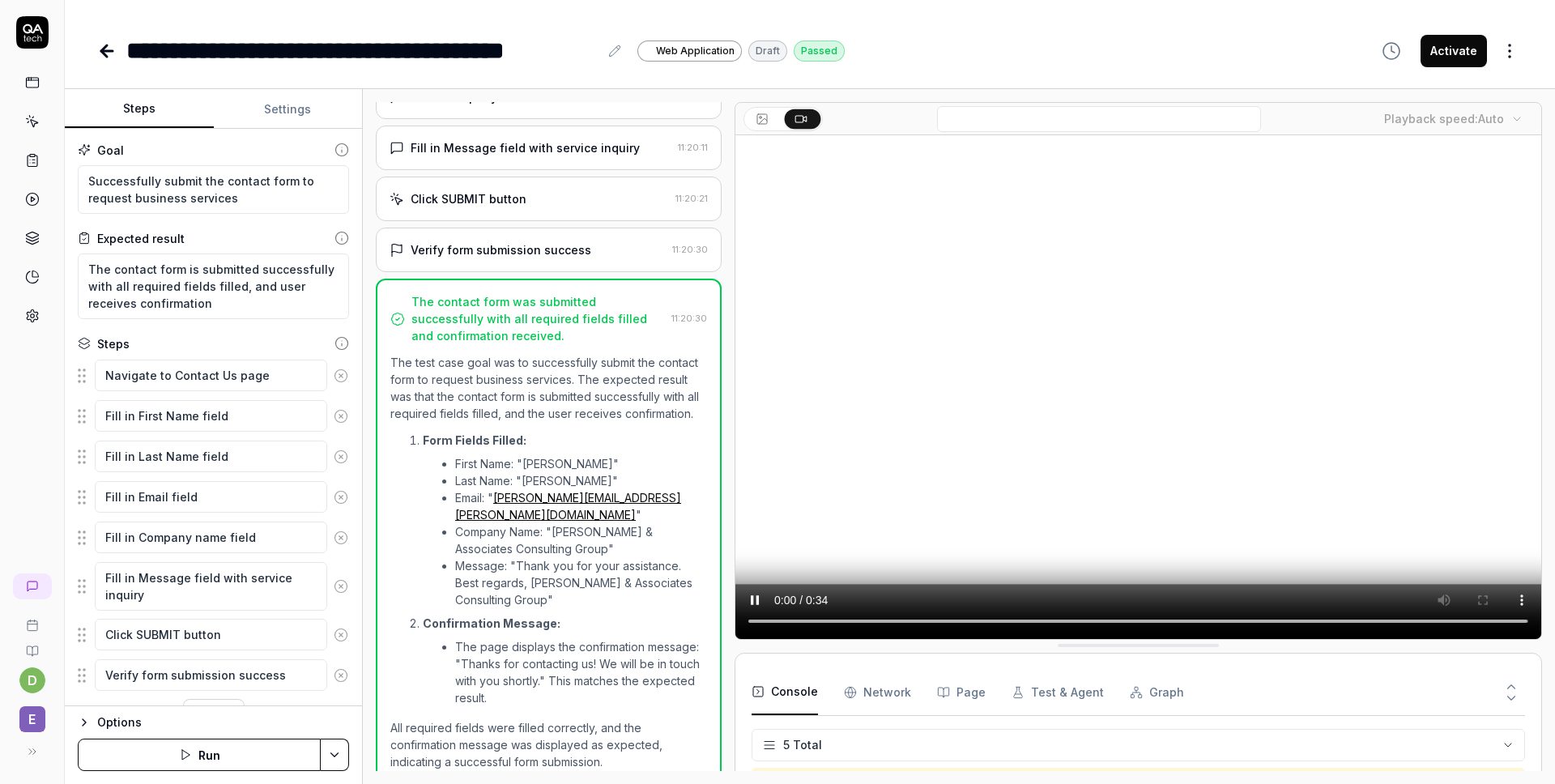
scroll to position [47, 0]
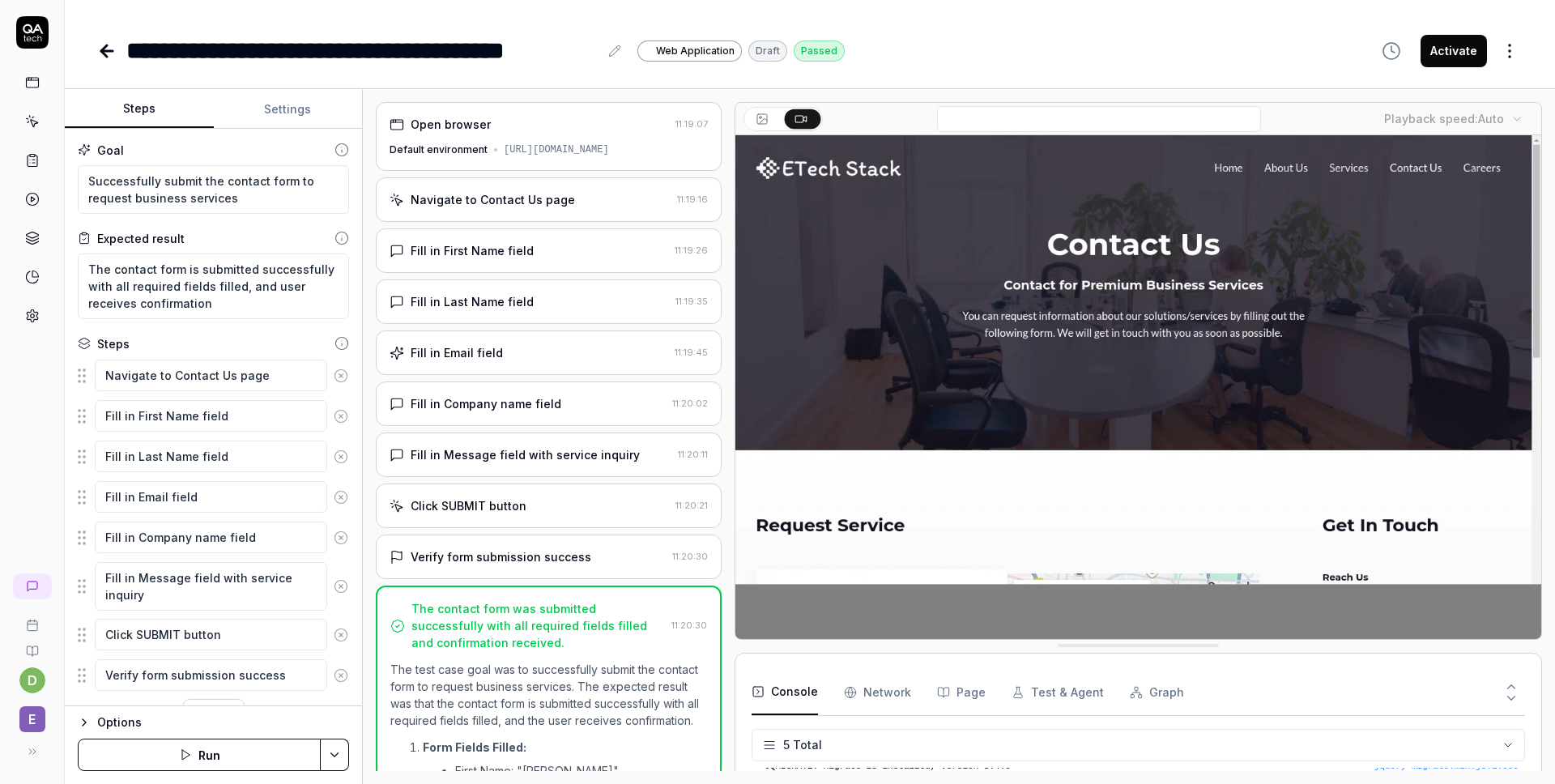
scroll to position [307, 0]
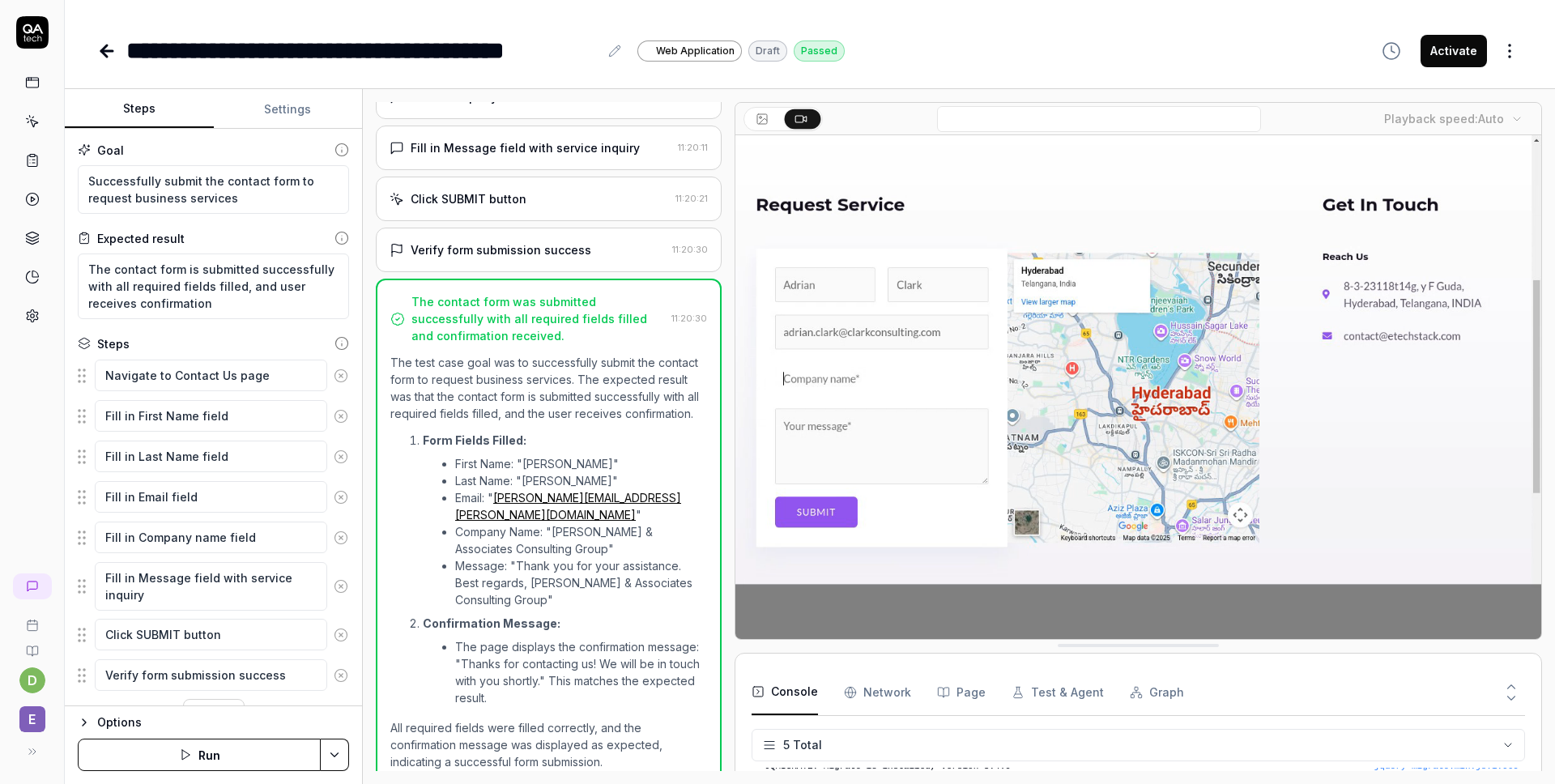
click at [88, 726] on icon "button" at bounding box center [84, 722] width 13 height 13
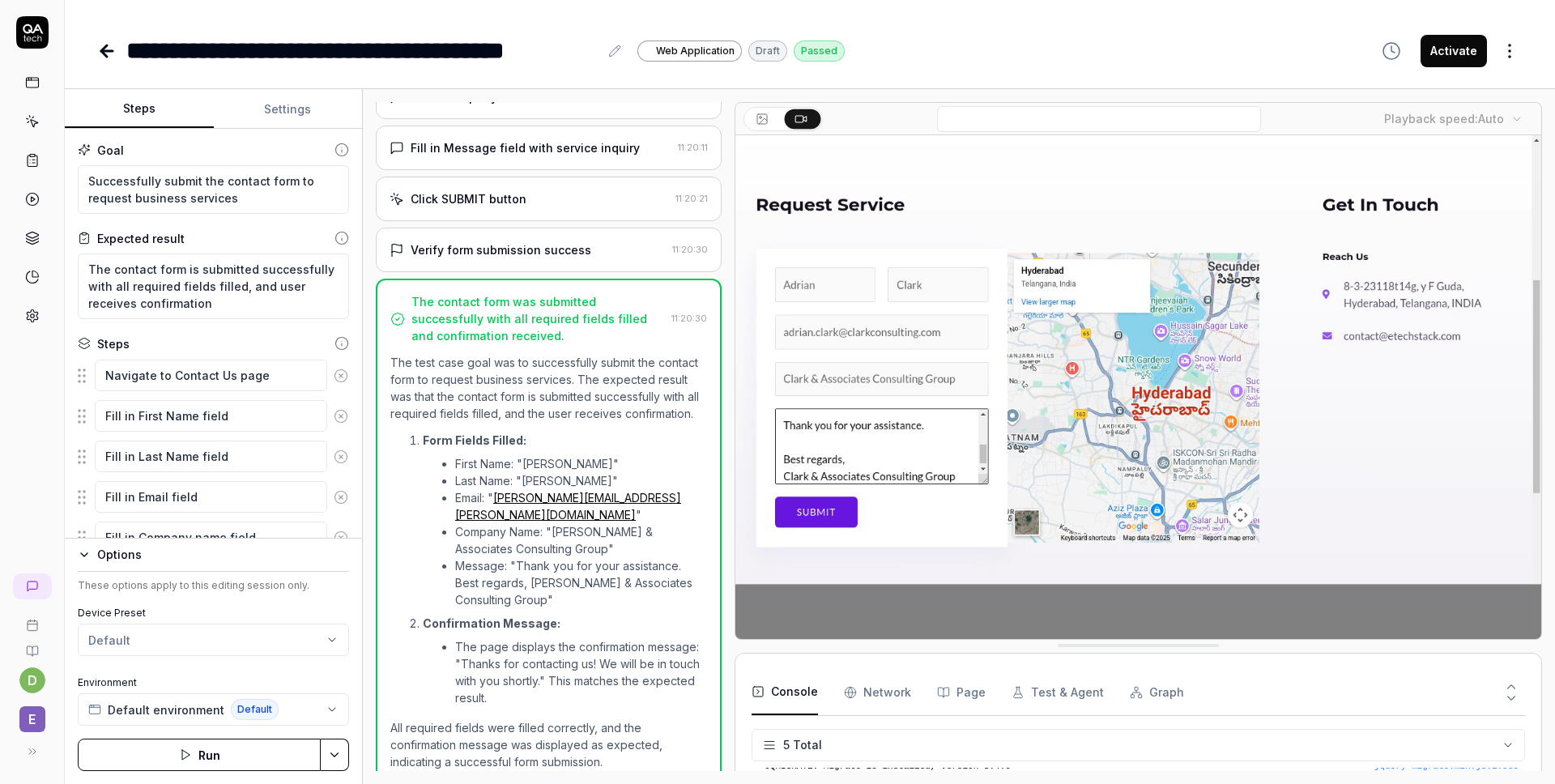
click at [199, 555] on div "Options" at bounding box center [223, 554] width 252 height 19
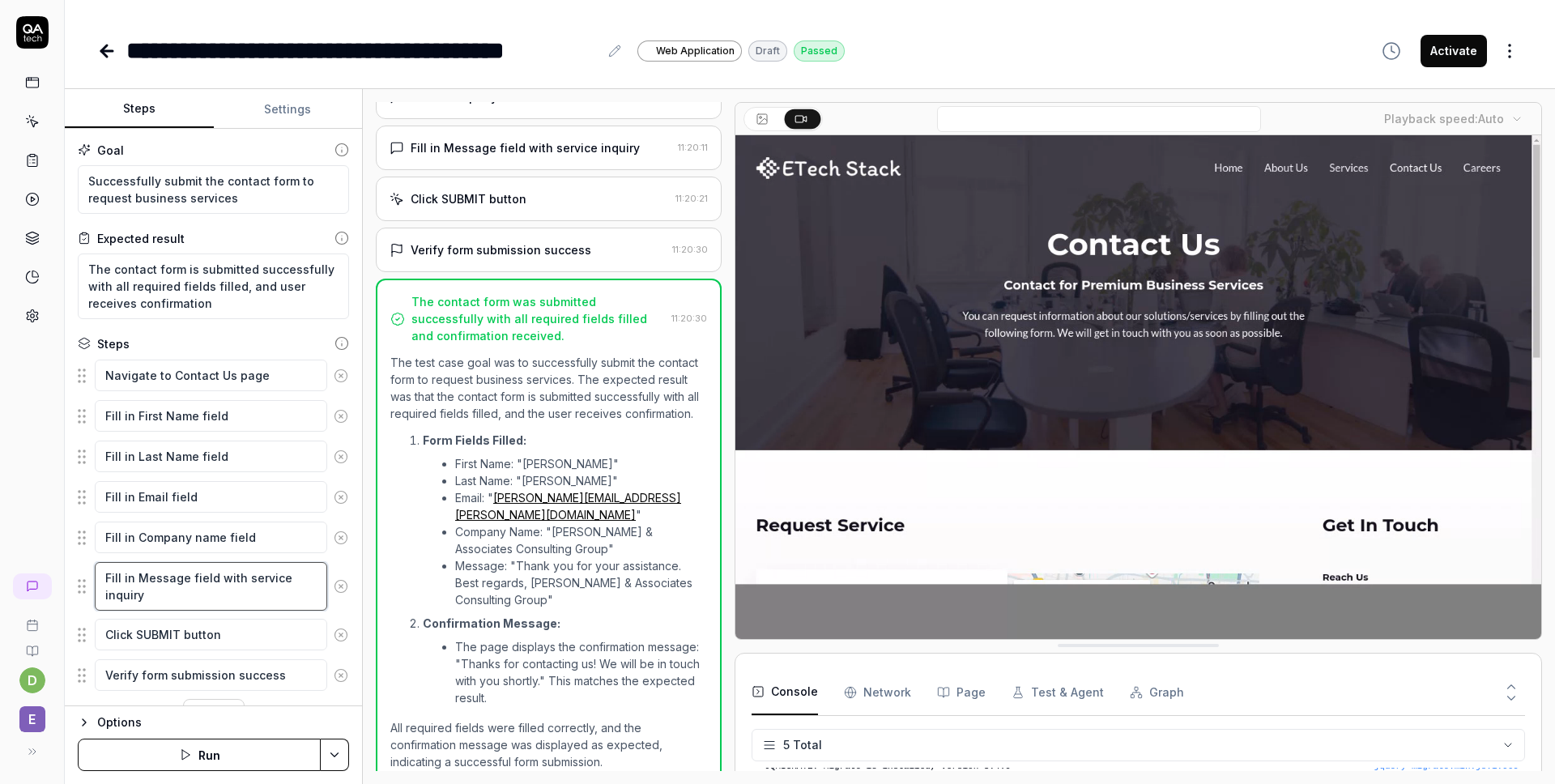
click at [230, 565] on textarea "Fill in Message field with service inquiry" at bounding box center [211, 586] width 233 height 48
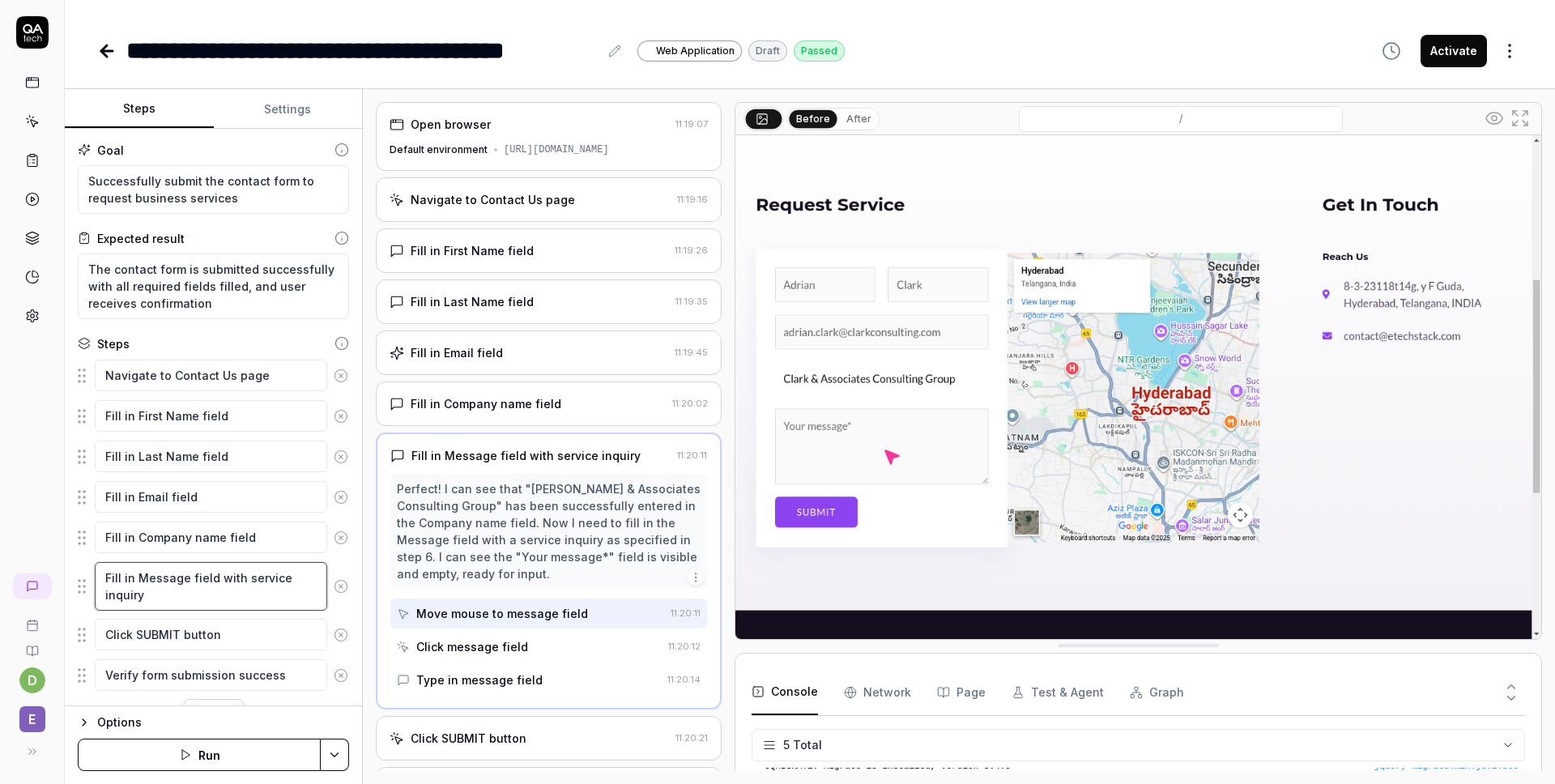
scroll to position [125, 0]
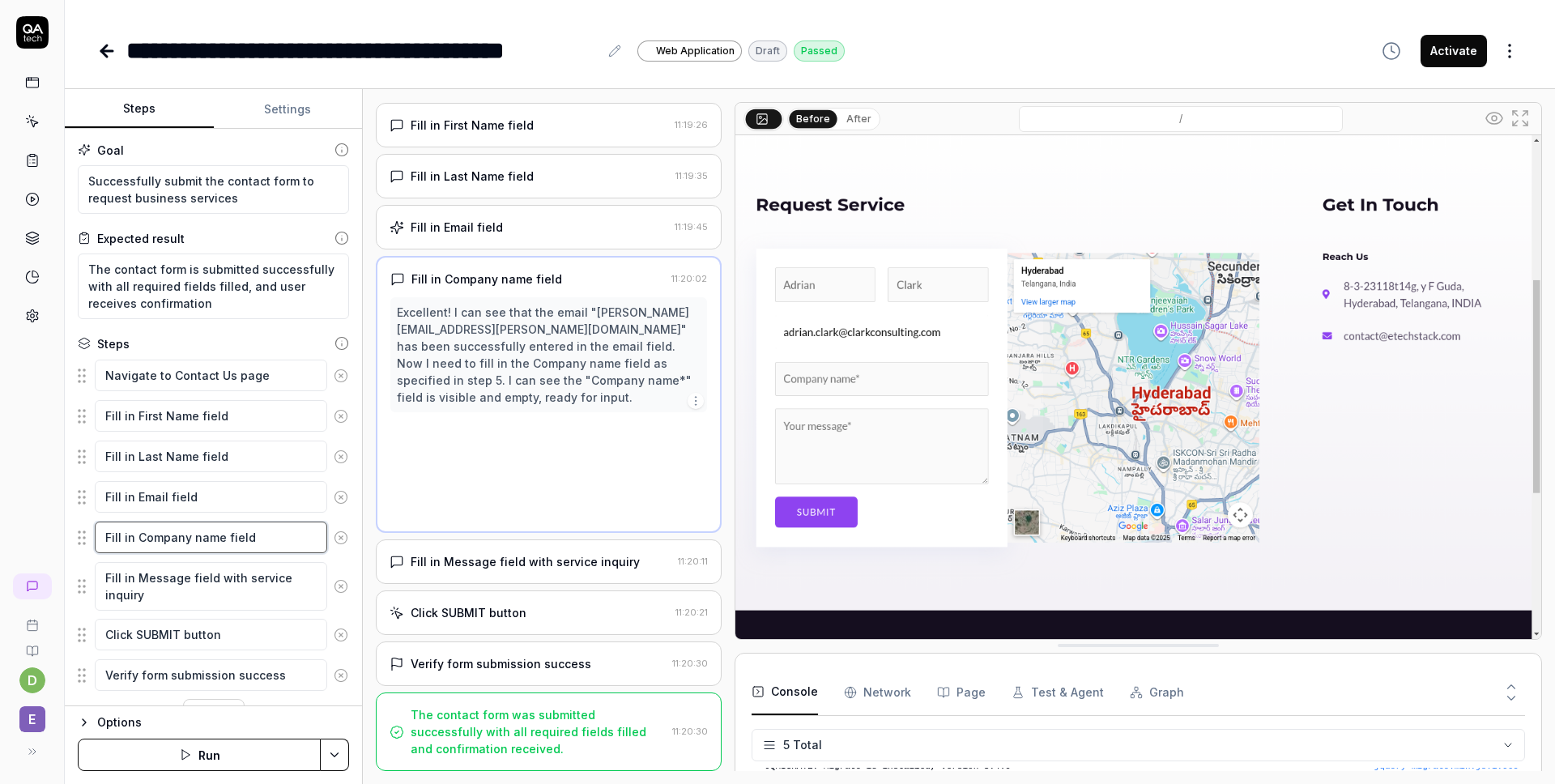
click at [228, 536] on textarea "Fill in Company name field" at bounding box center [211, 537] width 233 height 32
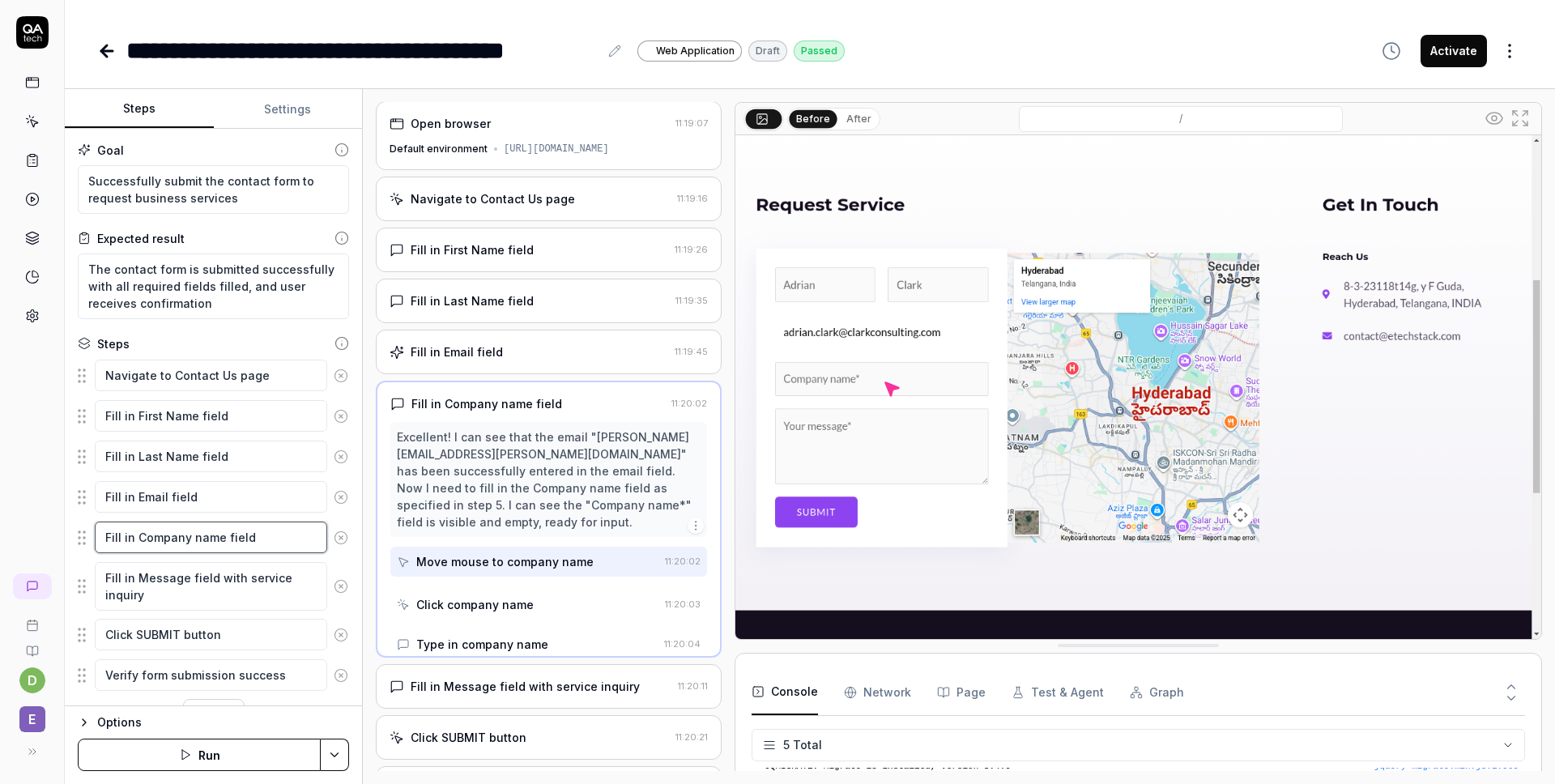
scroll to position [0, 0]
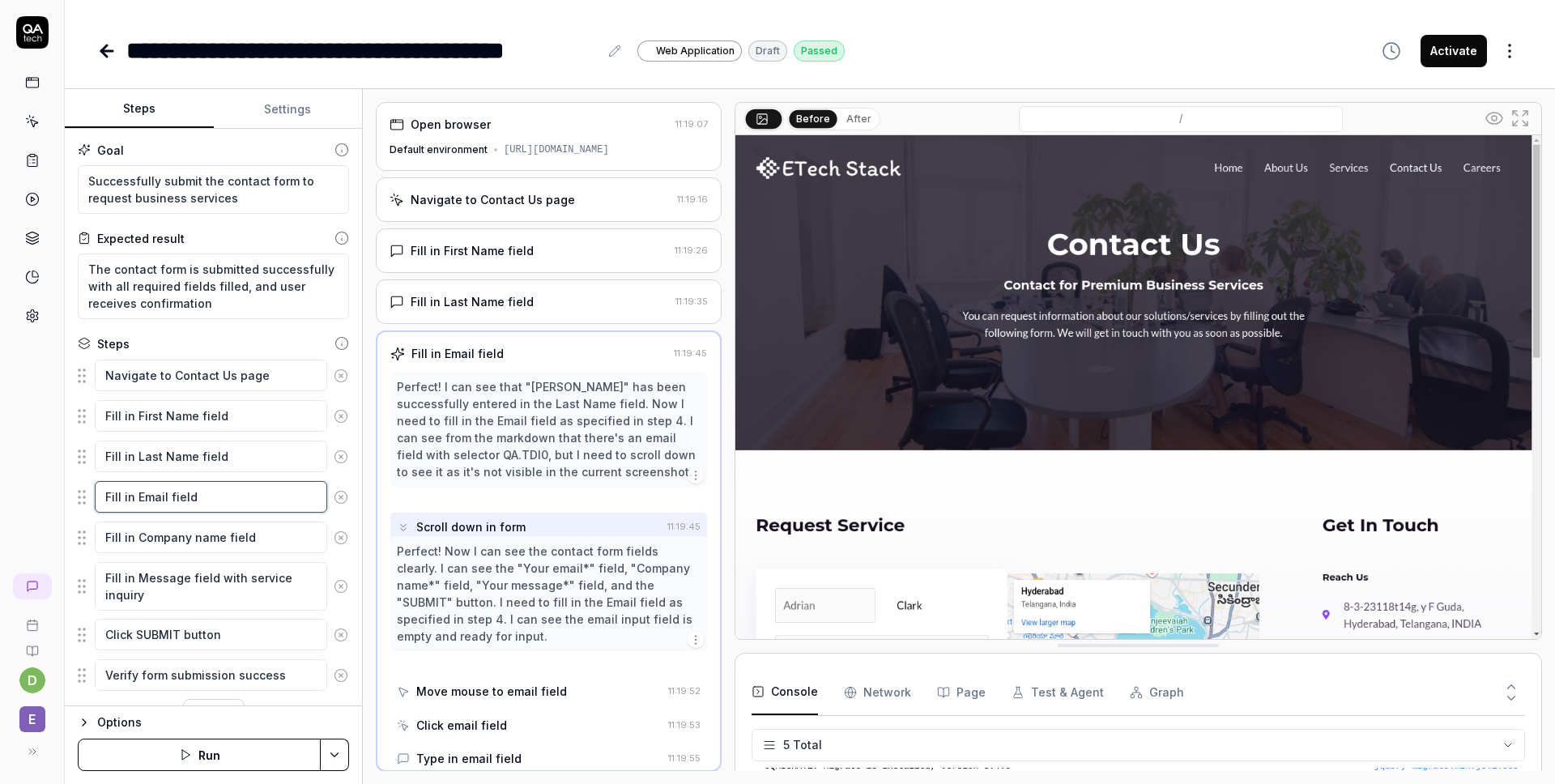
click at [229, 504] on textarea "Fill in Email field" at bounding box center [211, 497] width 233 height 32
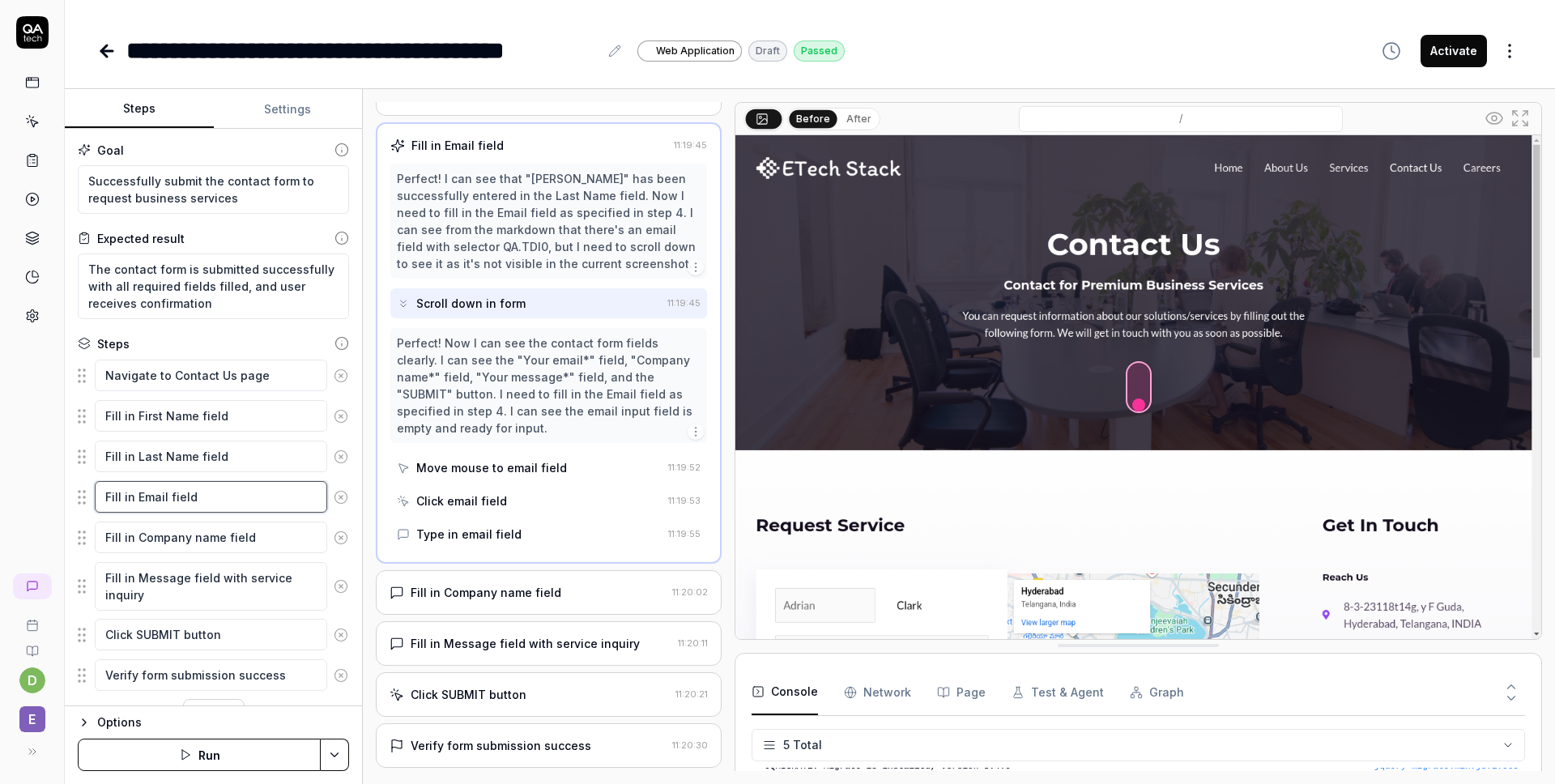
scroll to position [273, 0]
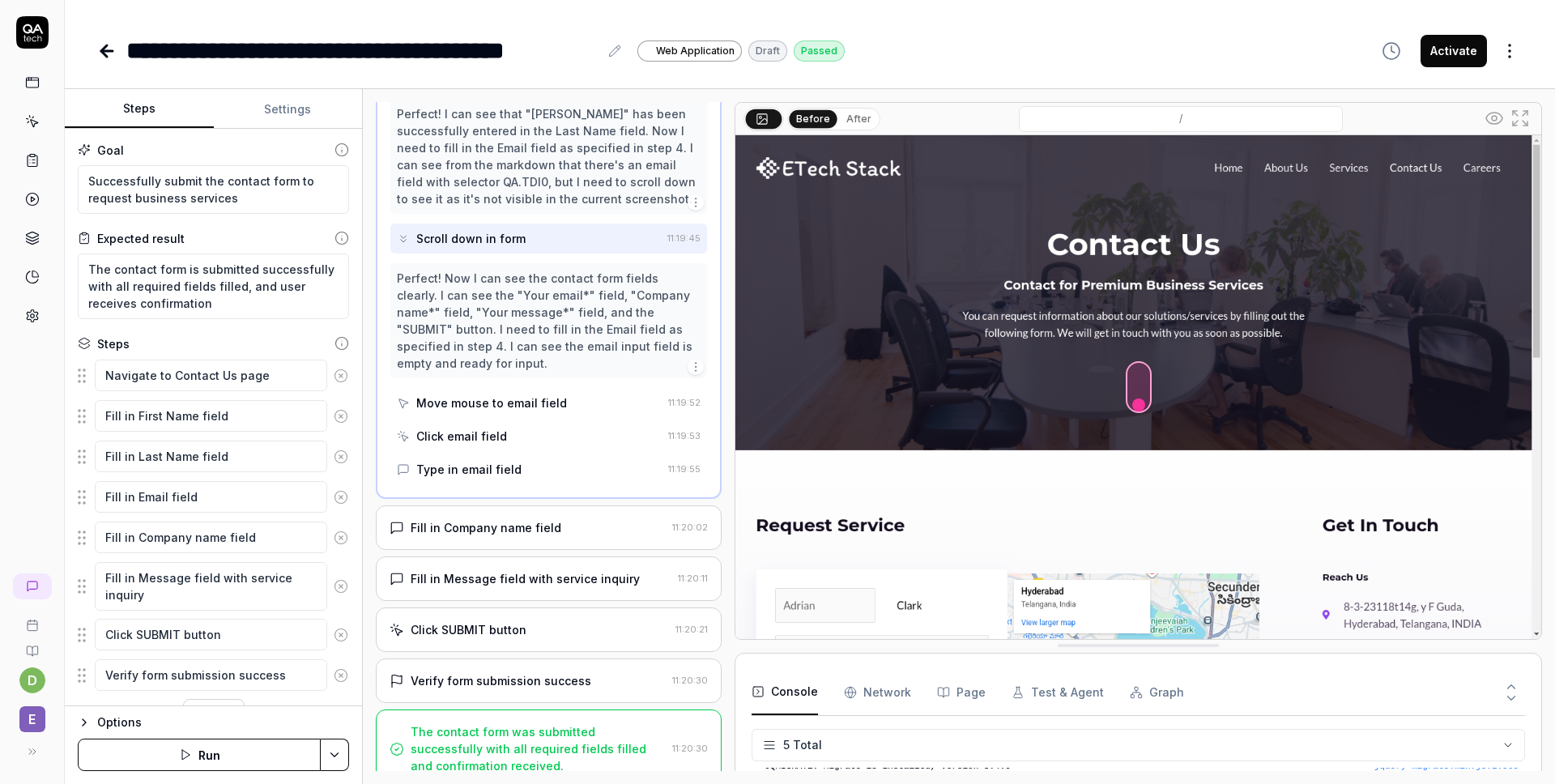
click at [548, 395] on div "Move mouse to email field" at bounding box center [491, 403] width 151 height 17
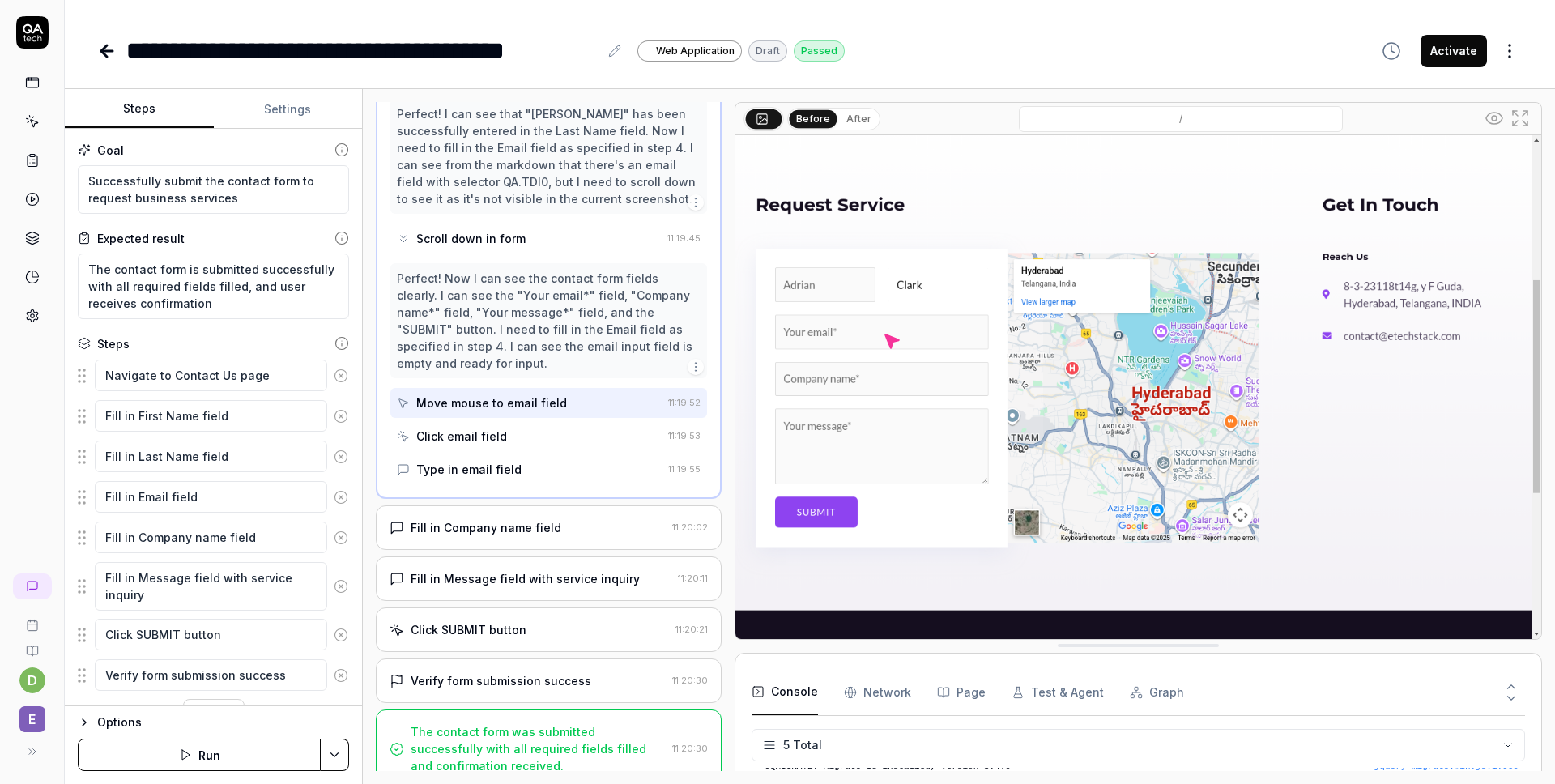
click at [543, 421] on div "Click email field" at bounding box center [529, 436] width 264 height 30
click at [531, 455] on div "Type in email field" at bounding box center [529, 470] width 264 height 30
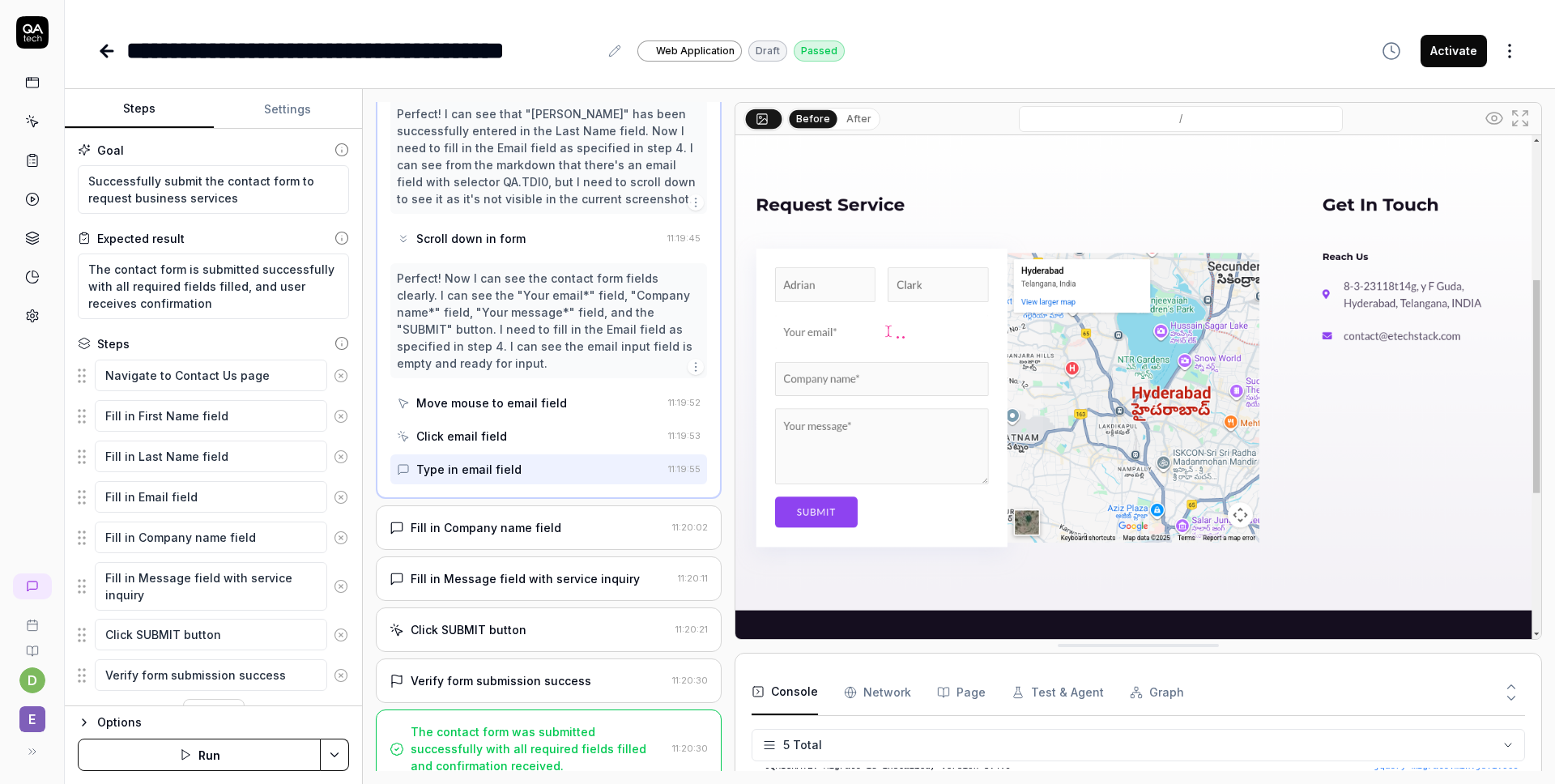
click at [528, 292] on div "Perfect! Now I can see the contact form fields clearly. I can see the "Your ema…" at bounding box center [549, 320] width 304 height 102
click at [491, 232] on div "Scroll down in form" at bounding box center [471, 239] width 109 height 17
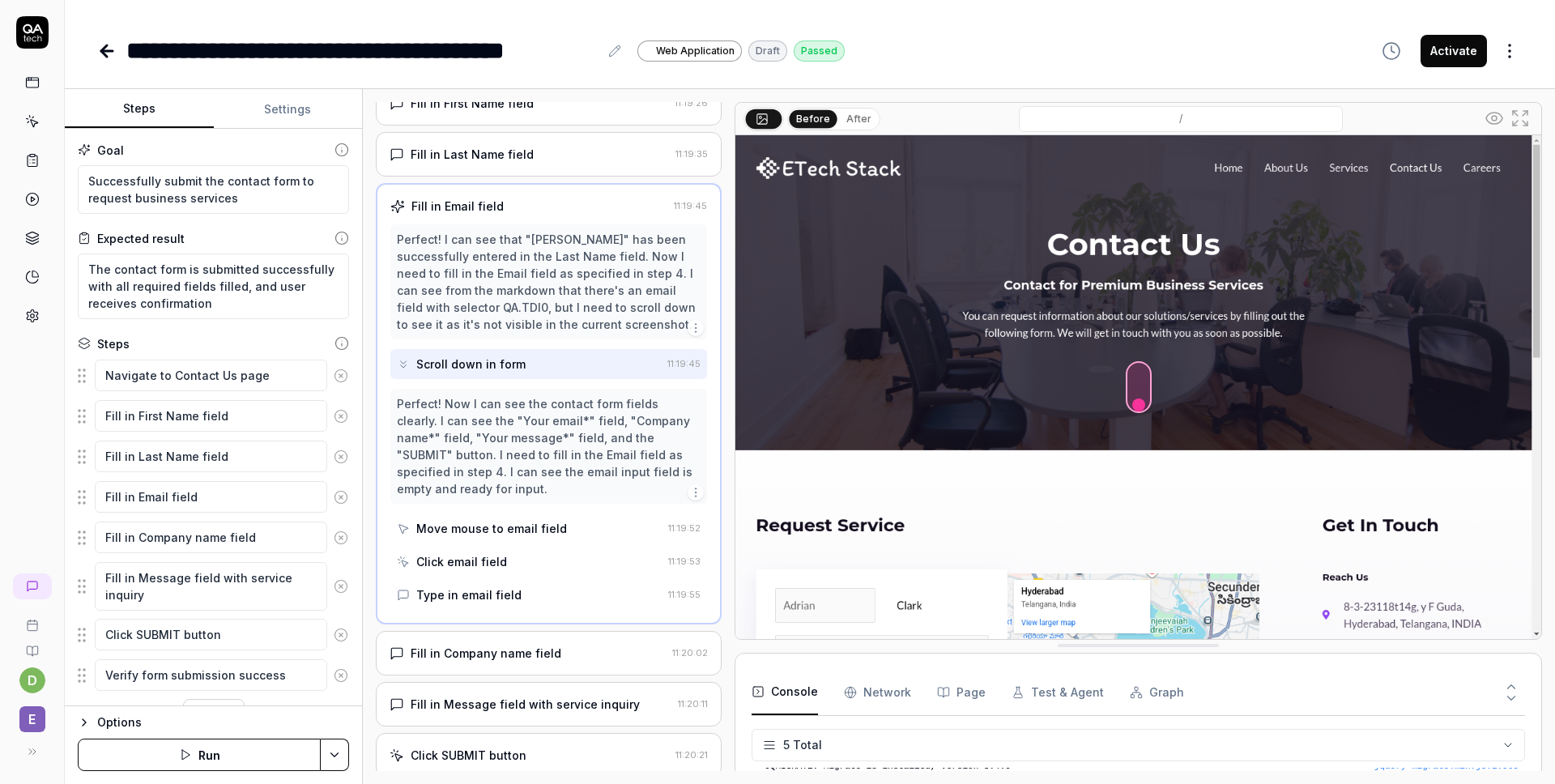
scroll to position [147, 0]
click at [491, 232] on div "Perfect! I can see that "[PERSON_NAME]" has been successfully entered in the La…" at bounding box center [549, 283] width 304 height 102
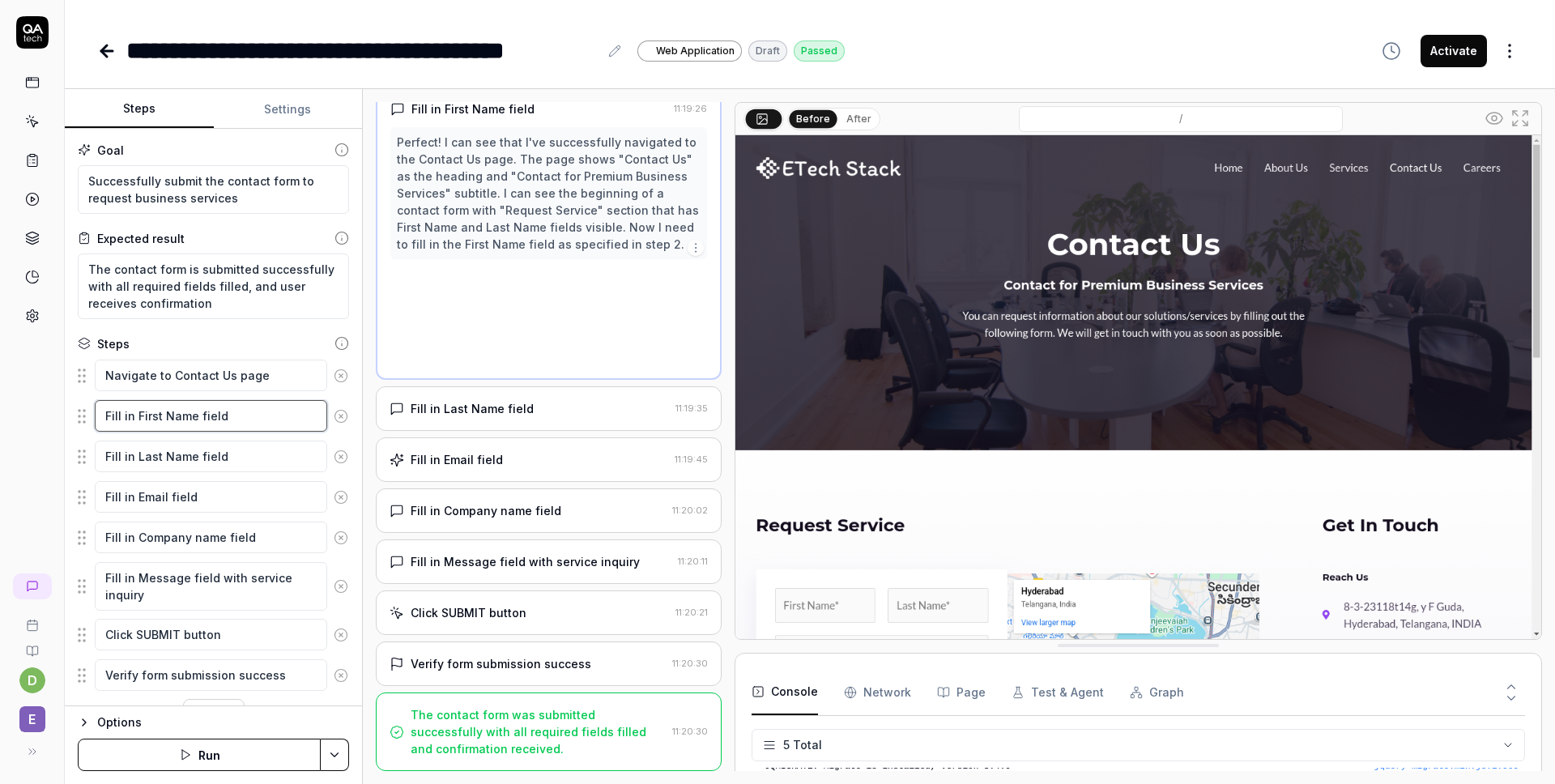
click at [228, 428] on textarea "Fill in First Name field" at bounding box center [211, 416] width 233 height 32
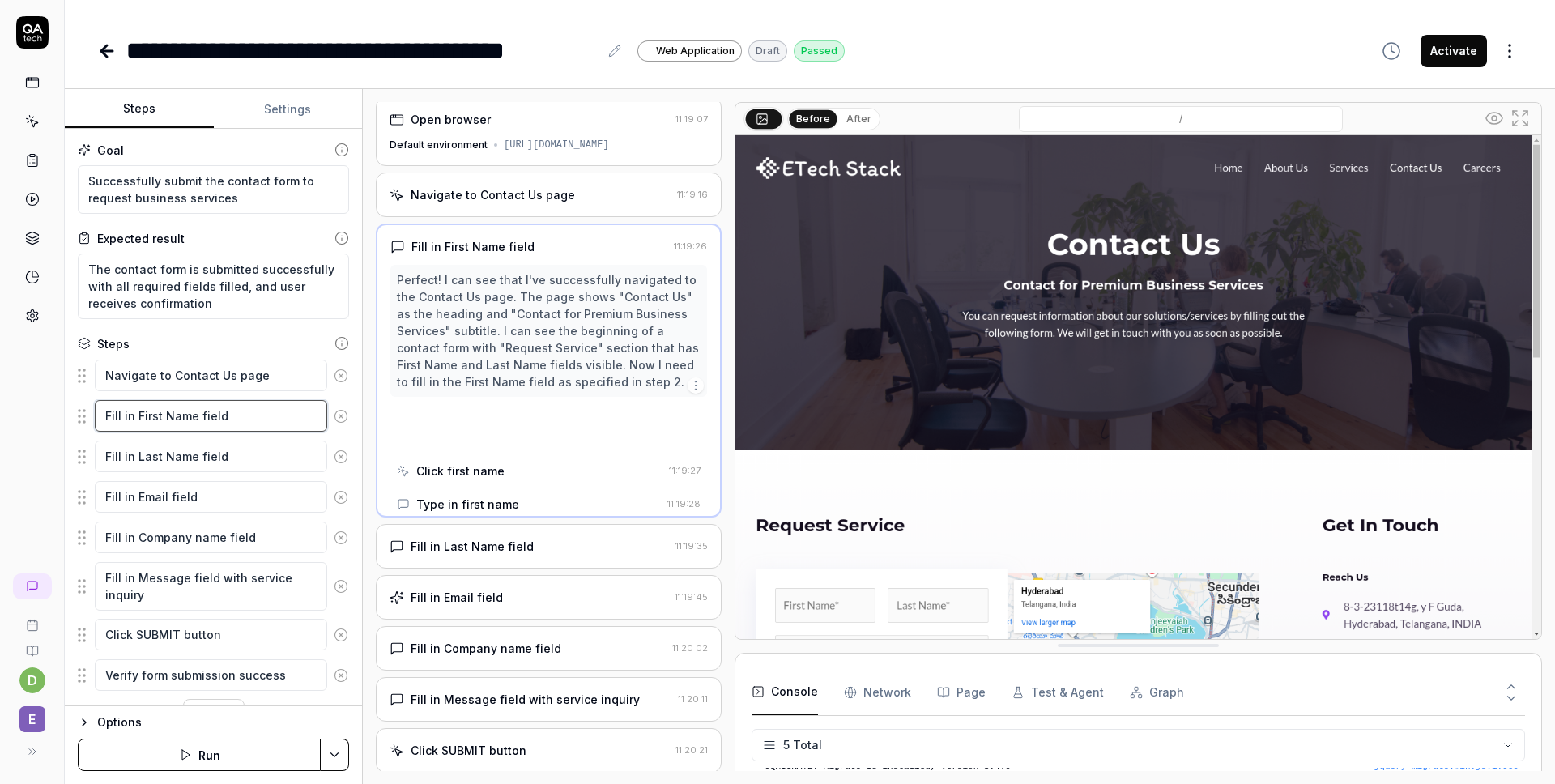
scroll to position [0, 0]
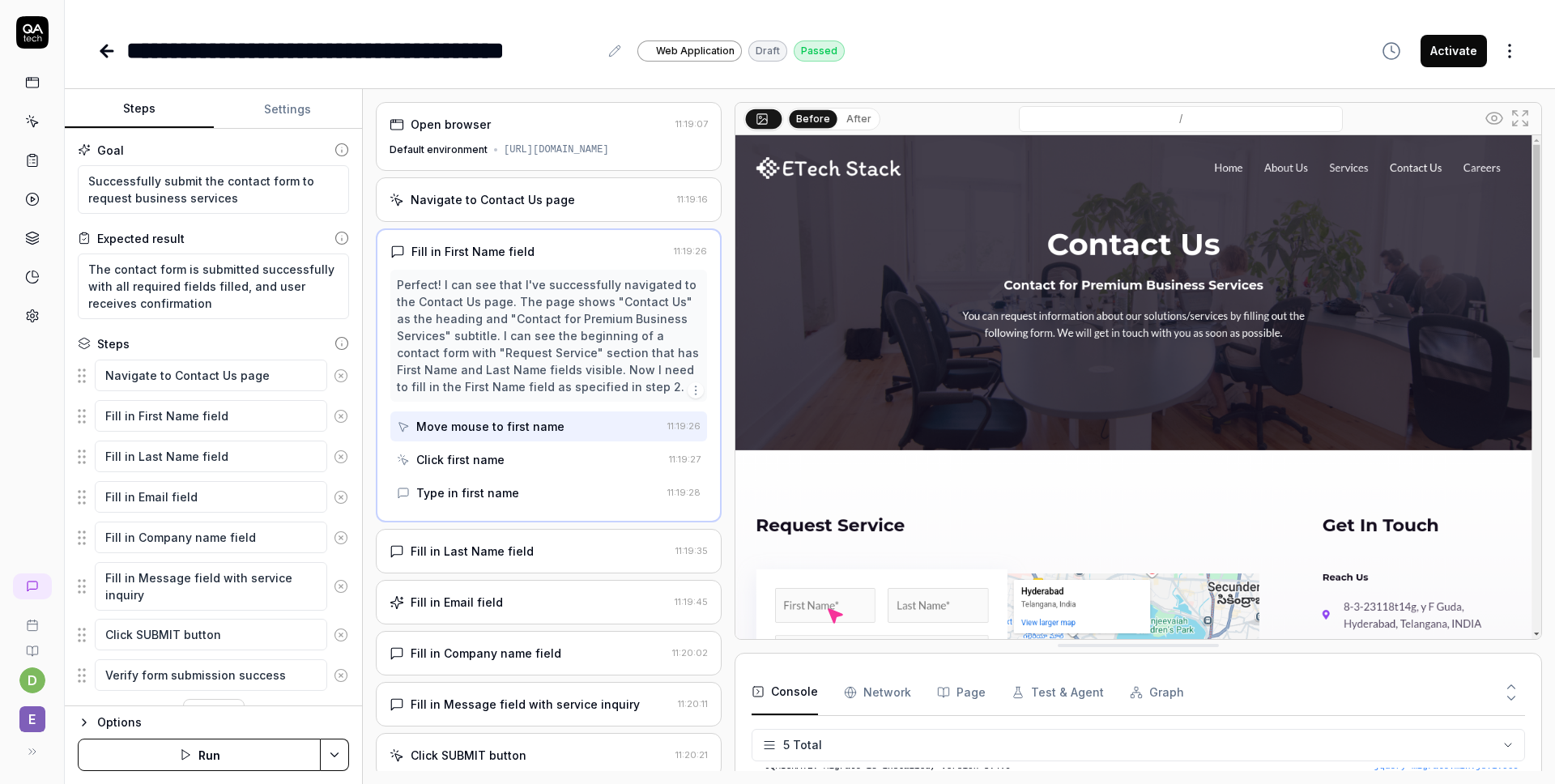
click at [526, 469] on div "Click first name" at bounding box center [530, 460] width 265 height 30
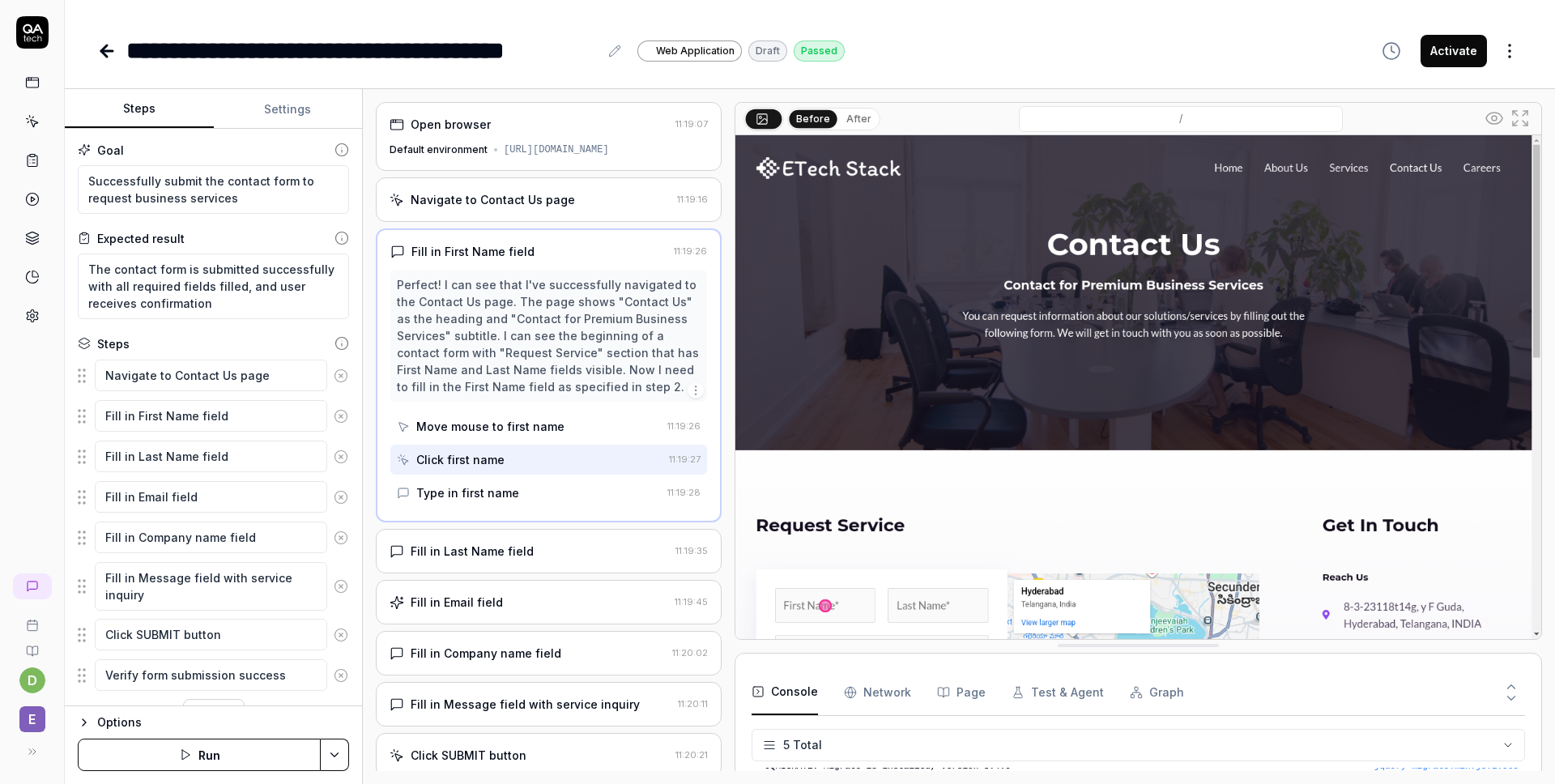
click at [513, 490] on div "Type in first name" at bounding box center [529, 493] width 264 height 30
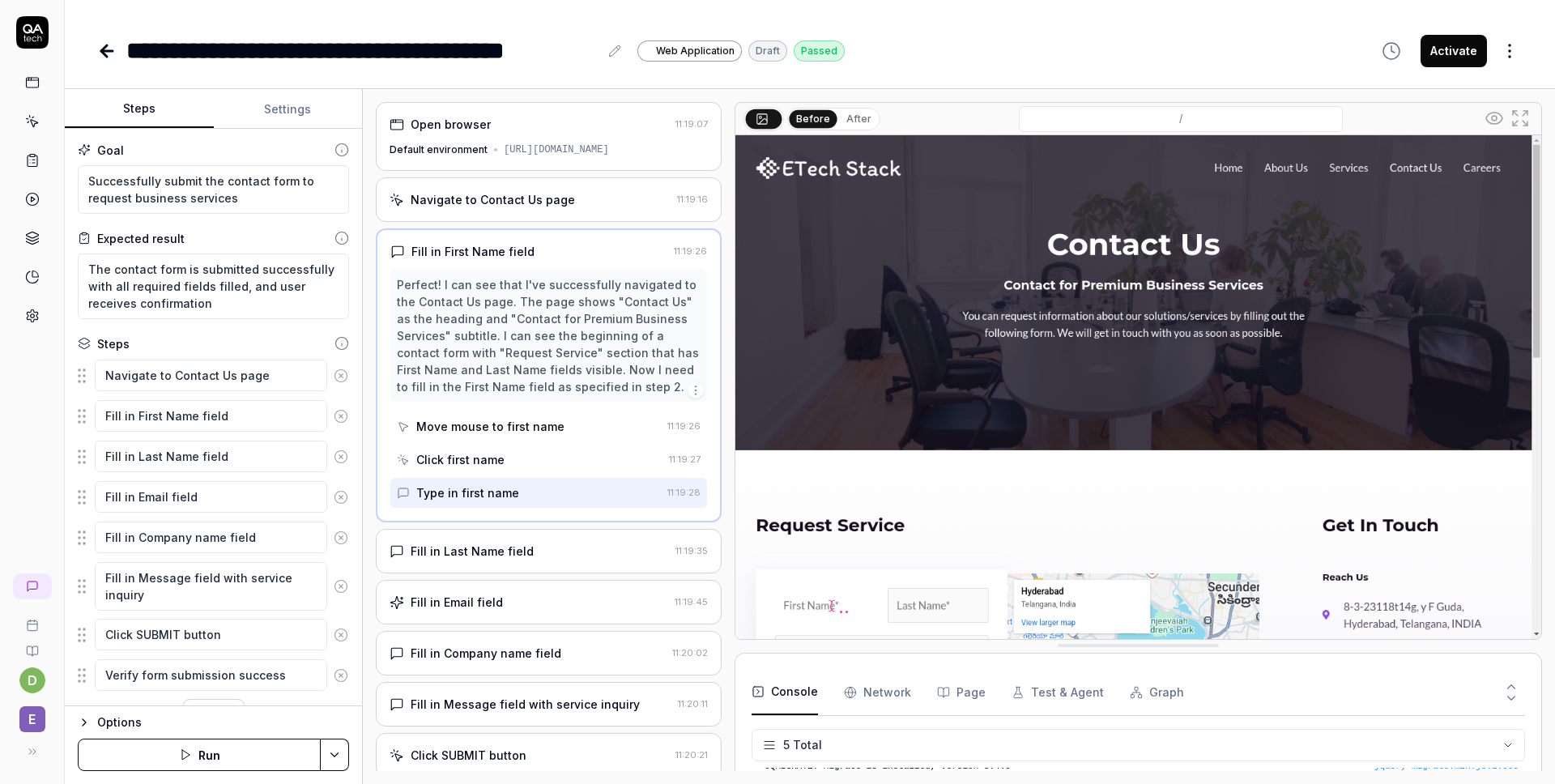
click at [612, 206] on div "Navigate to Contact Us page" at bounding box center [530, 199] width 281 height 17
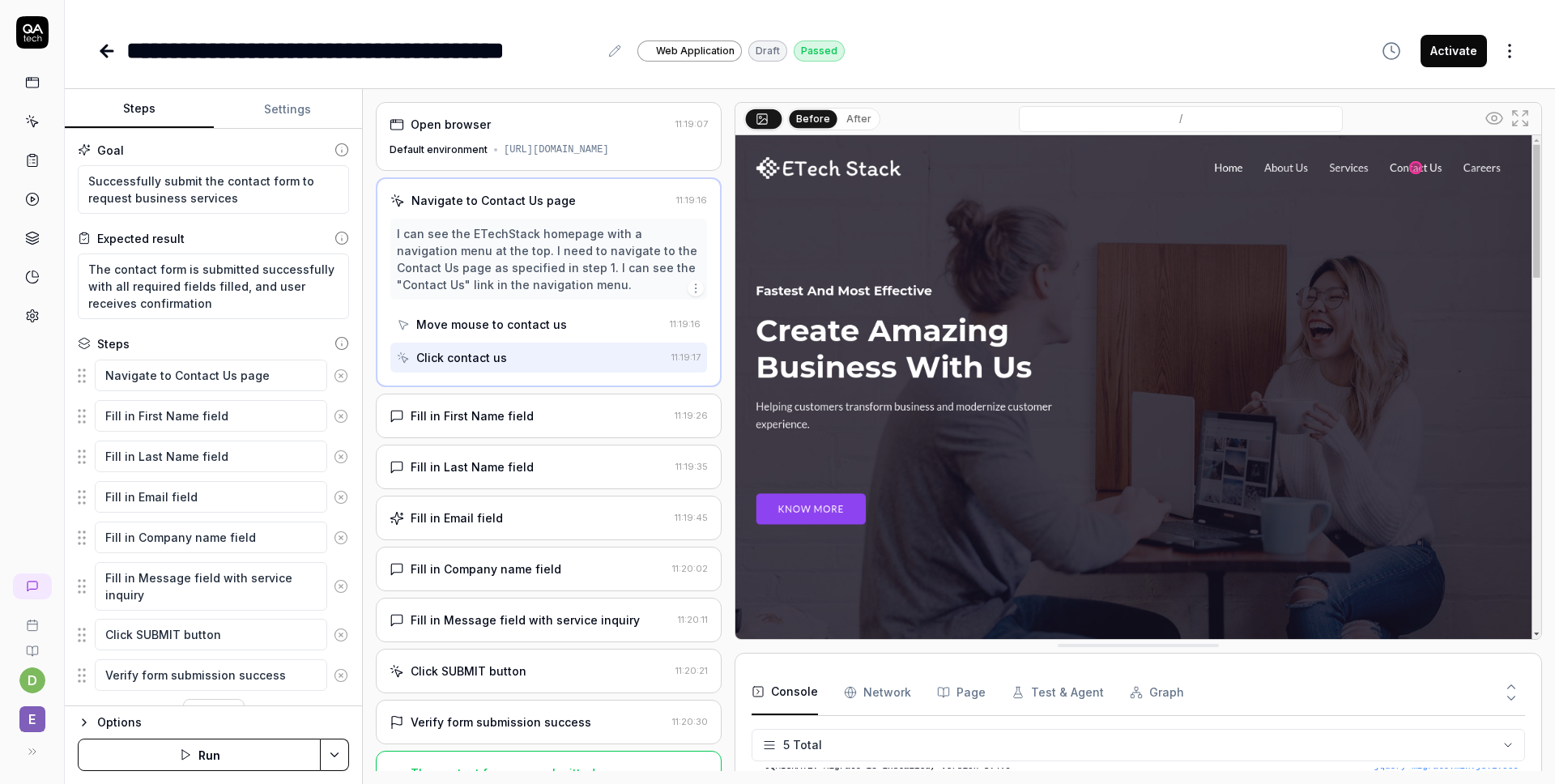
click at [986, 46] on div "**********" at bounding box center [809, 51] width 1426 height 37
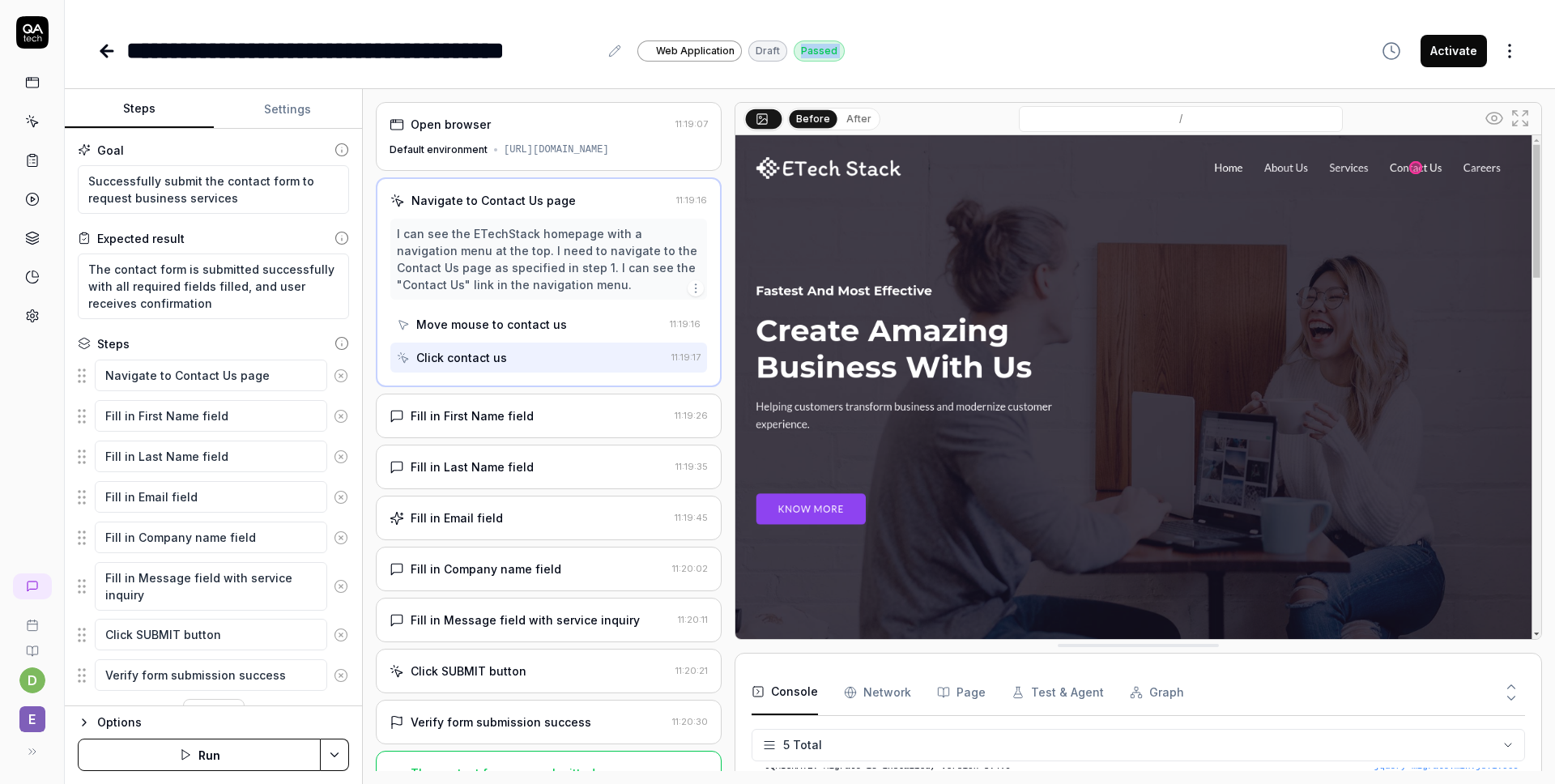
click at [986, 46] on div "**********" at bounding box center [809, 51] width 1426 height 37
click at [985, 61] on div "**********" at bounding box center [809, 51] width 1426 height 37
click at [864, 114] on button "After" at bounding box center [859, 118] width 38 height 18
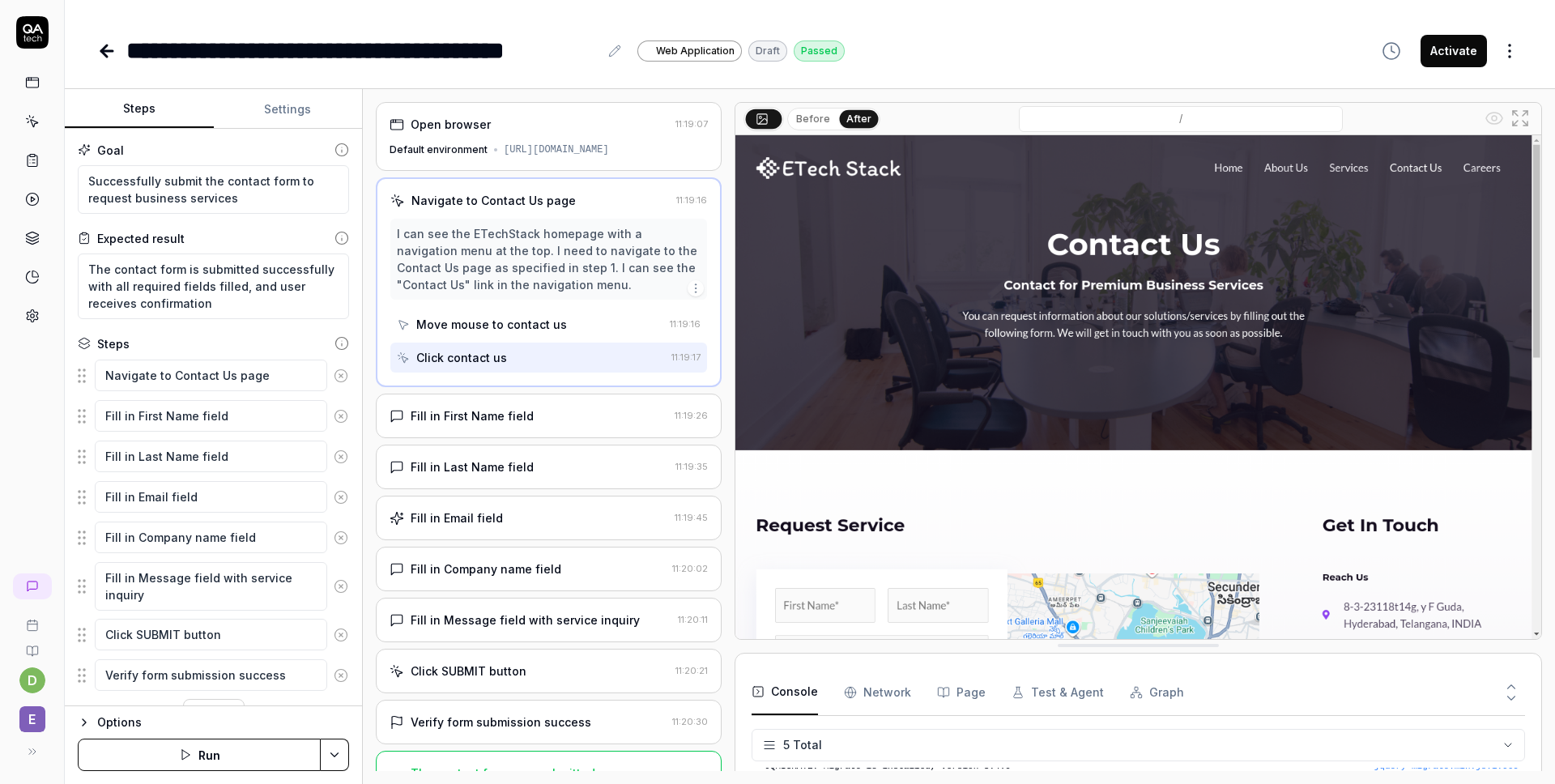
click at [823, 122] on button "Before" at bounding box center [813, 118] width 47 height 18
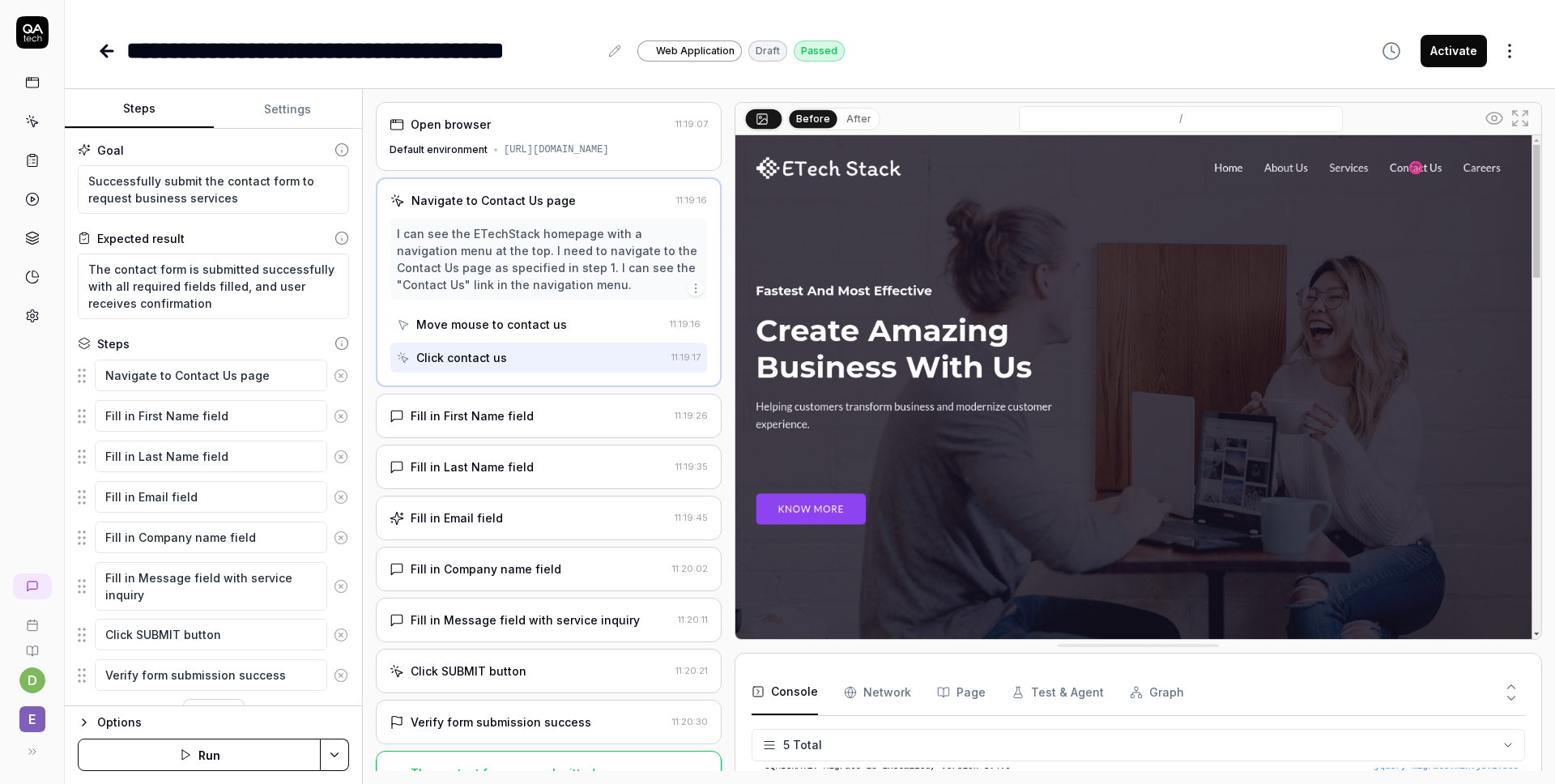
click at [964, 118] on div "/" at bounding box center [1180, 118] width 601 height 26
click at [1169, 731] on html "**********" at bounding box center [778, 392] width 1555 height 784
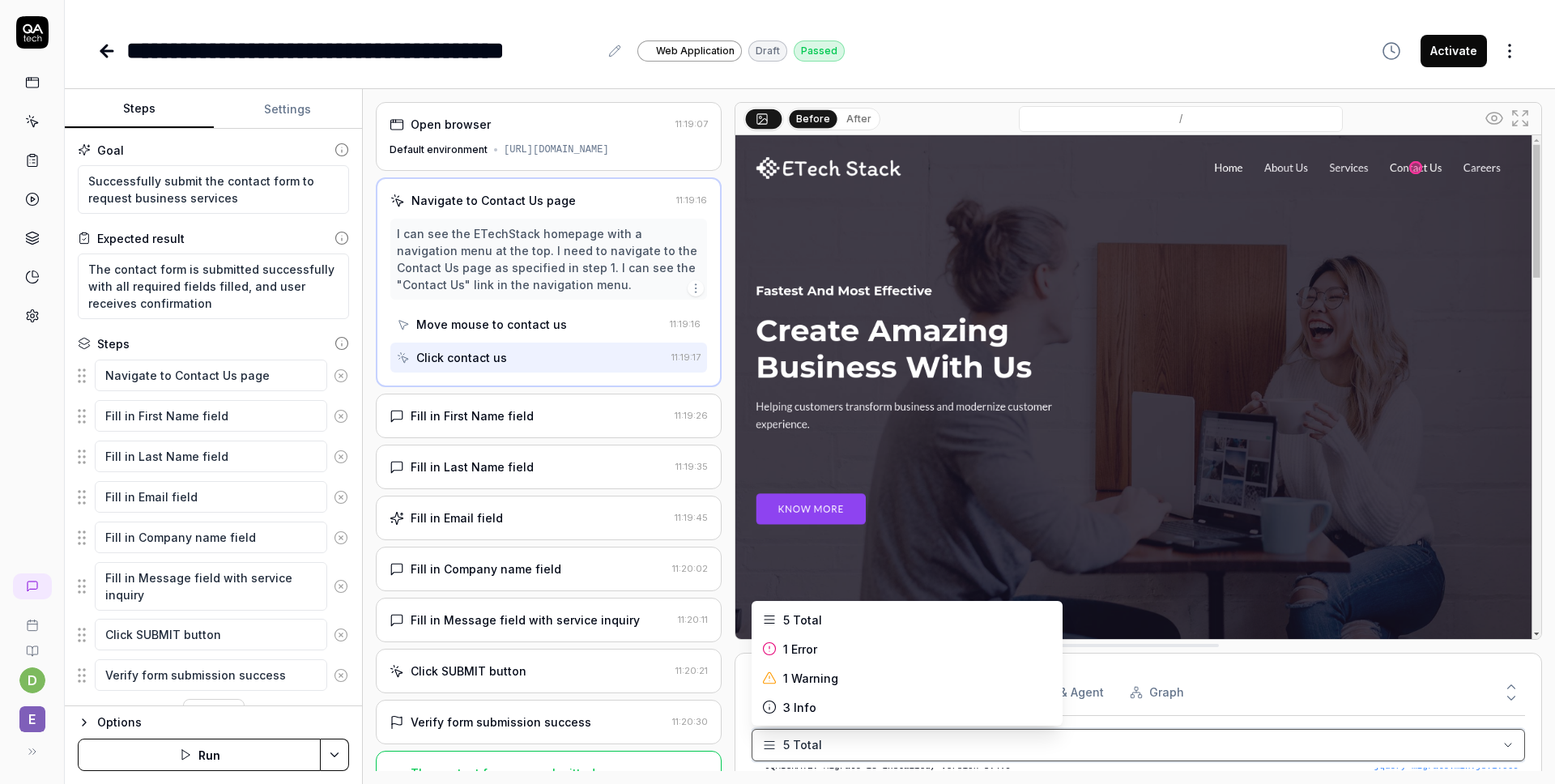
click at [1148, 738] on html "**********" at bounding box center [778, 392] width 1555 height 784
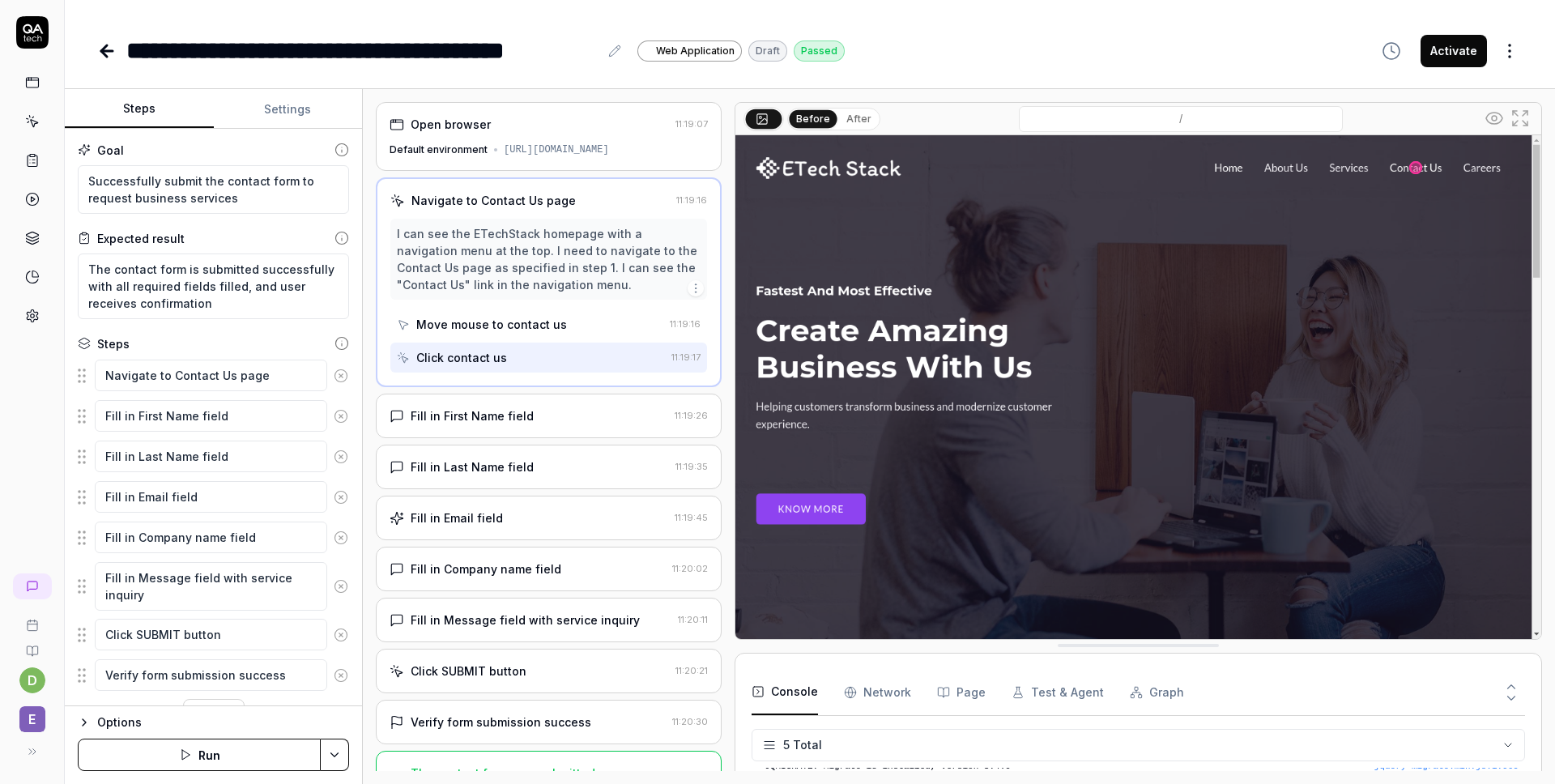
click at [880, 696] on Requests "Network" at bounding box center [878, 692] width 68 height 45
click at [965, 690] on button "Page" at bounding box center [961, 692] width 48 height 45
click at [798, 701] on button "Console" at bounding box center [785, 692] width 67 height 45
click at [530, 410] on div "Fill in First Name field" at bounding box center [529, 415] width 279 height 17
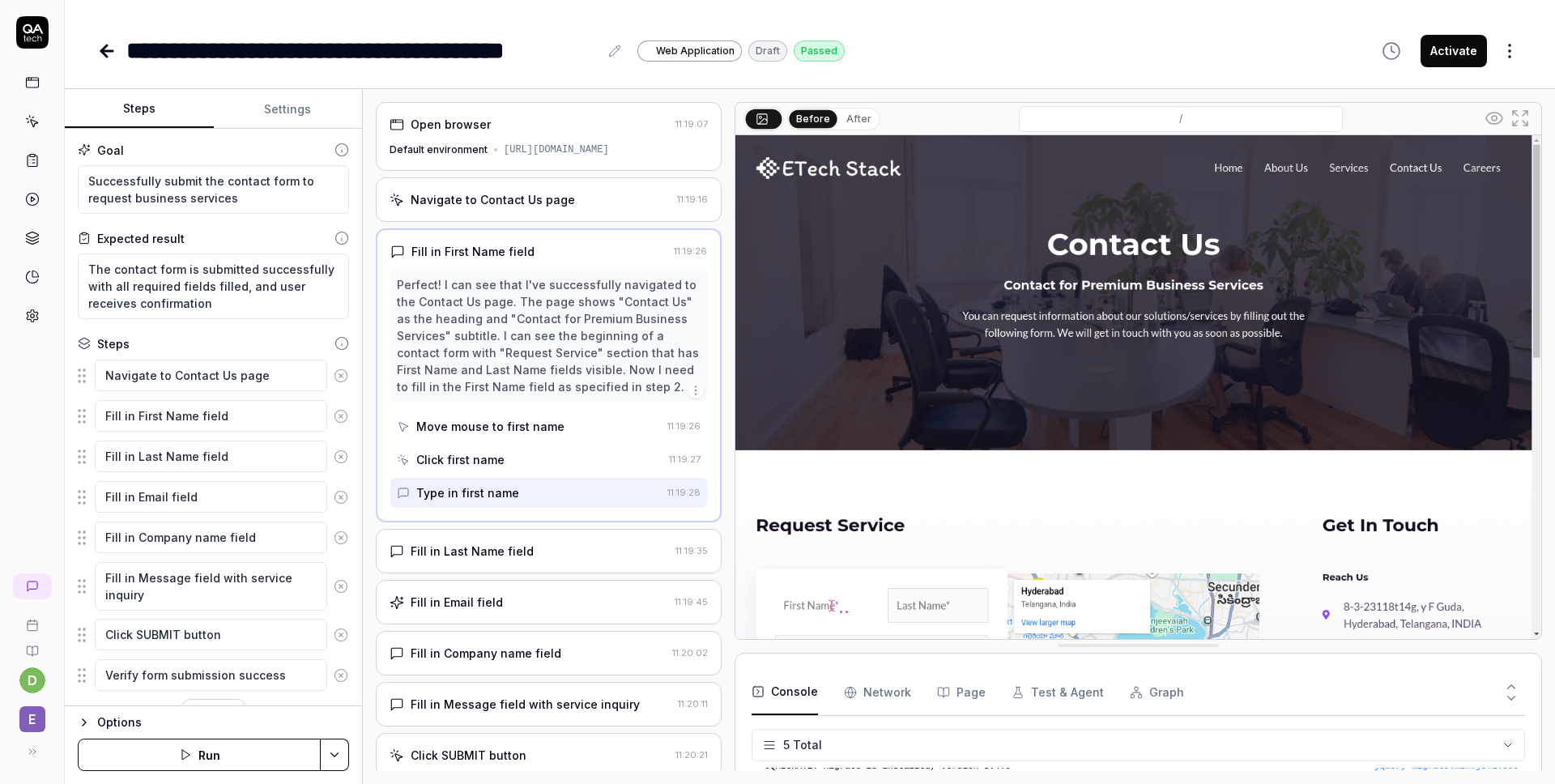
click at [531, 442] on div "Perfect! I can see that I've successfully navigated to the Contact Us page. The…" at bounding box center [549, 388] width 317 height 238
click at [526, 424] on div "Move mouse to first name" at bounding box center [491, 426] width 148 height 17
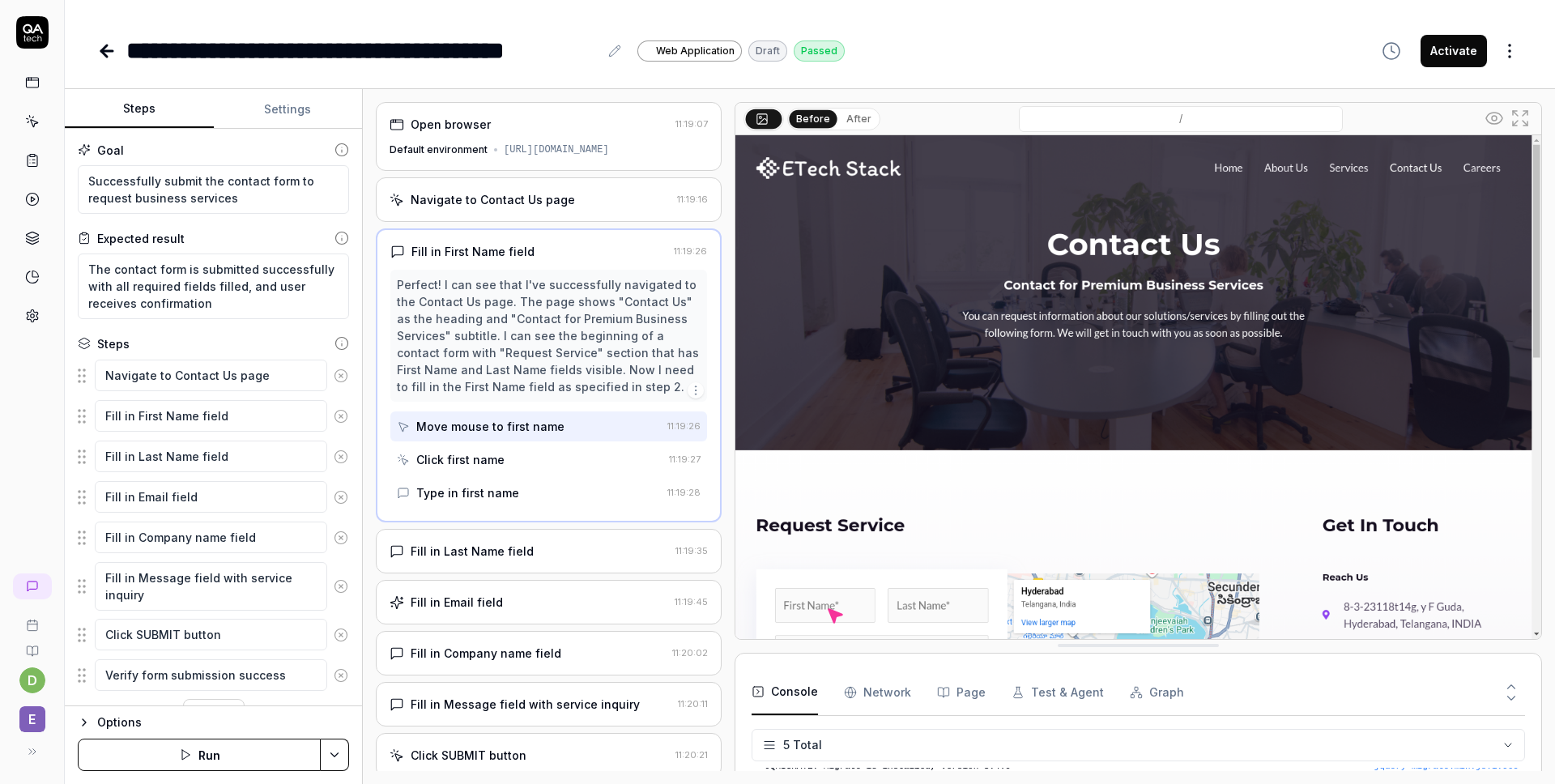
scroll to position [37, 0]
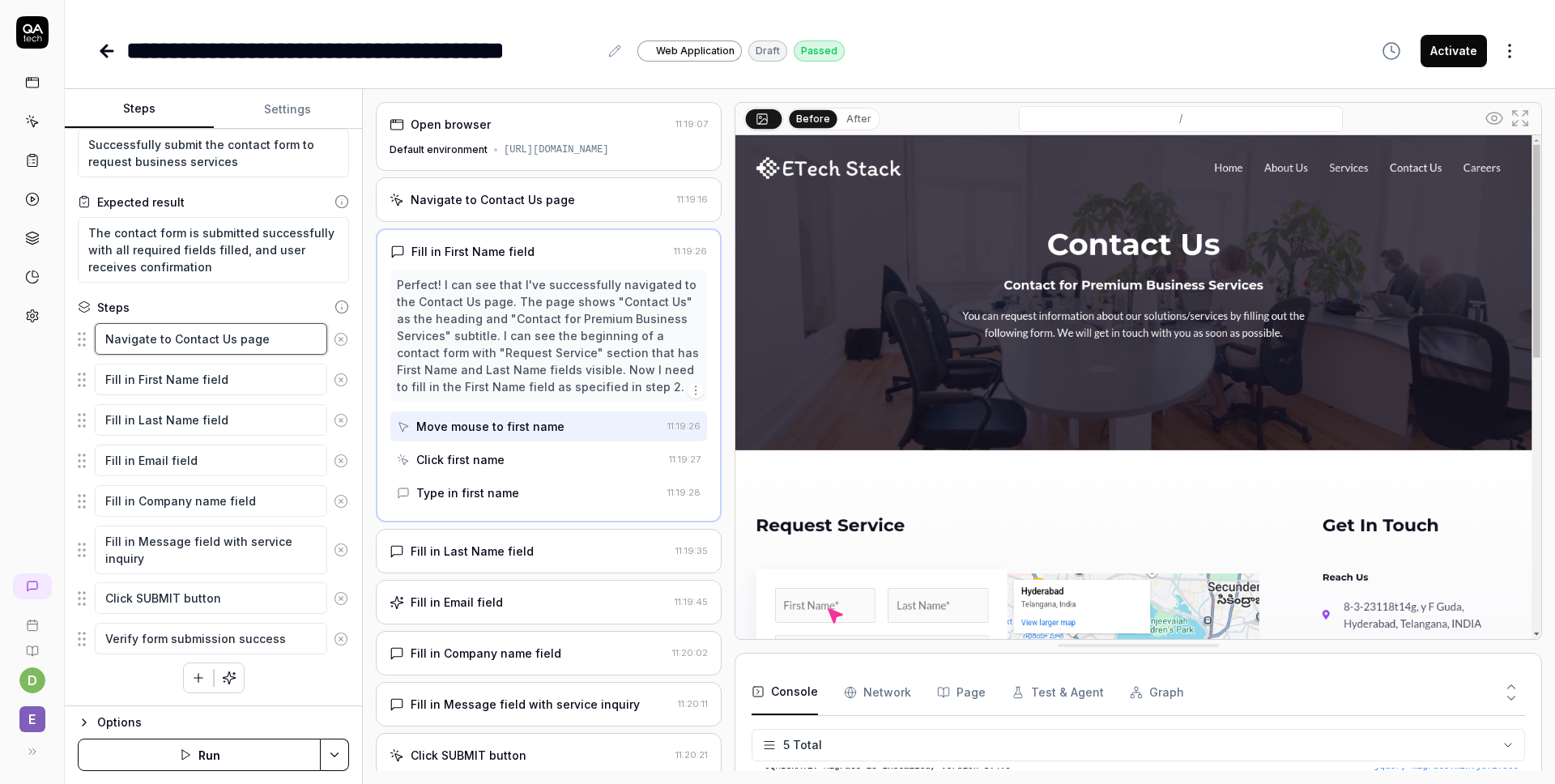
click at [278, 341] on textarea "Navigate to Contact Us page" at bounding box center [211, 339] width 233 height 32
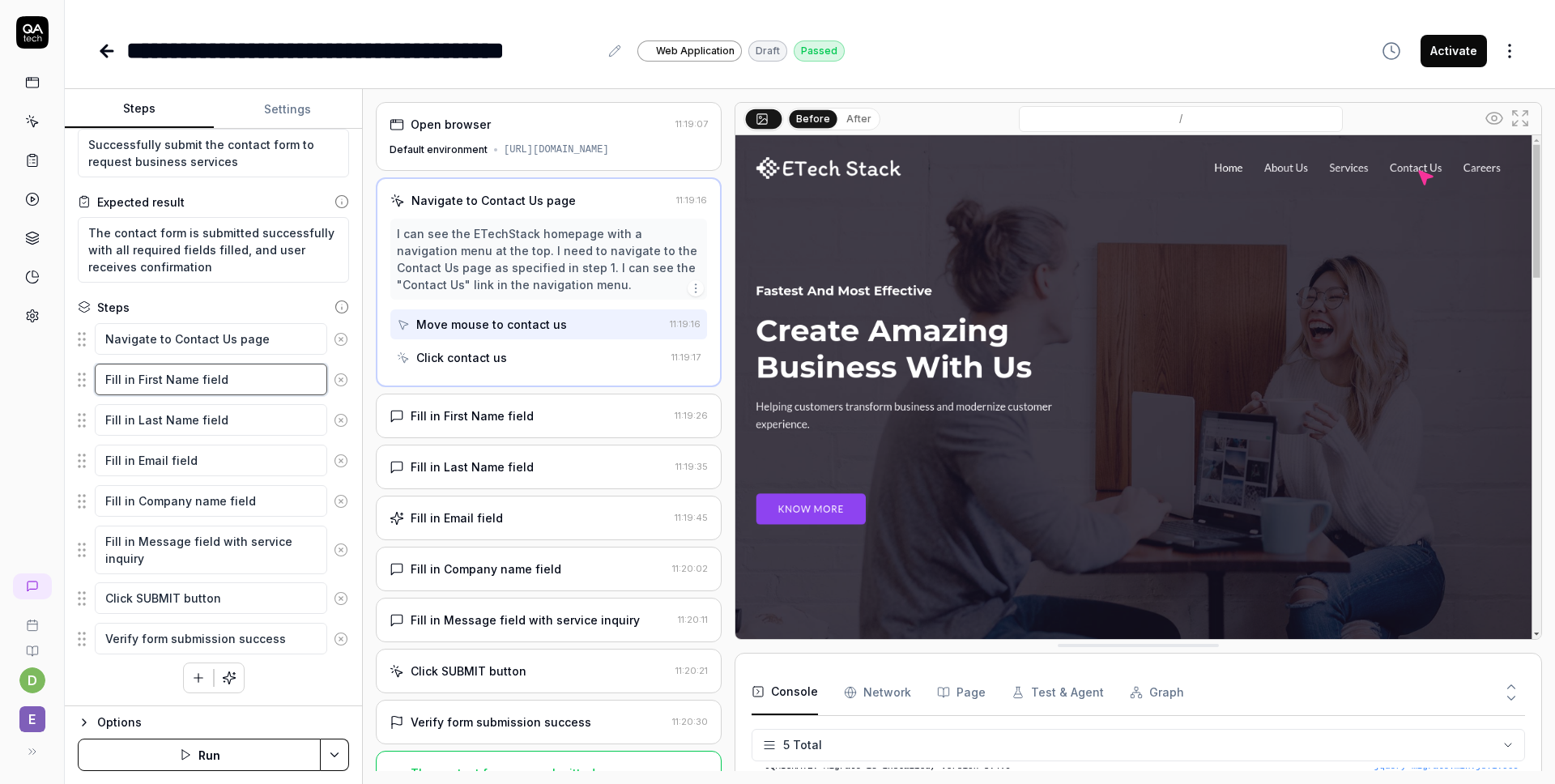
click at [254, 377] on textarea "Fill in First Name field" at bounding box center [211, 379] width 233 height 32
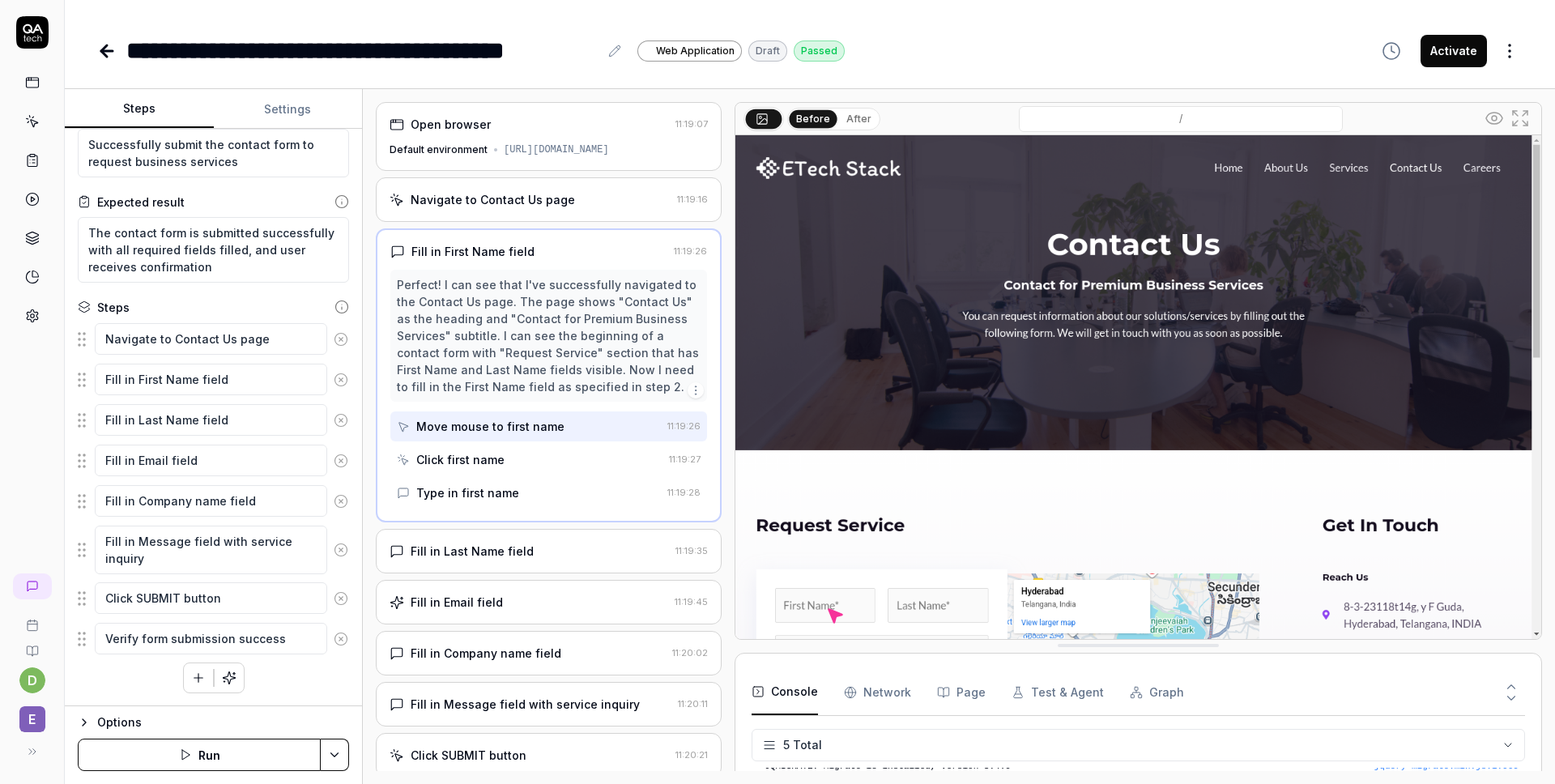
click at [23, 492] on div "d E" at bounding box center [33, 392] width 65 height 784
type textarea "*"
click at [301, 97] on button "Settings" at bounding box center [288, 109] width 149 height 39
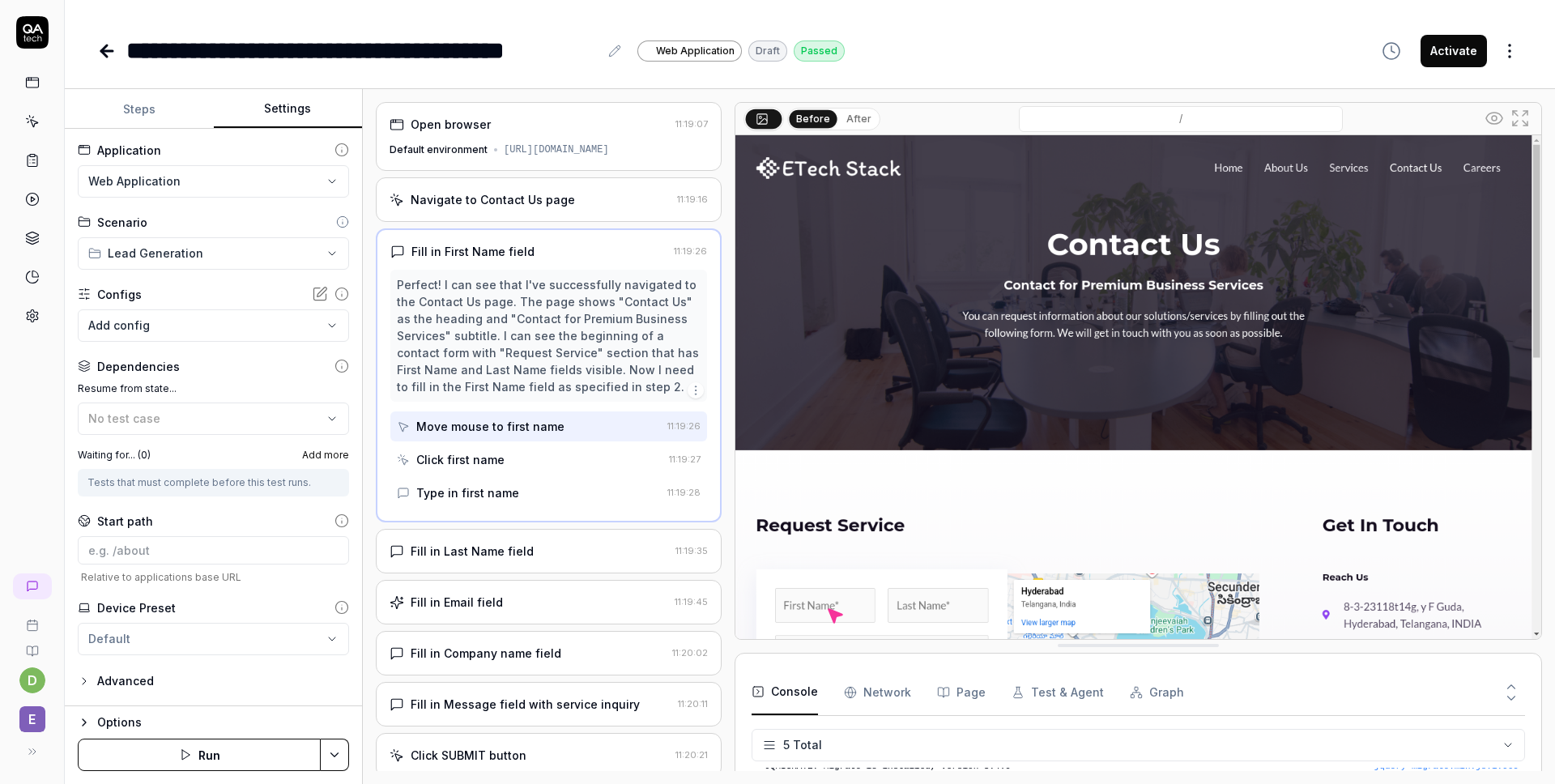
click at [266, 184] on html "**********" at bounding box center [778, 392] width 1555 height 784
click at [34, 397] on html "**********" at bounding box center [778, 392] width 1555 height 784
click at [224, 244] on html "**********" at bounding box center [778, 392] width 1555 height 784
click at [23, 508] on html "**********" at bounding box center [778, 392] width 1555 height 784
click at [267, 336] on body "**********" at bounding box center [778, 392] width 1555 height 784
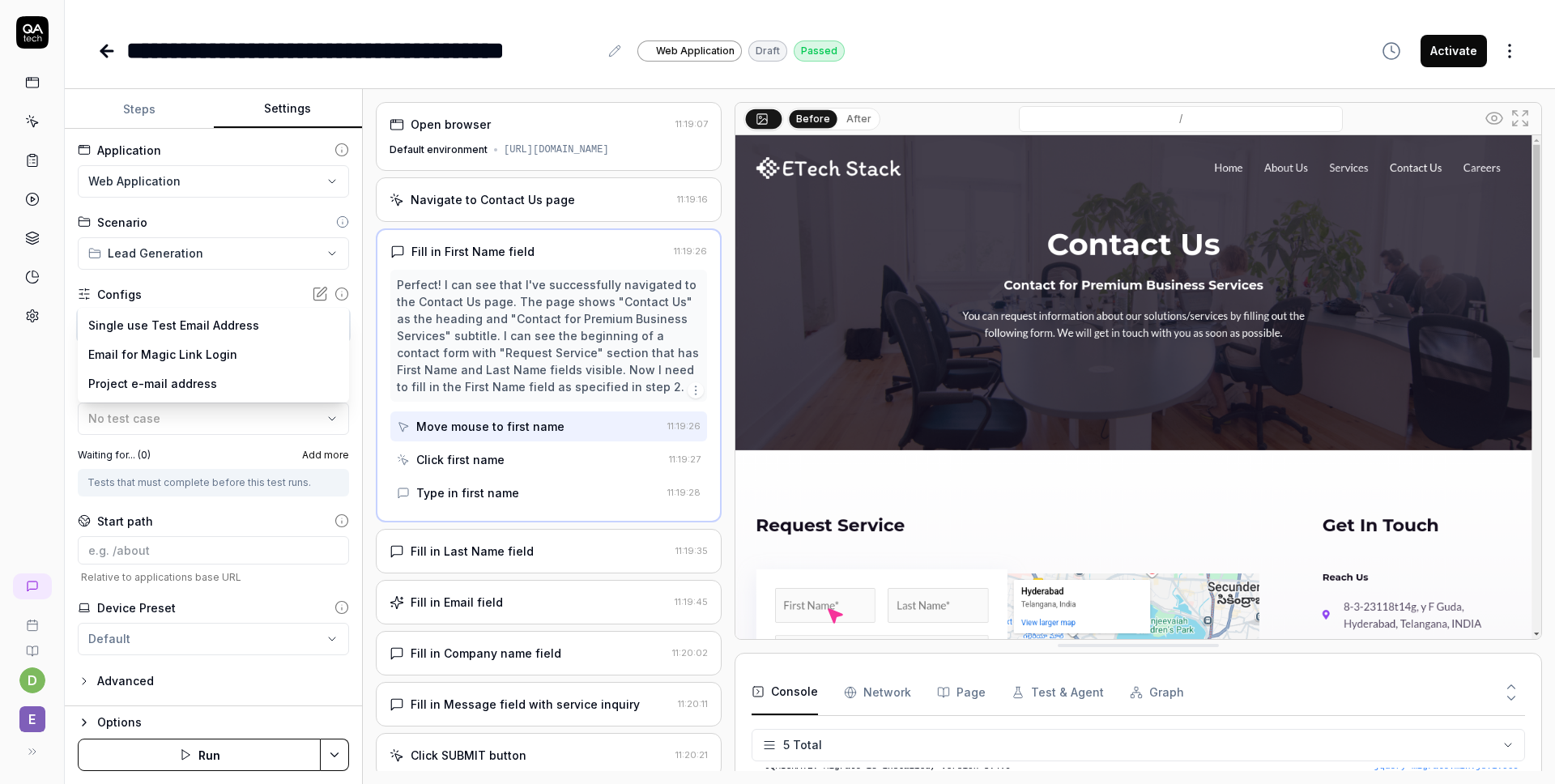
click at [20, 426] on html "**********" at bounding box center [778, 392] width 1555 height 784
click at [171, 407] on button "No test case" at bounding box center [213, 418] width 271 height 33
click at [19, 498] on div "d E" at bounding box center [33, 392] width 65 height 784
click at [179, 470] on div "Tests that must complete before this test runs." at bounding box center [213, 482] width 271 height 28
click at [174, 482] on div "Tests that must complete before this test runs." at bounding box center [214, 482] width 252 height 14
